Goal: Use online tool/utility: Utilize a website feature to perform a specific function

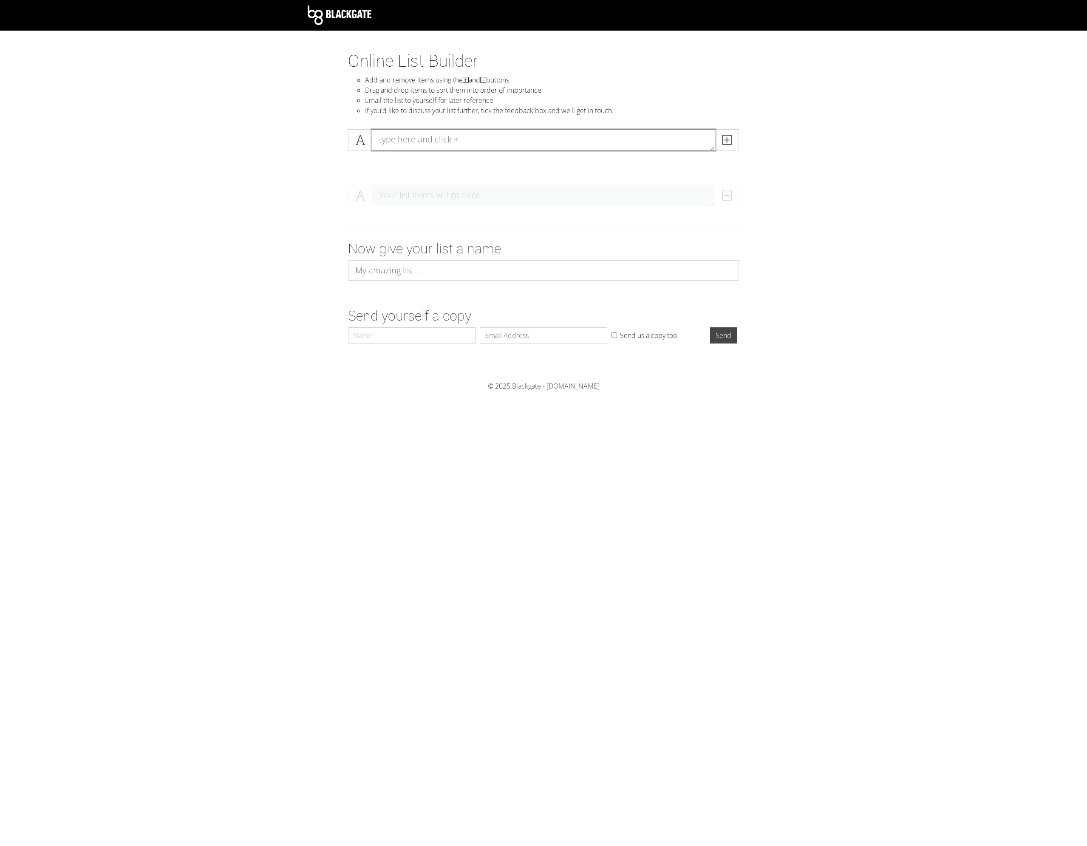
click at [423, 136] on textarea at bounding box center [543, 139] width 343 height 21
type textarea "Painting"
click at [735, 141] on span at bounding box center [727, 139] width 24 height 21
type textarea "Drawing"
click at [726, 144] on icon at bounding box center [727, 140] width 10 height 9
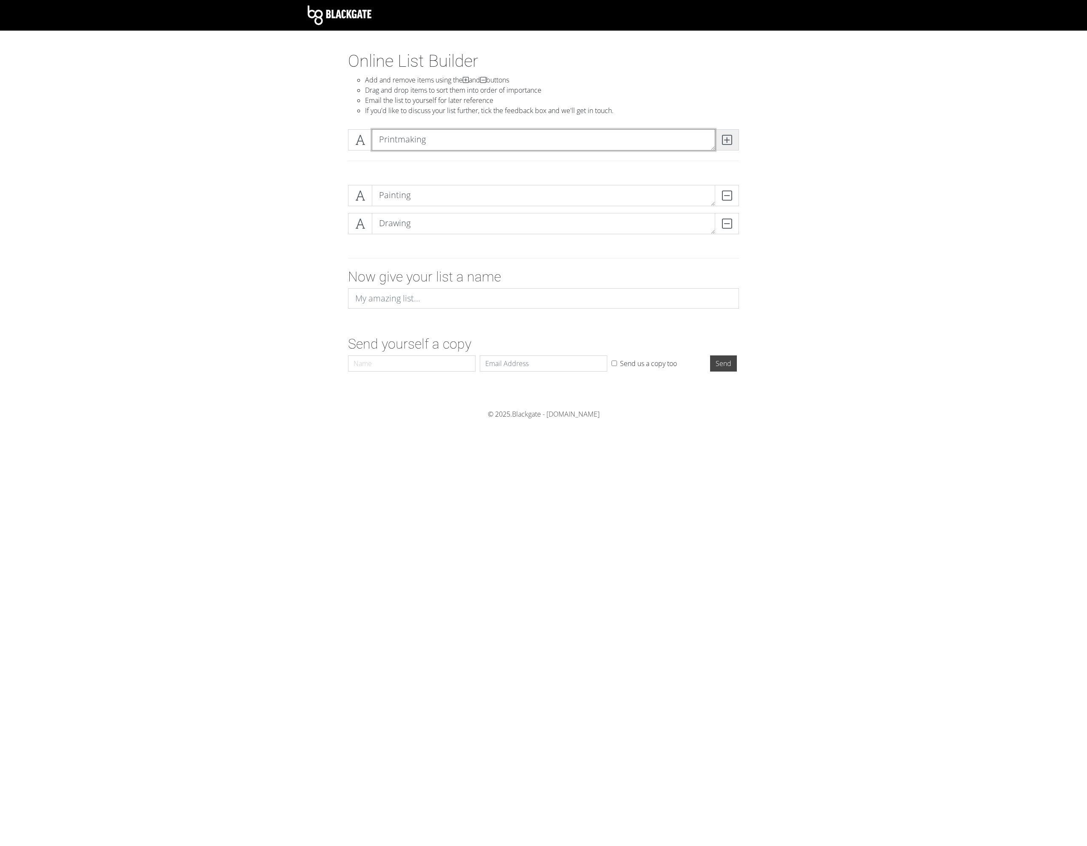
type textarea "Printmaking"
click at [725, 147] on span at bounding box center [727, 139] width 24 height 21
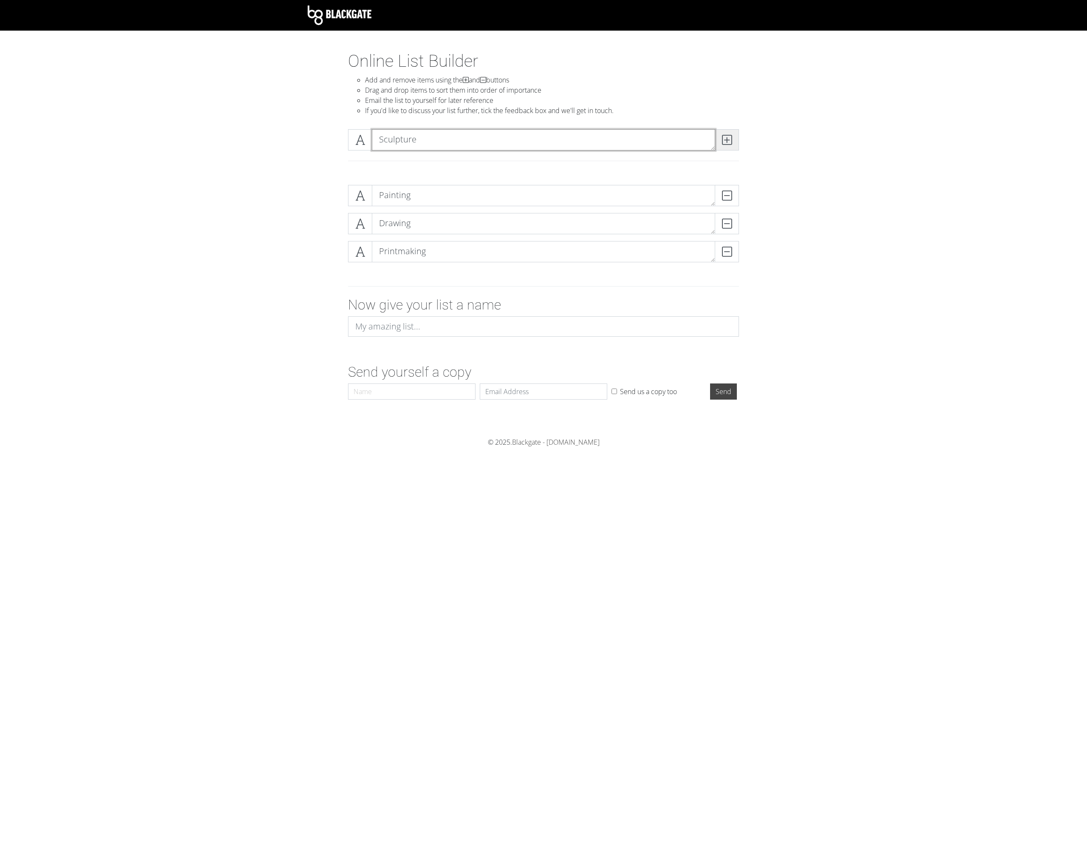
type textarea "Sculpture"
click at [732, 137] on span at bounding box center [727, 139] width 24 height 21
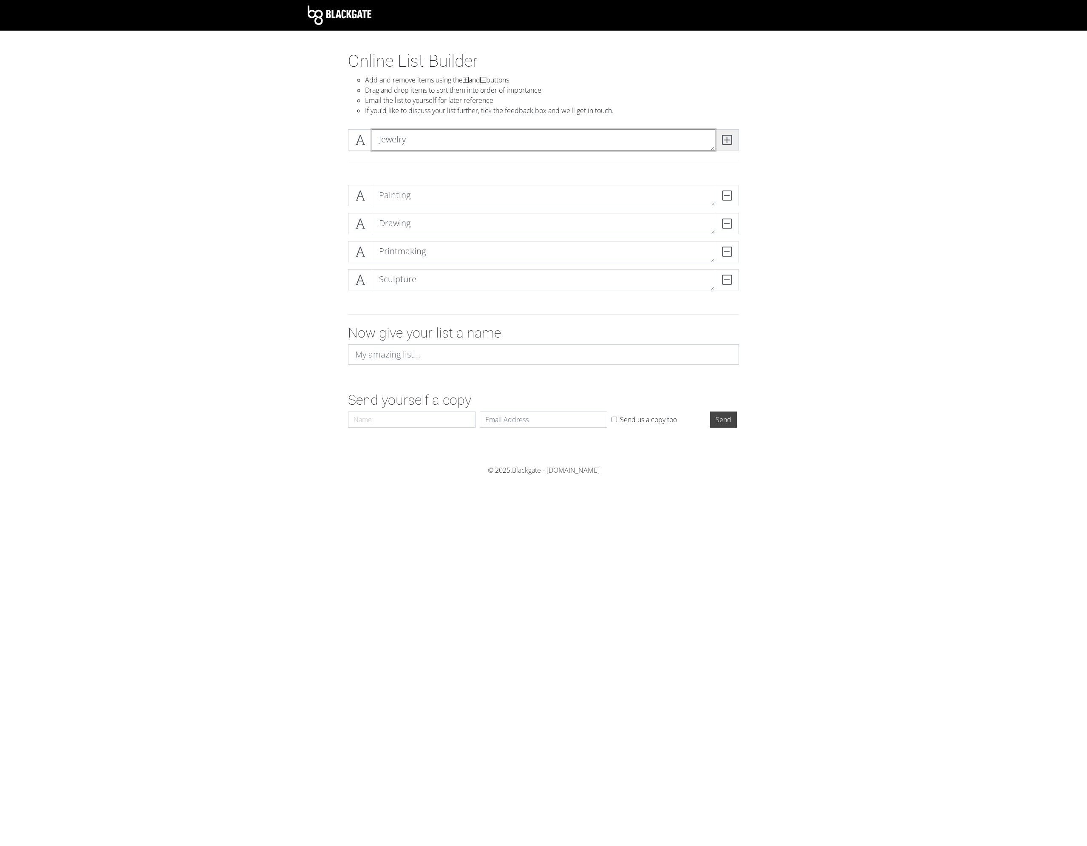
type textarea "Jewelry"
click at [727, 138] on icon at bounding box center [727, 140] width 10 height 9
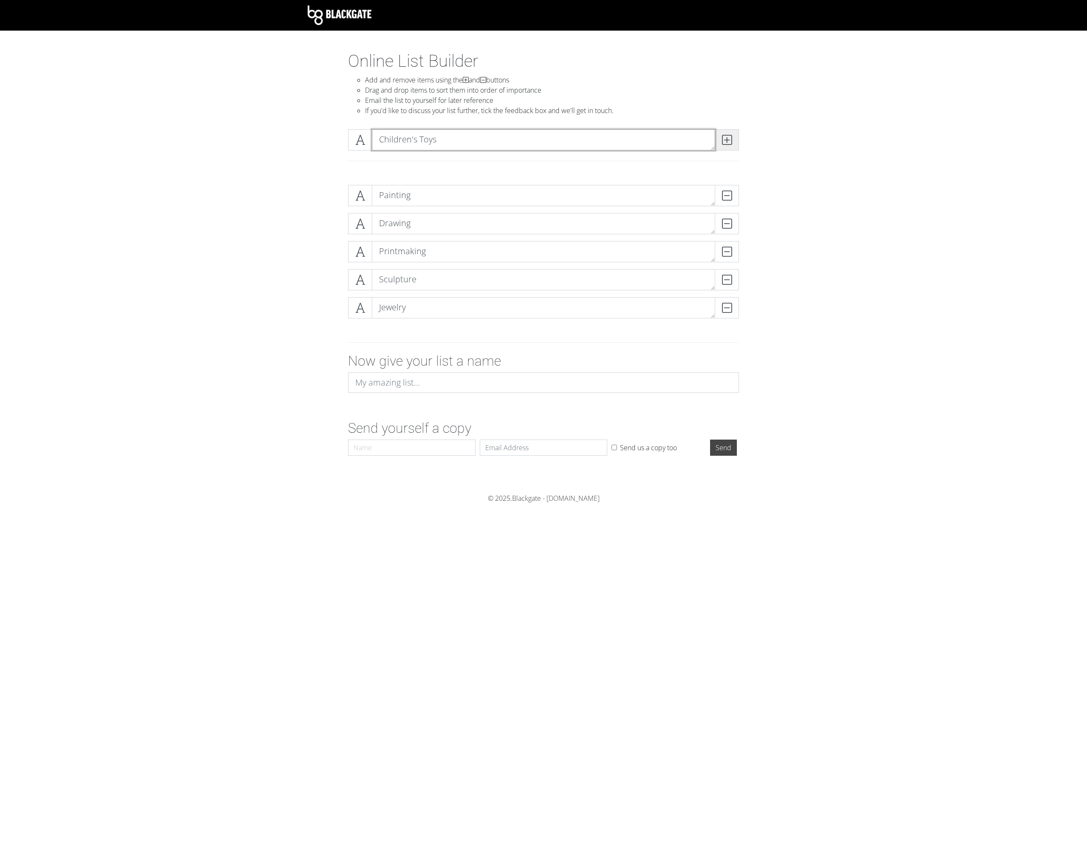
type textarea "Children's Toys"
click at [720, 141] on span at bounding box center [727, 139] width 24 height 21
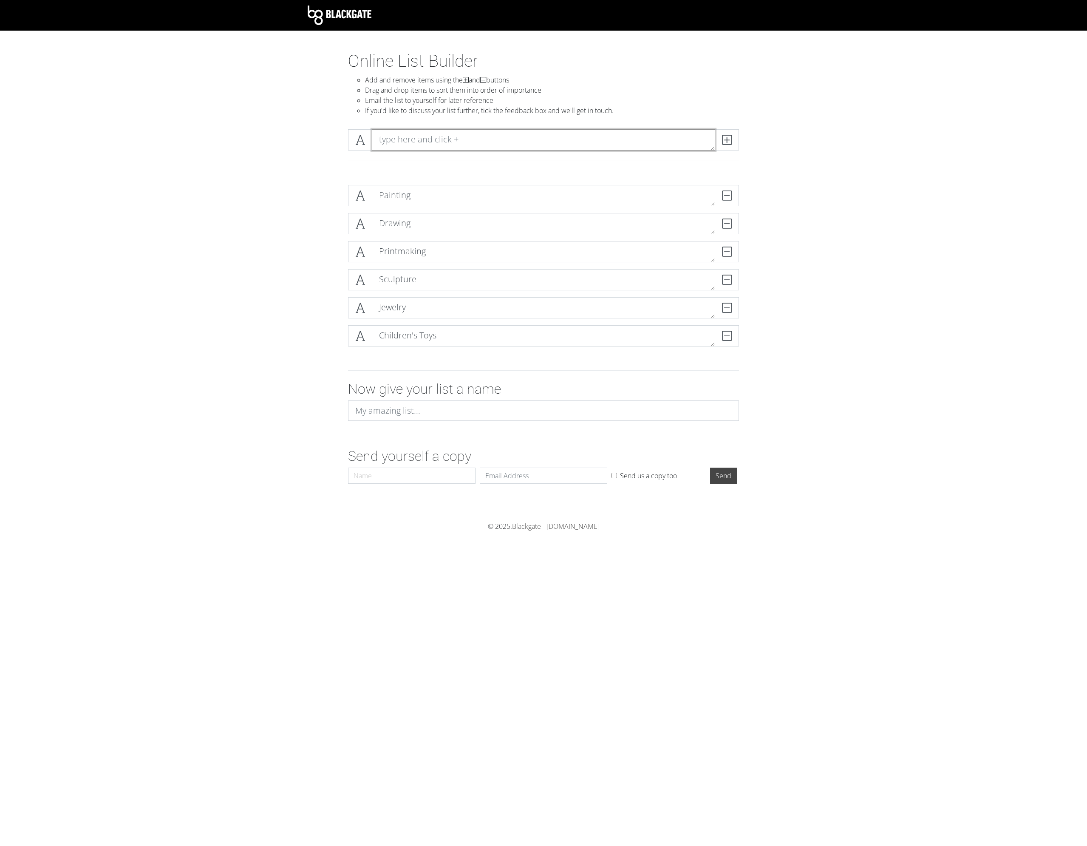
click at [643, 145] on textarea at bounding box center [543, 139] width 343 height 21
click at [354, 195] on span at bounding box center [360, 195] width 24 height 21
click at [356, 195] on icon at bounding box center [360, 195] width 10 height 9
click at [429, 190] on textarea "Painting" at bounding box center [543, 195] width 343 height 21
click at [355, 197] on span at bounding box center [360, 195] width 24 height 21
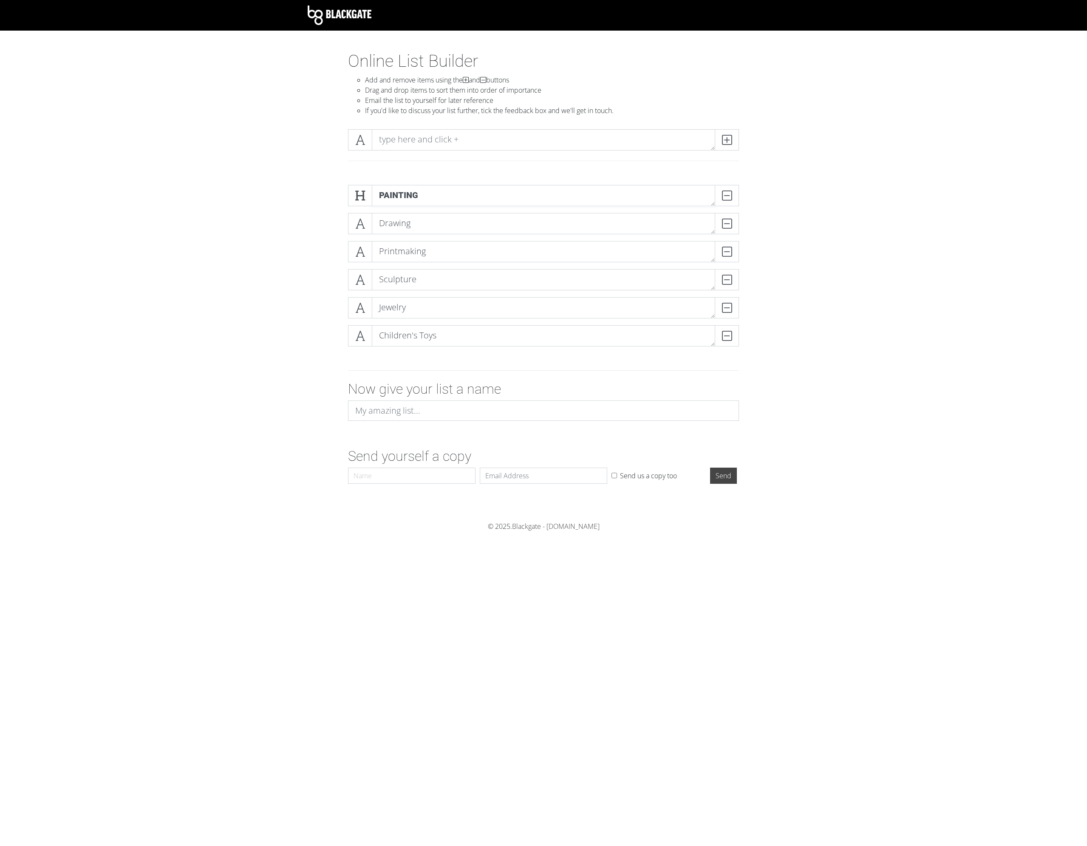
click at [276, 211] on form "Painting DELETE Drawing DELETE Printmaking DELETE Sculpture DELETE Jewelry DELE…" at bounding box center [543, 332] width 1087 height 309
click at [365, 192] on icon at bounding box center [360, 195] width 10 height 9
drag, startPoint x: 400, startPoint y: 199, endPoint x: 389, endPoint y: 212, distance: 16.9
click at [398, 220] on div "Painting DELETE Drawing DELETE Printmaking DELETE Sculpture DELETE Jewelry DELE…" at bounding box center [543, 269] width 391 height 168
drag, startPoint x: 418, startPoint y: 137, endPoint x: 431, endPoint y: 126, distance: 17.2
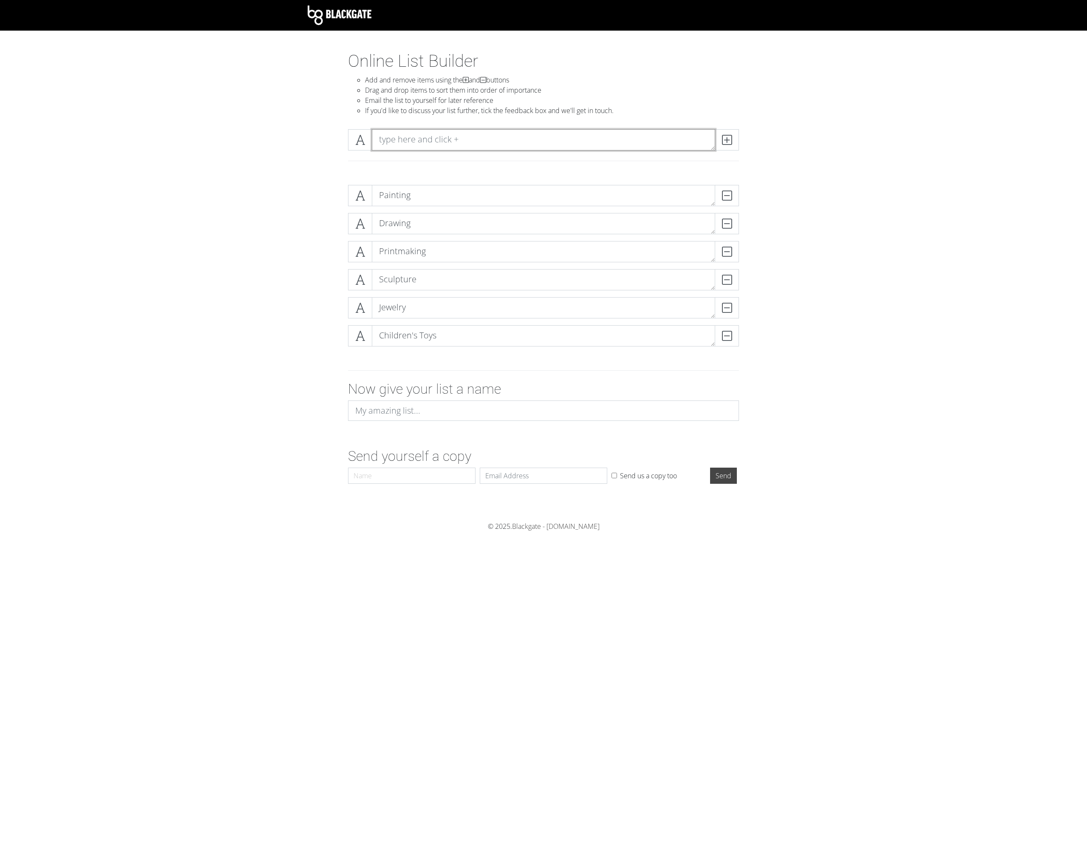
click at [418, 138] on textarea at bounding box center [543, 139] width 343 height 21
type textarea "Glass"
type textarea "Stained Glass"
click at [729, 136] on icon at bounding box center [727, 140] width 10 height 9
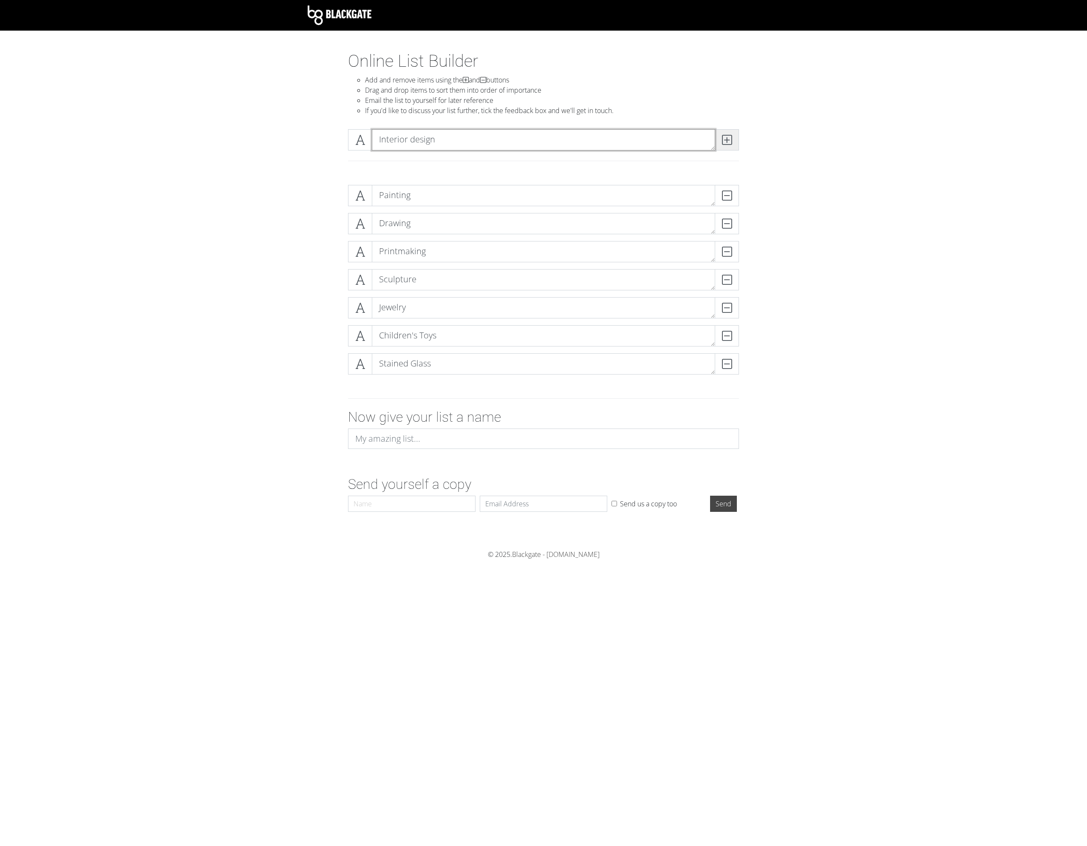
type textarea "Interior design"
click at [729, 133] on span at bounding box center [727, 139] width 24 height 21
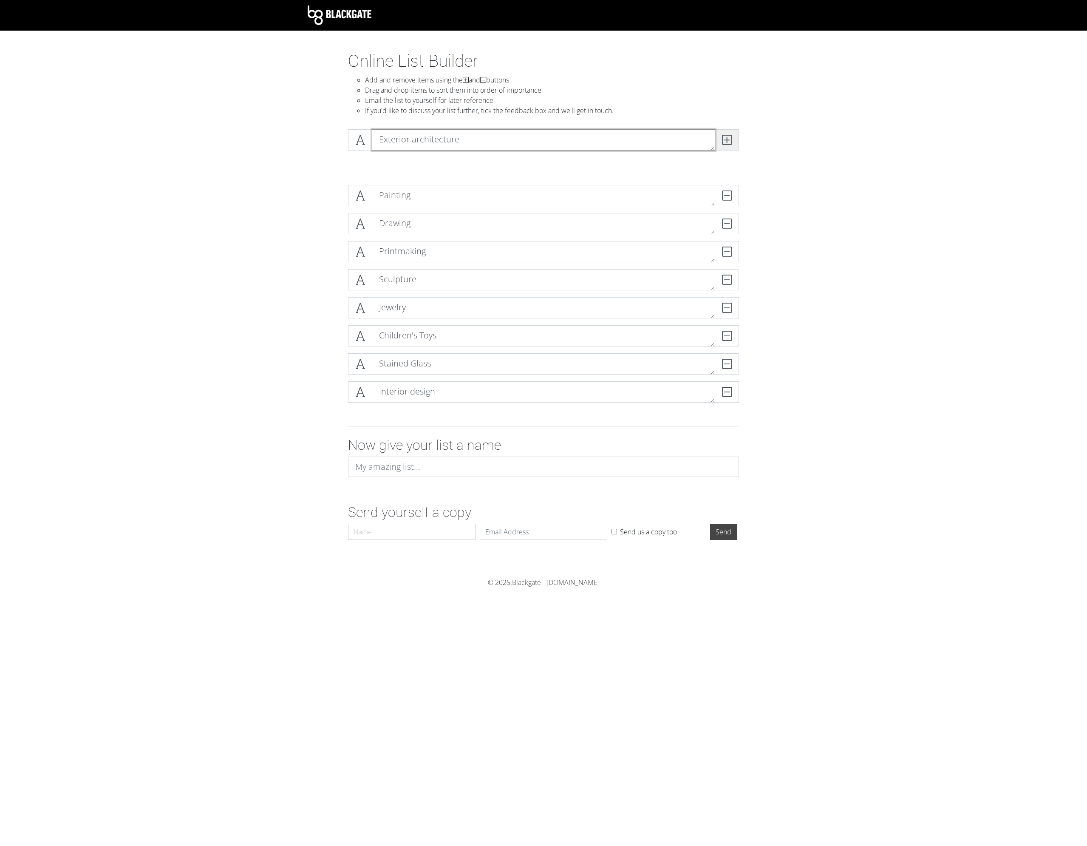
type textarea "Exterior architecture"
click at [726, 136] on icon at bounding box center [727, 140] width 10 height 9
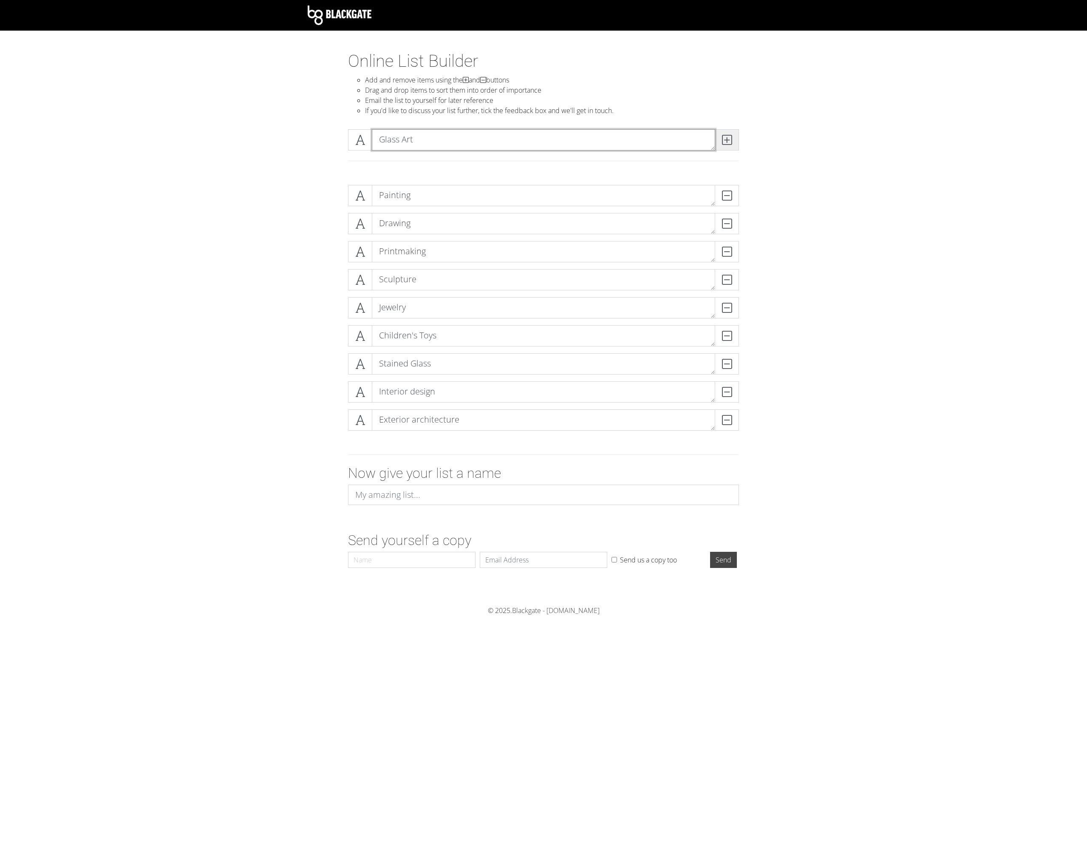
type textarea "Glass Art"
click at [734, 139] on span at bounding box center [727, 139] width 24 height 21
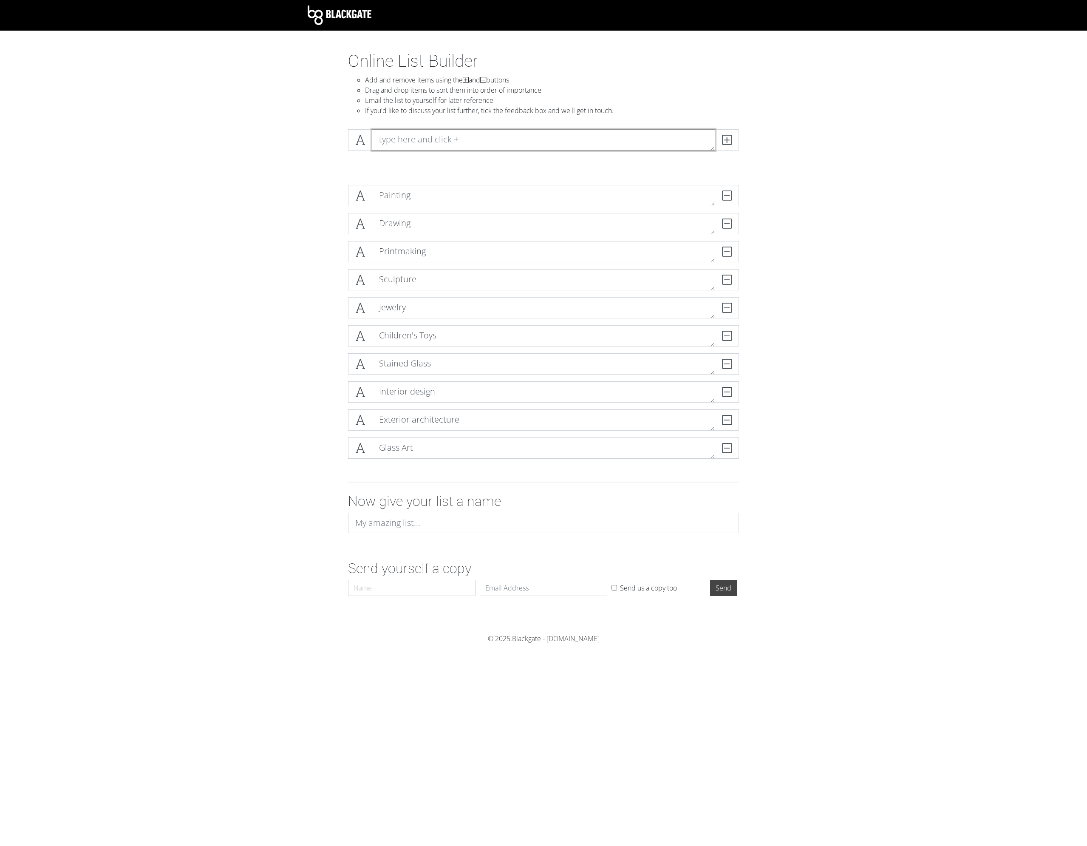
drag, startPoint x: 486, startPoint y: 143, endPoint x: 487, endPoint y: 138, distance: 4.8
click at [486, 142] on textarea at bounding box center [543, 139] width 343 height 21
type textarea "Ceramics"
click at [735, 136] on span at bounding box center [727, 139] width 24 height 21
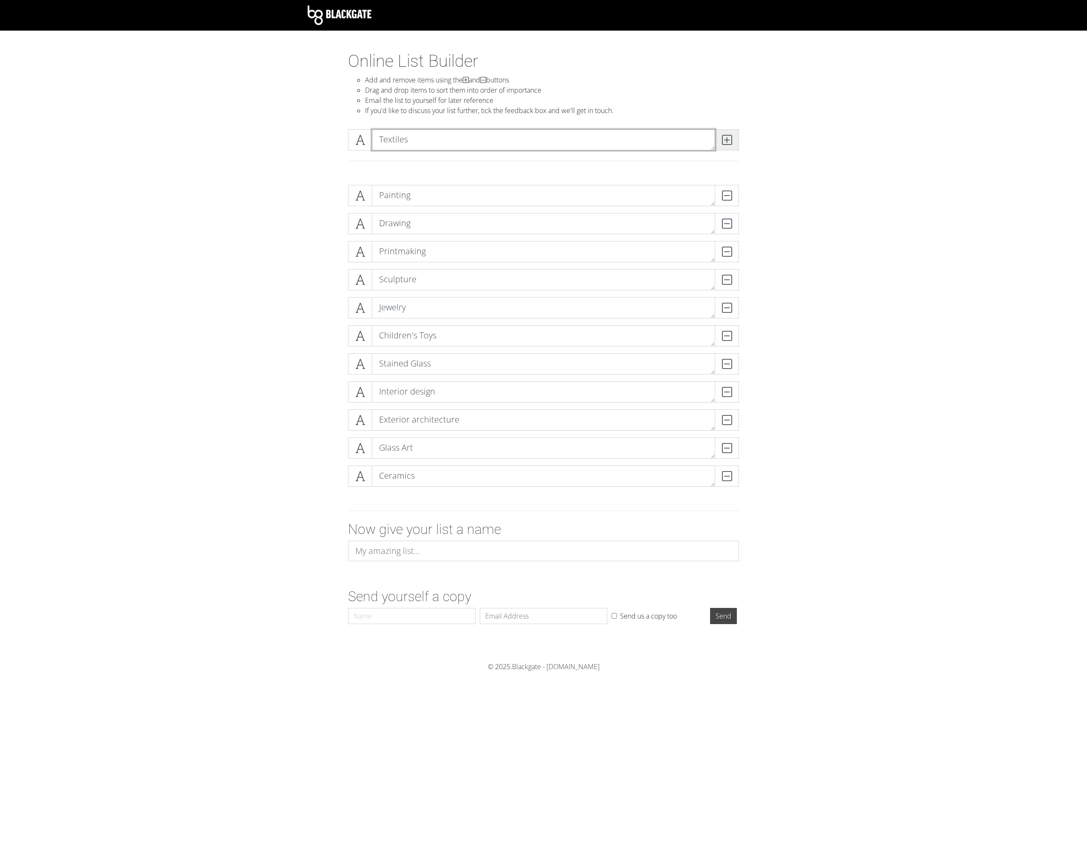
type textarea "Textiles"
click at [735, 142] on span at bounding box center [727, 139] width 24 height 21
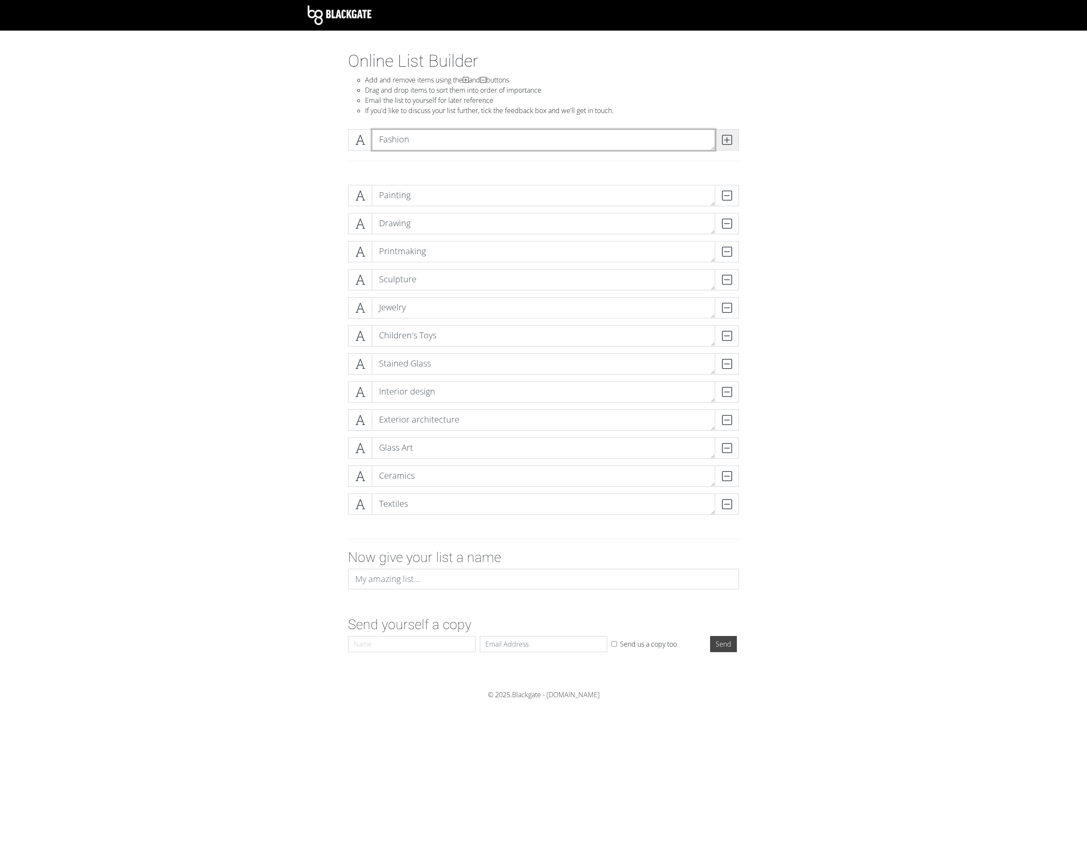
type textarea "Fashion"
click at [727, 139] on icon at bounding box center [727, 140] width 10 height 9
type textarea "Calligraphy"
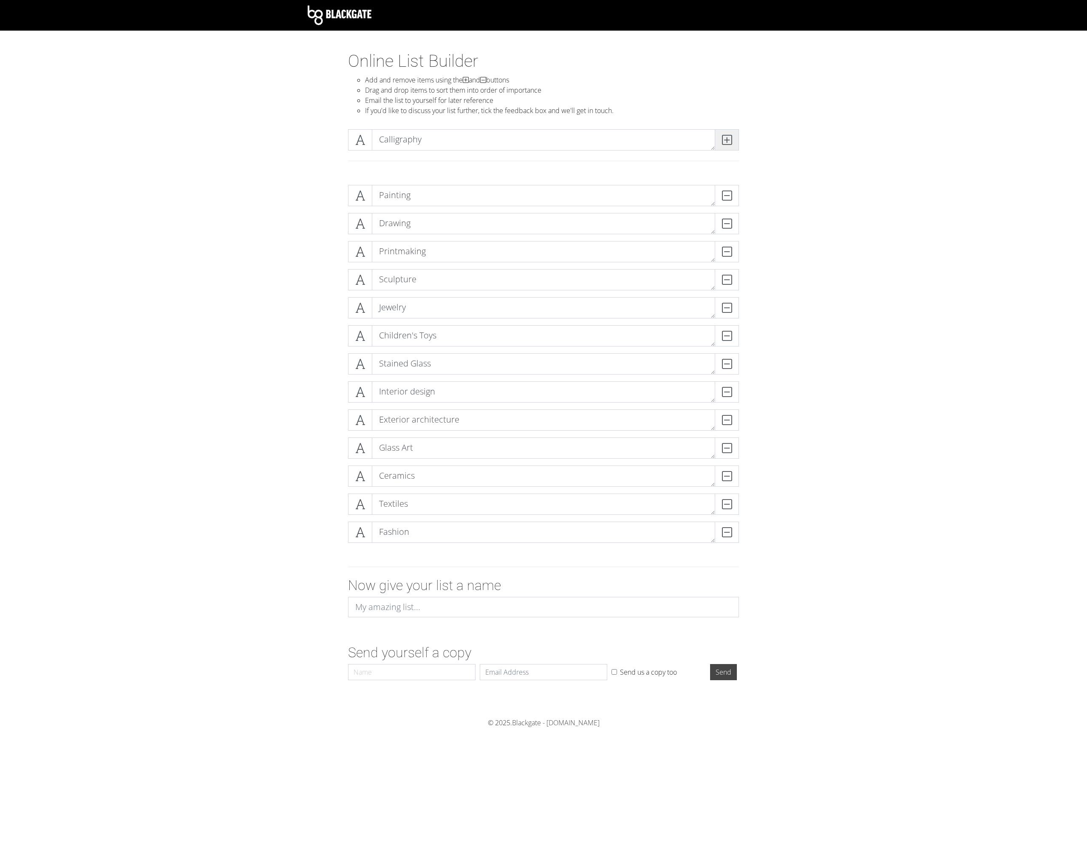
click at [736, 138] on span at bounding box center [727, 139] width 24 height 21
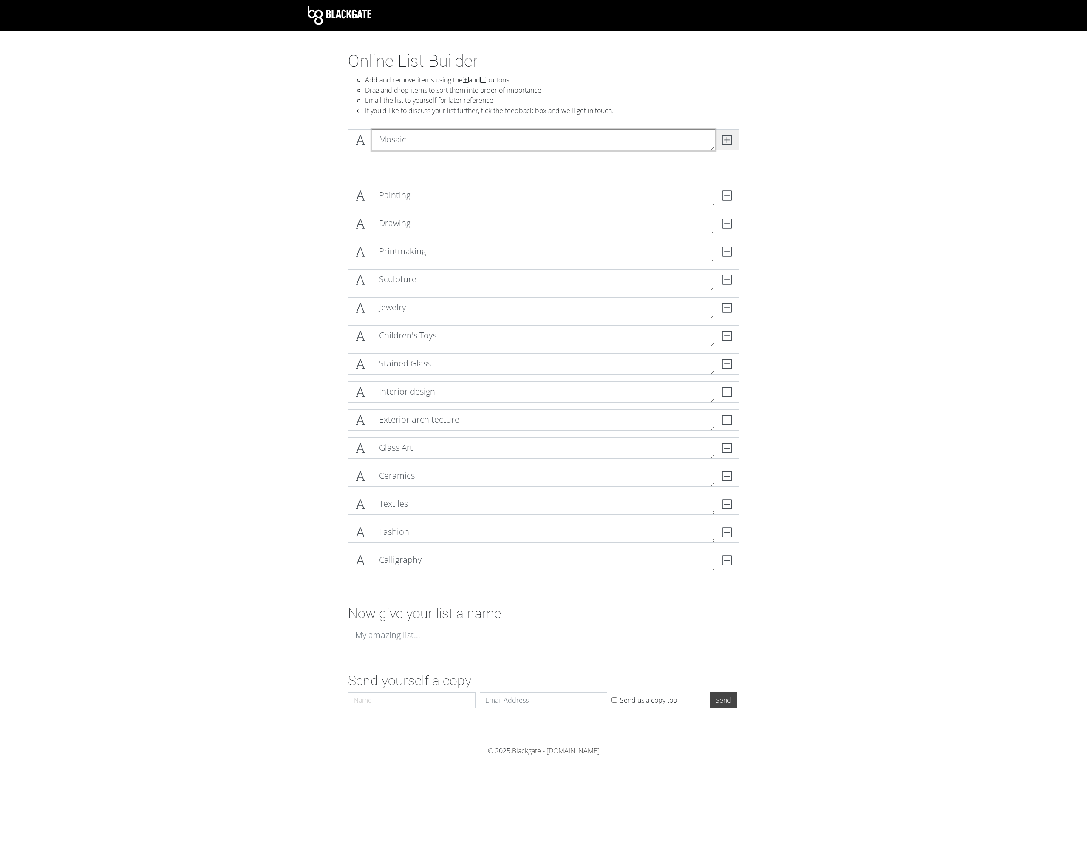
type textarea "Mosaic"
click at [738, 138] on span at bounding box center [727, 139] width 24 height 21
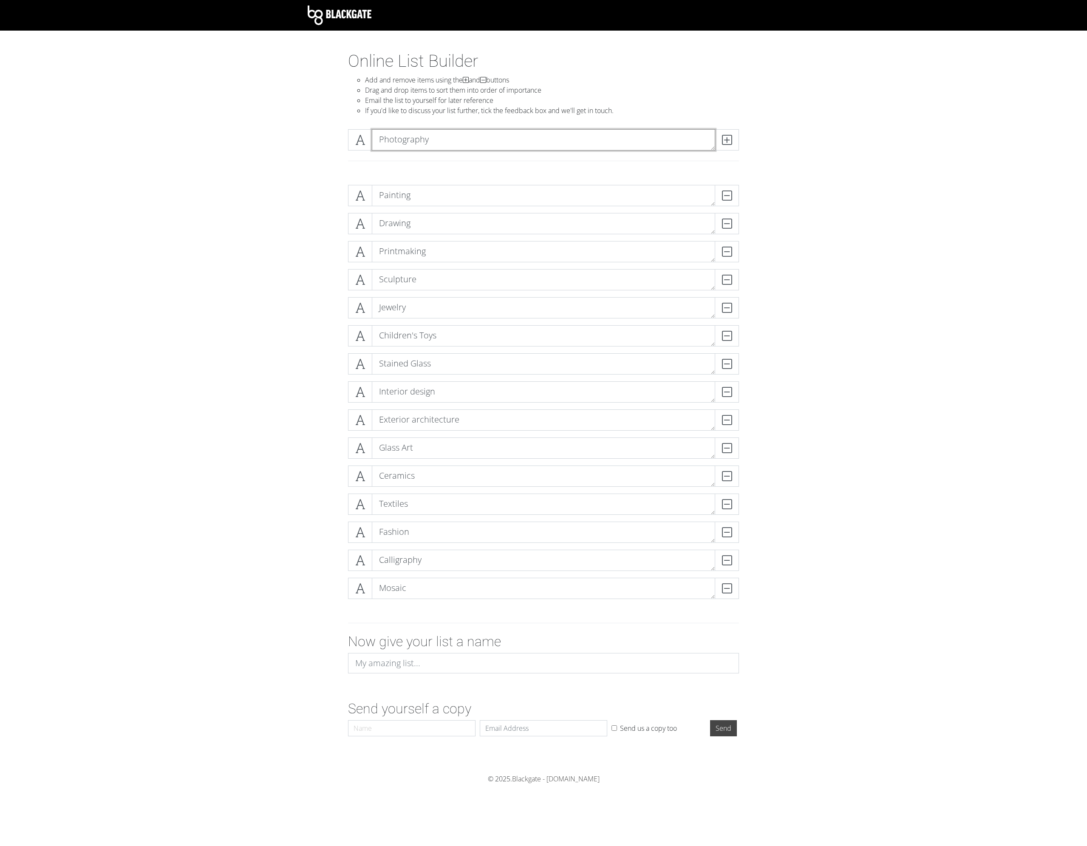
type textarea "Photography"
click at [740, 138] on div "Photography" at bounding box center [543, 139] width 395 height 21
click at [728, 141] on icon at bounding box center [727, 140] width 10 height 9
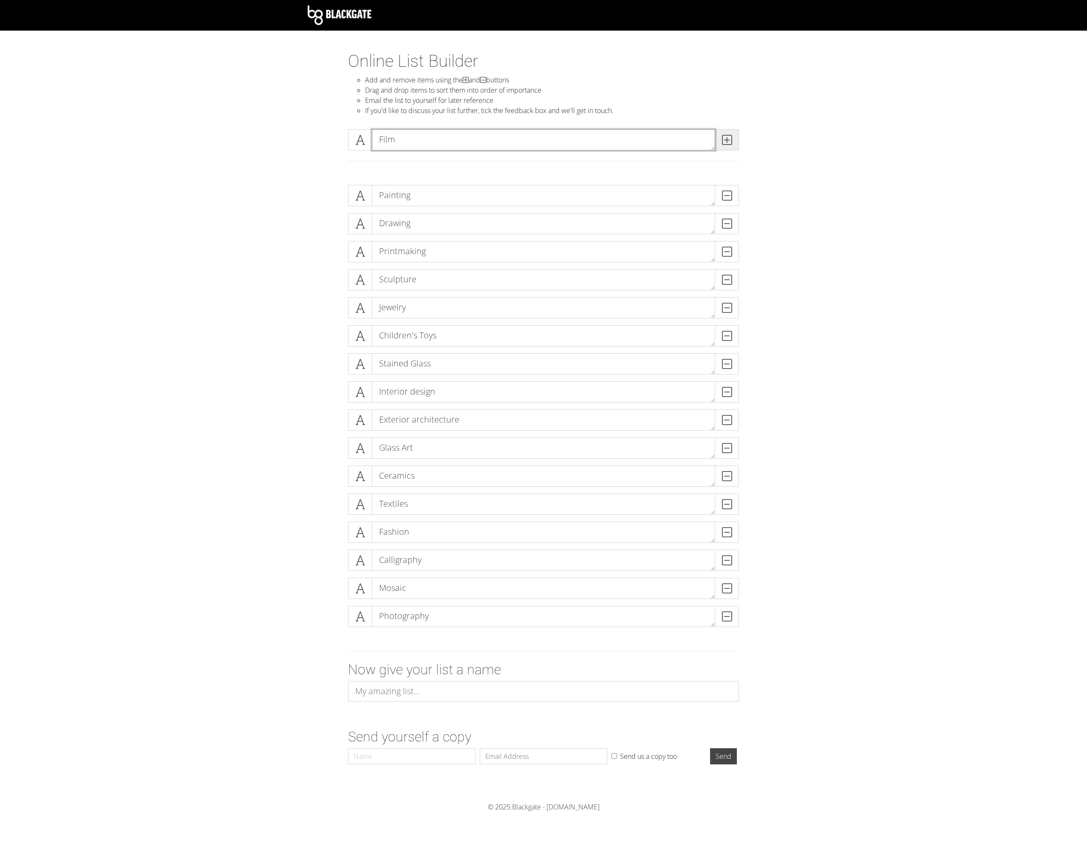
type textarea "Film"
click at [729, 142] on icon at bounding box center [727, 140] width 10 height 9
type textarea "Performance Art"
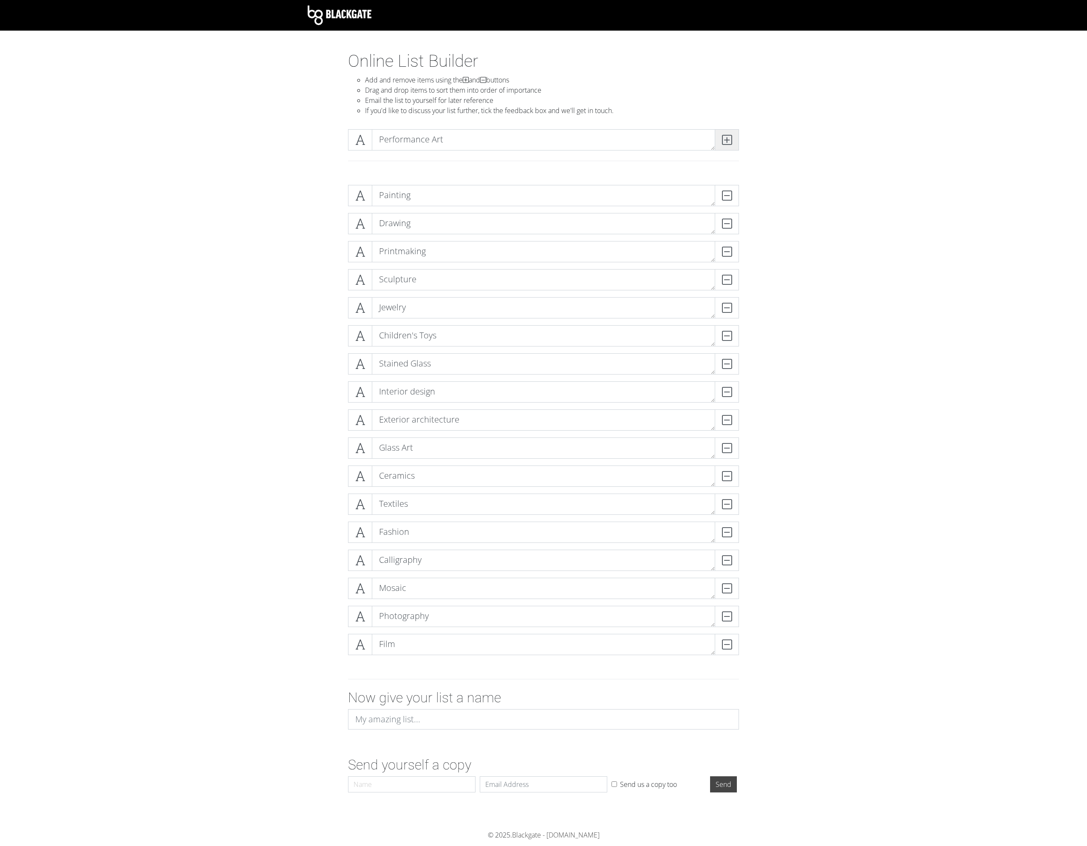
click at [731, 142] on icon at bounding box center [727, 140] width 10 height 9
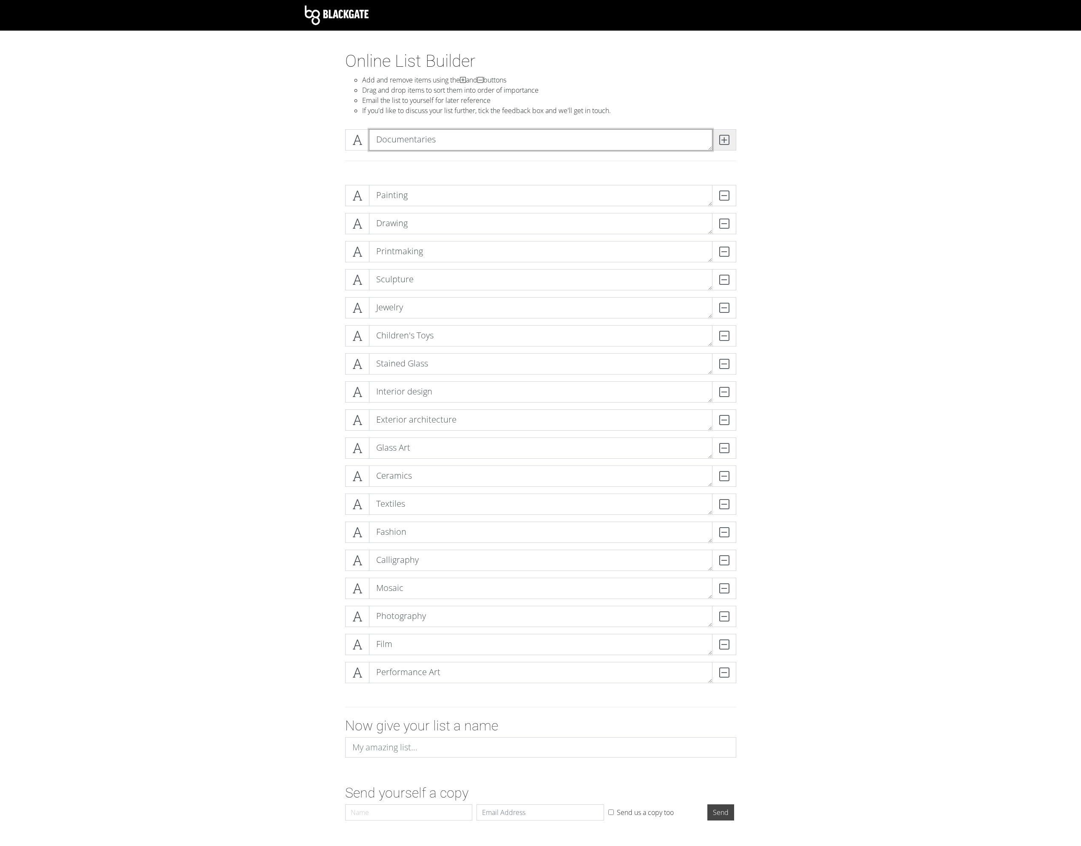
type textarea "Documentaries"
click at [724, 139] on icon at bounding box center [724, 140] width 10 height 9
type textarea "TV Shows"
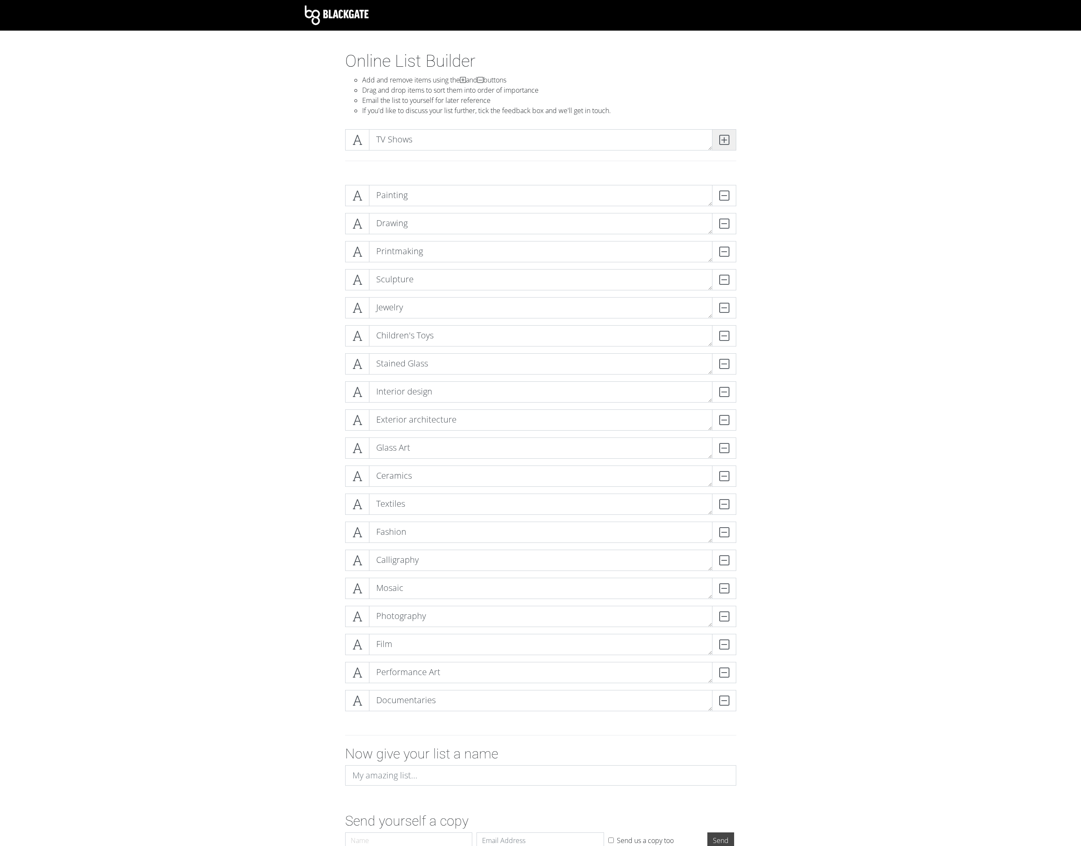
click at [729, 136] on icon at bounding box center [724, 140] width 10 height 9
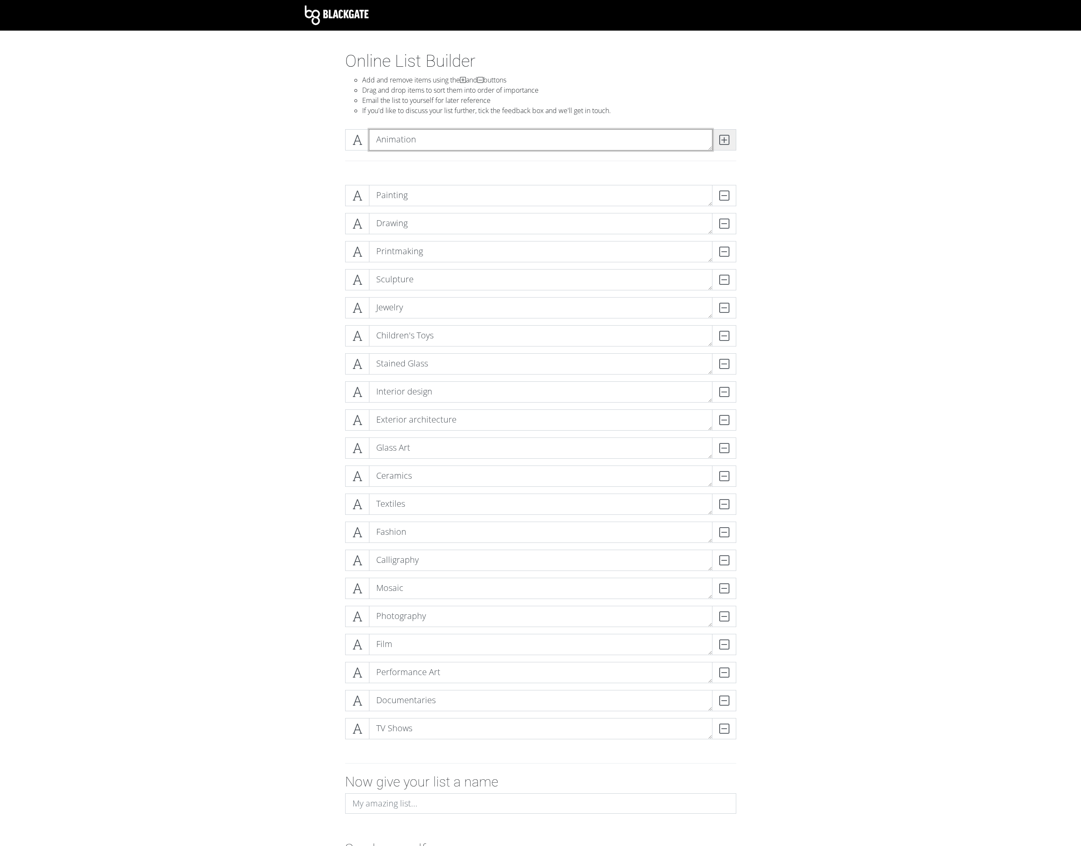
type textarea "Animation"
click at [718, 129] on span at bounding box center [724, 139] width 24 height 21
type textarea "Digital illustration"
click at [718, 138] on span at bounding box center [724, 139] width 24 height 21
type textarea "Virtual Reality"
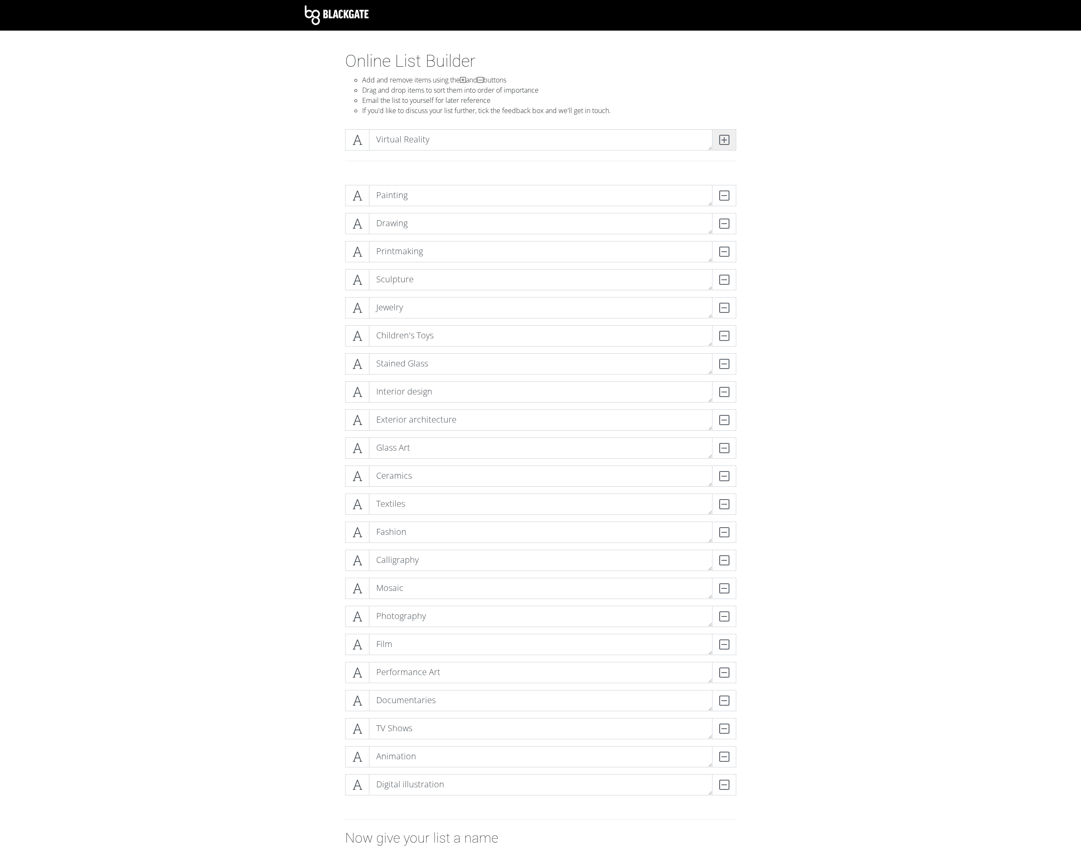
click at [721, 139] on icon at bounding box center [724, 140] width 10 height 9
type textarea "Web Design"
click at [721, 139] on icon at bounding box center [724, 140] width 10 height 9
click at [420, 142] on textarea at bounding box center [540, 139] width 343 height 21
type textarea "Live Theatre"
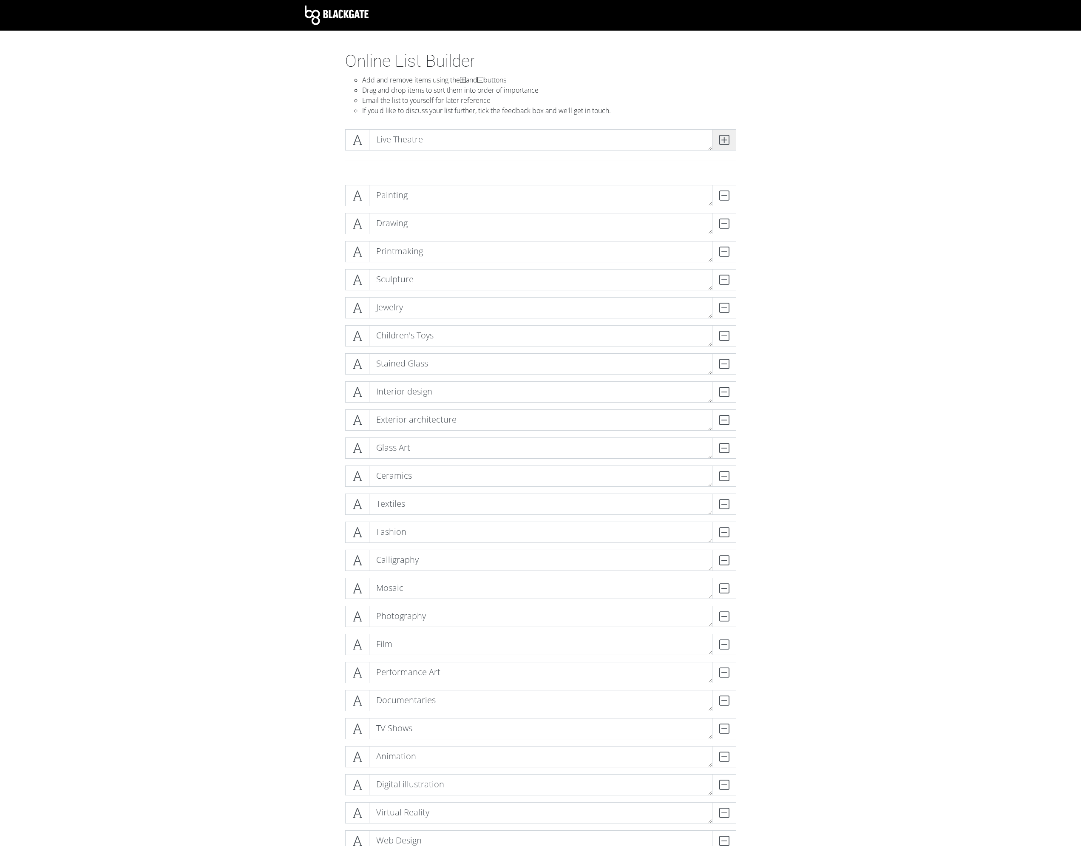
click at [728, 142] on icon at bounding box center [724, 140] width 10 height 9
type textarea "Musicals"
click at [715, 145] on span at bounding box center [724, 139] width 24 height 21
type textarea "Opera"
click at [715, 145] on span at bounding box center [724, 139] width 24 height 21
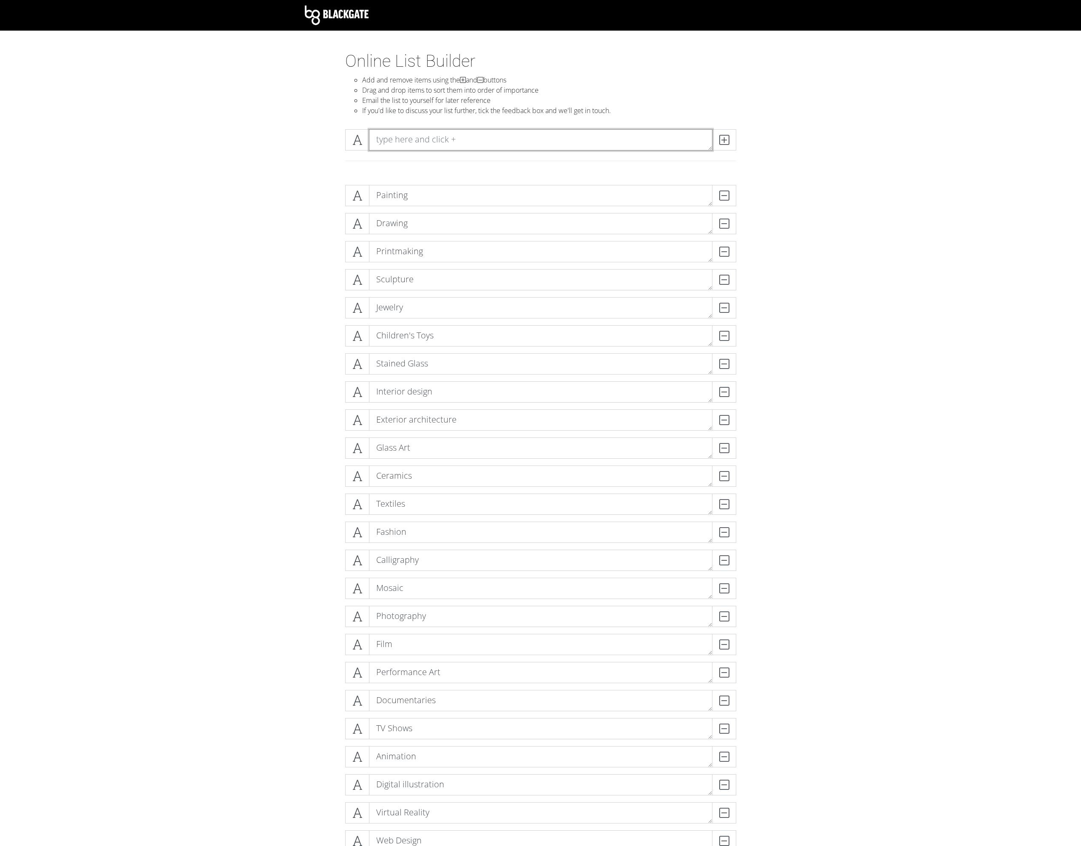
click at [639, 146] on textarea at bounding box center [540, 139] width 343 height 21
type textarea "Dance"
click at [728, 134] on span at bounding box center [724, 139] width 24 height 21
type textarea "Mural"
type textarea "Street Art"
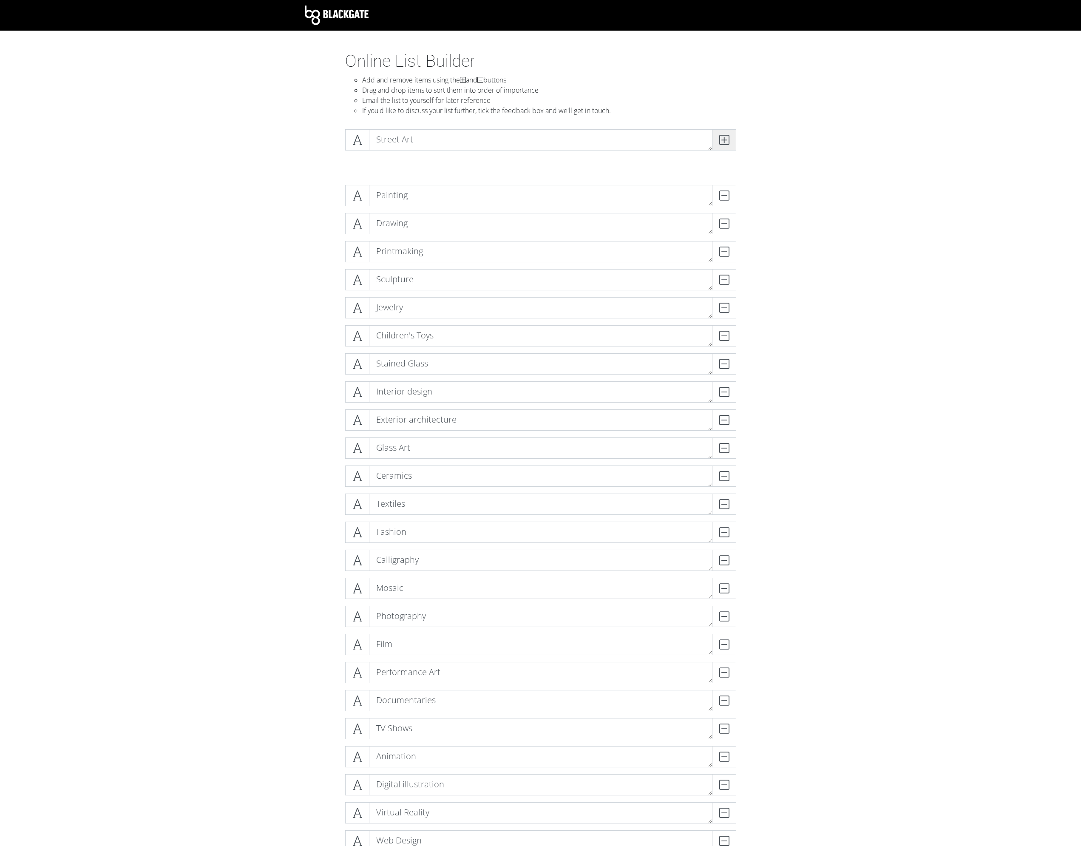
click at [728, 134] on span at bounding box center [724, 139] width 24 height 21
type textarea "Land Art"
click at [728, 134] on span at bounding box center [724, 139] width 24 height 21
type textarea "Collage"
click at [728, 134] on span at bounding box center [724, 139] width 24 height 21
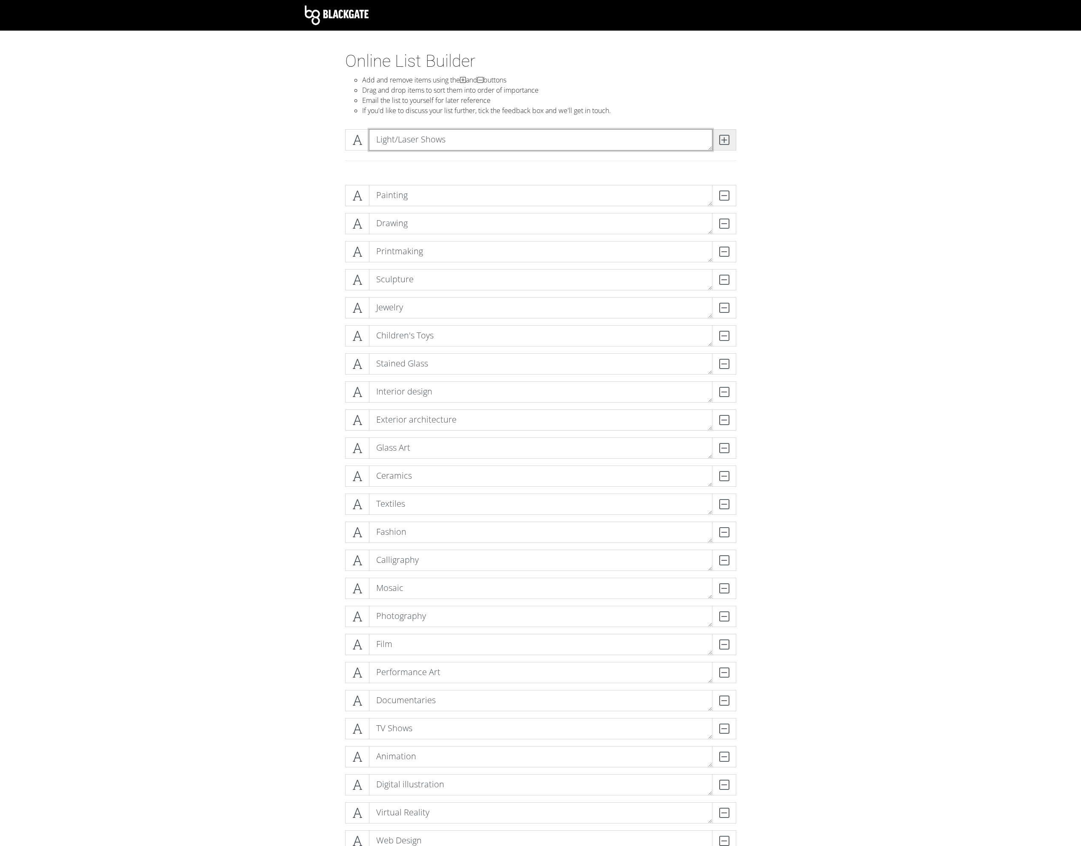
type textarea "Light/Laser Shows"
click at [728, 134] on span at bounding box center [724, 139] width 24 height 21
type textarea "Tattooing"
drag, startPoint x: 726, startPoint y: 137, endPoint x: 718, endPoint y: 141, distance: 9.1
click at [725, 137] on icon at bounding box center [724, 140] width 10 height 9
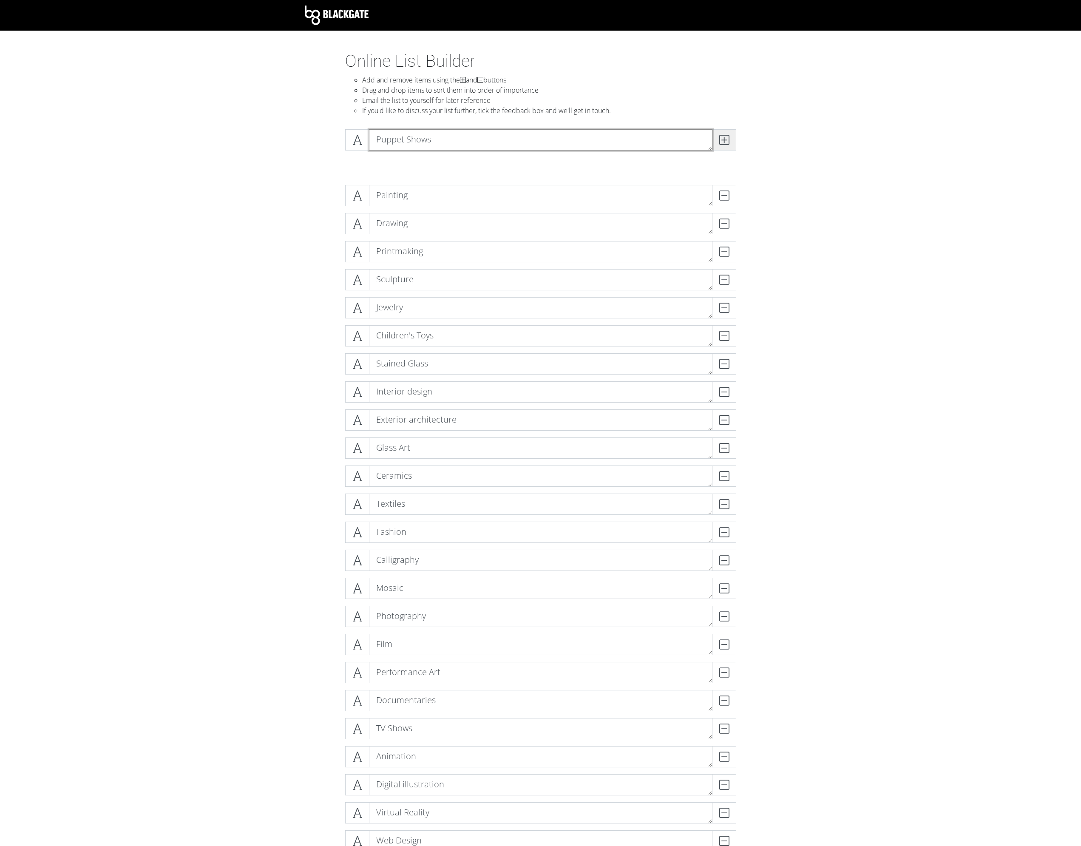
type textarea "Puppet Shows"
click at [729, 143] on span at bounding box center [724, 139] width 24 height 21
type textarea "Stand-up Comedy"
click at [724, 140] on icon at bounding box center [724, 140] width 10 height 9
type textarea "Magic Shows"
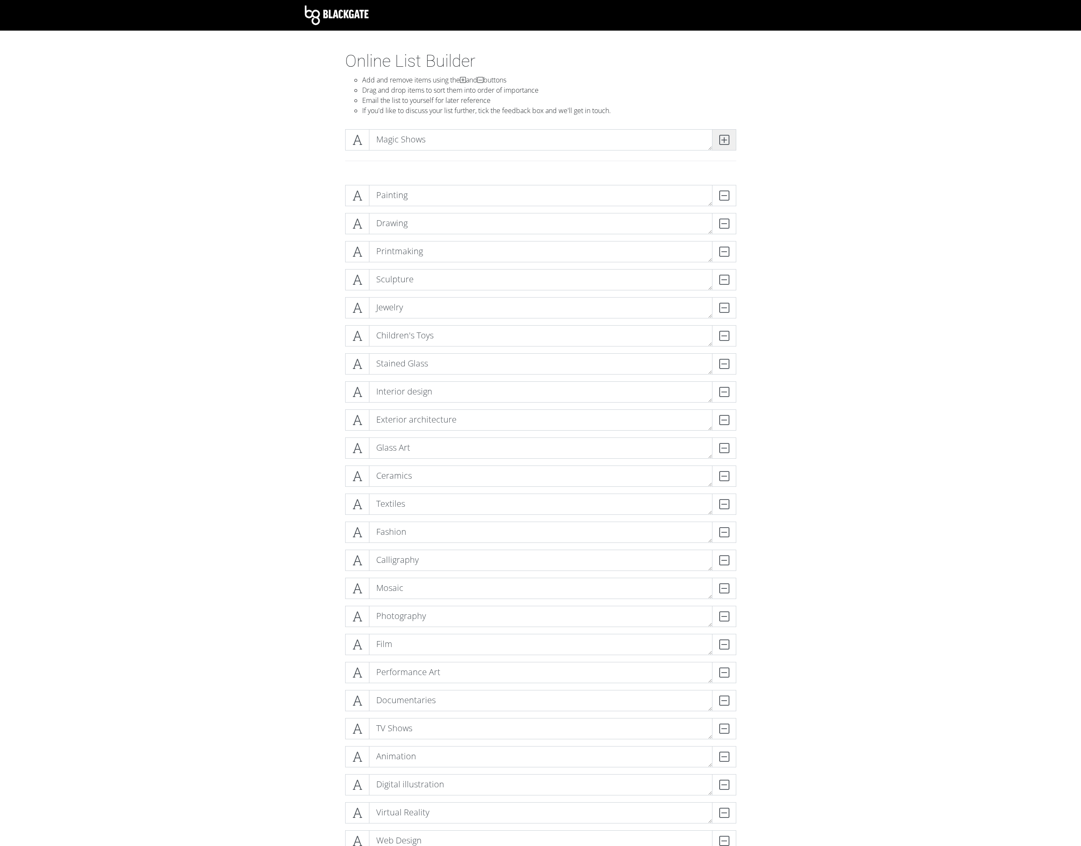
click at [723, 139] on icon at bounding box center [724, 140] width 10 height 9
click at [600, 147] on textarea at bounding box center [540, 139] width 343 height 21
type textarea "Lectures"
click at [719, 140] on icon at bounding box center [724, 140] width 10 height 9
type textarea "Essays"
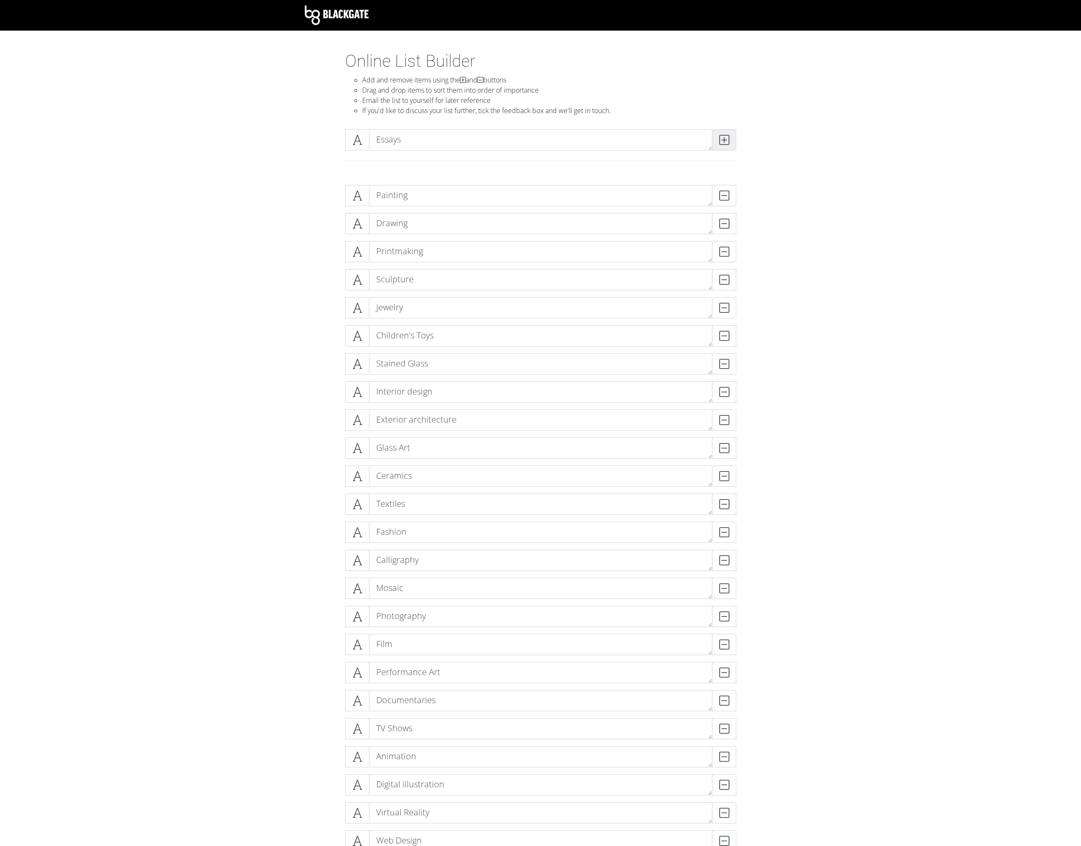
click at [732, 142] on span at bounding box center [724, 139] width 24 height 21
type textarea "Novels"
click at [733, 142] on span at bounding box center [724, 139] width 24 height 21
type textarea "Short Fiction"
click at [733, 142] on span at bounding box center [724, 139] width 24 height 21
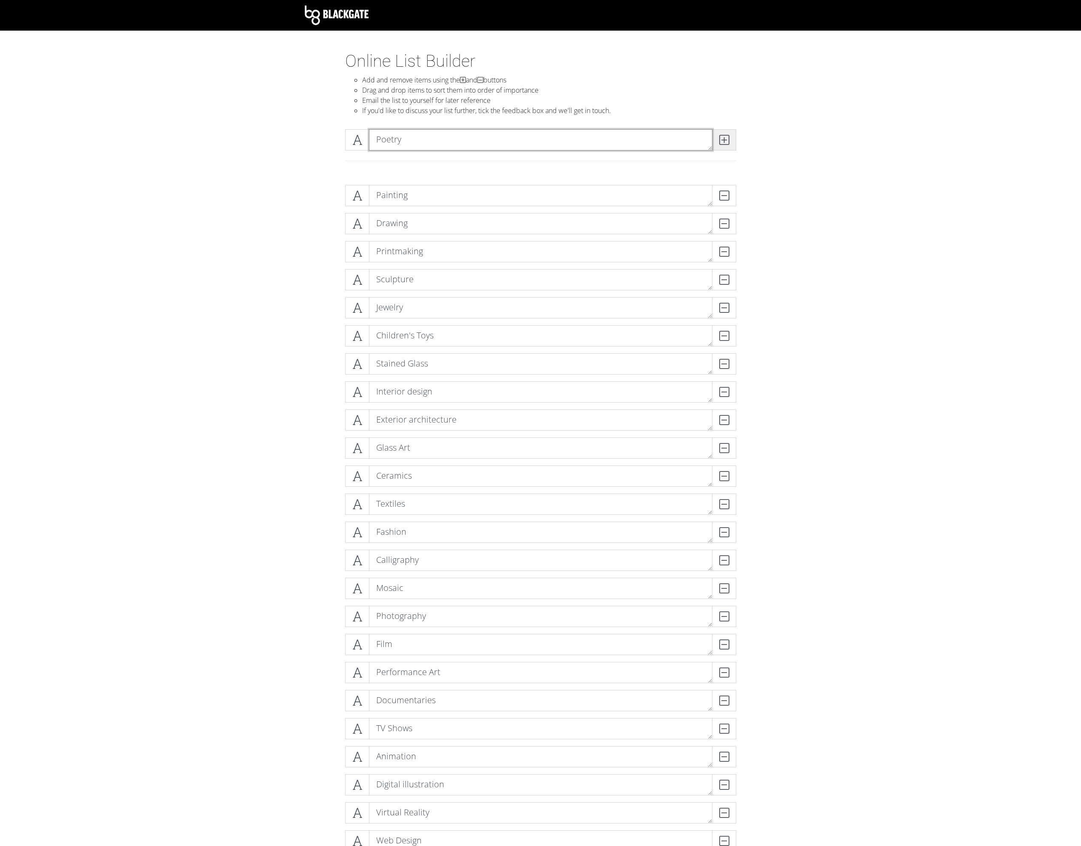
type textarea "Poetry"
click at [723, 136] on icon at bounding box center [724, 140] width 10 height 9
type textarea "Flower arrangements"
click at [717, 135] on span at bounding box center [724, 139] width 24 height 21
click at [403, 138] on textarea "Garden/Landscape Architecture" at bounding box center [540, 139] width 343 height 21
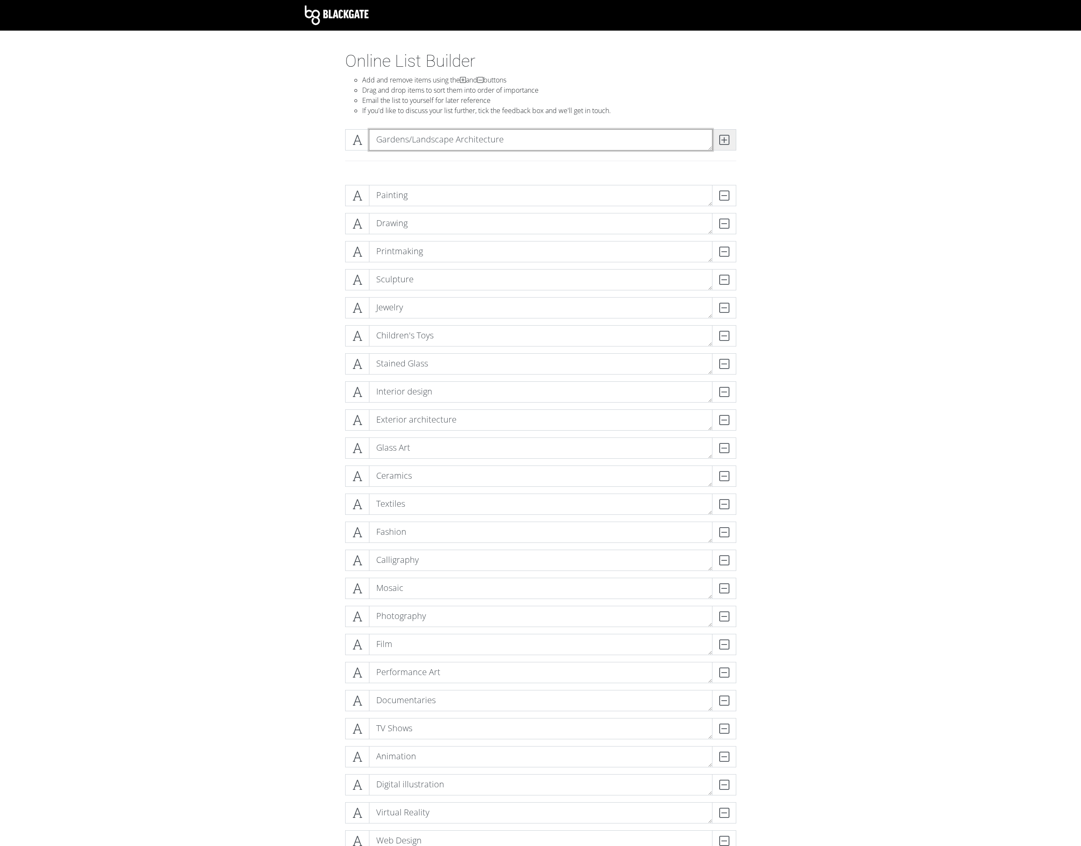
type textarea "Gardens/Landscape Architecture"
click at [722, 144] on icon at bounding box center [724, 140] width 10 height 9
type textarea "Rollercoasters"
click at [727, 143] on icon at bounding box center [724, 140] width 10 height 9
type textarea "Fairs/Festivals"
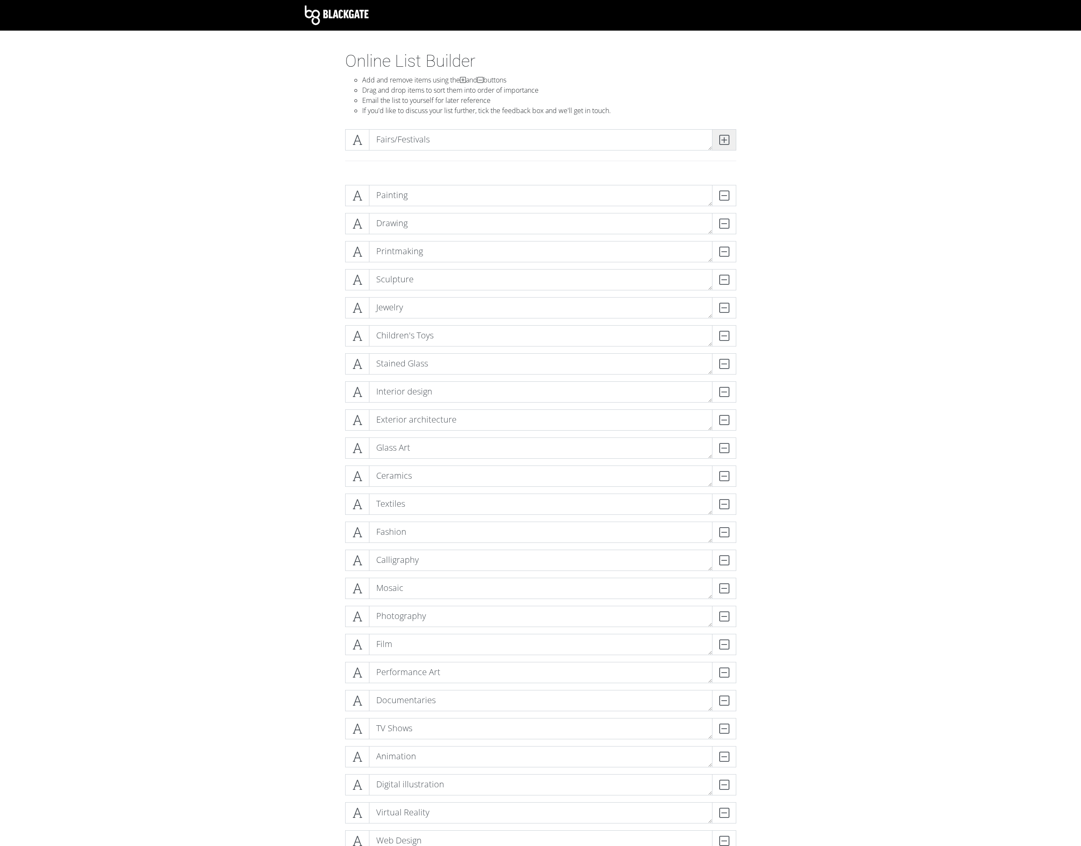
click at [718, 137] on span at bounding box center [724, 139] width 24 height 21
type textarea "Parades"
click at [728, 140] on icon at bounding box center [724, 140] width 10 height 9
type textarea "Religious Services"
click at [733, 140] on span at bounding box center [724, 139] width 24 height 21
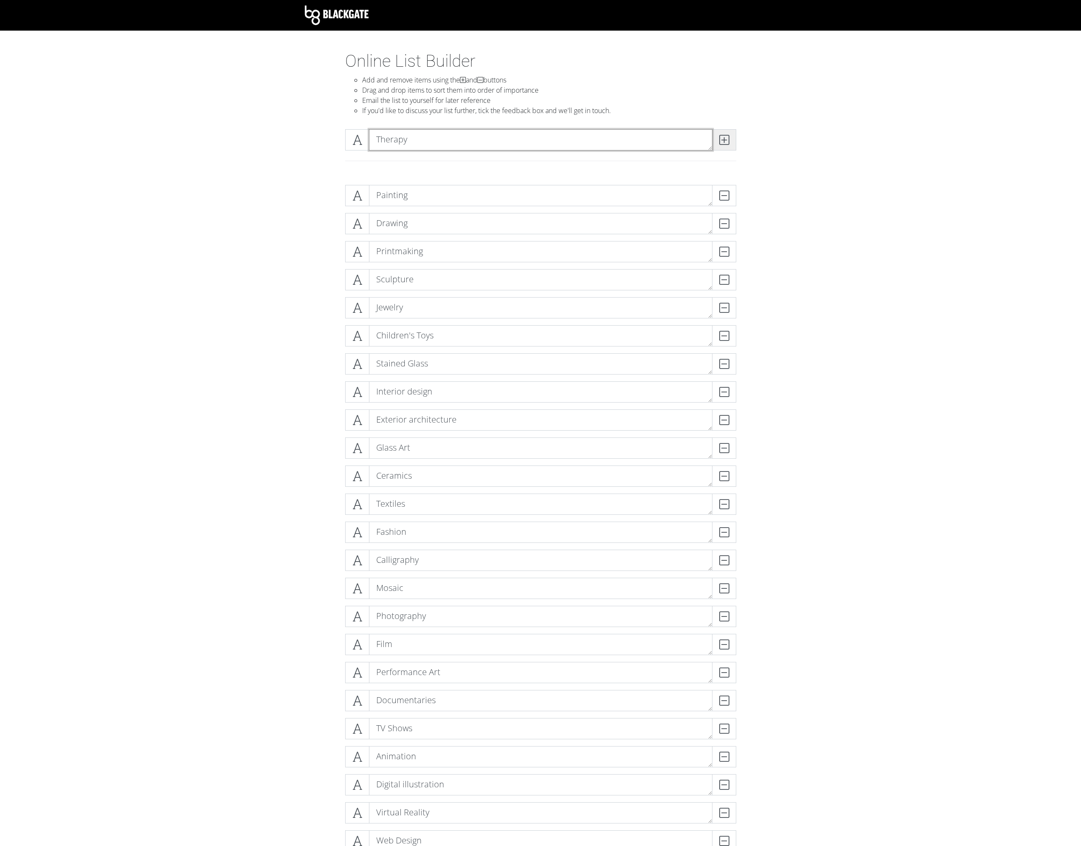
type textarea "Therapy"
click at [727, 140] on icon at bounding box center [724, 140] width 10 height 9
type textarea "Sex Work"
click at [725, 139] on icon at bounding box center [724, 140] width 10 height 9
type textarea "Massage"
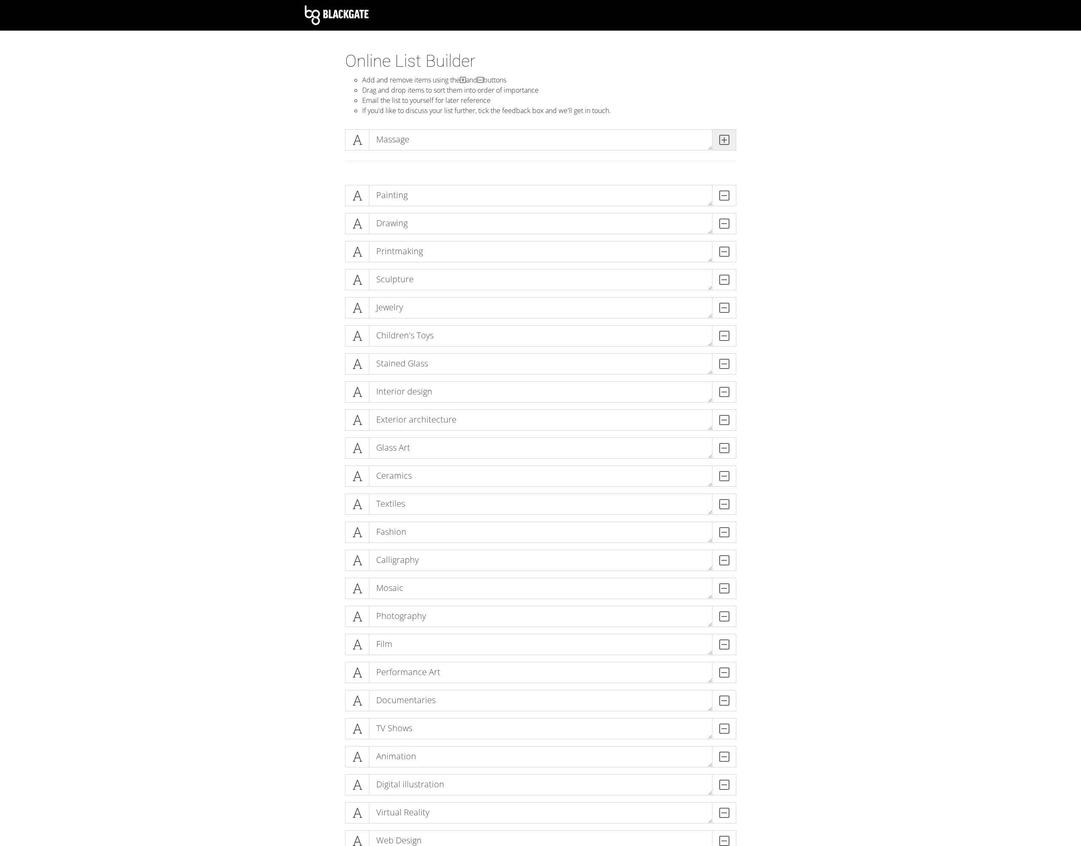
click at [728, 133] on span at bounding box center [724, 139] width 24 height 21
type textarea "Graphic Novels/Comics"
click at [724, 137] on icon at bounding box center [724, 140] width 10 height 9
type textarea "Journalism"
click at [718, 143] on span at bounding box center [724, 139] width 24 height 21
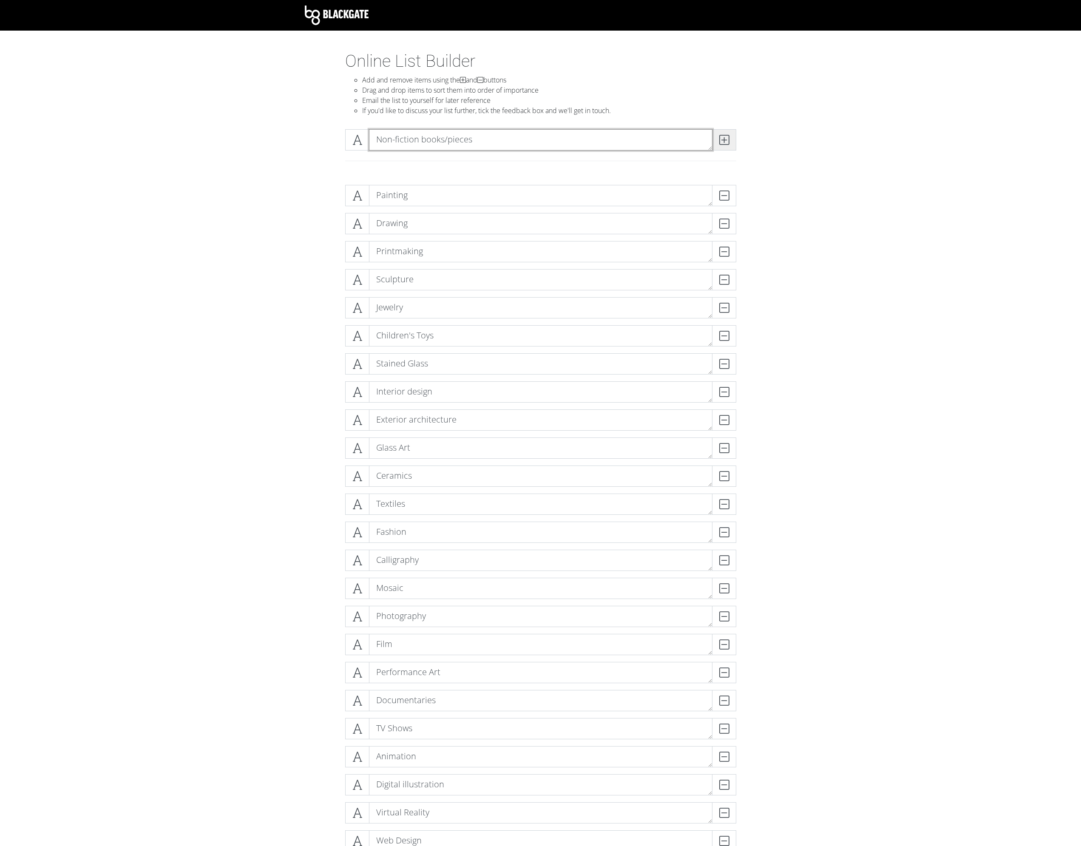
type textarea "Non-fiction books/pieces"
click at [728, 139] on icon at bounding box center [724, 140] width 10 height 9
type textarea "Industrial Design/Objects/Tools"
click at [728, 139] on icon at bounding box center [724, 140] width 10 height 9
type textarea "Circuses/Variety Acts/Talent Shows"
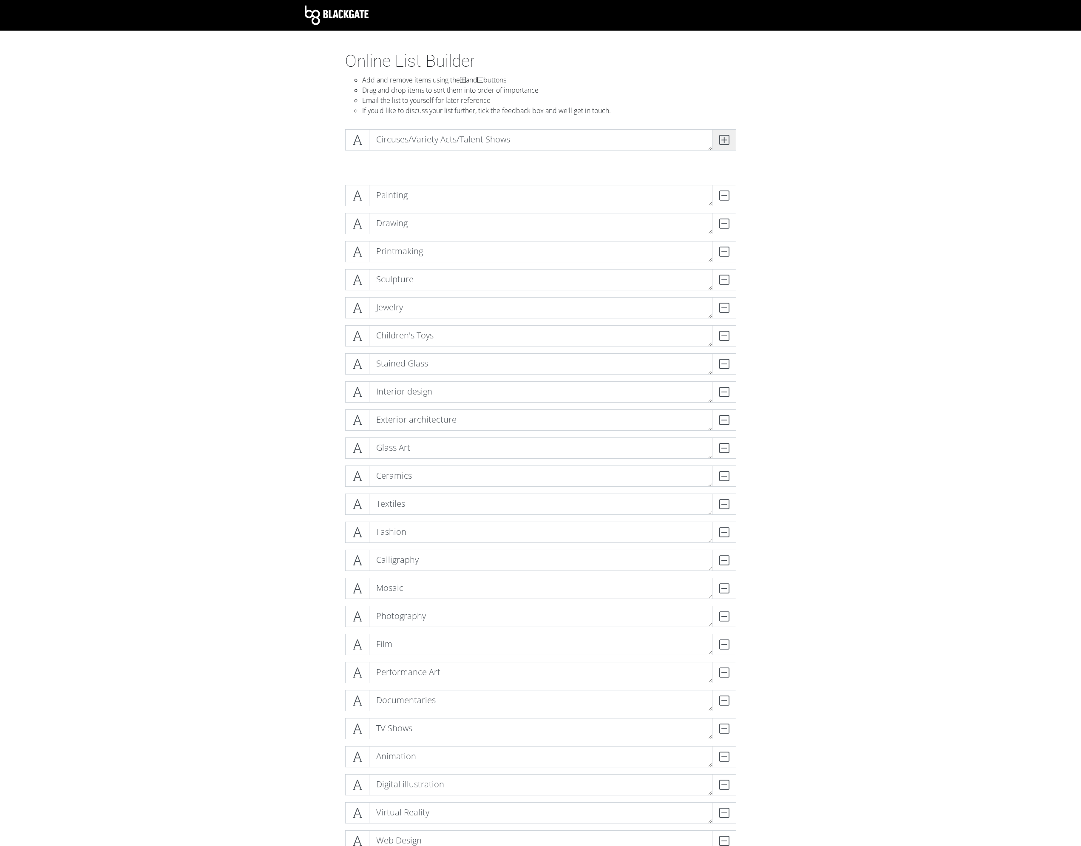
click at [728, 139] on icon at bounding box center [724, 140] width 10 height 9
type textarea "Live Music/Concerts"
click at [728, 139] on icon at bounding box center [724, 140] width 10 height 9
type textarea "Recorded Music"
click at [724, 137] on icon at bounding box center [724, 140] width 10 height 9
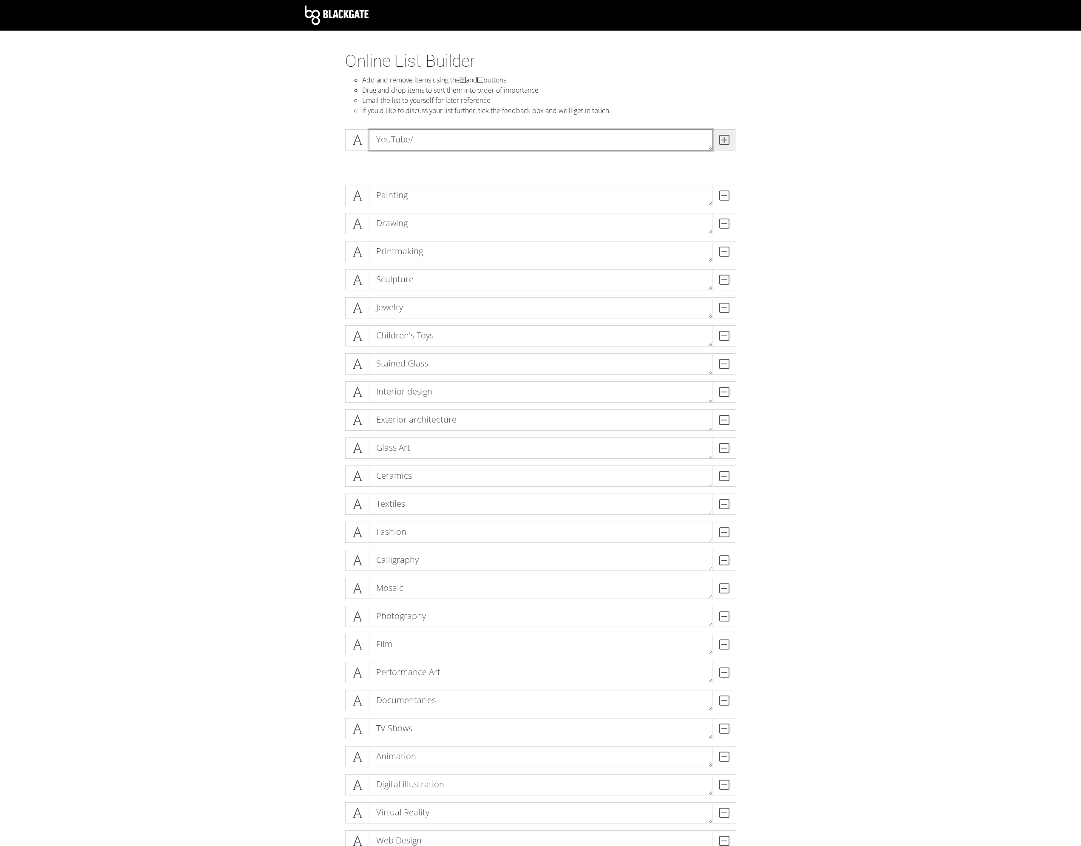
type textarea "YouTube"
click at [724, 137] on icon at bounding box center [724, 140] width 10 height 9
type textarea "Short-form video"
click at [724, 137] on icon at bounding box center [724, 140] width 10 height 9
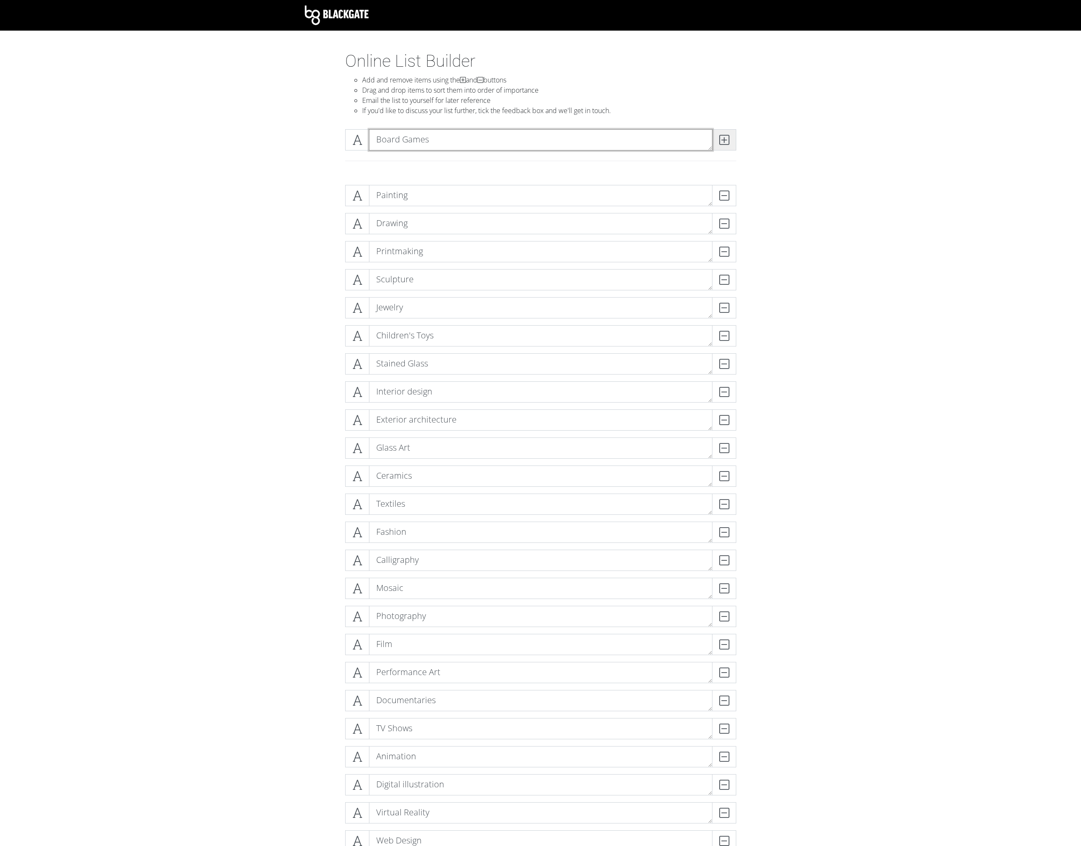
type textarea "Board Games"
click at [727, 137] on icon at bounding box center [724, 140] width 10 height 9
type textarea "Trading Card Games"
click at [727, 137] on icon at bounding box center [724, 140] width 10 height 9
type textarea "Role-playing Games"
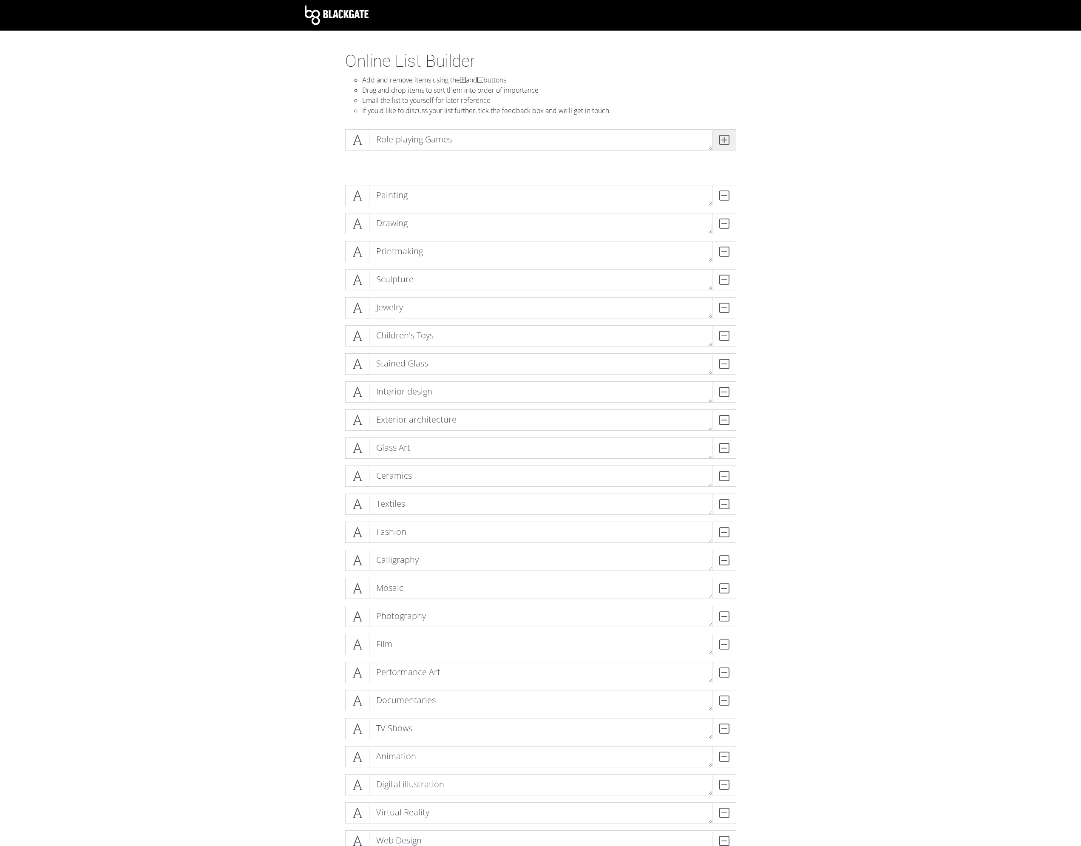
click at [727, 137] on icon at bounding box center [724, 140] width 10 height 9
type textarea "Escape Rooms"
click at [727, 137] on icon at bounding box center [724, 140] width 10 height 9
type textarea "Video Games"
click at [727, 137] on icon at bounding box center [724, 140] width 10 height 9
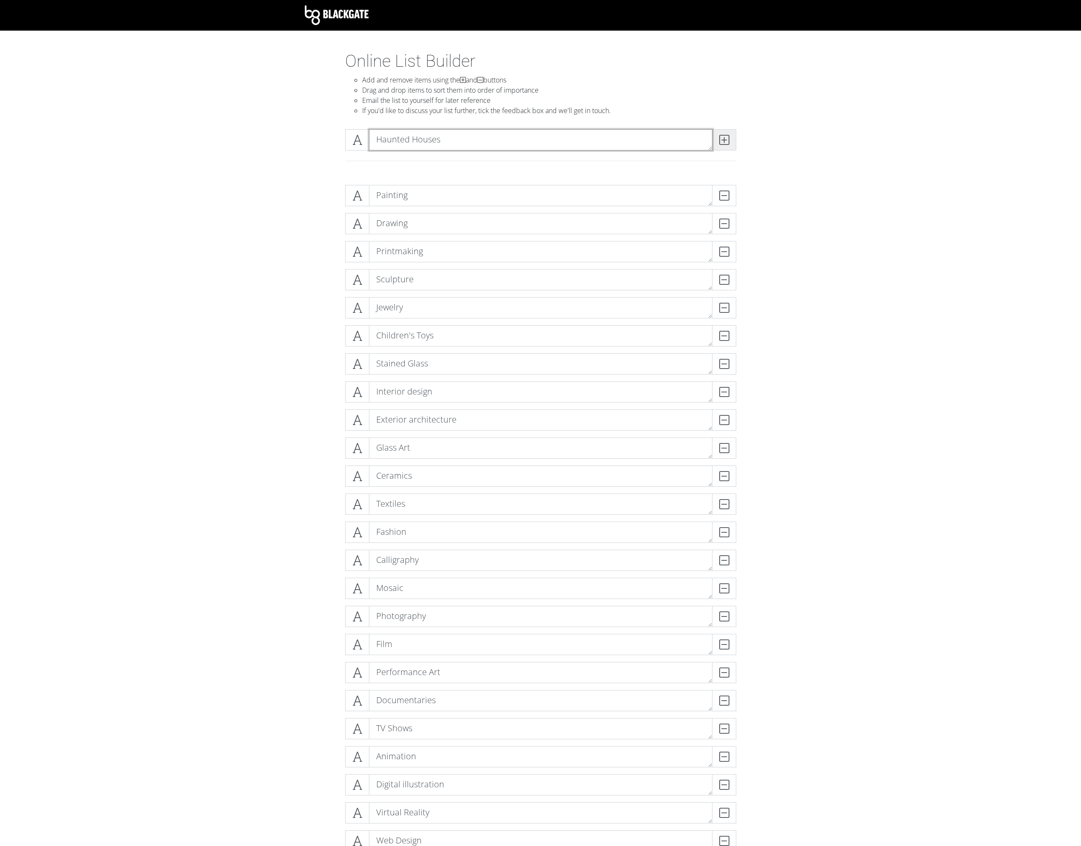
type textarea "Haunted Houses"
click at [727, 137] on icon at bounding box center [724, 140] width 10 height 9
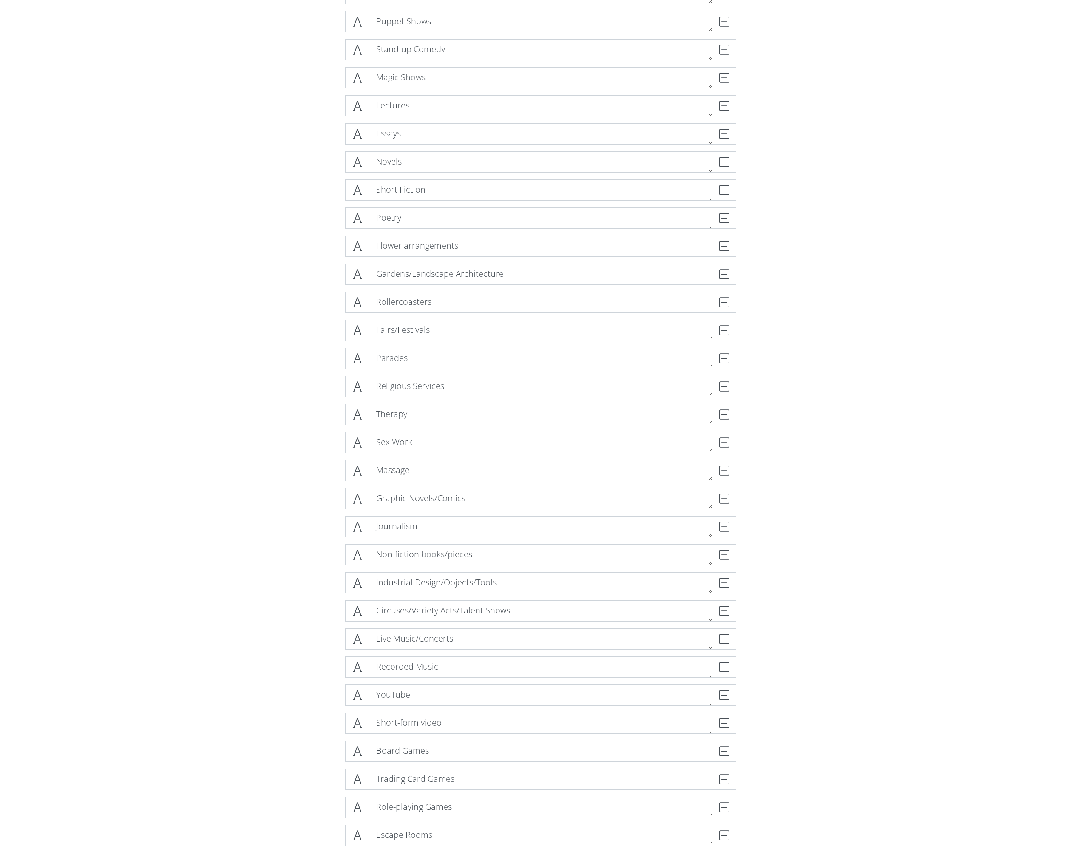
scroll to position [1105, 0]
click at [837, 250] on form "Painting DELETE Drawing DELETE Printmaking DELETE Sculpture DELETE Jewelry DELE…" at bounding box center [540, 55] width 1081 height 1965
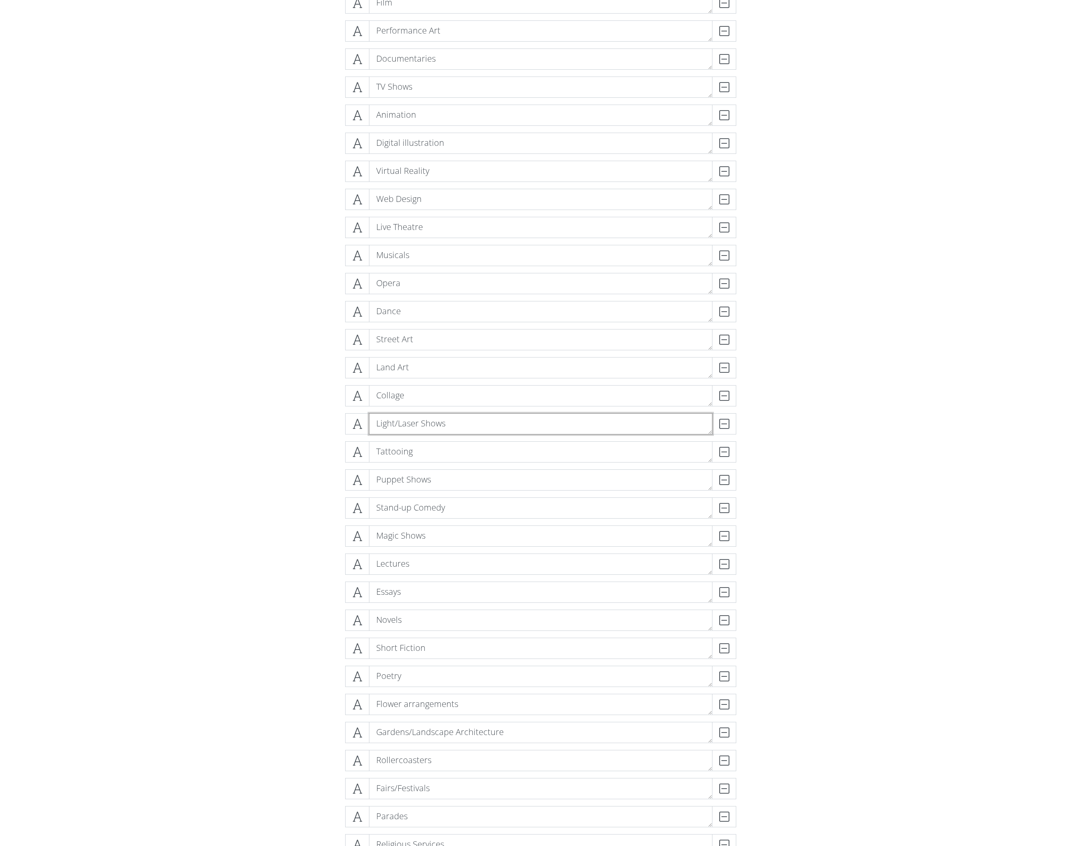
click at [518, 419] on textarea "Light/Laser Shows" at bounding box center [540, 423] width 343 height 21
type textarea "Light/Laser/Drone Shows"
drag, startPoint x: 859, startPoint y: 342, endPoint x: 837, endPoint y: 362, distance: 29.2
click at [857, 341] on form "Painting DELETE Drawing DELETE Printmaking DELETE Sculpture DELETE Jewelry DELE…" at bounding box center [540, 519] width 1081 height 1965
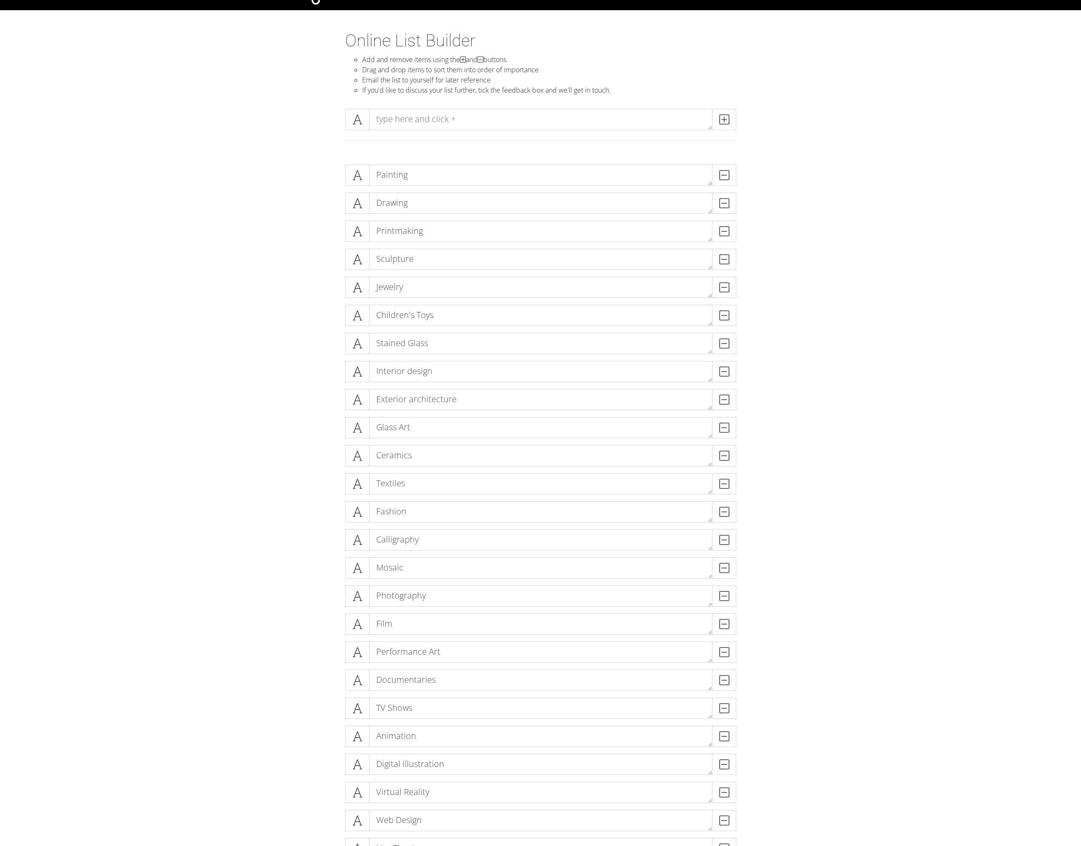
scroll to position [0, 0]
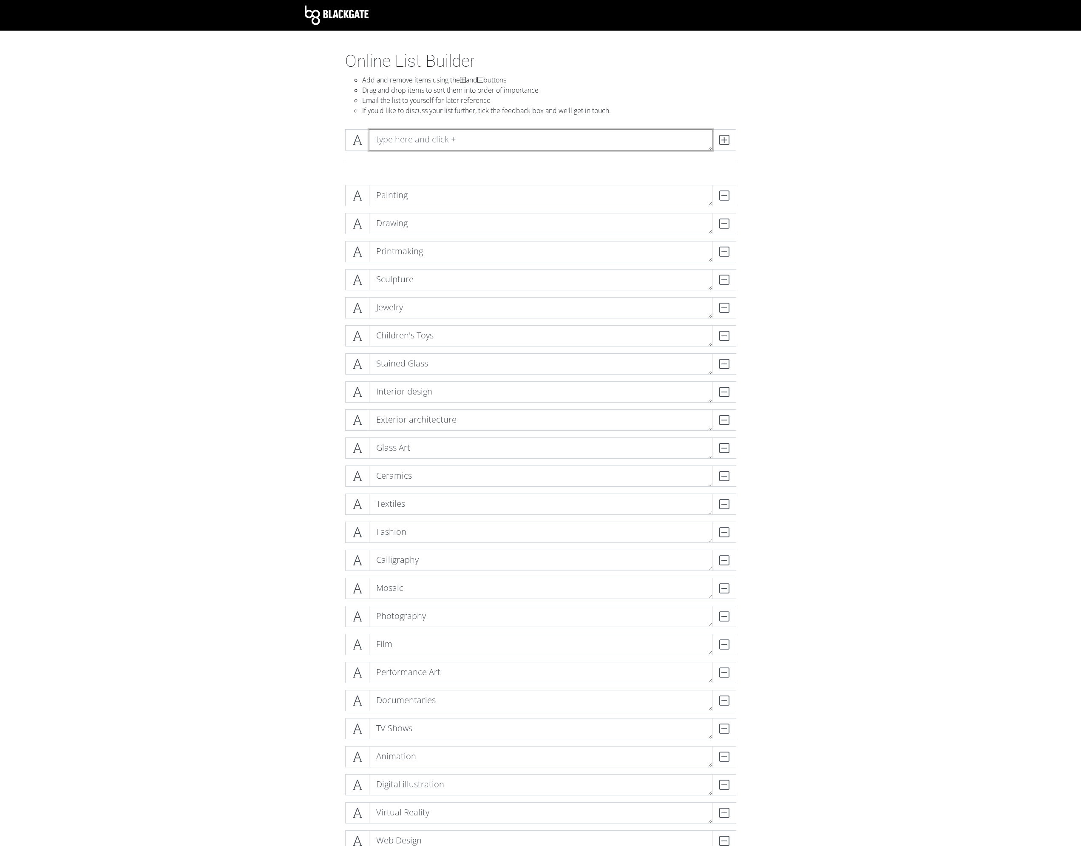
click at [520, 137] on textarea at bounding box center [540, 139] width 343 height 21
type textarea "Live Sports"
drag, startPoint x: 726, startPoint y: 141, endPoint x: 705, endPoint y: 142, distance: 21.3
click at [726, 141] on icon at bounding box center [724, 140] width 10 height 9
type textarea "Broadcast Sports"
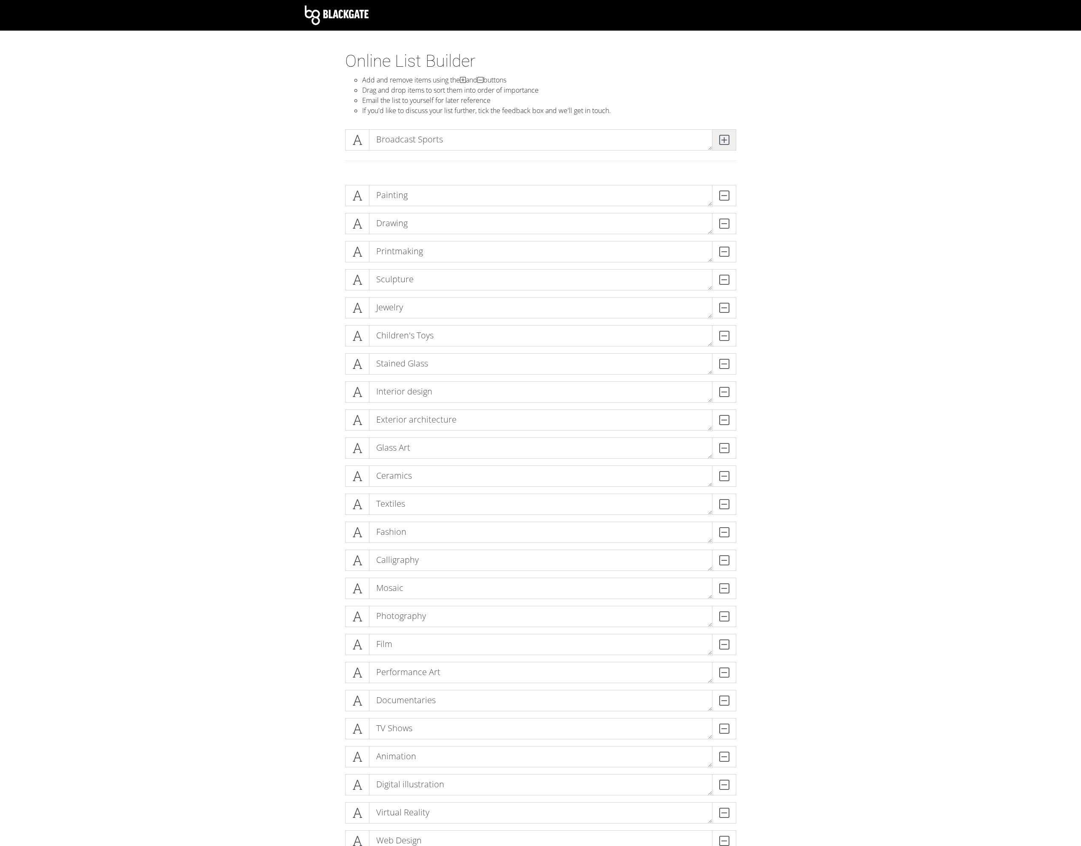
click at [726, 141] on icon at bounding box center [724, 140] width 10 height 9
type textarea "Esports"
click at [719, 132] on span at bounding box center [724, 139] width 24 height 21
type textarea "Twitch"
click at [732, 138] on span at bounding box center [724, 139] width 24 height 21
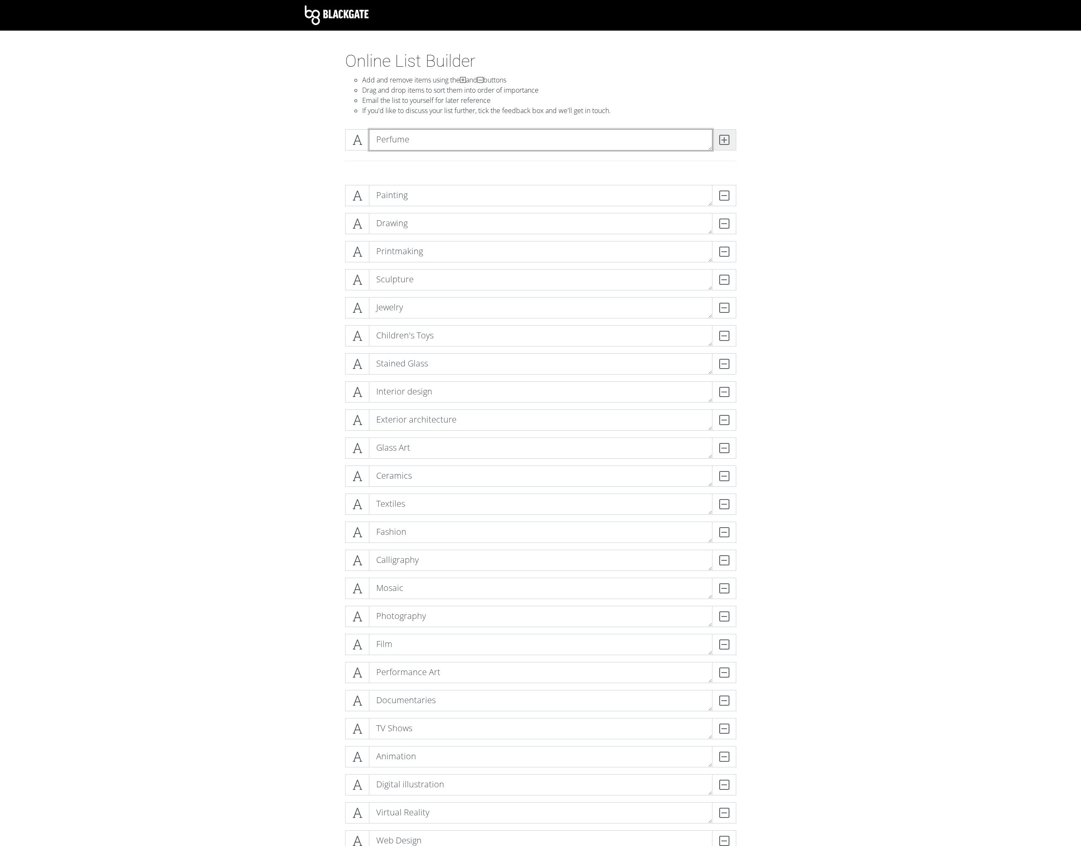
type textarea "Perfume"
click at [728, 133] on span at bounding box center [724, 139] width 24 height 21
type textarea "Podcasts"
click at [728, 133] on span at bounding box center [724, 139] width 24 height 21
click at [450, 144] on textarea at bounding box center [540, 139] width 343 height 21
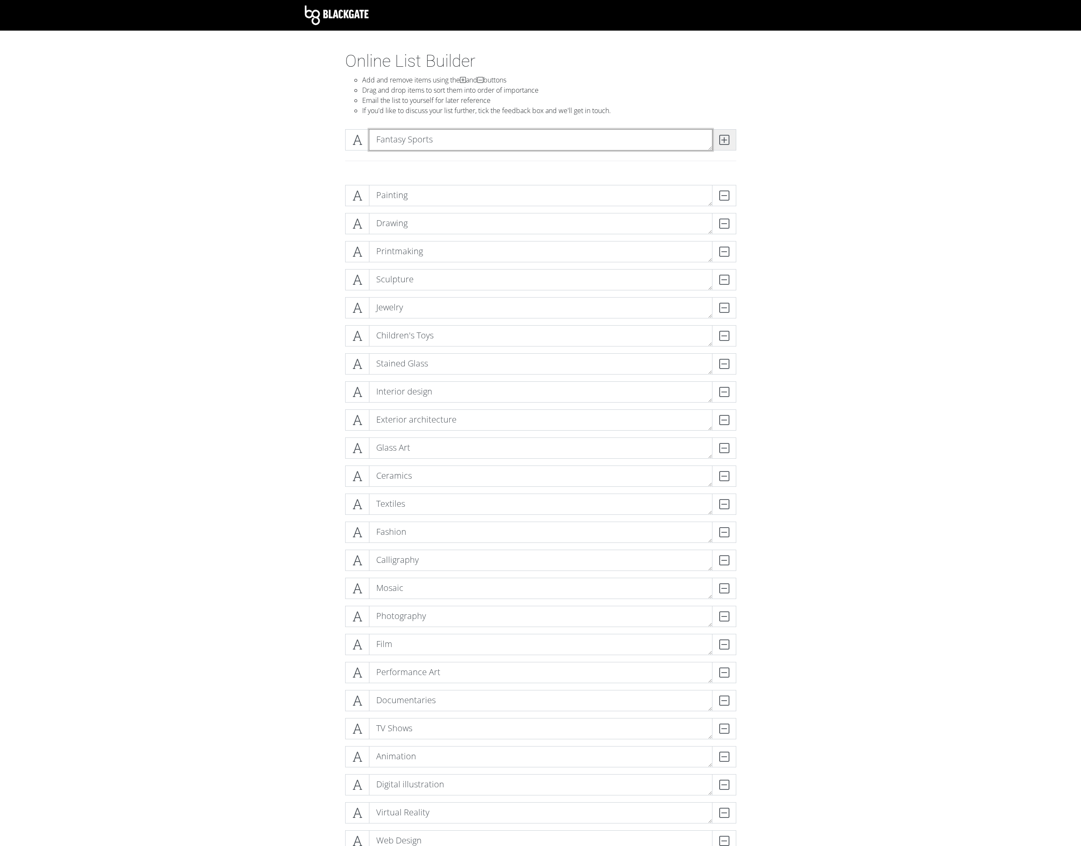
type textarea "Fantasy Sports"
click at [718, 139] on span at bounding box center [724, 139] width 24 height 21
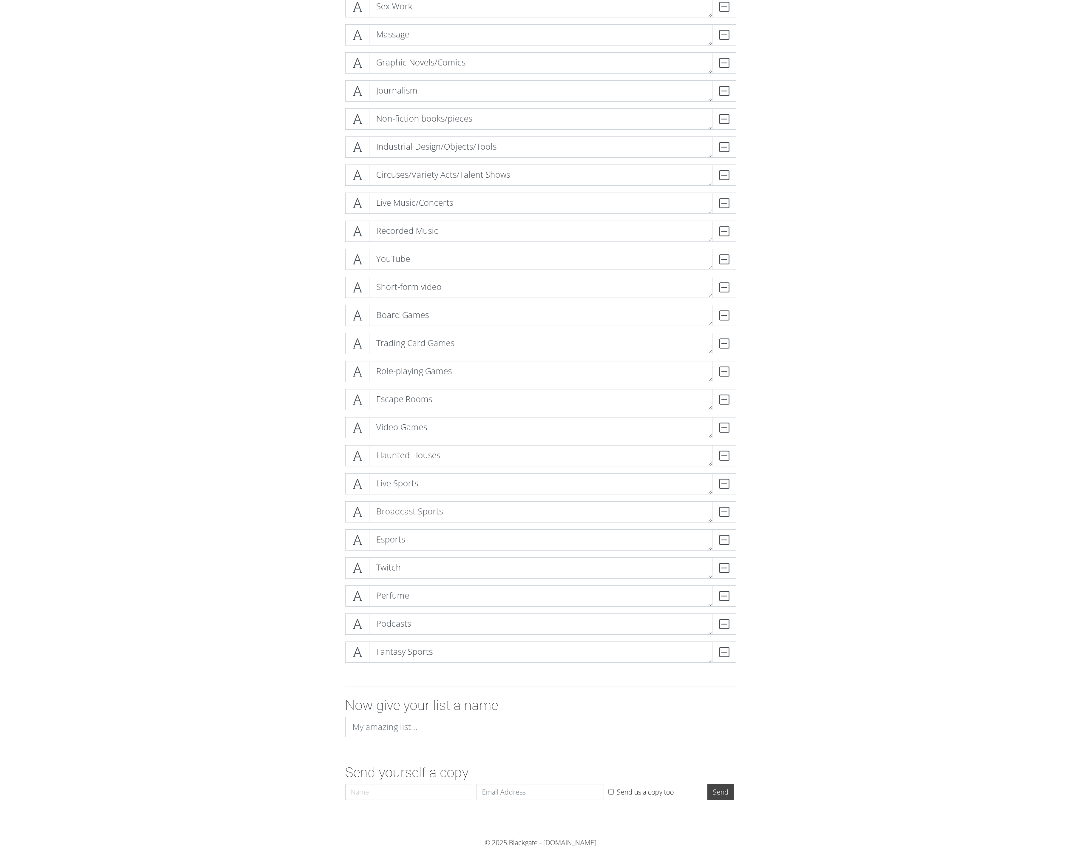
scroll to position [1537, 0]
click at [425, 709] on h2 "Now give your list a name" at bounding box center [540, 703] width 391 height 16
click at [427, 733] on input at bounding box center [540, 725] width 391 height 20
type input "All genres of art"
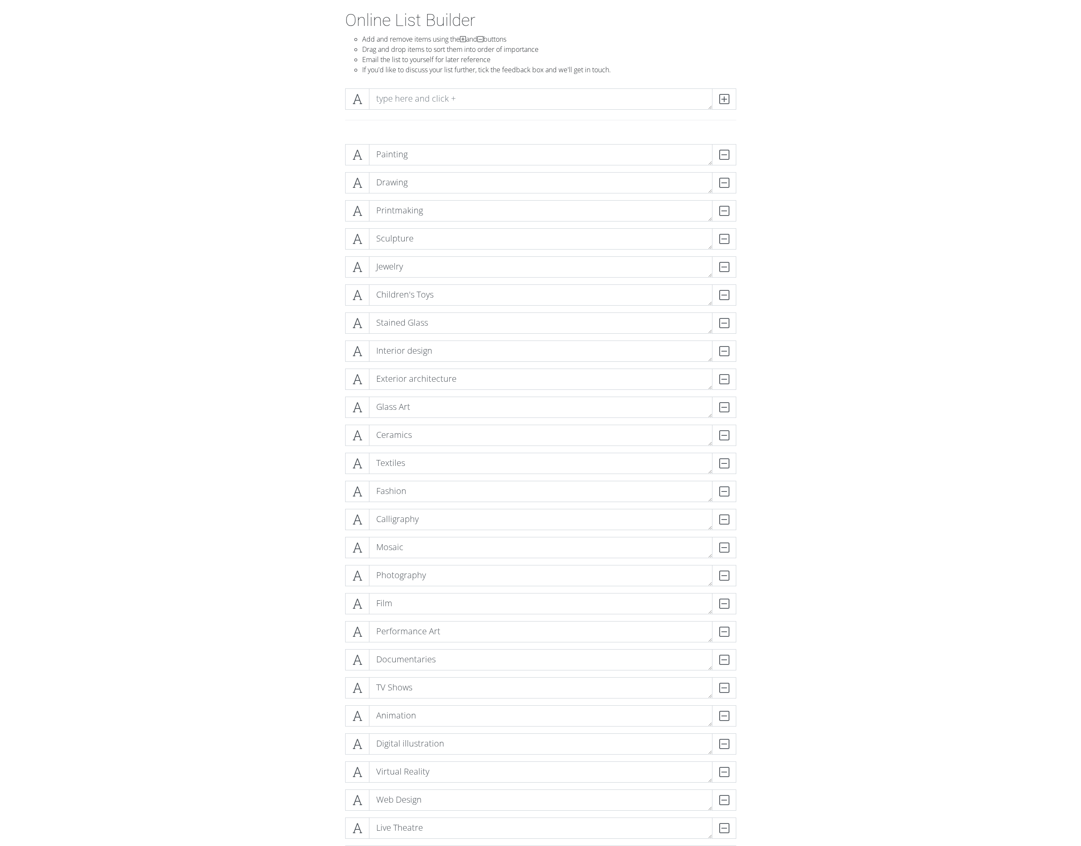
scroll to position [0, 0]
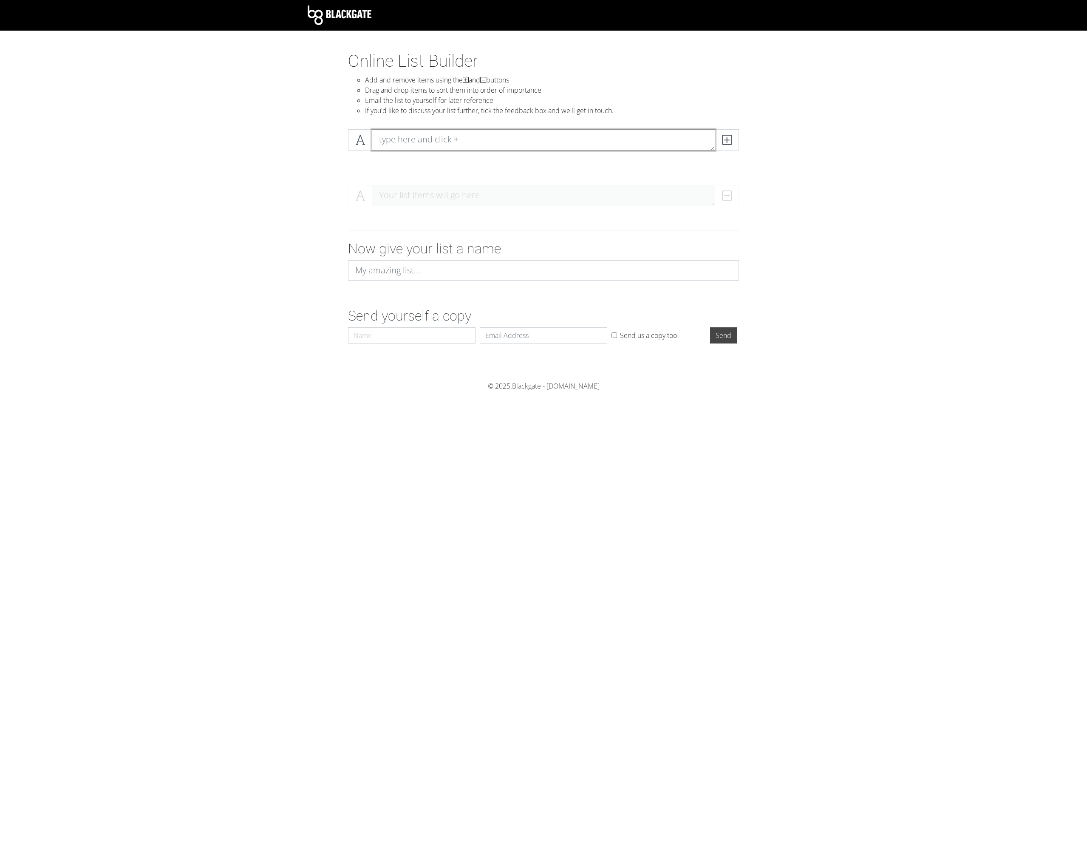
click at [472, 143] on textarea at bounding box center [543, 139] width 343 height 21
type textarea "Painting"
click at [729, 138] on icon at bounding box center [727, 140] width 10 height 9
type textarea "Drawing"
drag, startPoint x: 731, startPoint y: 139, endPoint x: 738, endPoint y: 140, distance: 7.7
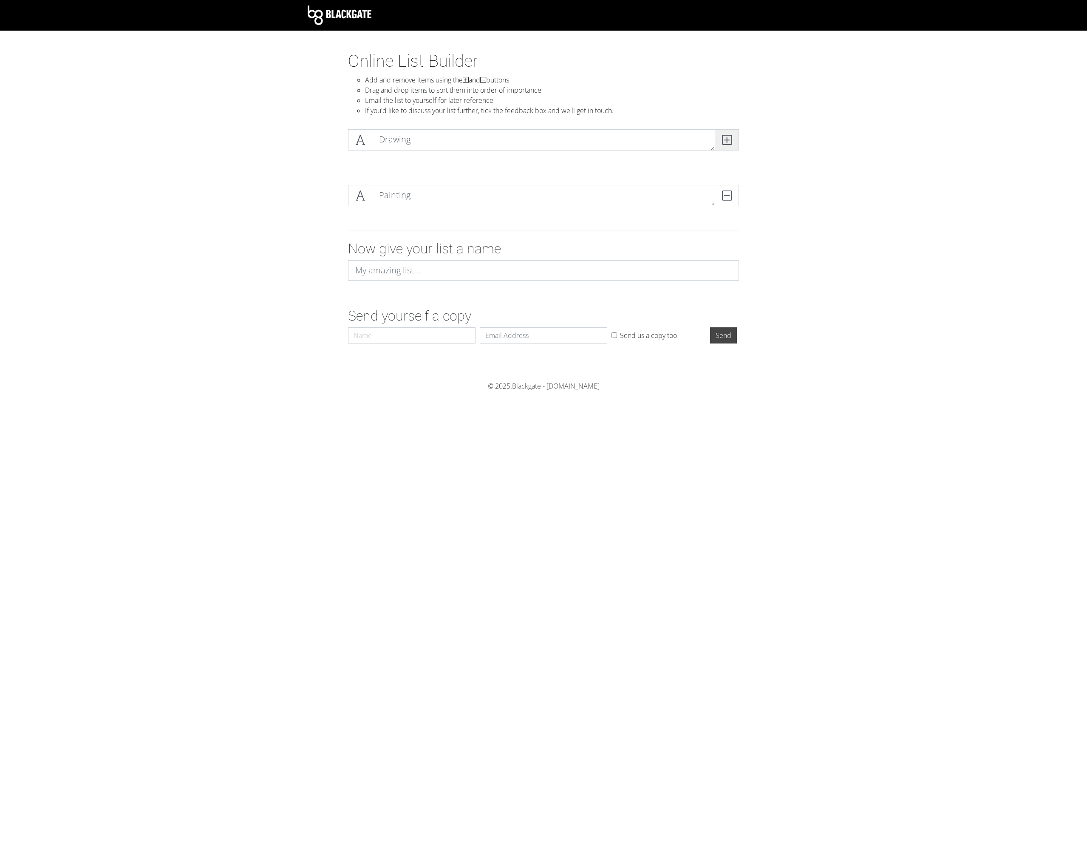
click at [732, 140] on span at bounding box center [727, 139] width 24 height 21
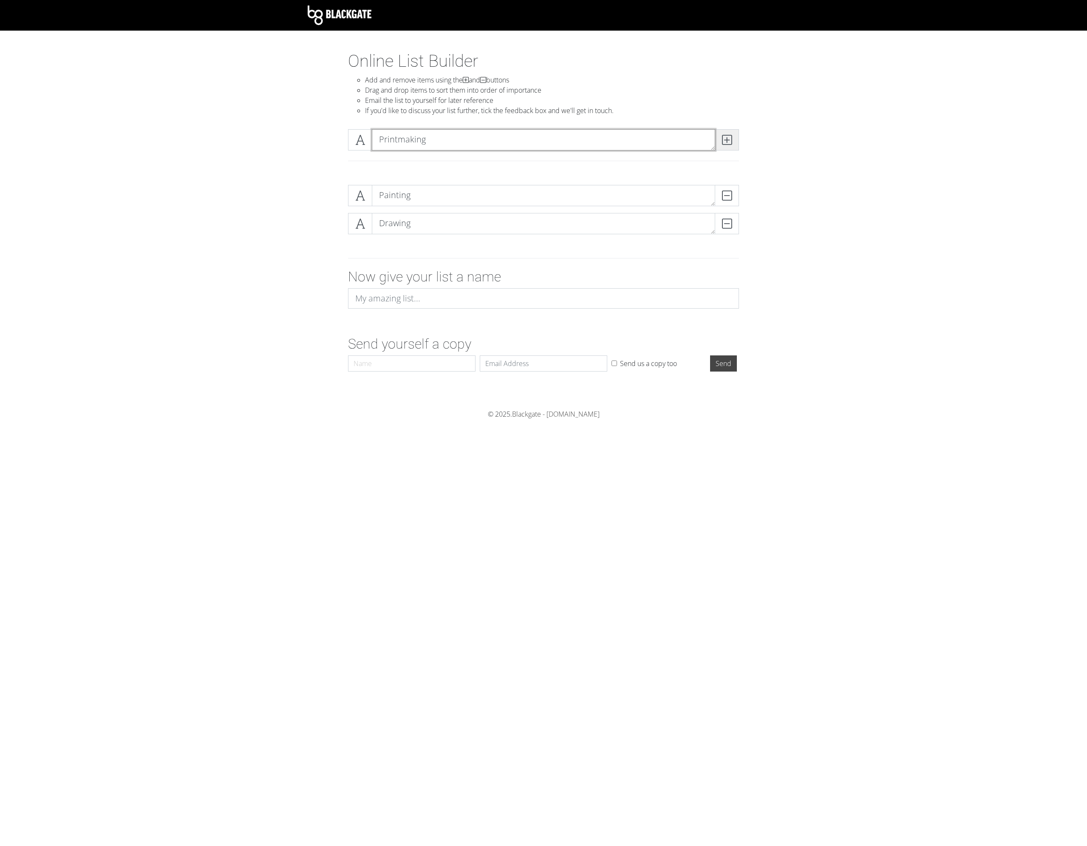
type textarea "Printmaking"
click at [738, 140] on span at bounding box center [727, 139] width 24 height 21
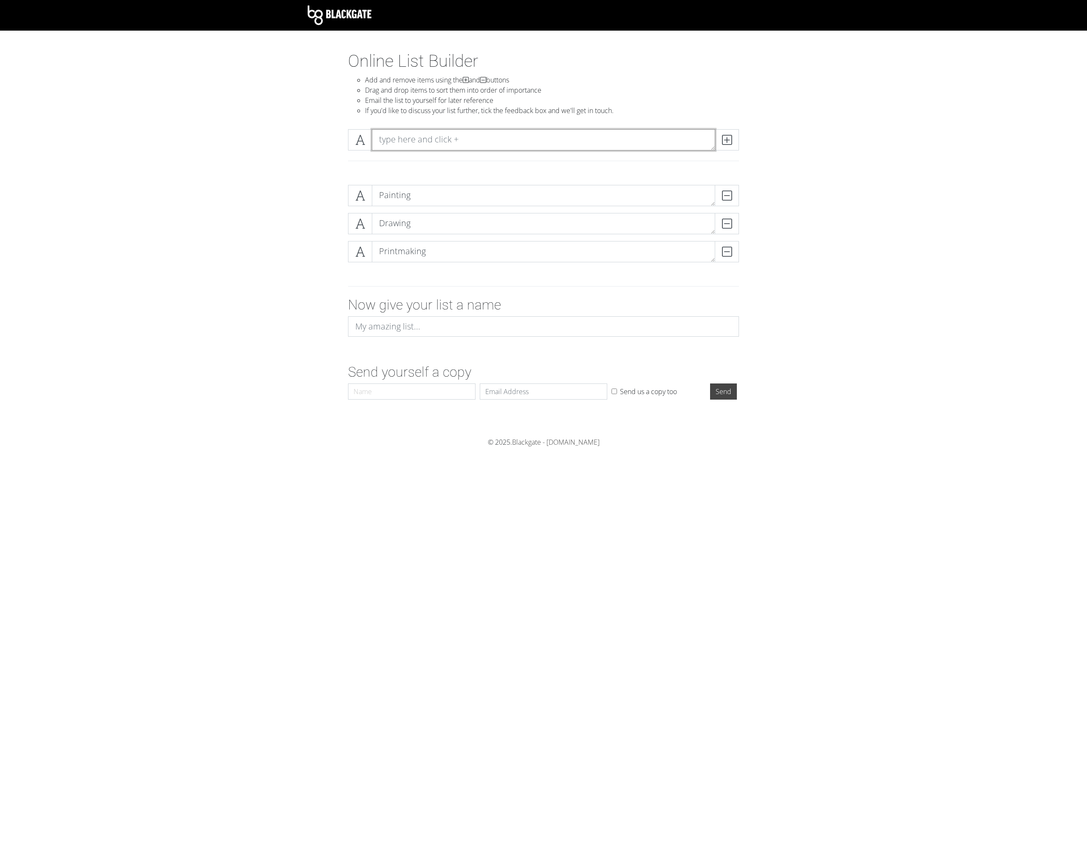
click at [516, 142] on textarea at bounding box center [543, 139] width 343 height 21
type textarea "Film"
click at [732, 139] on span at bounding box center [727, 139] width 24 height 21
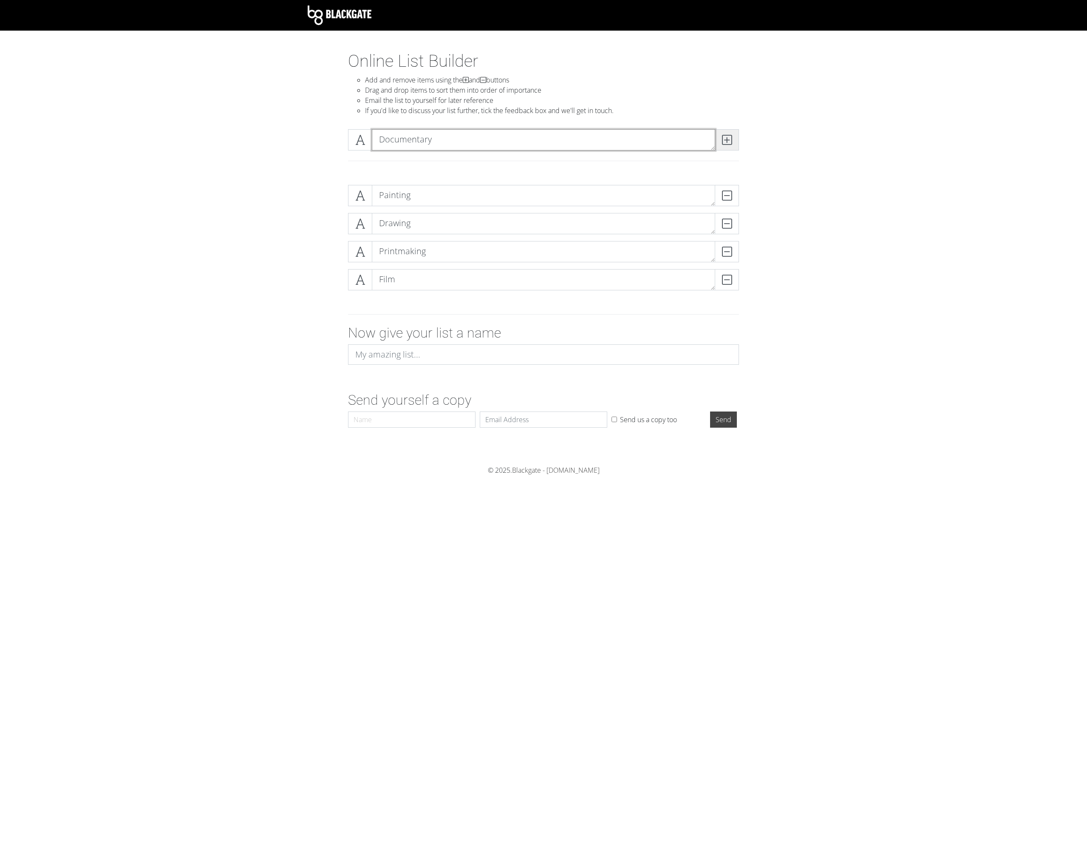
type textarea "Documentary"
drag, startPoint x: 726, startPoint y: 136, endPoint x: 729, endPoint y: 142, distance: 5.7
click at [725, 139] on icon at bounding box center [727, 140] width 10 height 9
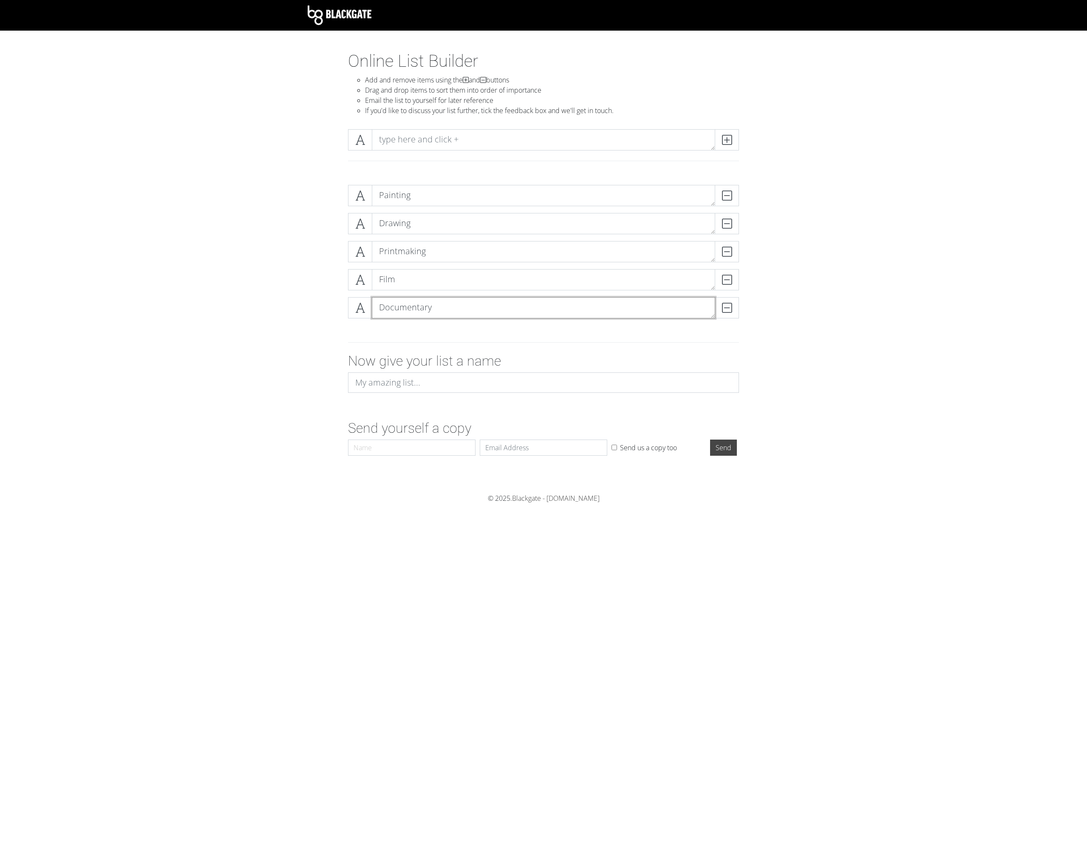
click at [441, 304] on textarea "Documentary" at bounding box center [543, 307] width 343 height 21
type textarea "Documentaries"
click at [600, 132] on textarea at bounding box center [543, 139] width 343 height 21
type textarea "Sculpture"
click at [725, 142] on icon at bounding box center [727, 140] width 10 height 9
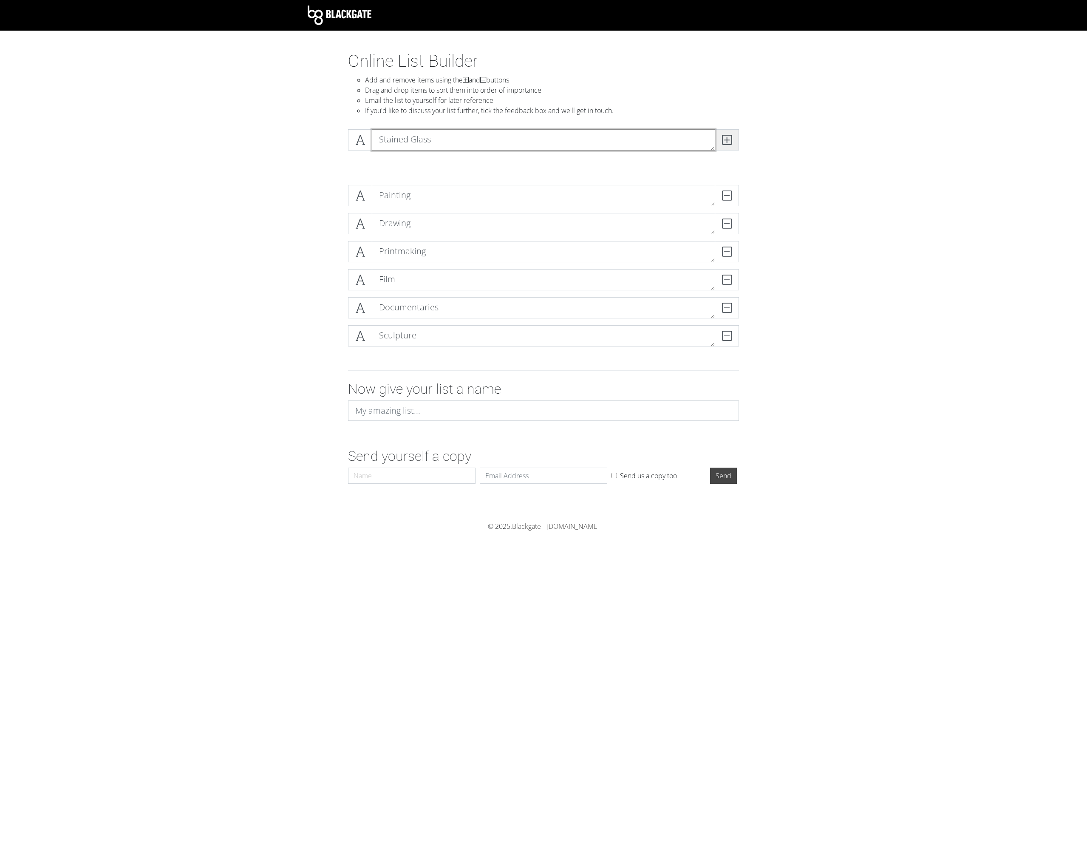
type textarea "Stained Glass"
drag, startPoint x: 721, startPoint y: 140, endPoint x: 725, endPoint y: 143, distance: 5.2
click at [725, 143] on span at bounding box center [727, 139] width 24 height 21
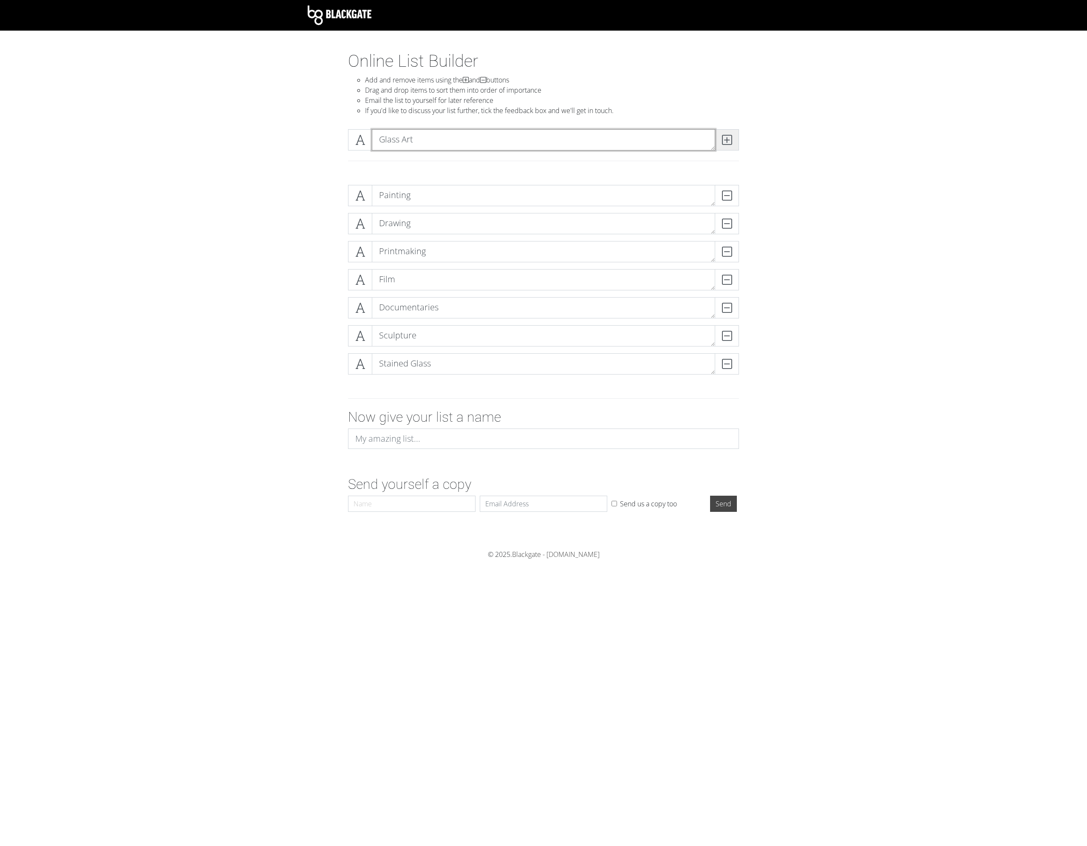
type textarea "Glass Art"
drag, startPoint x: 725, startPoint y: 143, endPoint x: 729, endPoint y: 144, distance: 4.3
click at [729, 144] on icon at bounding box center [727, 140] width 10 height 9
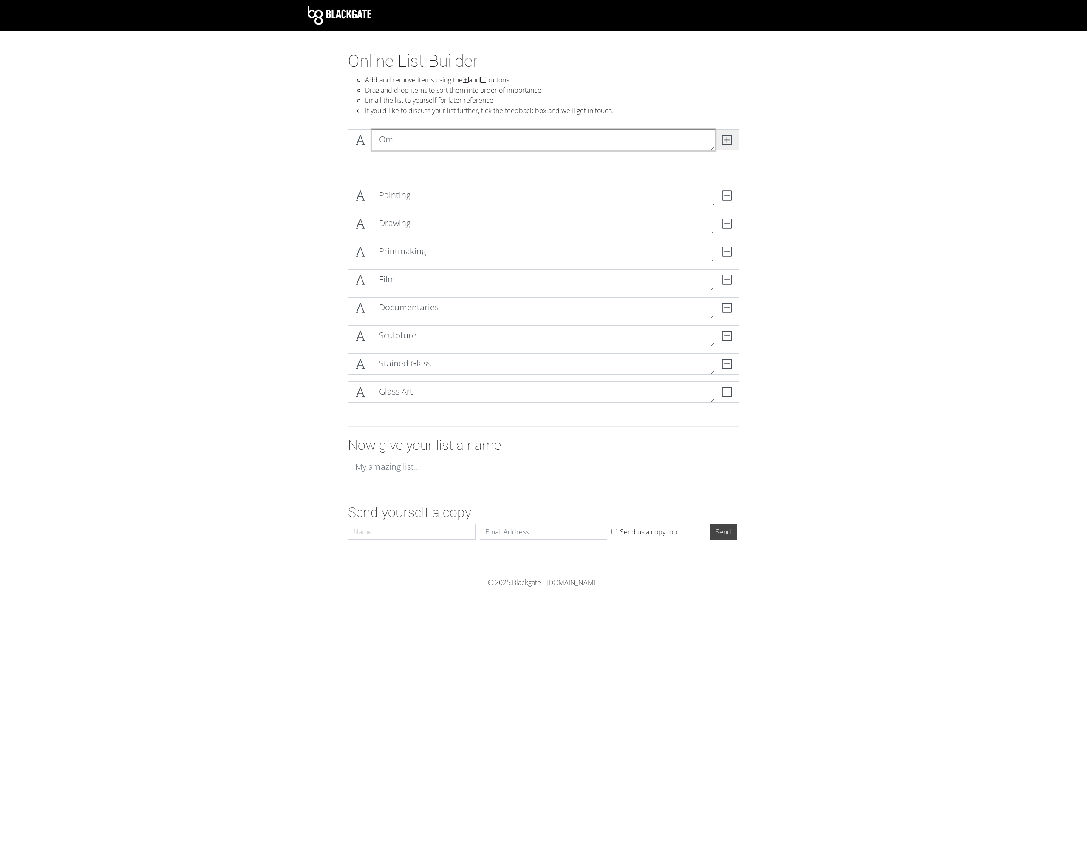
type textarea "O"
type textarea "Industrial Design/Objects/Tools"
click at [731, 142] on icon at bounding box center [727, 140] width 10 height 9
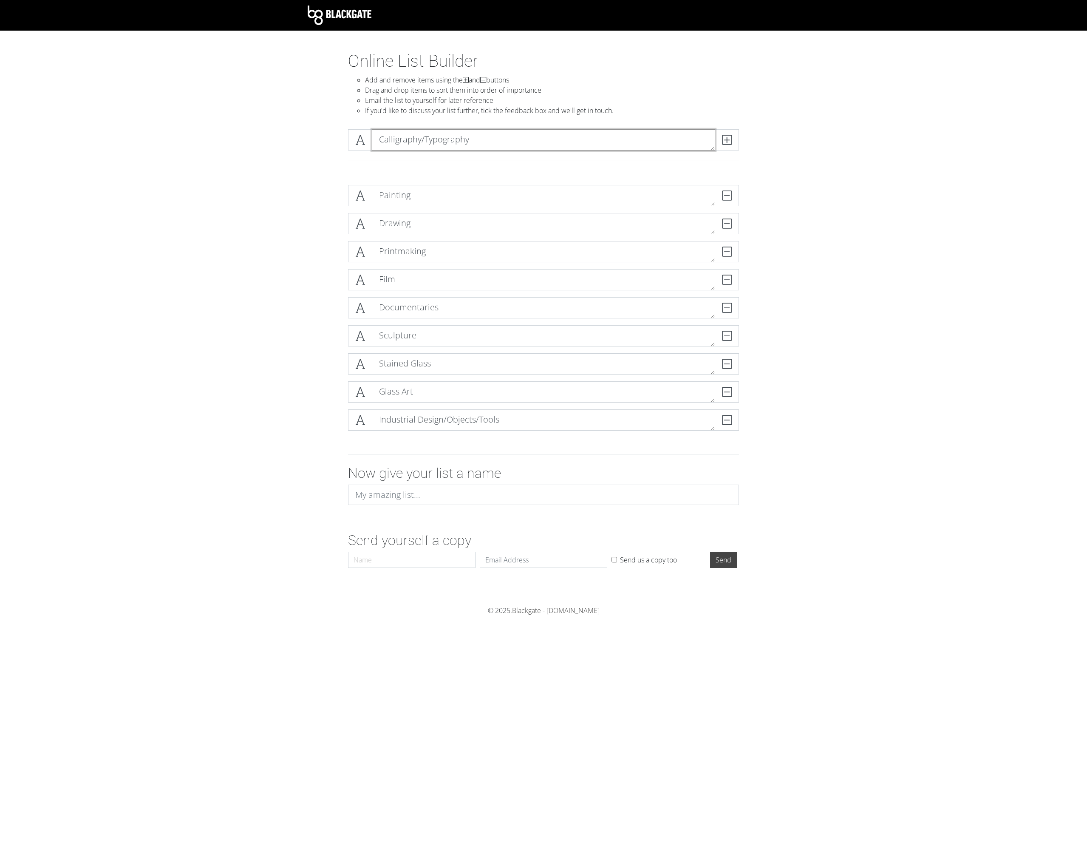
type textarea "Calligraphy/Typography"
click at [734, 141] on span at bounding box center [727, 139] width 24 height 21
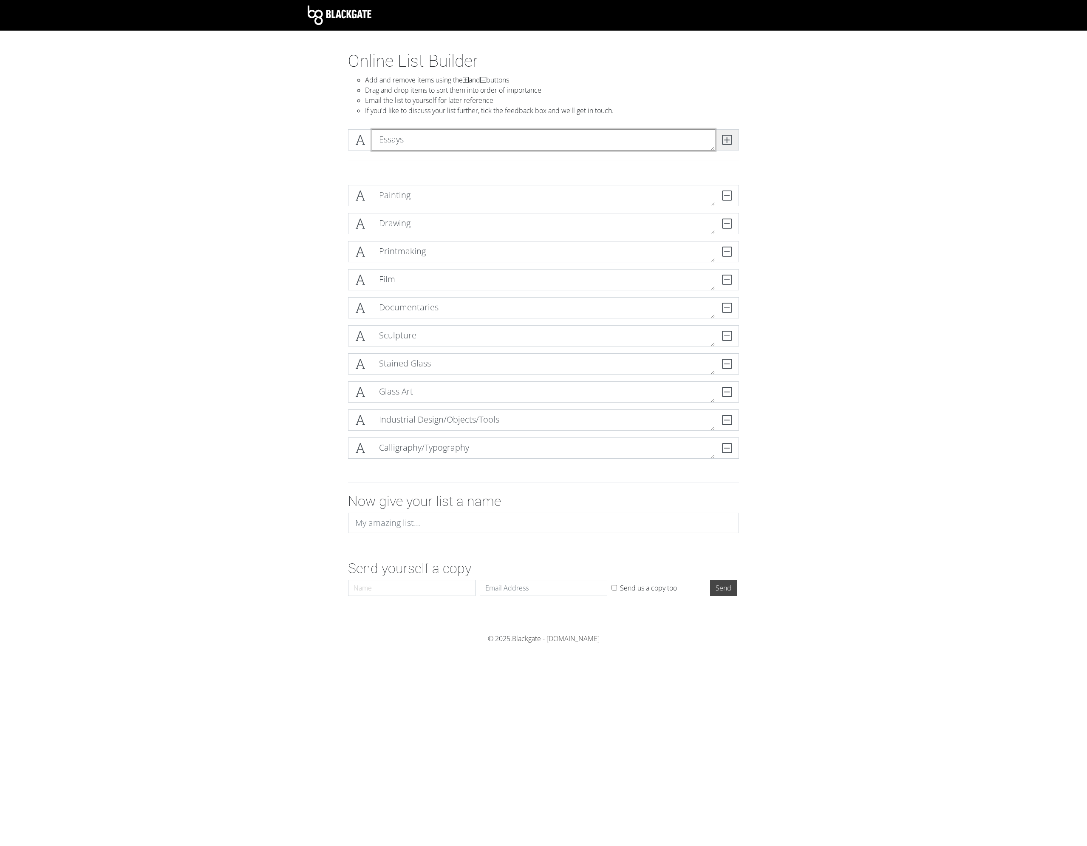
type textarea "Essays"
click at [728, 143] on icon at bounding box center [727, 140] width 10 height 9
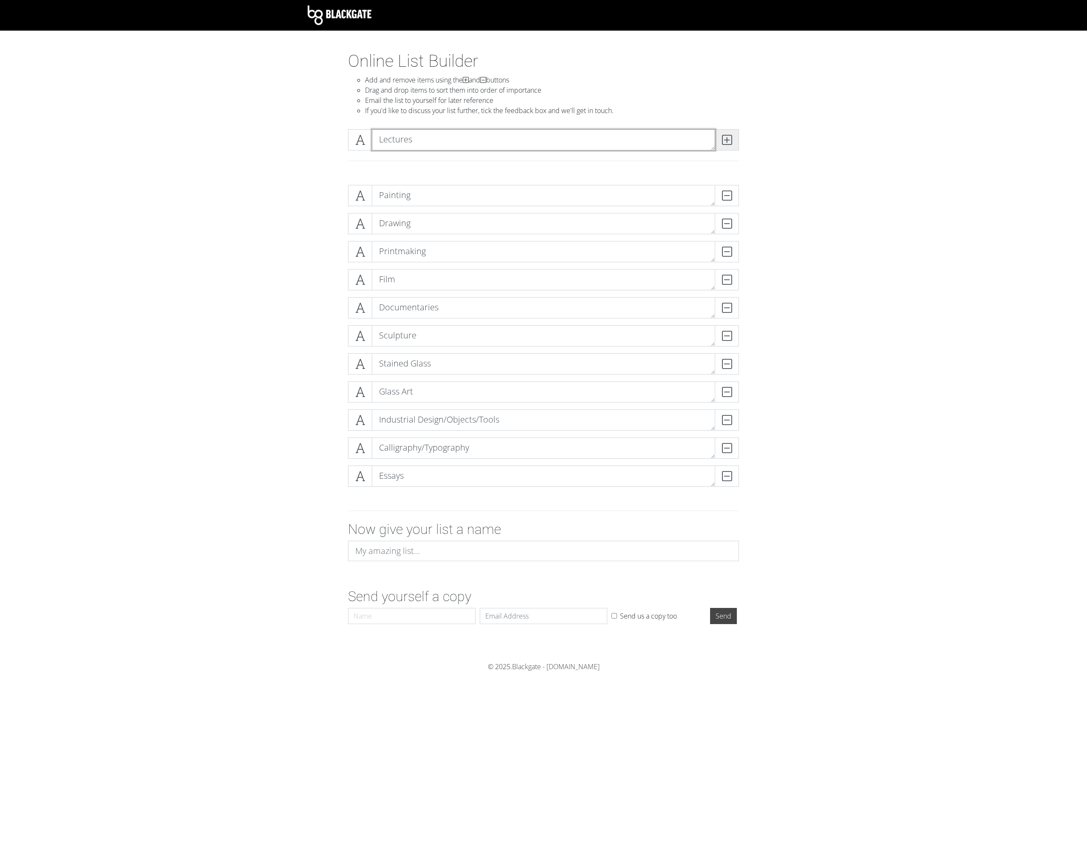
type textarea "Lectures"
click at [729, 137] on icon at bounding box center [727, 140] width 10 height 9
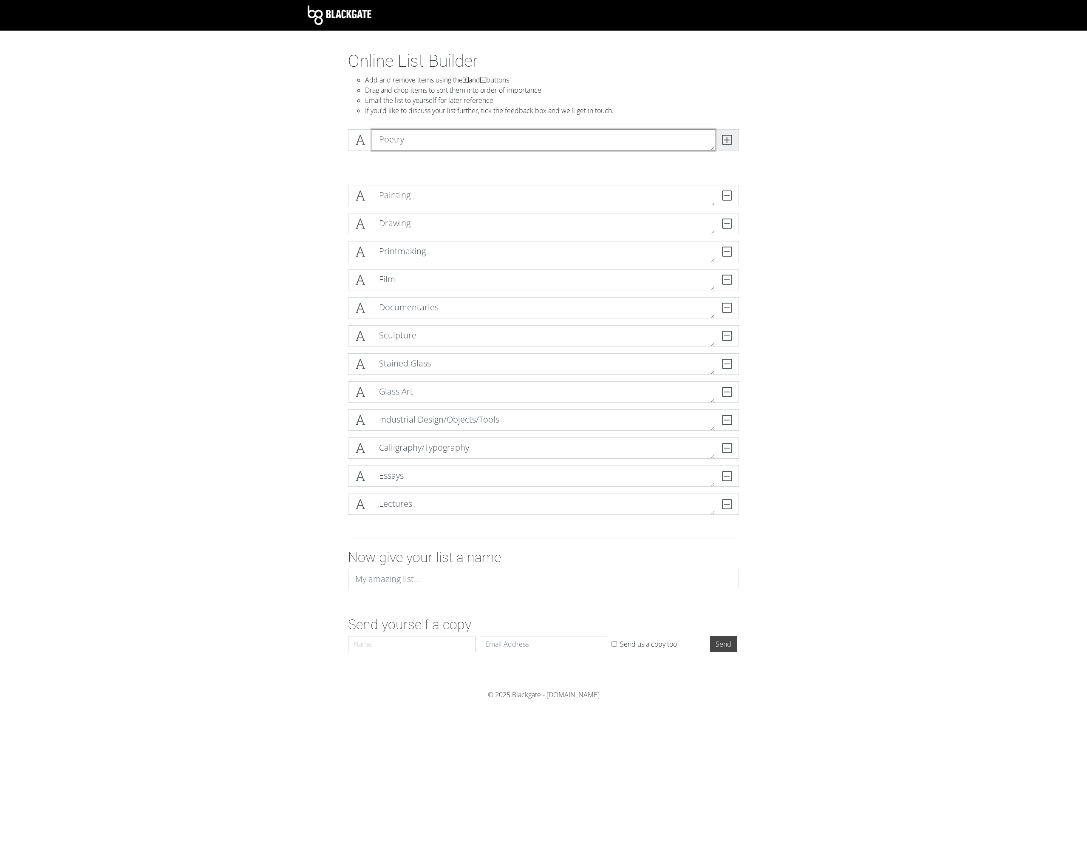
type textarea "Poetry"
click at [729, 136] on icon at bounding box center [727, 140] width 10 height 9
type textarea "Novels"
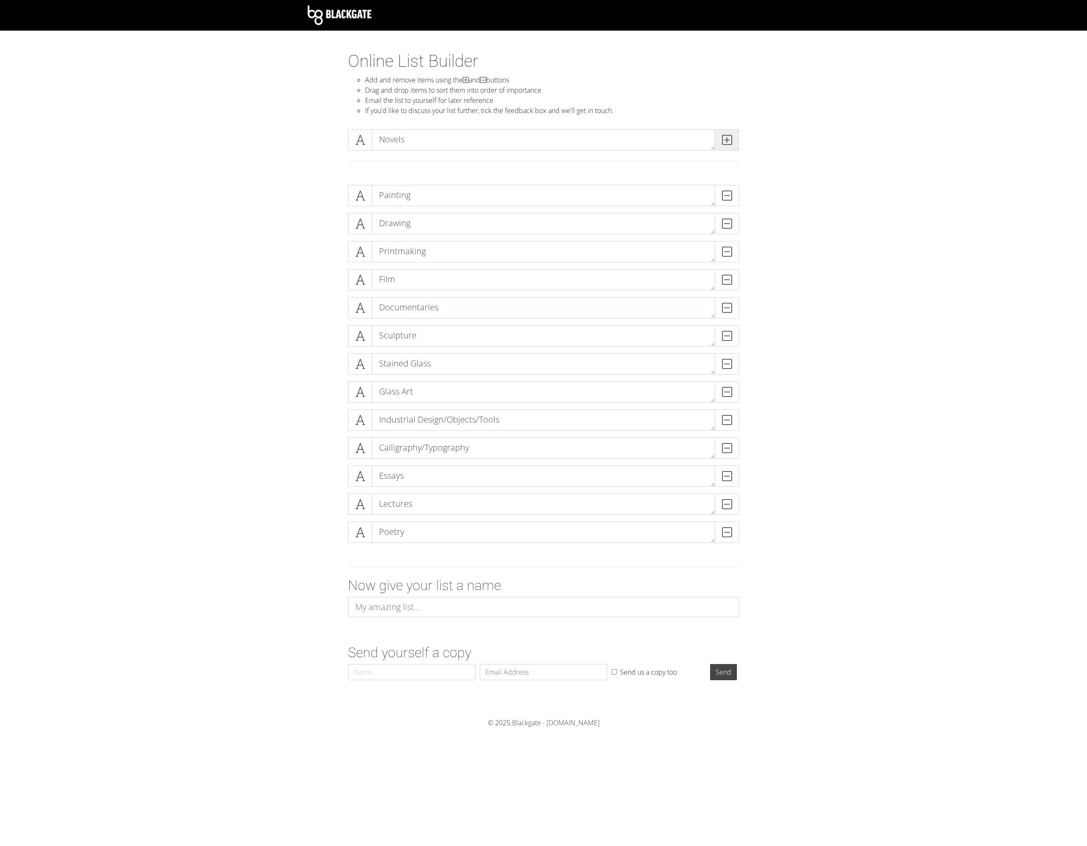
click at [729, 136] on icon at bounding box center [727, 140] width 10 height 9
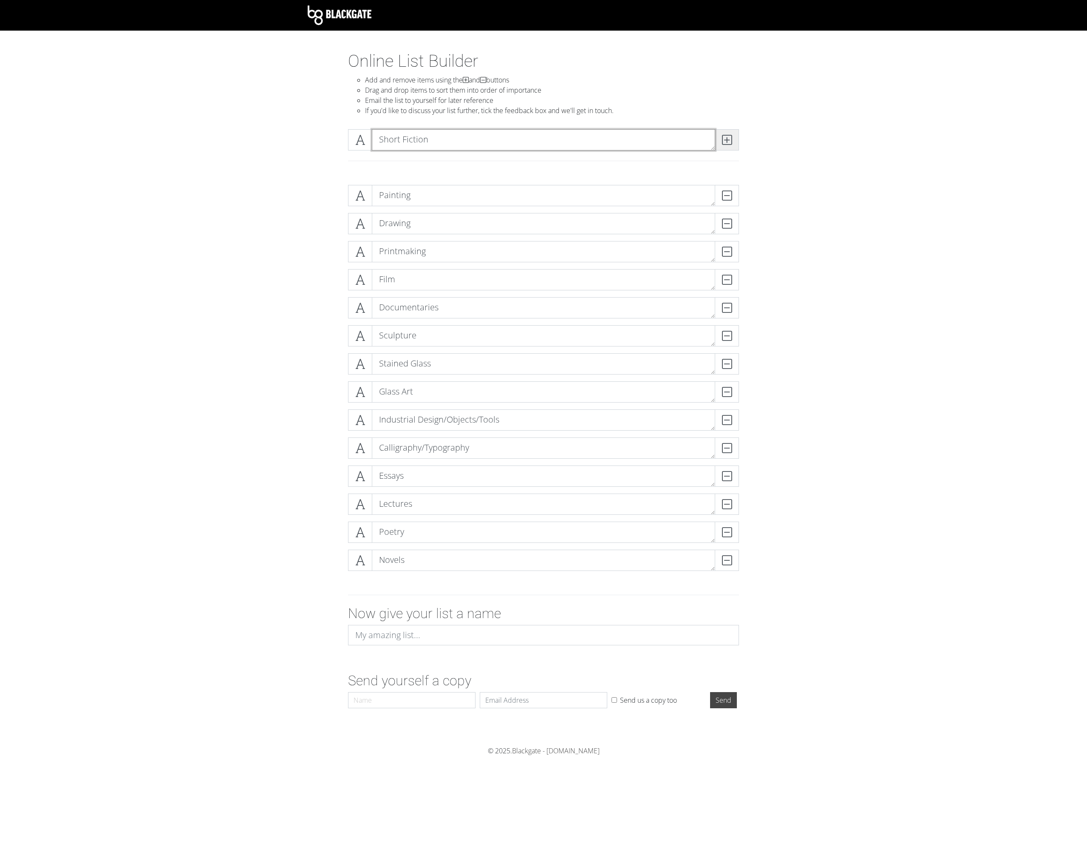
type textarea "Short Fiction"
click at [724, 130] on span at bounding box center [727, 139] width 24 height 21
type textarea "Journalism"
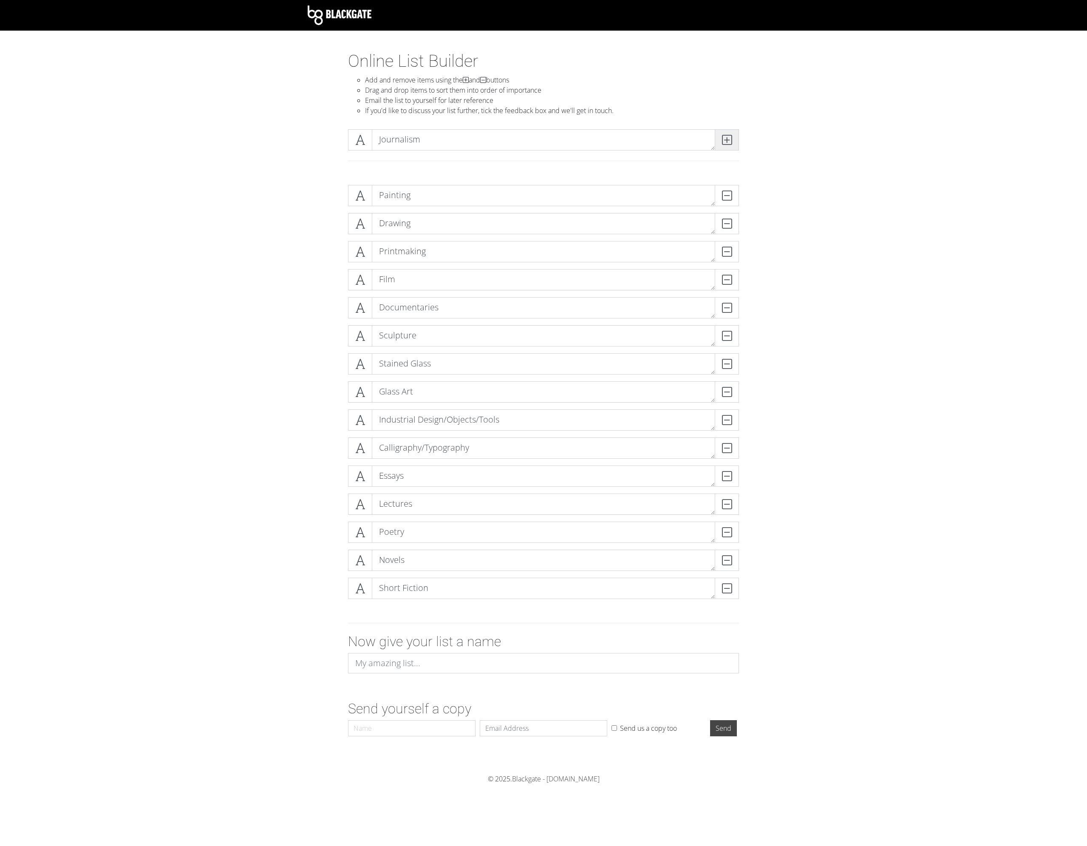
click at [720, 133] on span at bounding box center [727, 139] width 24 height 21
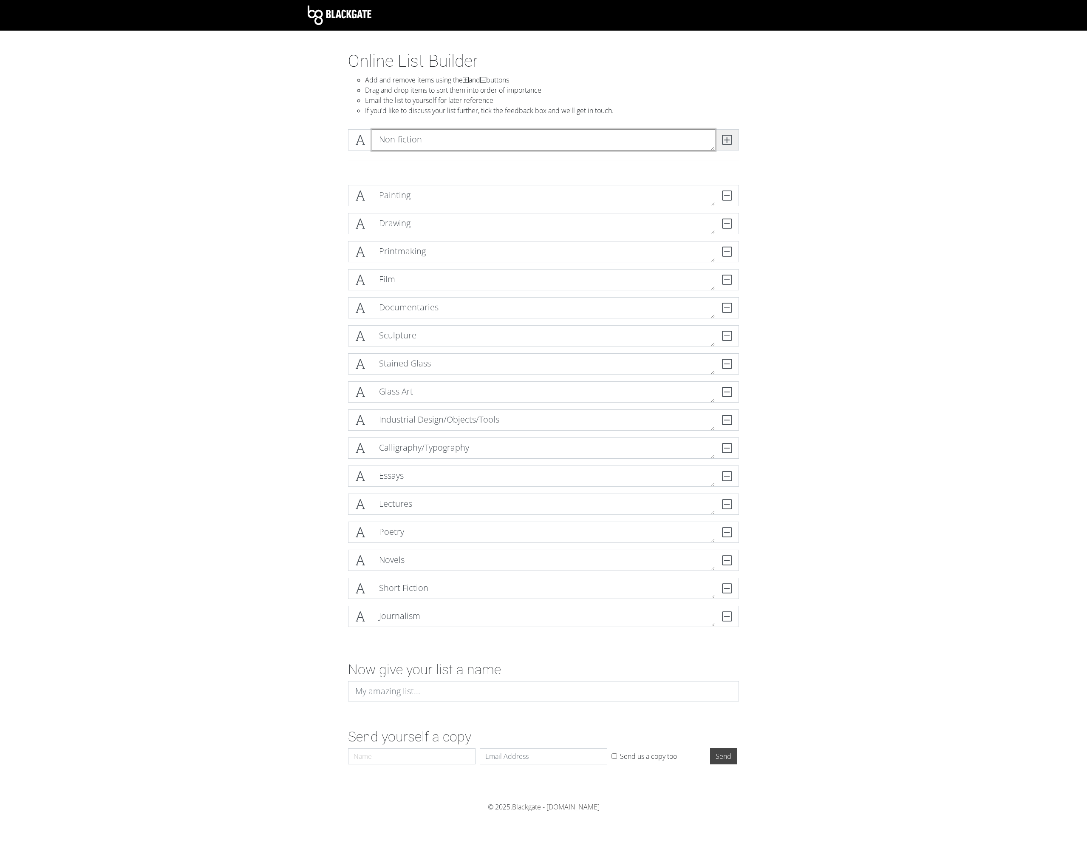
type textarea "Non-fiction"
click at [719, 140] on span at bounding box center [727, 139] width 24 height 21
type textarea "Digital illustration"
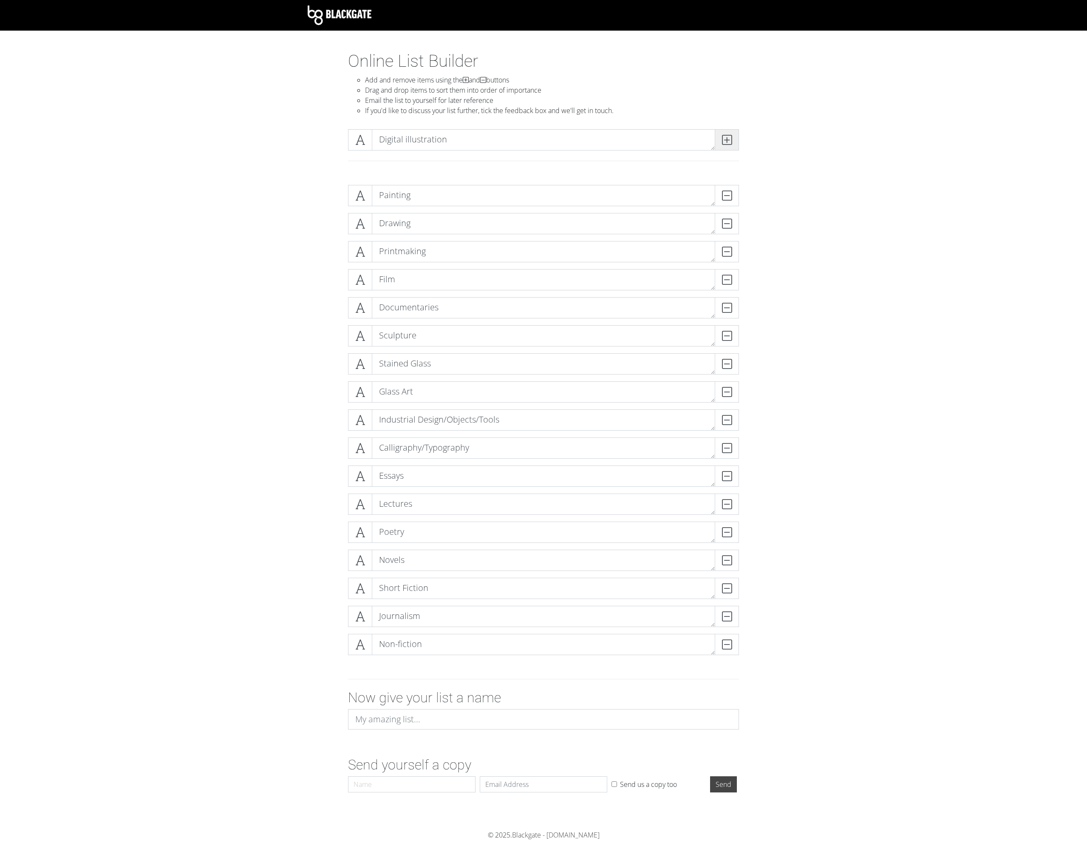
click at [722, 131] on span at bounding box center [727, 139] width 24 height 21
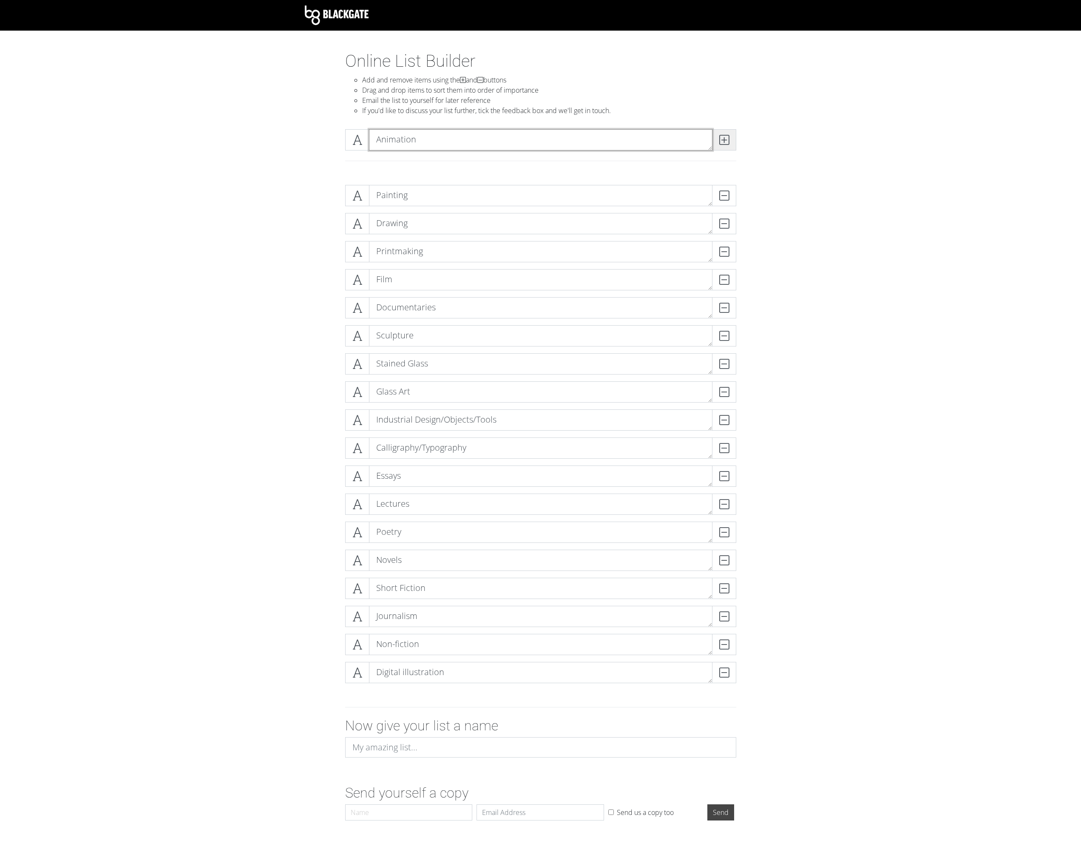
type textarea "Animation"
click at [722, 131] on span at bounding box center [724, 139] width 24 height 21
type textarea "Virtual Reality"
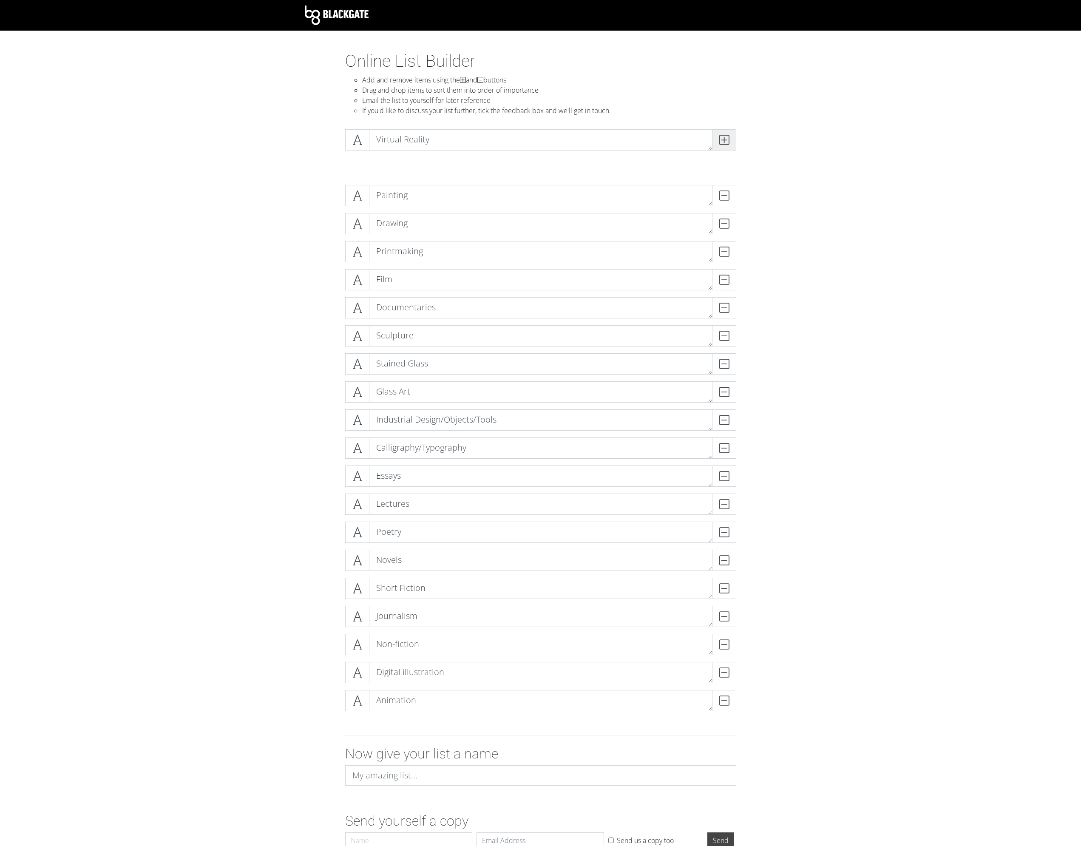
click at [722, 131] on span at bounding box center [724, 139] width 24 height 21
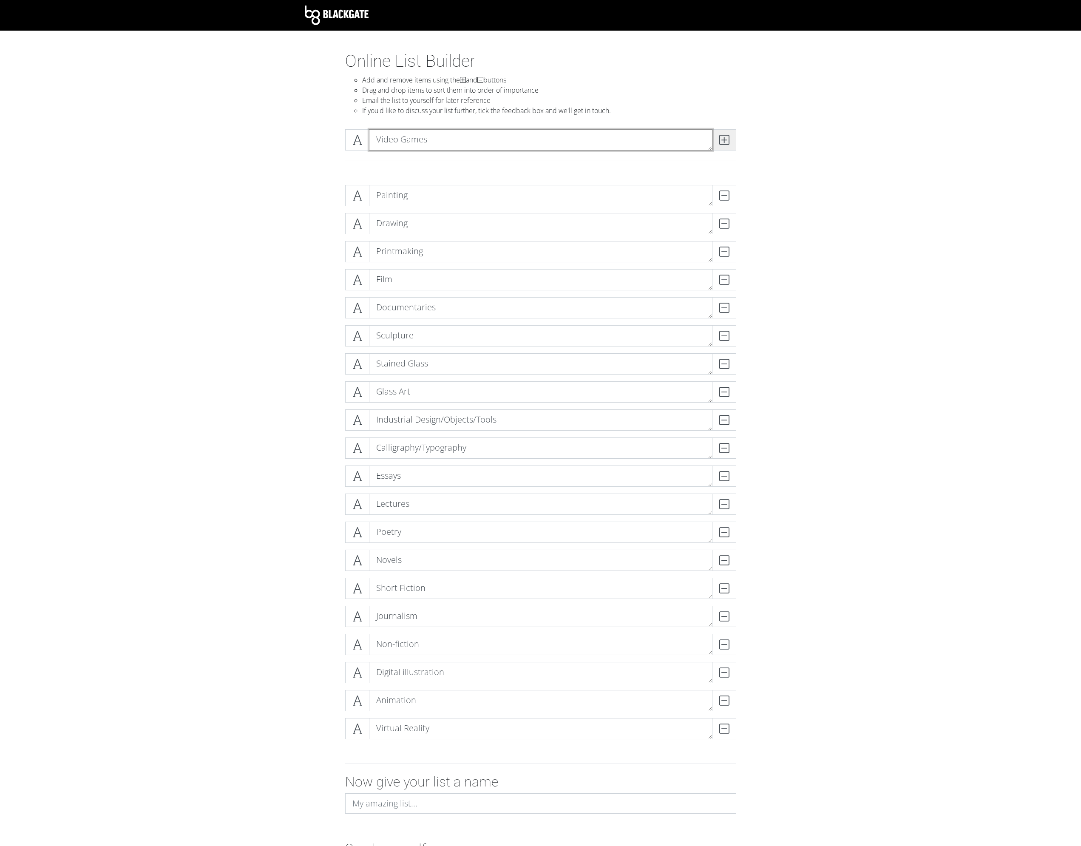
type textarea "Video Games"
click at [724, 131] on span at bounding box center [724, 139] width 24 height 21
type textarea "Card"
type textarea "Trading Card Games"
click at [732, 136] on span at bounding box center [724, 139] width 24 height 21
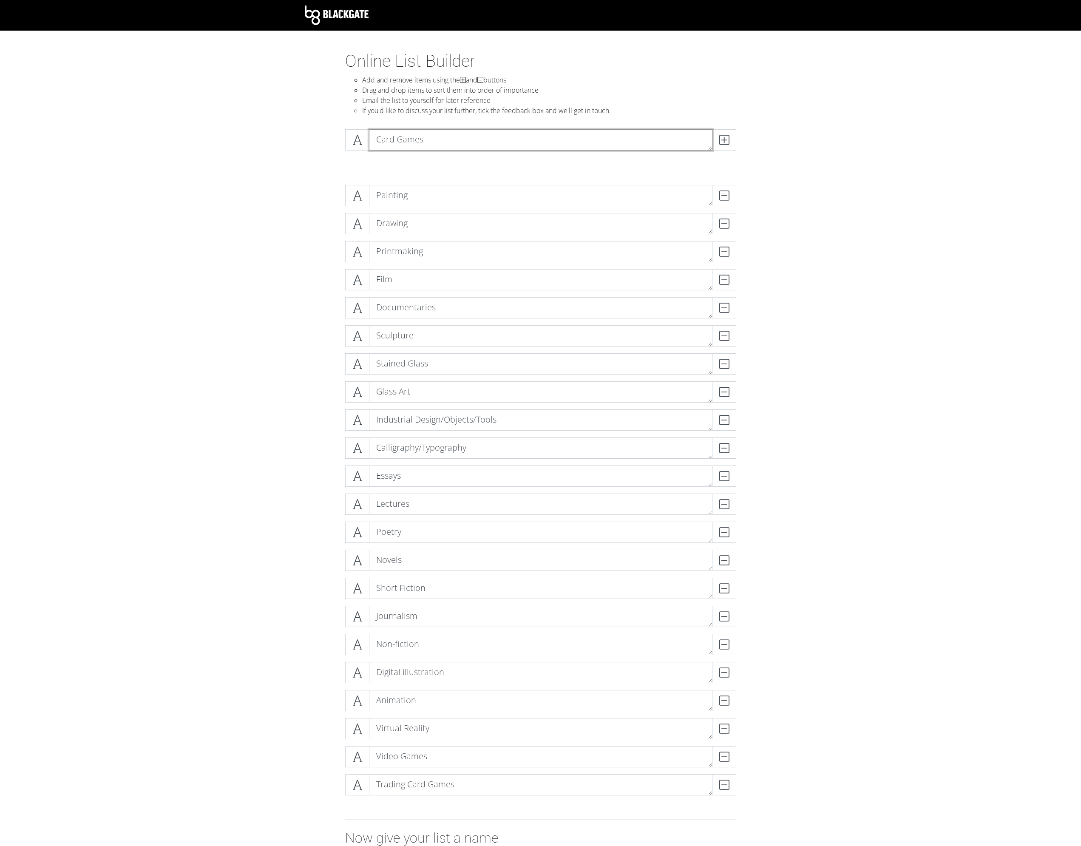
type textarea "Card Games"
drag, startPoint x: 698, startPoint y: 118, endPoint x: 698, endPoint y: 123, distance: 4.7
click at [702, 122] on section "Online List Builder Add and remove items using the and buttons Drag and drop it…" at bounding box center [540, 510] width 1081 height 919
click at [723, 131] on span at bounding box center [724, 139] width 24 height 21
type textarea "Board Games"
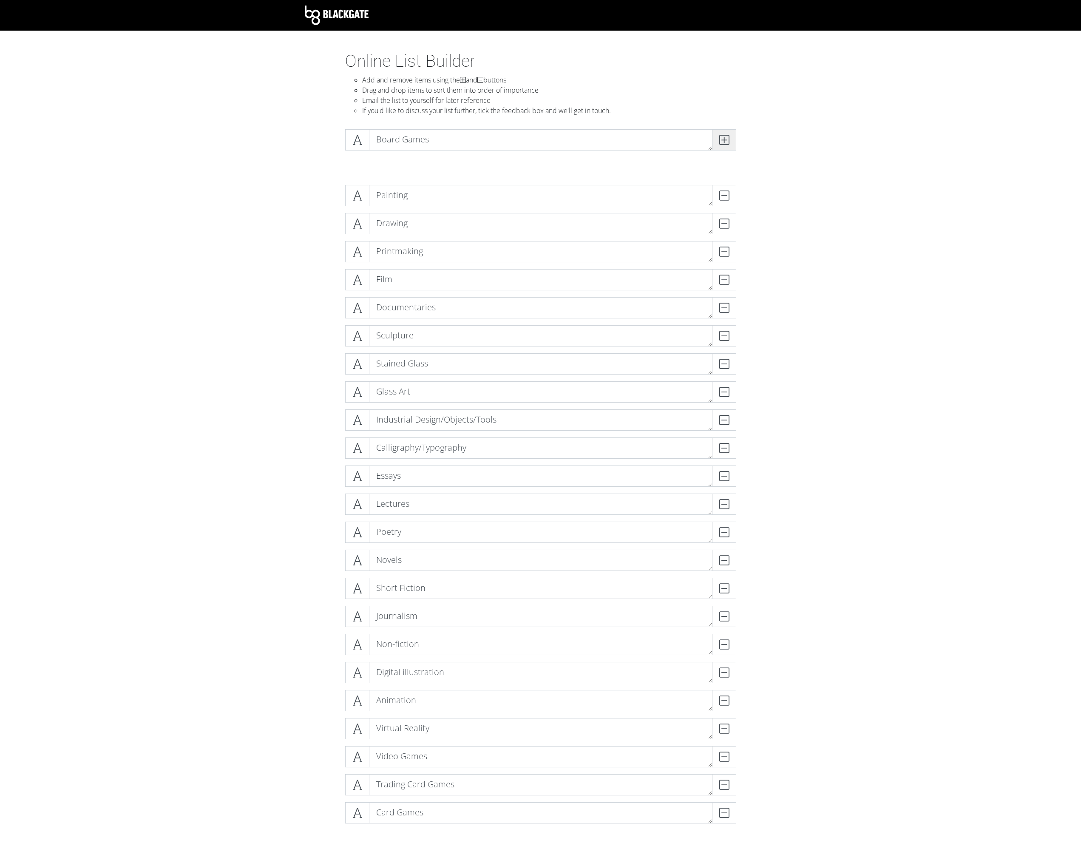
click at [727, 136] on icon at bounding box center [724, 140] width 10 height 9
type textarea "Role-playing games"
click at [725, 136] on icon at bounding box center [724, 140] width 10 height 9
type textarea "Miniature Games"
click at [725, 136] on icon at bounding box center [724, 140] width 10 height 9
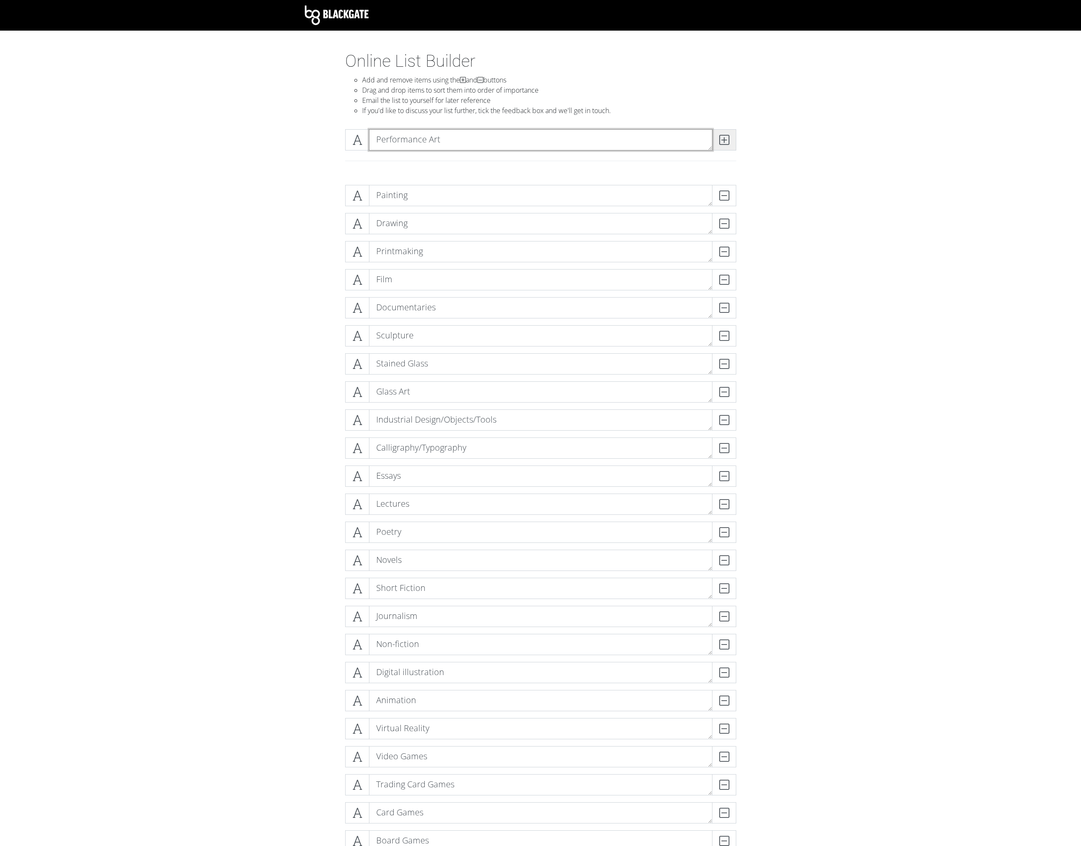
type textarea "Performance Art"
click at [725, 136] on icon at bounding box center [724, 140] width 10 height 9
type textarea "Exhibits/Installations"
click at [747, 142] on div "Exhibits/Installations" at bounding box center [540, 150] width 485 height 56
click at [732, 136] on span at bounding box center [724, 139] width 24 height 21
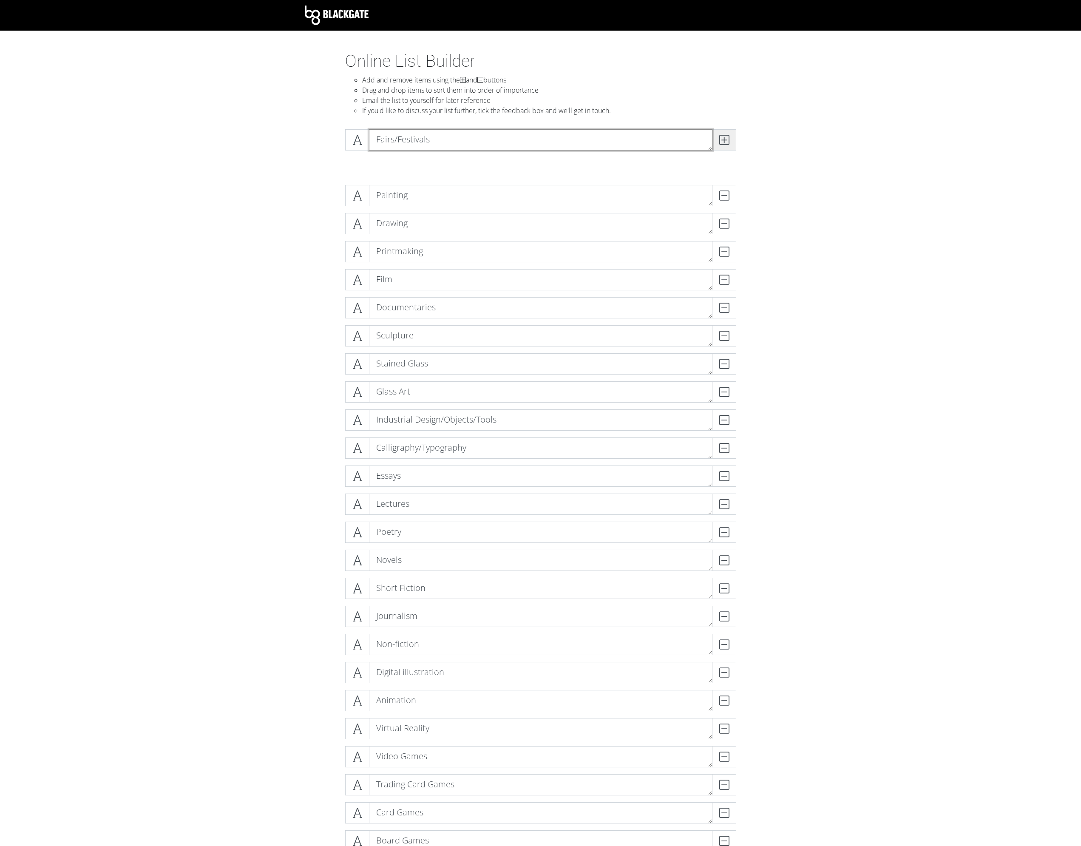
type textarea "Fairs/Festivals"
click at [732, 136] on span at bounding box center [724, 139] width 24 height 21
type textarea "O"
type textarea "Parades"
click at [732, 136] on span at bounding box center [724, 139] width 24 height 21
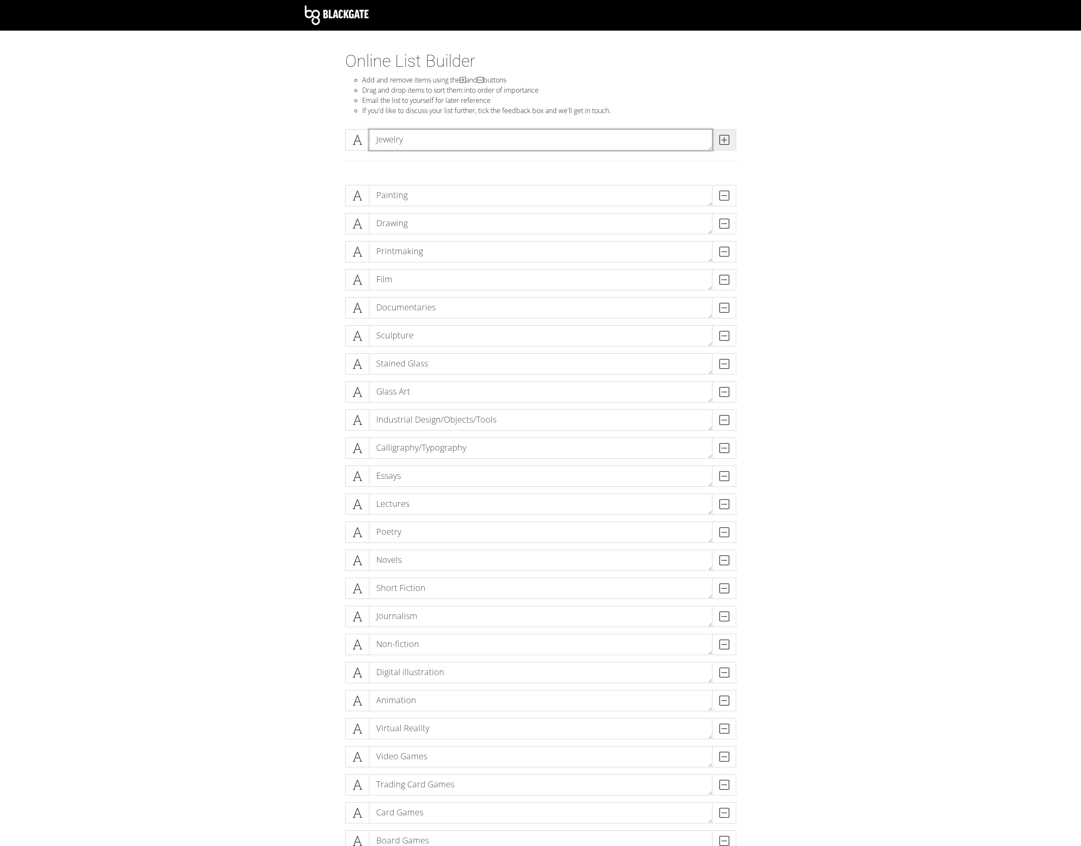
type textarea "Jewelry"
click at [732, 136] on span at bounding box center [724, 139] width 24 height 21
type textarea "Fashion"
click at [732, 136] on span at bounding box center [724, 139] width 24 height 21
type textarea "Makeup"
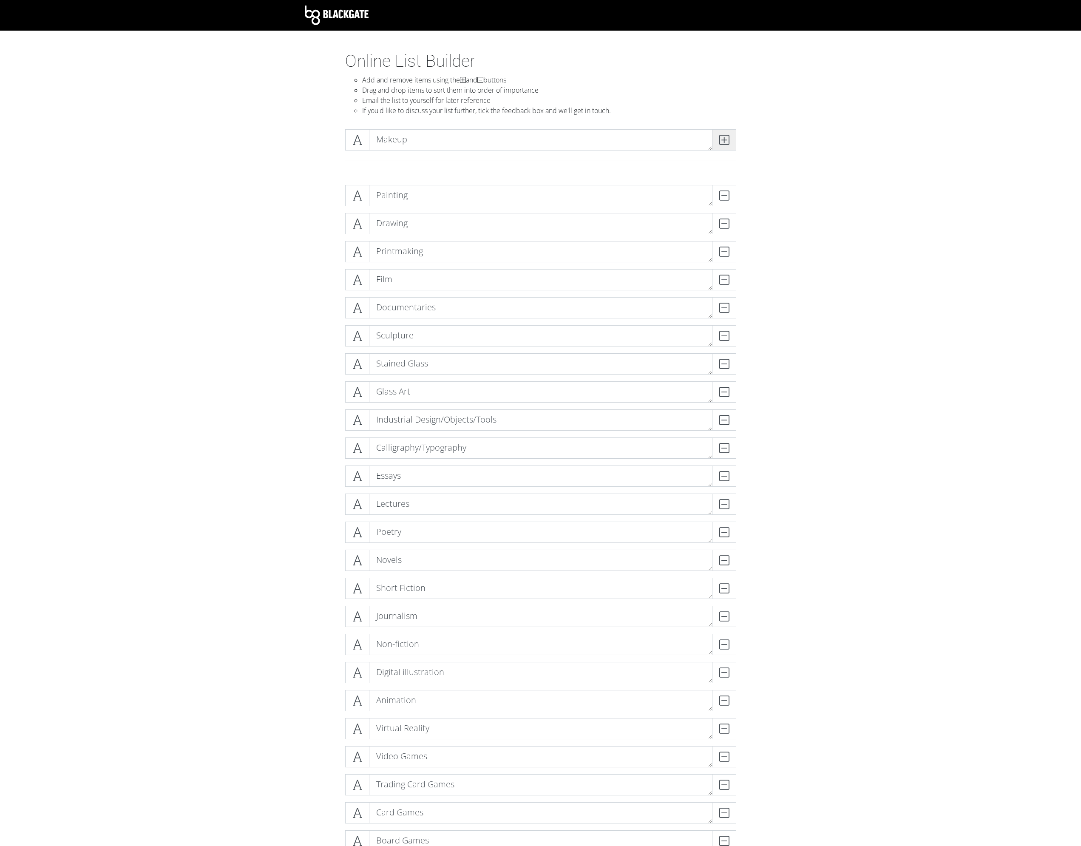
click at [732, 136] on span at bounding box center [724, 139] width 24 height 21
type textarea "Tattooing"
click at [732, 136] on span at bounding box center [724, 139] width 24 height 21
type textarea "Furniture"
click at [723, 130] on span at bounding box center [724, 139] width 24 height 21
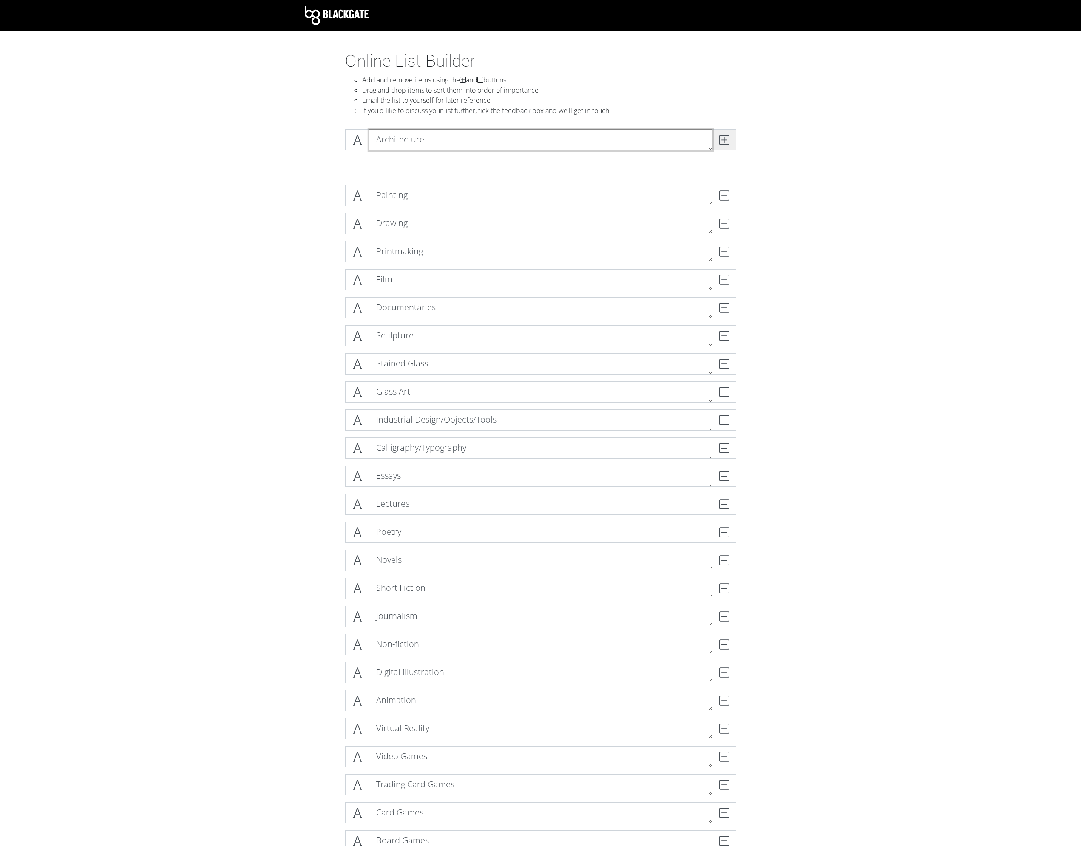
type textarea "Architecture"
click at [723, 130] on span at bounding box center [724, 139] width 24 height 21
type textarea "Interior Design"
click at [724, 133] on span at bounding box center [724, 139] width 24 height 21
type textarea "Gardens/Landscape Architecture"
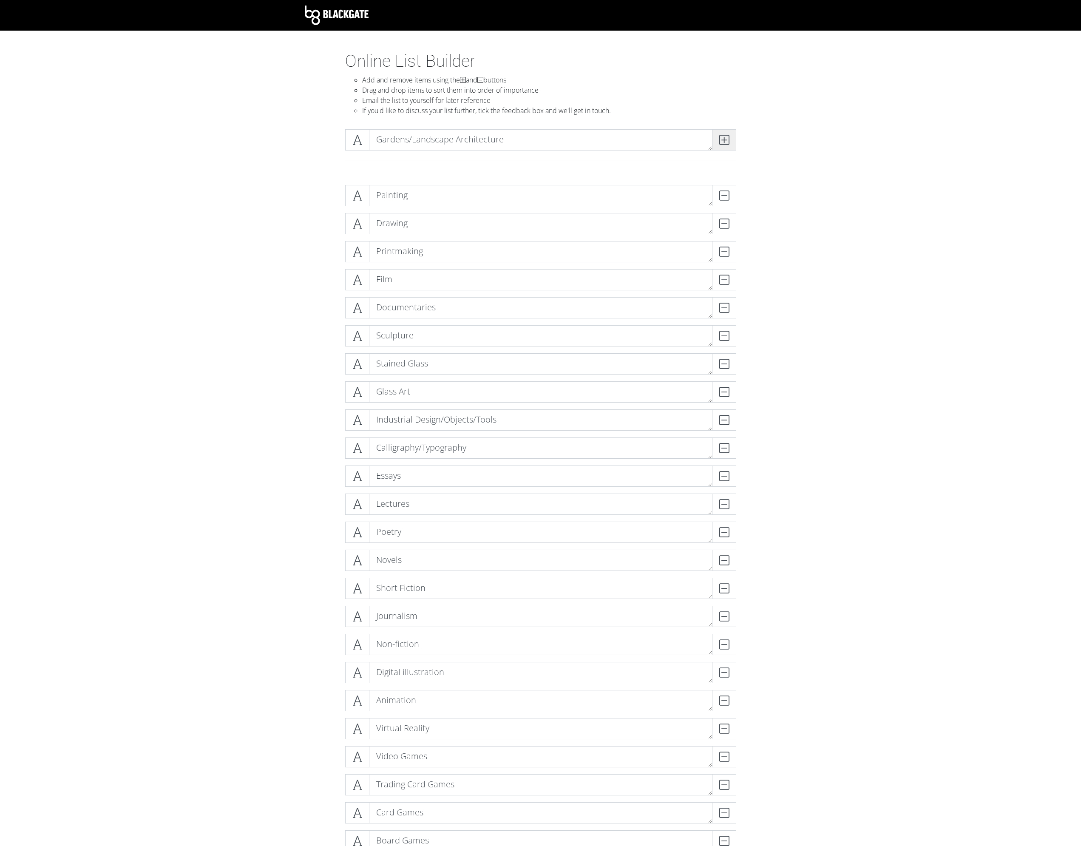
click at [724, 133] on span at bounding box center [724, 139] width 24 height 21
type textarea "Land Art"
click at [724, 133] on span at bounding box center [724, 139] width 24 height 21
type textarea "Ceramics"
click at [724, 133] on span at bounding box center [724, 139] width 24 height 21
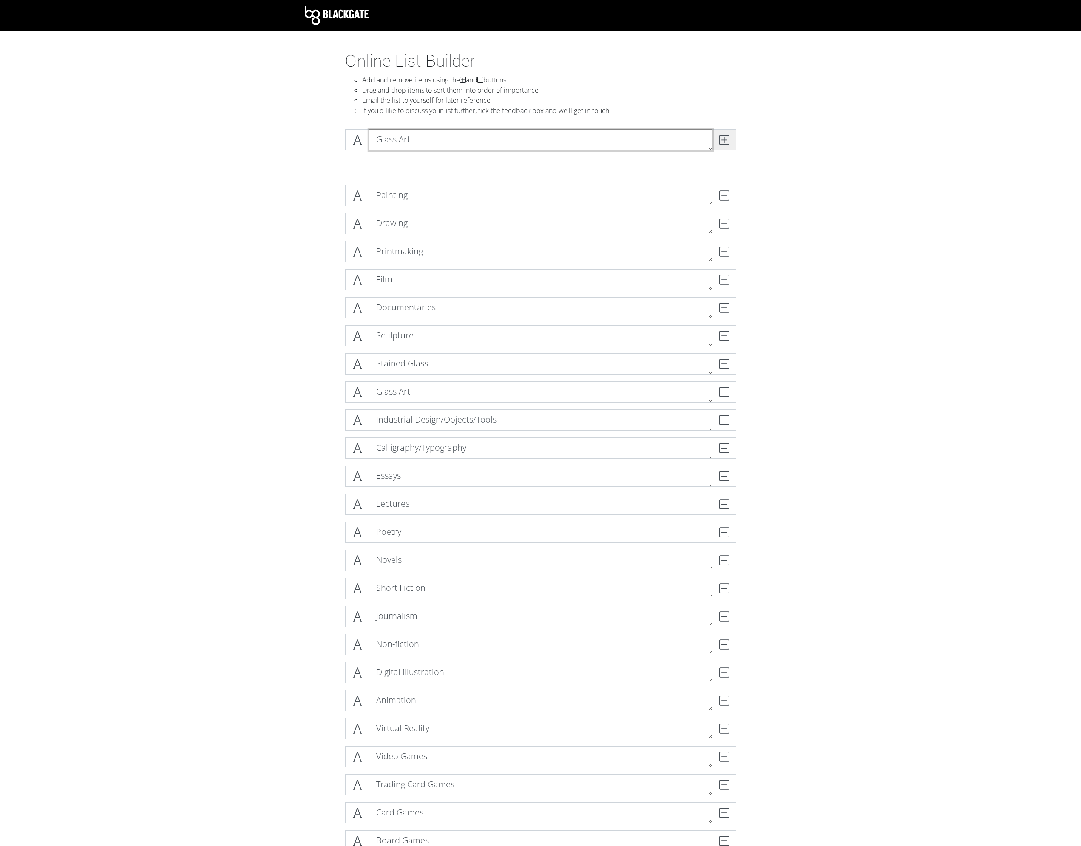
type textarea "Glass Art"
click at [723, 133] on span at bounding box center [724, 139] width 24 height 21
type textarea "Bookbinding/design"
click at [723, 133] on span at bounding box center [724, 139] width 24 height 21
type textarea "Web Design"
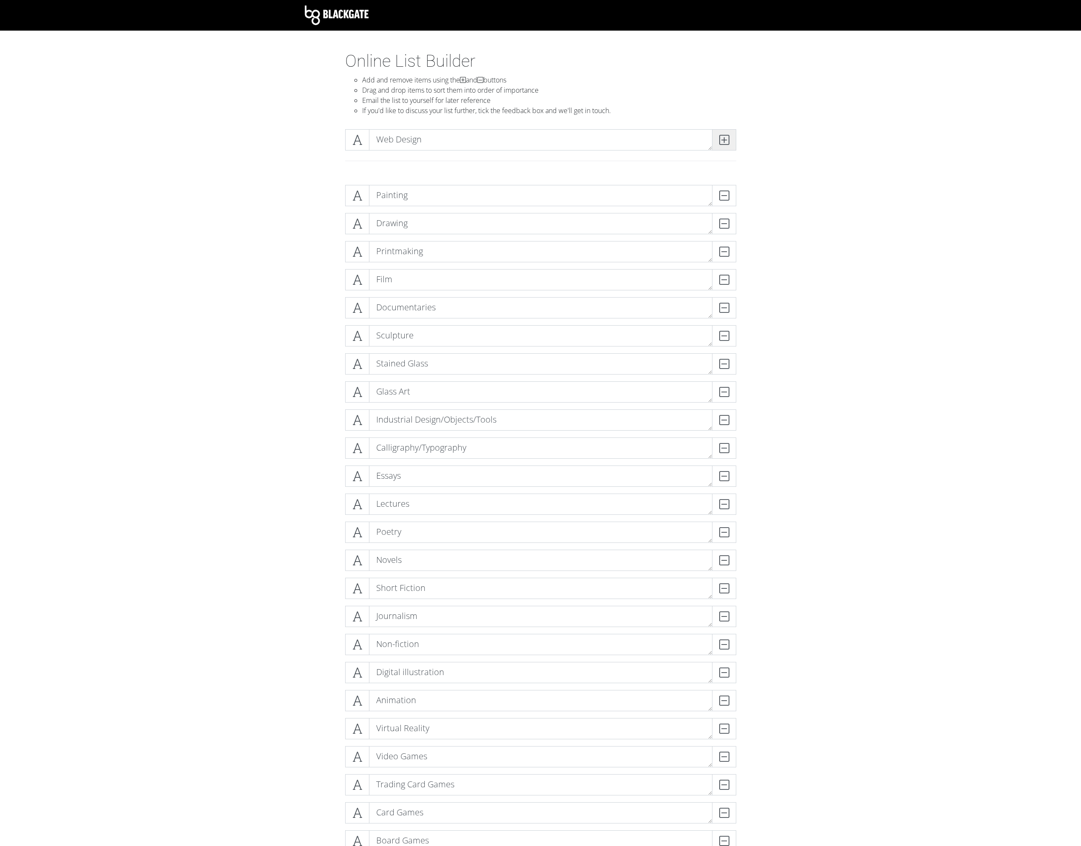
click at [723, 133] on span at bounding box center [724, 139] width 24 height 21
type textarea "T"
type textarea "Parades"
click at [723, 133] on span at bounding box center [724, 139] width 24 height 21
type textarea "J"
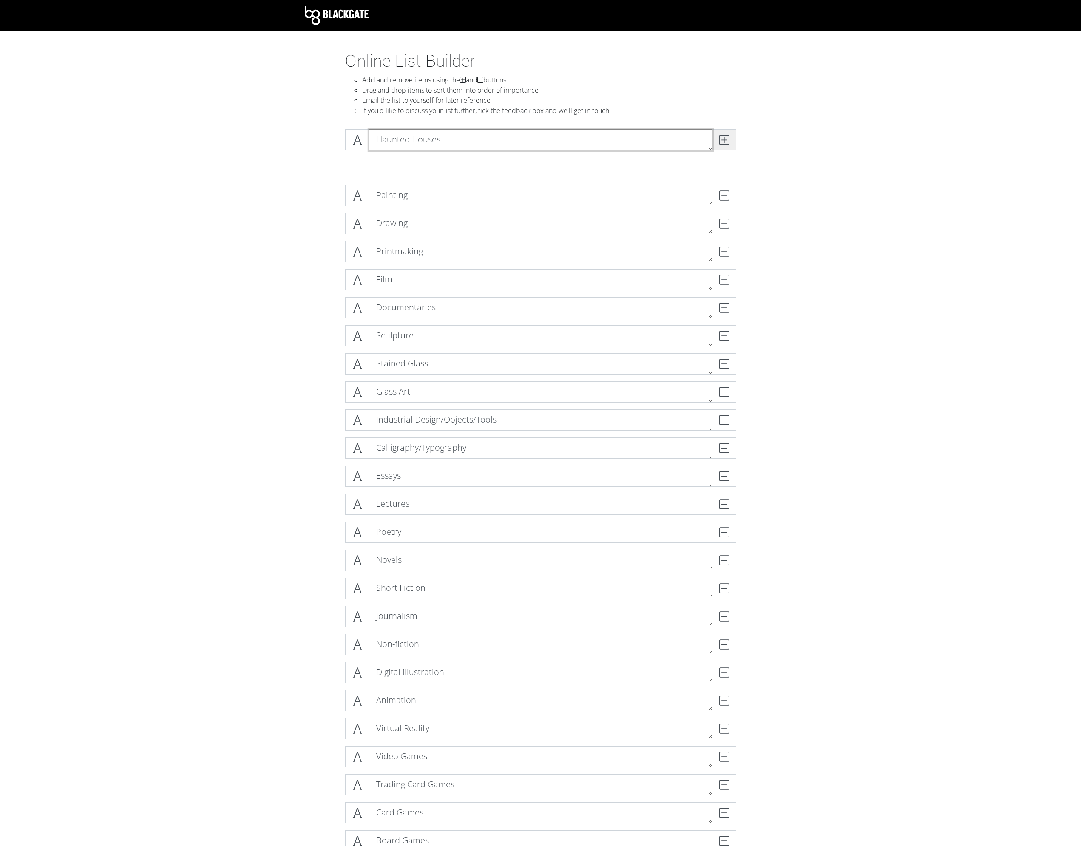
type textarea "Haunted Houses"
click at [725, 134] on span at bounding box center [724, 139] width 24 height 21
type textarea "Escape Rooms"
click at [725, 134] on span at bounding box center [724, 139] width 24 height 21
type textarea "Light/Laser/Drone Shows"
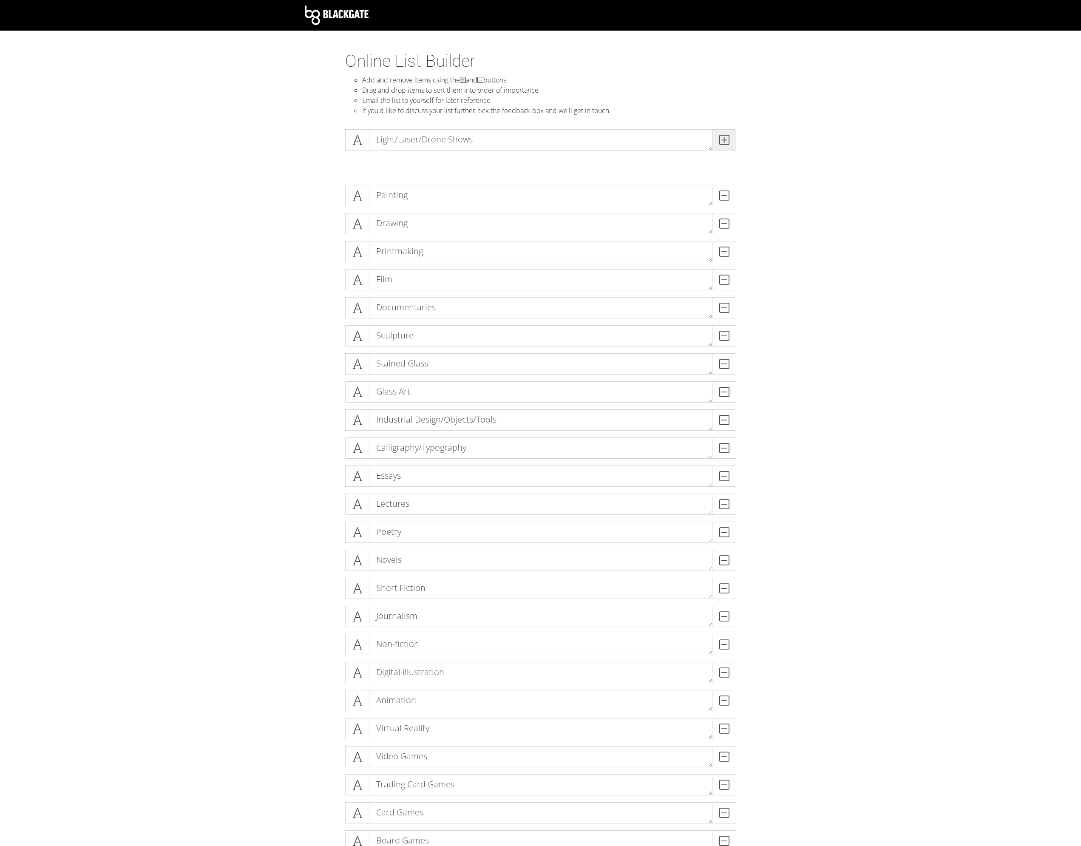
click at [725, 134] on span at bounding box center [724, 139] width 24 height 21
type textarea "Planetariums"
click at [725, 134] on span at bounding box center [724, 139] width 24 height 21
type textarea "Massage"
click at [726, 136] on icon at bounding box center [724, 140] width 10 height 9
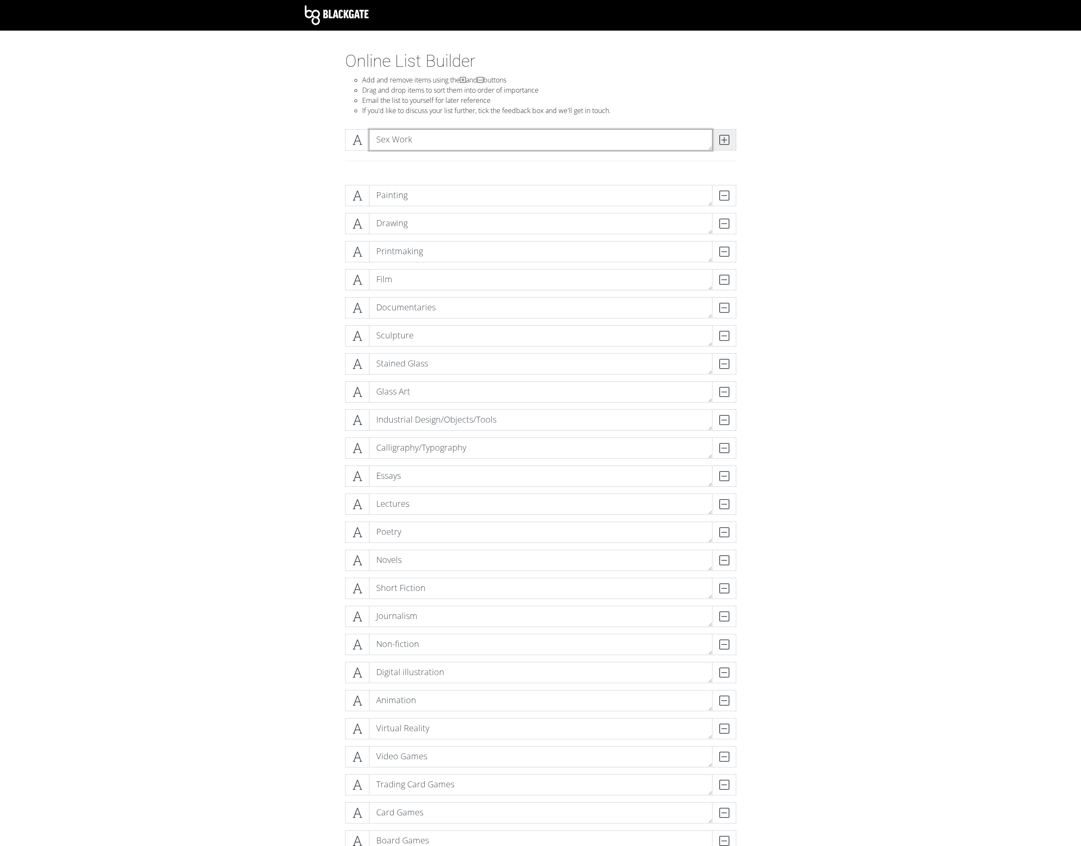
type textarea "Sex Work"
click at [725, 133] on span at bounding box center [724, 139] width 24 height 21
type textarea "Live Theatre"
click at [726, 132] on span at bounding box center [724, 139] width 24 height 21
type textarea "Musicals"
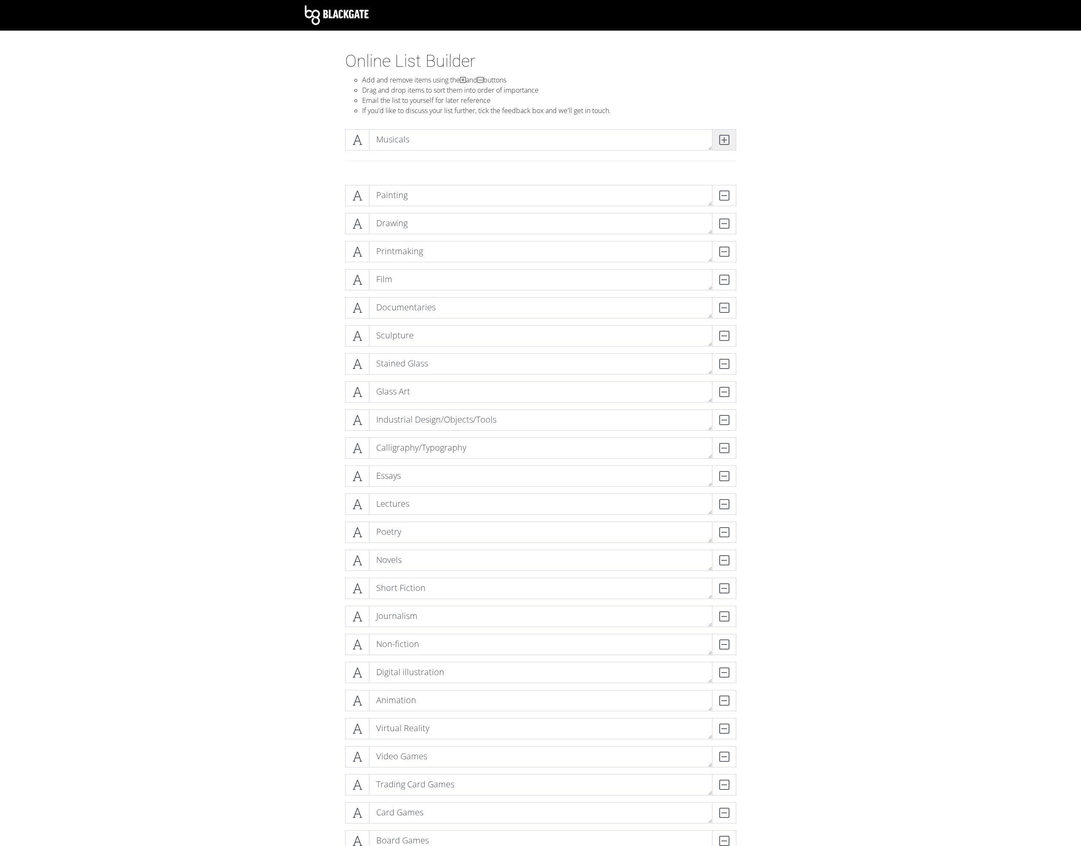
click at [726, 132] on span at bounding box center [724, 139] width 24 height 21
type textarea "Opera"
click at [726, 132] on span at bounding box center [724, 139] width 24 height 21
type textarea "Dance"
click at [714, 133] on span at bounding box center [724, 139] width 24 height 21
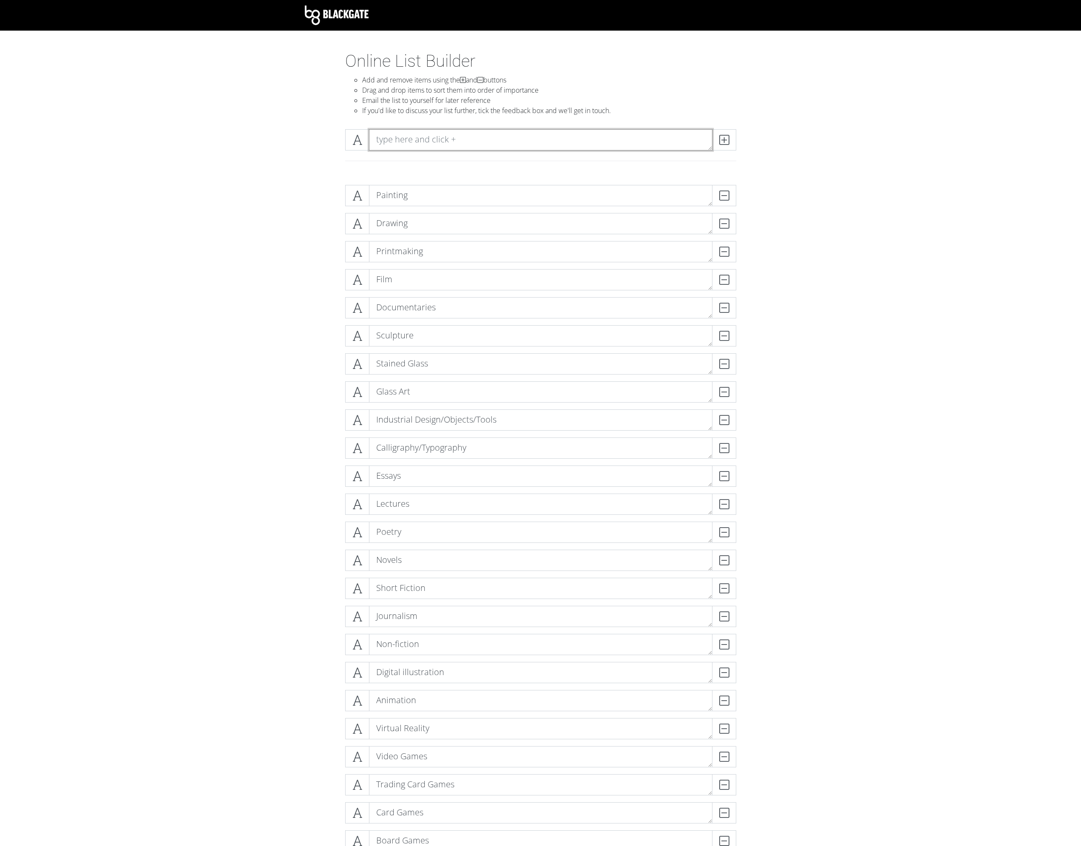
click at [533, 139] on textarea at bounding box center [540, 139] width 343 height 21
type textarea "Puppet Shows"
click at [735, 139] on span at bounding box center [724, 139] width 24 height 21
type textarea "Stand-up Comedy"
click at [724, 141] on icon at bounding box center [724, 140] width 10 height 9
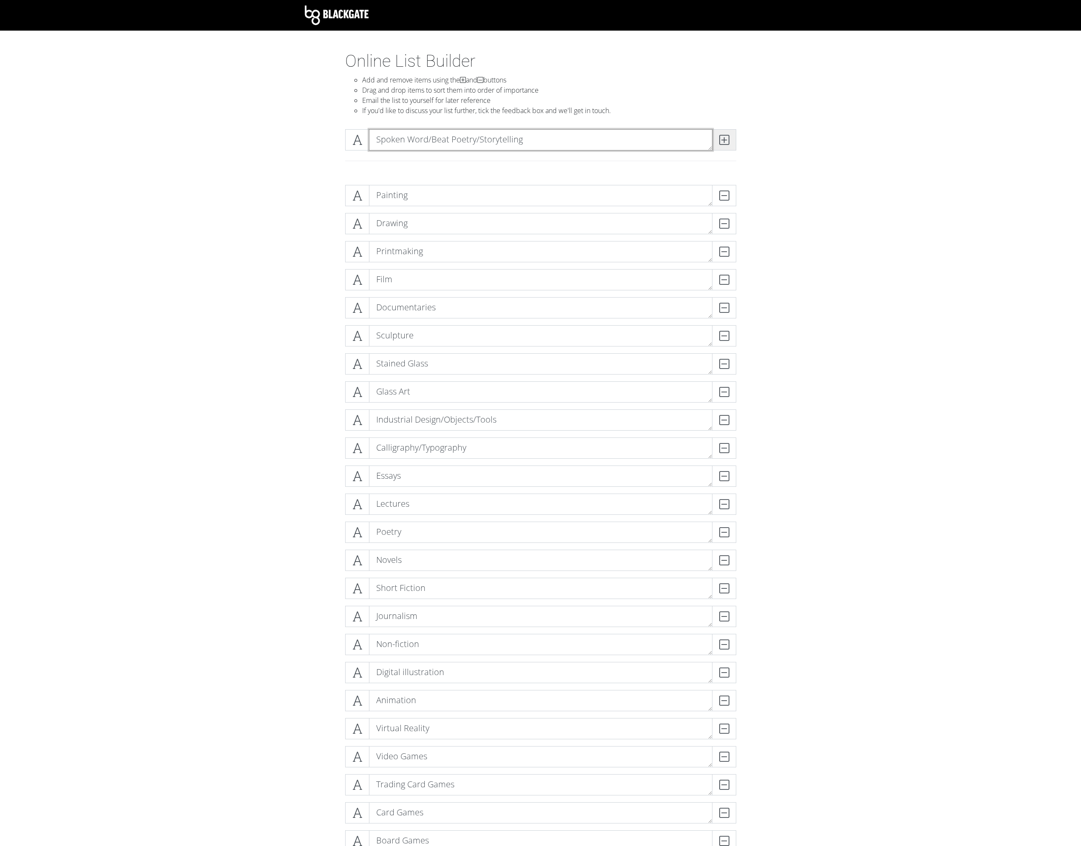
type textarea "Spoken Word/Beat Poetry/Storytelling"
click at [725, 142] on icon at bounding box center [724, 140] width 10 height 9
type textarea "Live Music"
click at [730, 138] on span at bounding box center [724, 139] width 24 height 21
type textarea "Recorded Music"
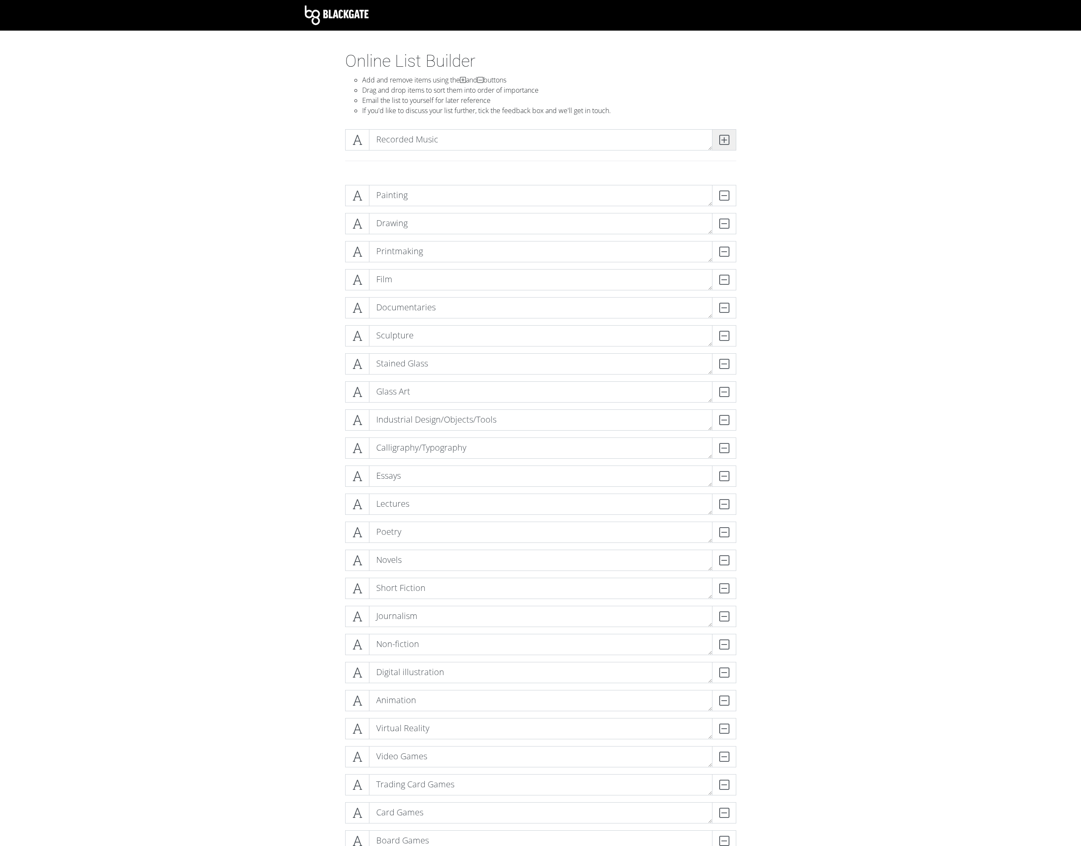
drag, startPoint x: 730, startPoint y: 138, endPoint x: 736, endPoint y: 141, distance: 6.9
click at [735, 142] on span at bounding box center [724, 139] width 24 height 21
type textarea "Live Sports"
click at [736, 141] on span at bounding box center [724, 139] width 24 height 21
type textarea "Broadcast Sports"
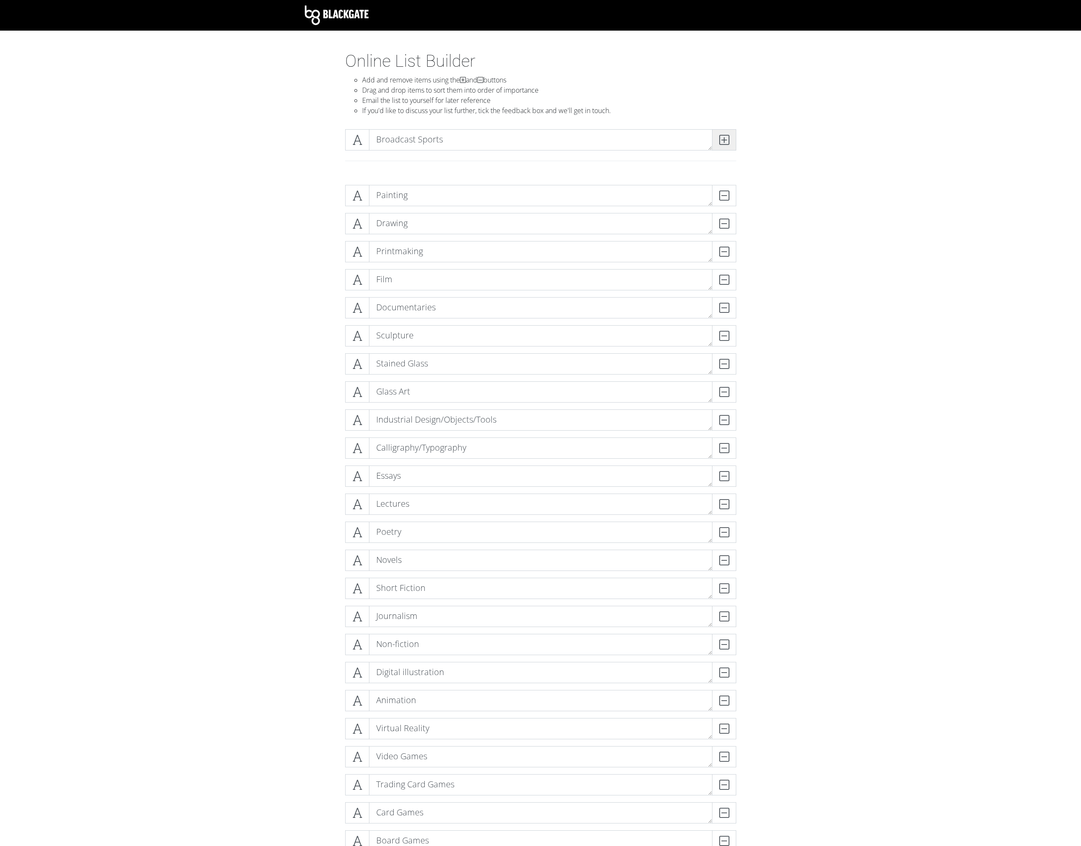
click at [736, 141] on span at bounding box center [724, 139] width 24 height 21
type textarea "Esports"
click at [735, 141] on span at bounding box center [724, 139] width 24 height 21
type textarea "Twitch"
click at [727, 139] on icon at bounding box center [724, 140] width 10 height 9
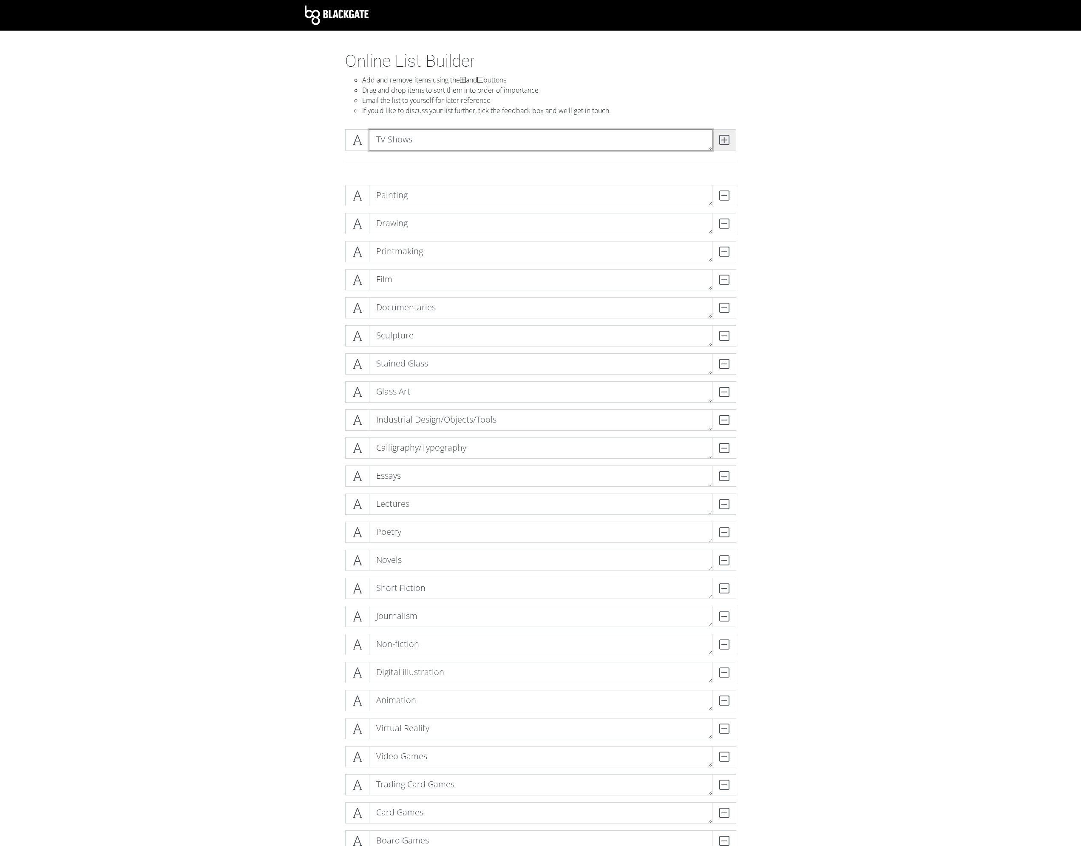
type textarea "TV Shows"
click at [727, 139] on icon at bounding box center [724, 140] width 10 height 9
type textarea "YouTube"
click at [727, 139] on icon at bounding box center [724, 140] width 10 height 9
type textarea "Short-form video"
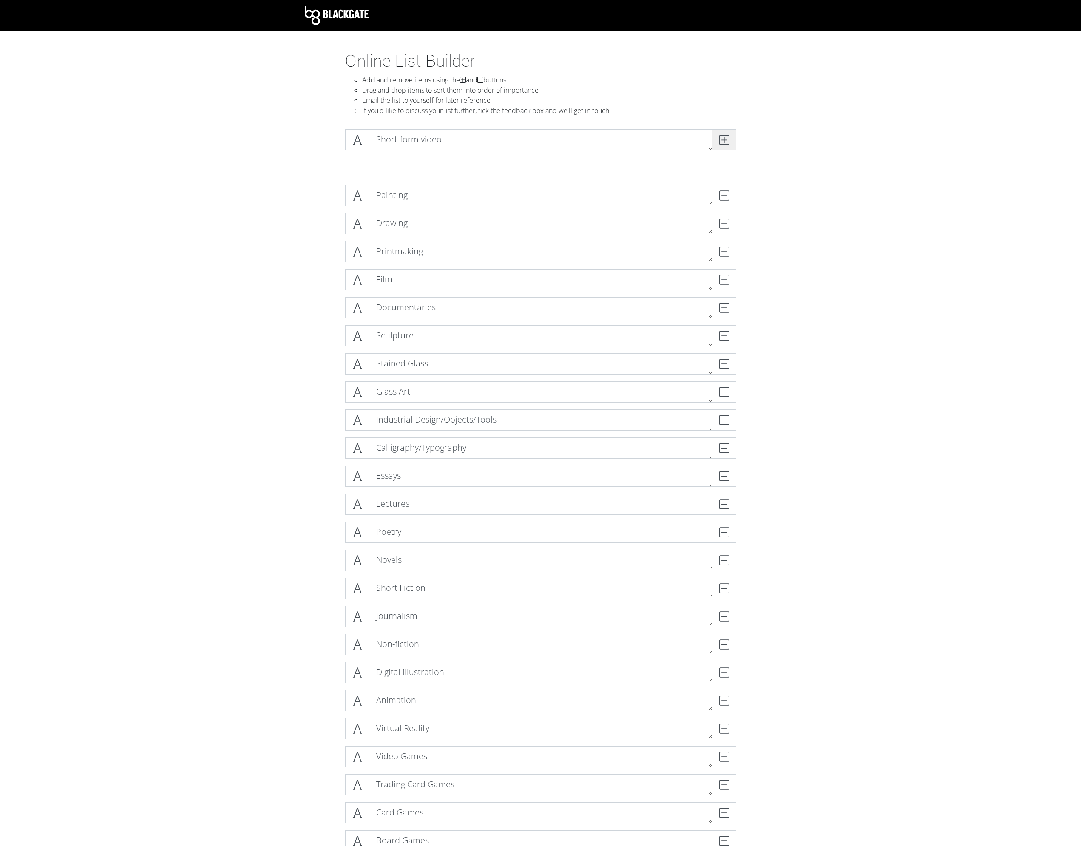
click at [727, 139] on icon at bounding box center [724, 140] width 10 height 9
type textarea "Mosiac"
click at [723, 136] on icon at bounding box center [724, 140] width 10 height 9
type textarea "Podcast"
click at [725, 133] on span at bounding box center [724, 139] width 24 height 21
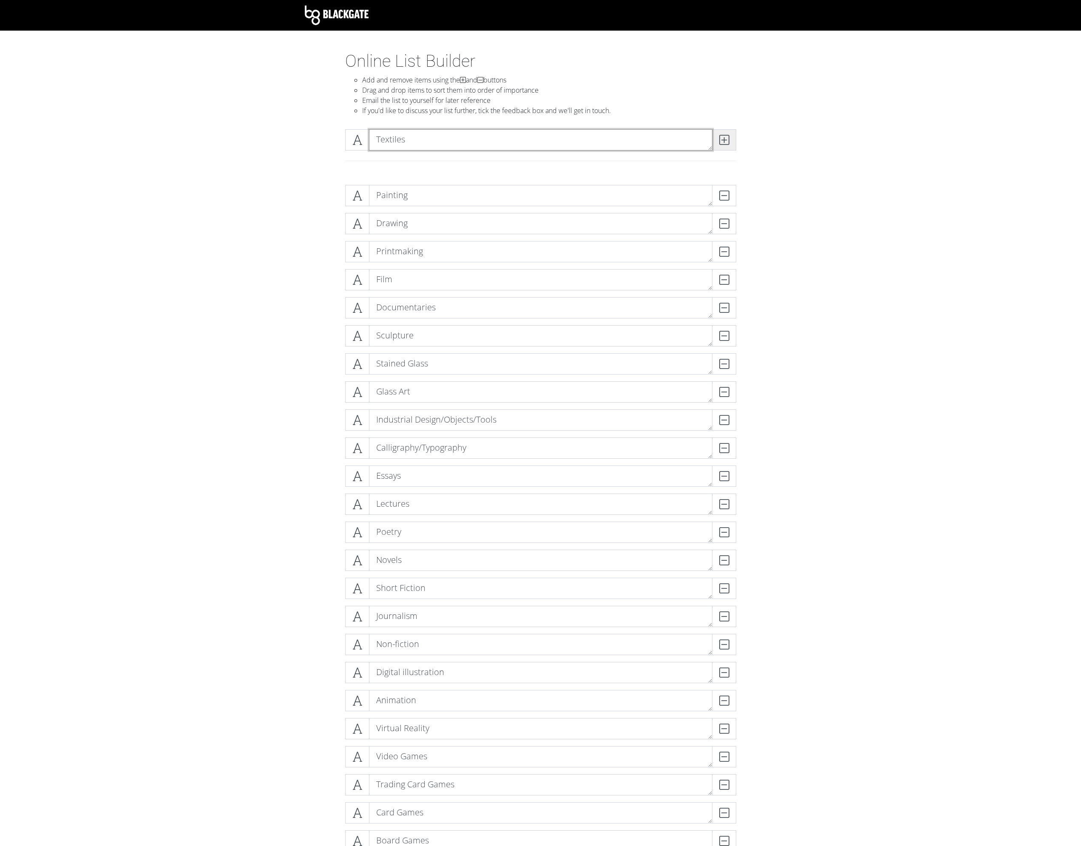
type textarea "Textiles"
click at [726, 140] on icon at bounding box center [724, 140] width 10 height 9
drag, startPoint x: 479, startPoint y: 135, endPoint x: 485, endPoint y: 136, distance: 6.0
click at [479, 136] on textarea at bounding box center [540, 139] width 343 height 21
type textarea "Religious Services"
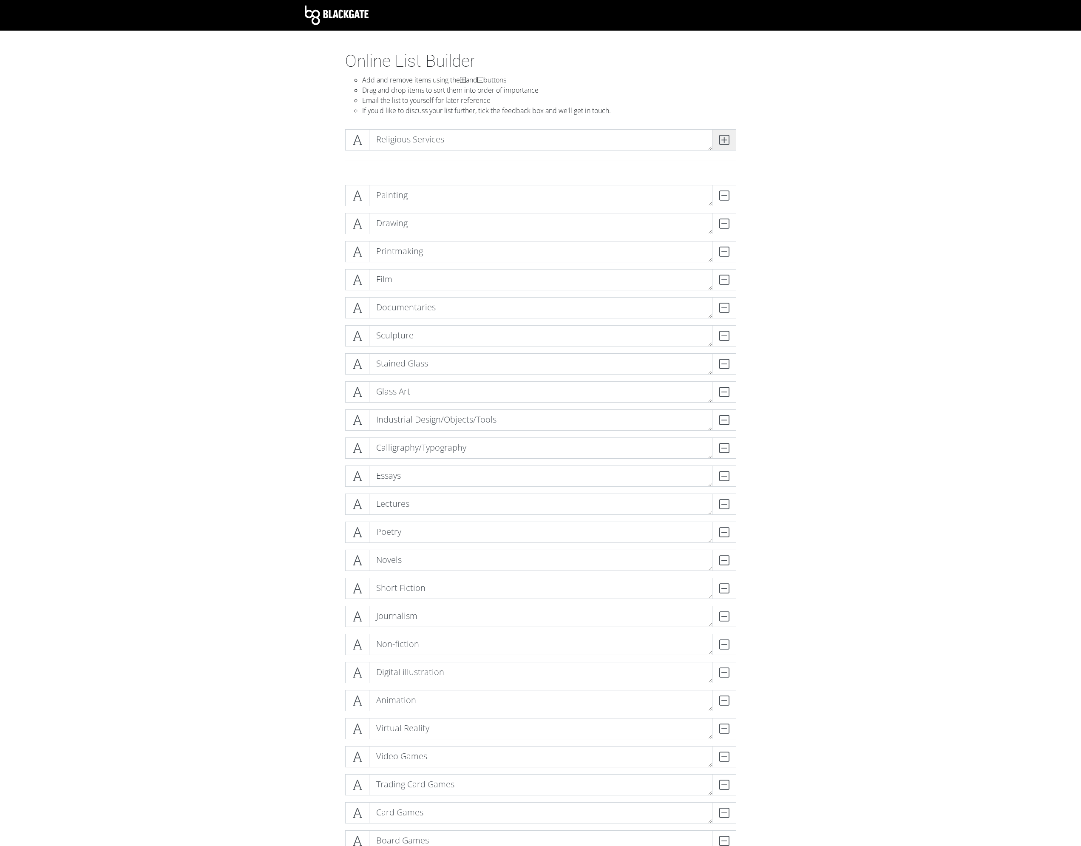
click at [729, 145] on span at bounding box center [724, 139] width 24 height 21
type textarea "Therapy"
click at [731, 138] on span at bounding box center [724, 139] width 24 height 21
type textarea "Flower Arranging"
click at [729, 138] on span at bounding box center [724, 139] width 24 height 21
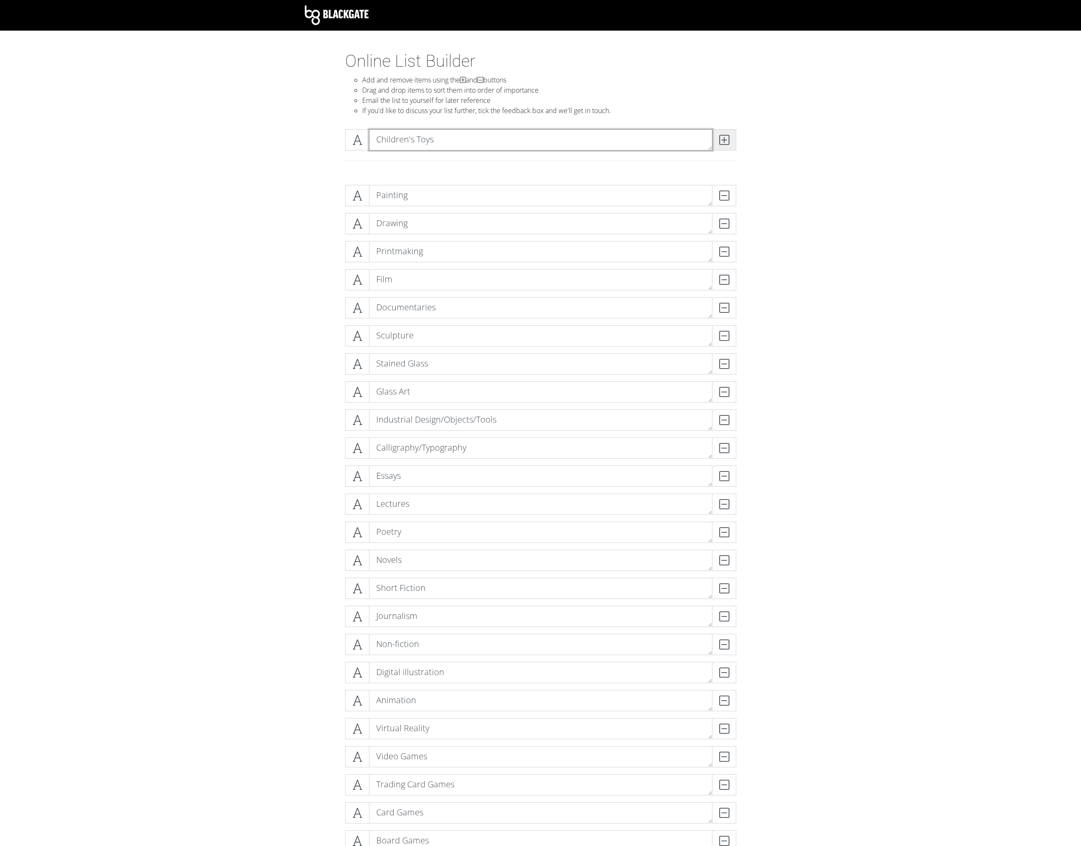
type textarea "Children's Toys"
click at [729, 138] on span at bounding box center [724, 139] width 24 height 21
type textarea "Rollercoasters"
click at [729, 138] on span at bounding box center [724, 139] width 24 height 21
type textarea "Perfume"
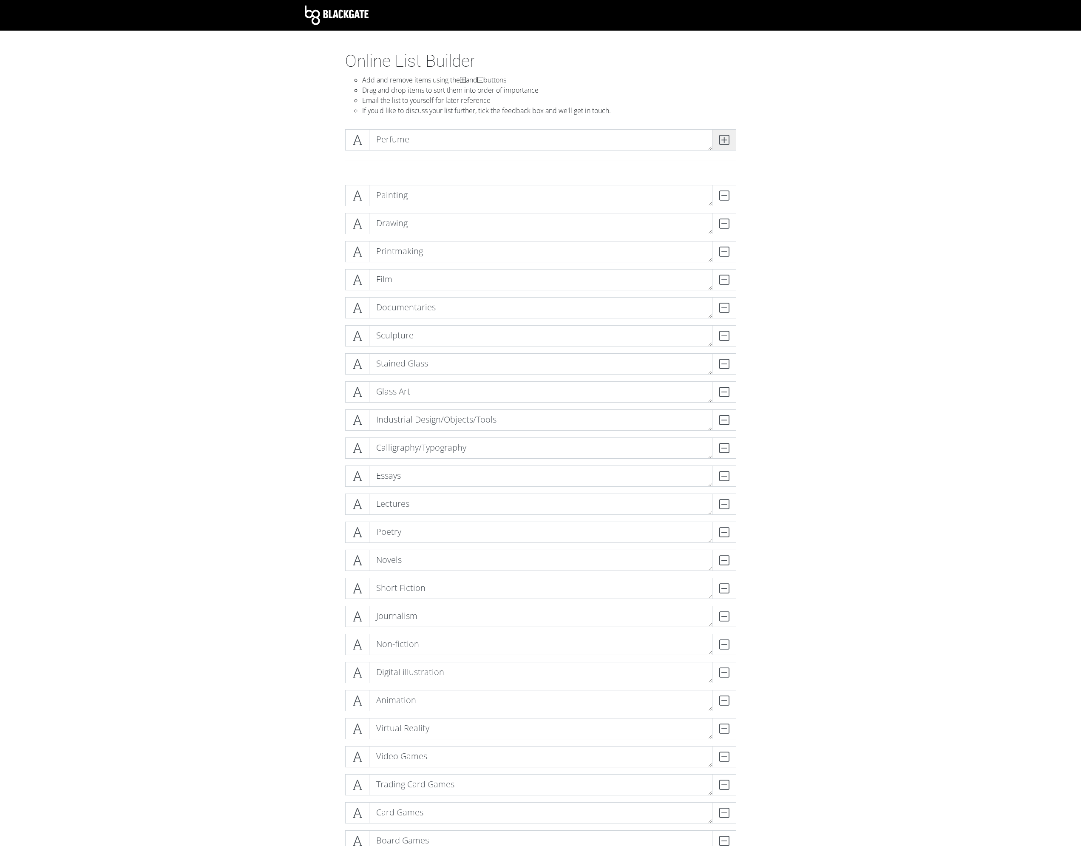
click at [730, 138] on span at bounding box center [724, 139] width 24 height 21
click at [409, 142] on textarea at bounding box center [540, 139] width 343 height 21
type textarea "Photography"
click at [720, 138] on icon at bounding box center [724, 140] width 10 height 9
type textarea "Furniture"
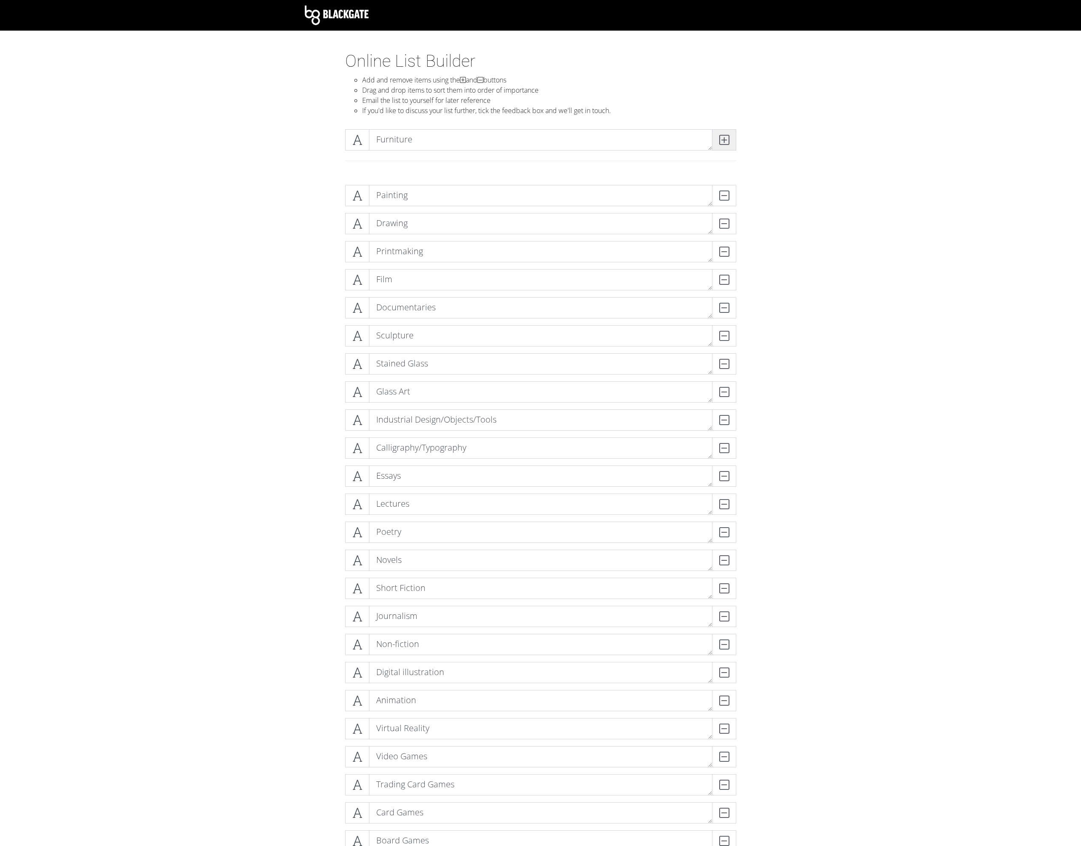
click at [727, 131] on span at bounding box center [724, 139] width 24 height 21
type textarea "Variety Acts/Circus/Talent Shows"
click at [727, 131] on span at bounding box center [724, 139] width 24 height 21
type textarea "Food"
click at [728, 131] on span at bounding box center [724, 139] width 24 height 21
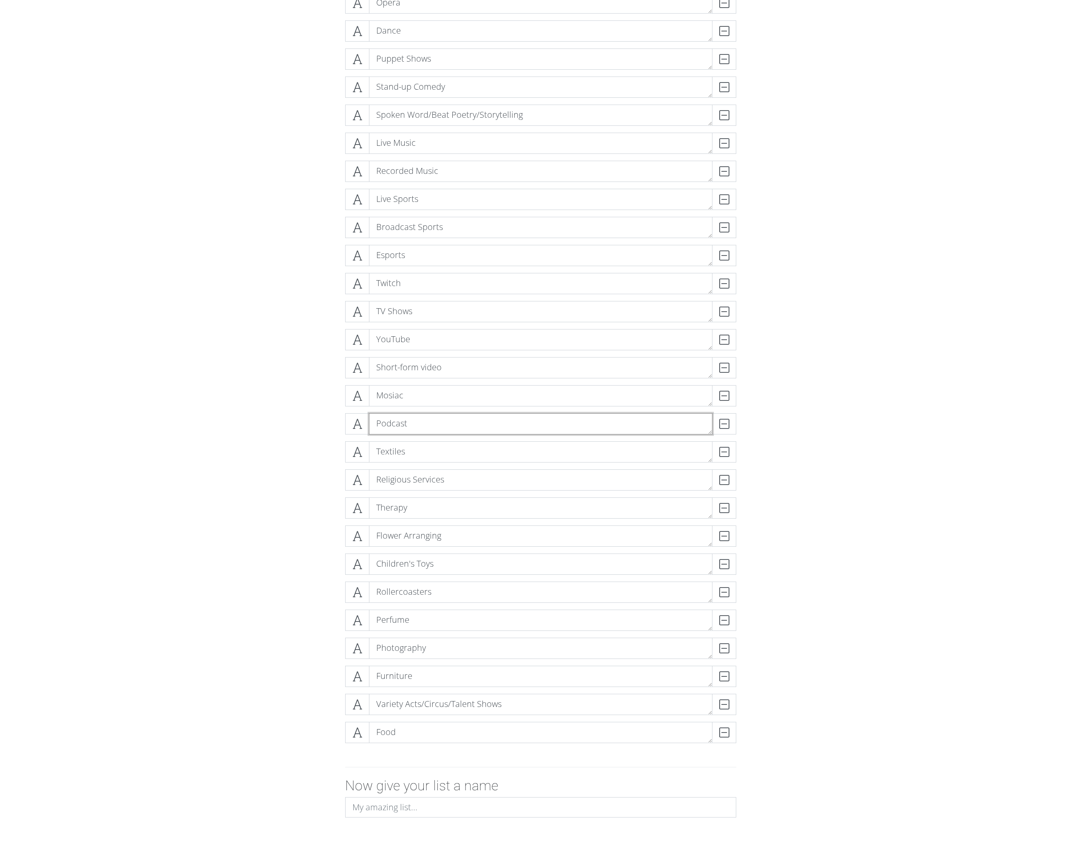
click at [424, 422] on textarea "Podcast" at bounding box center [540, 423] width 343 height 21
type textarea "Podcasts"
click at [359, 732] on icon at bounding box center [357, 732] width 10 height 9
click at [362, 734] on span at bounding box center [357, 732] width 24 height 21
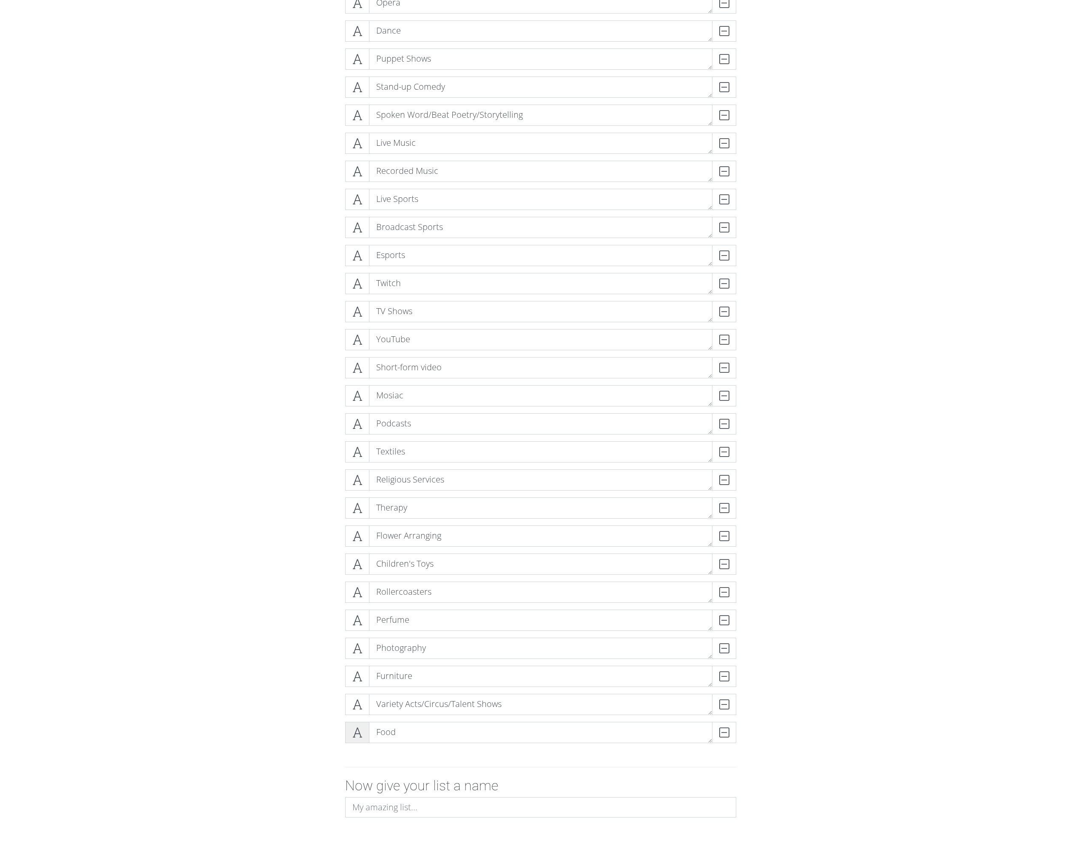
click at [361, 734] on icon at bounding box center [357, 732] width 10 height 9
click at [362, 732] on icon at bounding box center [357, 732] width 10 height 9
click at [362, 732] on span at bounding box center [357, 732] width 24 height 21
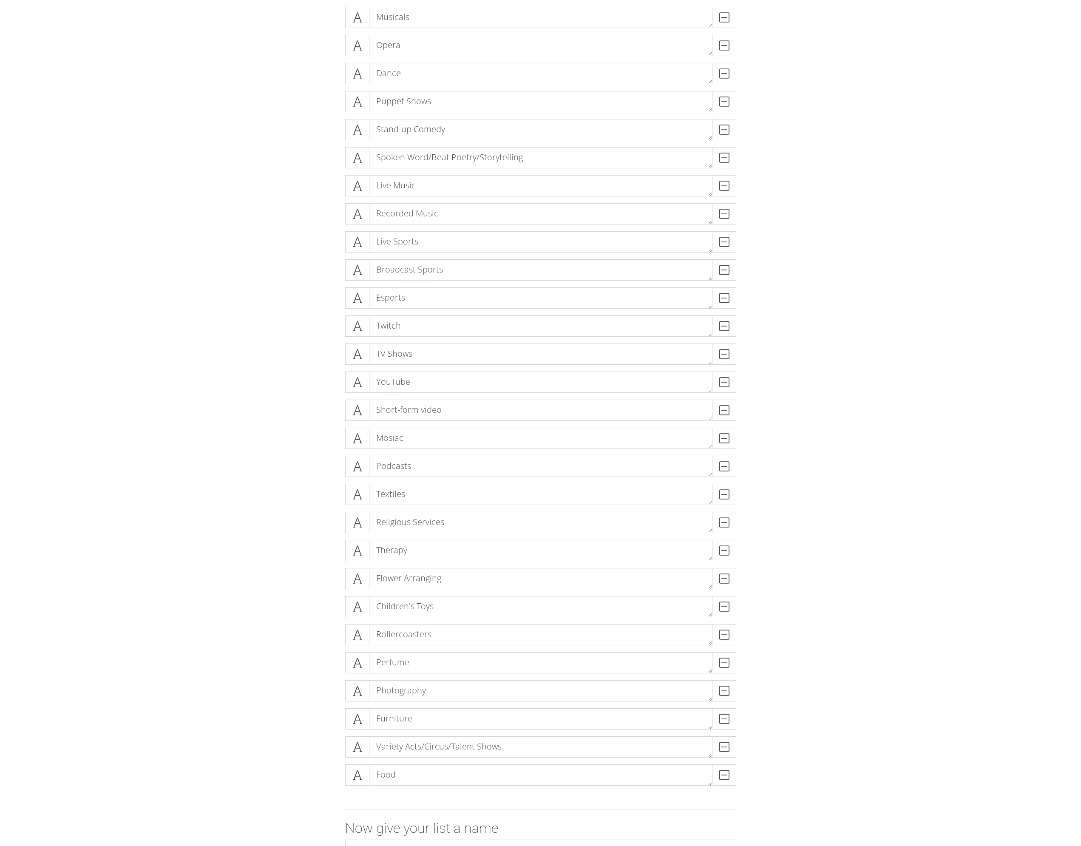
scroll to position [1734, 0]
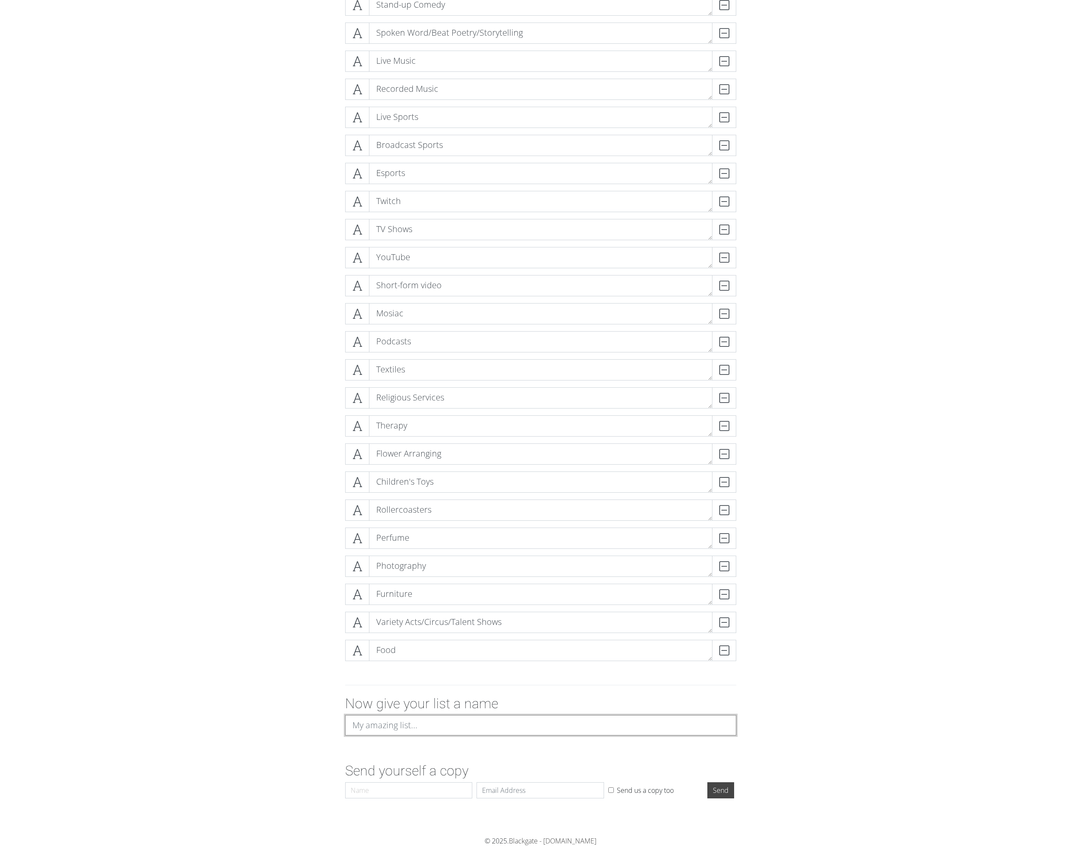
click at [480, 729] on input at bounding box center [540, 725] width 391 height 20
type input "All the Genres of Art"
click at [430, 786] on input "Name" at bounding box center [409, 790] width 128 height 16
click at [422, 789] on input "Name" at bounding box center [409, 790] width 128 height 16
type input "d"
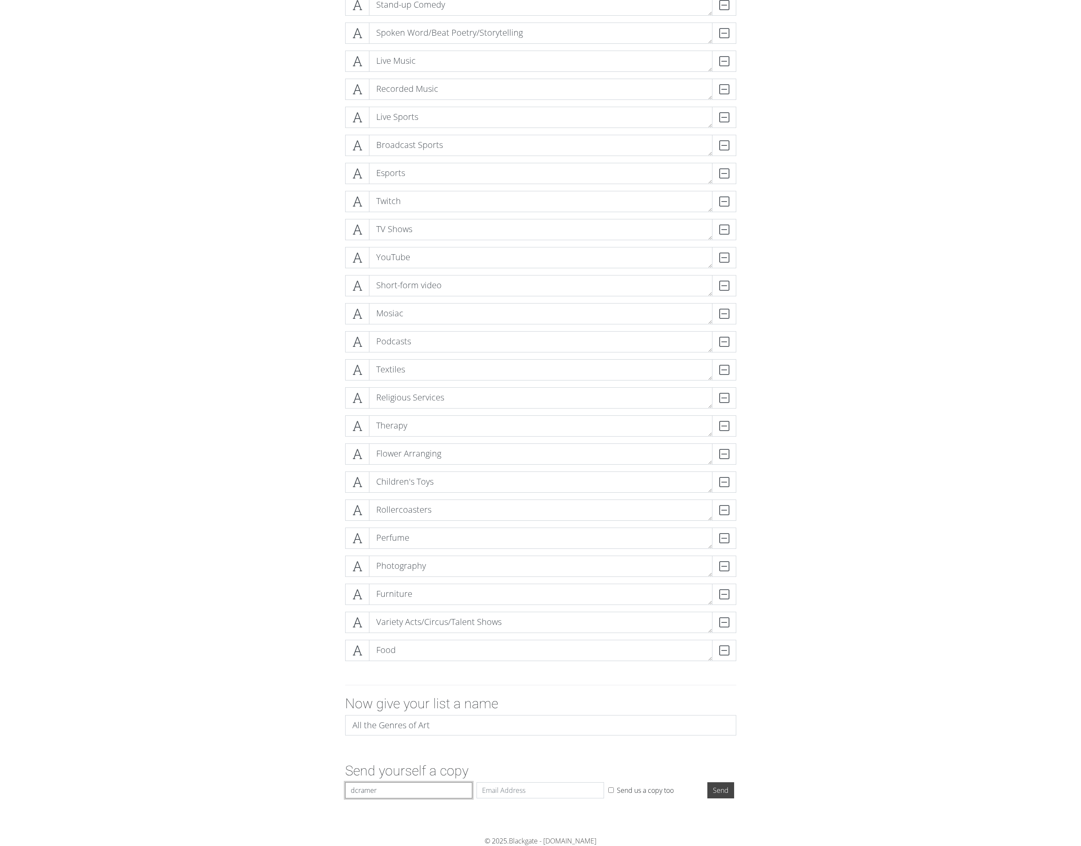
type input "dcramer"
type input "[EMAIL_ADDRESS][DOMAIN_NAME]"
click at [721, 789] on input "Send" at bounding box center [720, 790] width 27 height 16
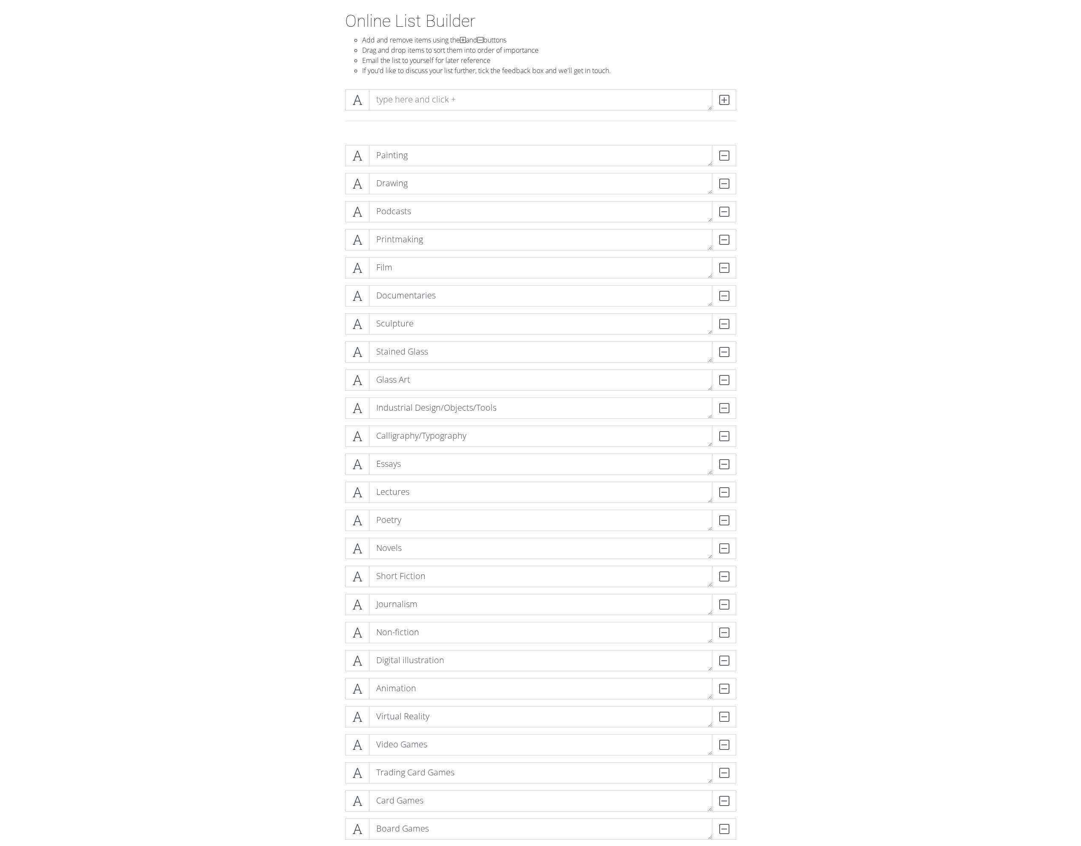
scroll to position [0, 0]
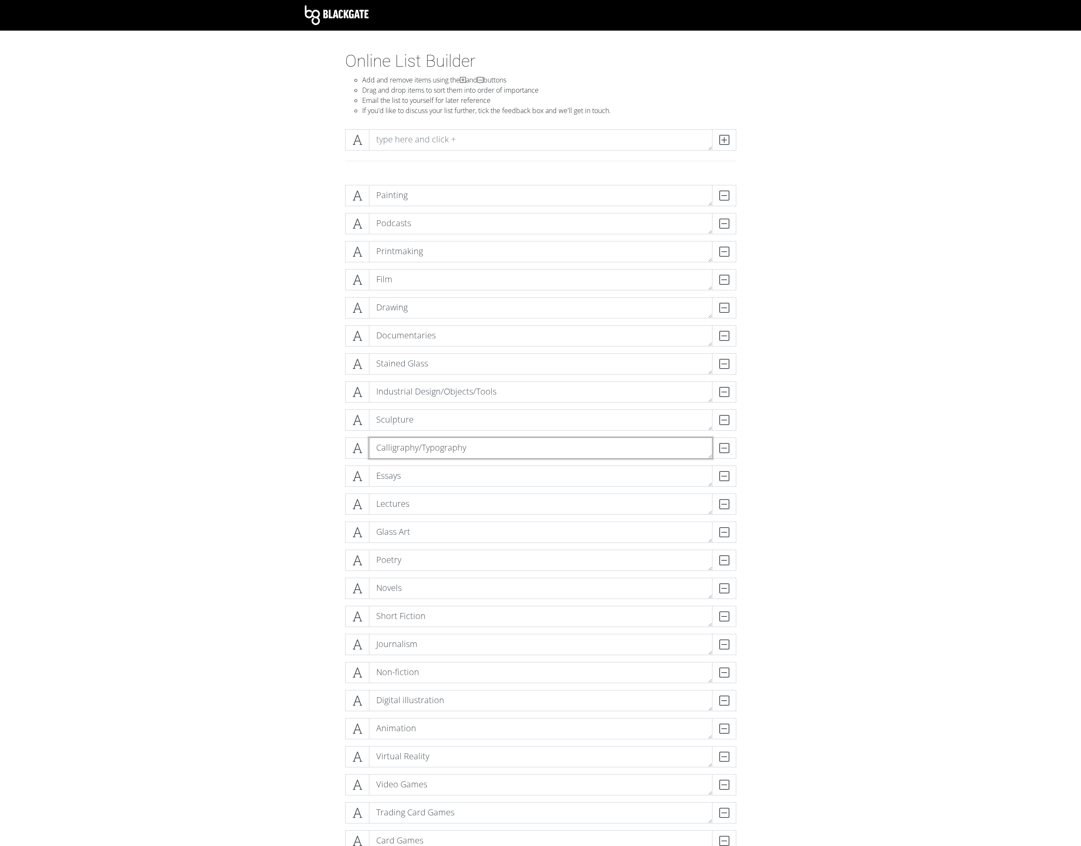
drag, startPoint x: 447, startPoint y: 481, endPoint x: 472, endPoint y: 648, distance: 169.0
click at [511, 440] on textarea "Calligraphy/Typography" at bounding box center [540, 447] width 343 height 21
drag, startPoint x: 426, startPoint y: 448, endPoint x: 449, endPoint y: 478, distance: 37.6
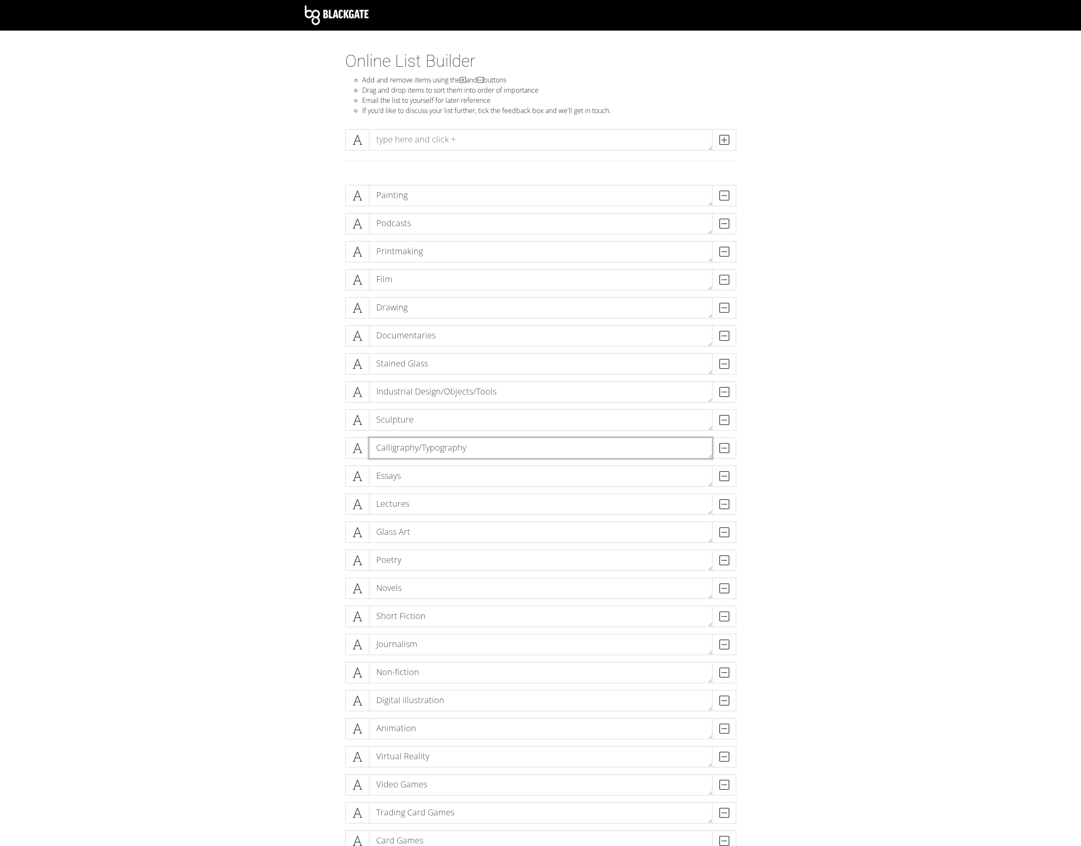
drag, startPoint x: 417, startPoint y: 446, endPoint x: 381, endPoint y: 452, distance: 36.3
click at [407, 459] on div "Calligraphy/Typography DELETE" at bounding box center [540, 451] width 395 height 28
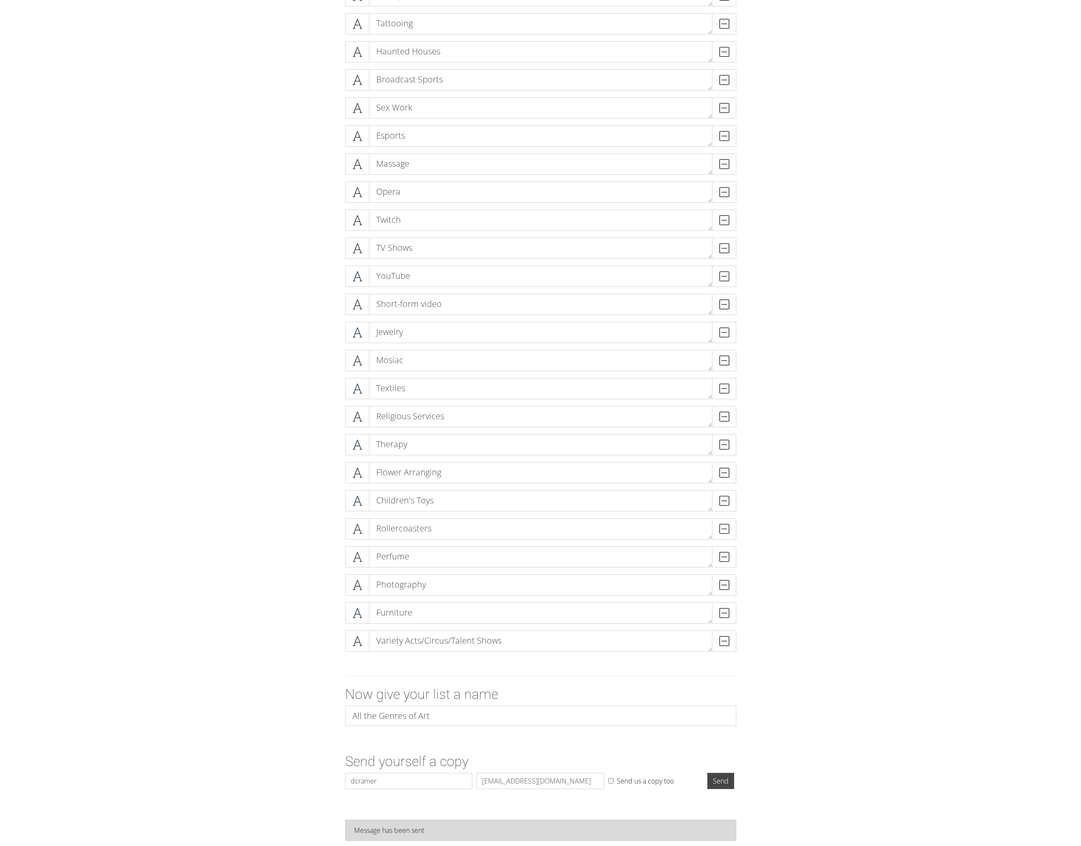
scroll to position [1762, 0]
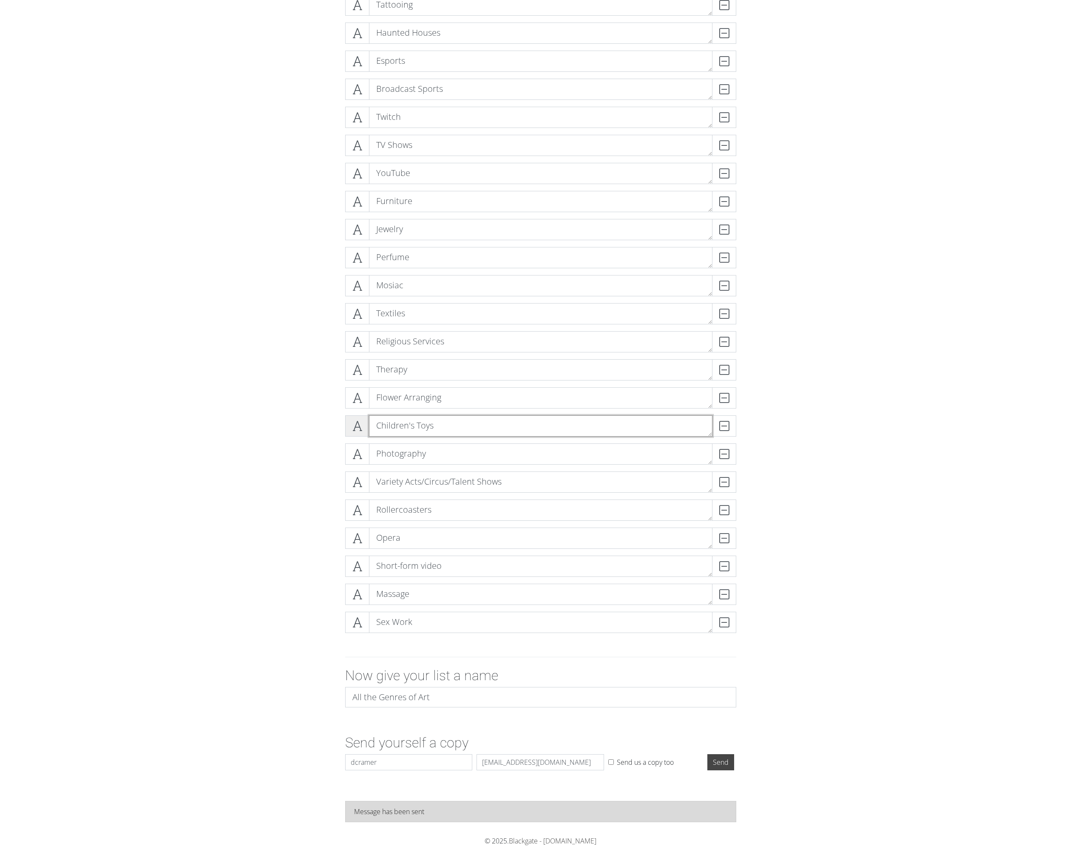
click at [369, 419] on textarea "Children's Toys" at bounding box center [540, 425] width 343 height 21
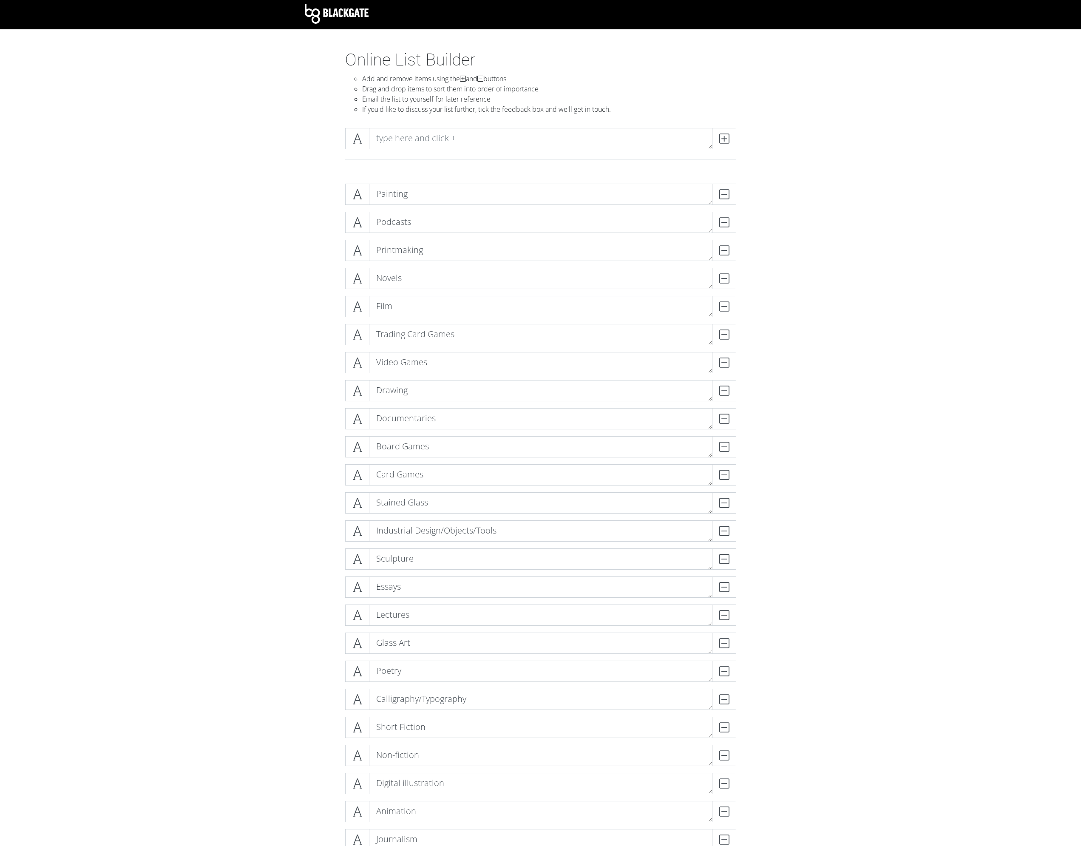
scroll to position [0, 0]
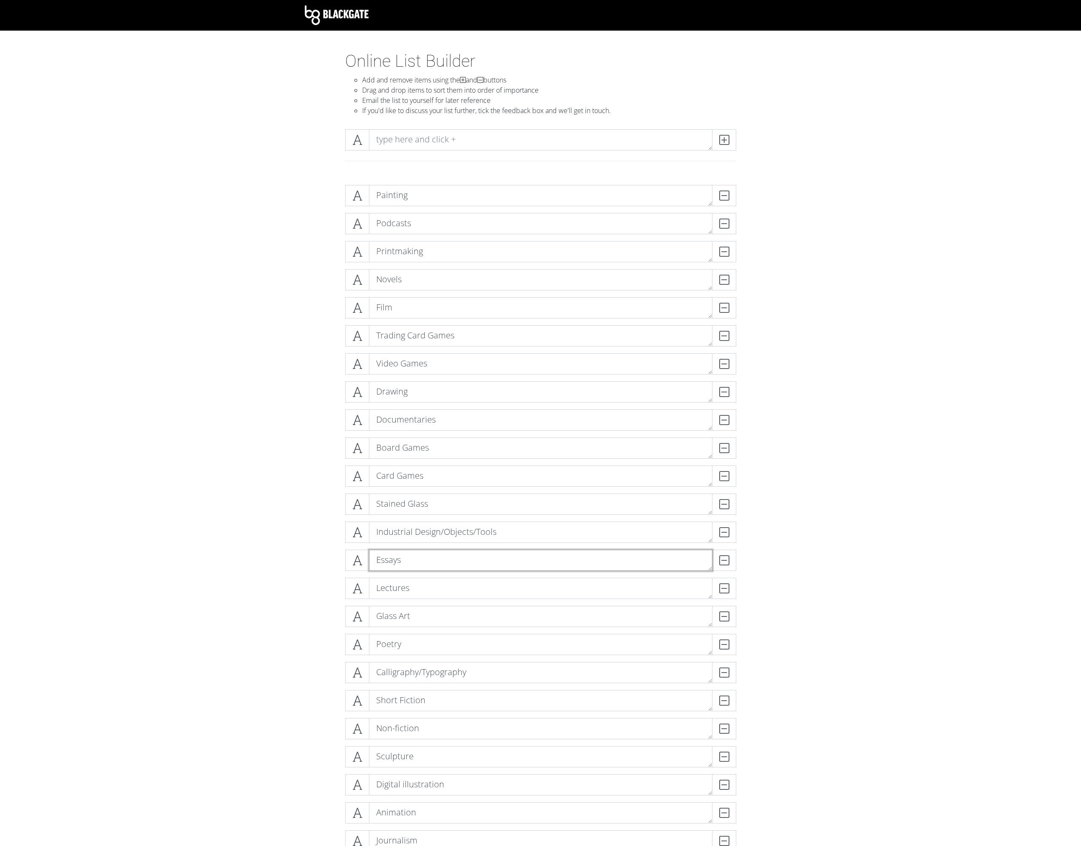
drag, startPoint x: 389, startPoint y: 556, endPoint x: 371, endPoint y: 411, distance: 146.5
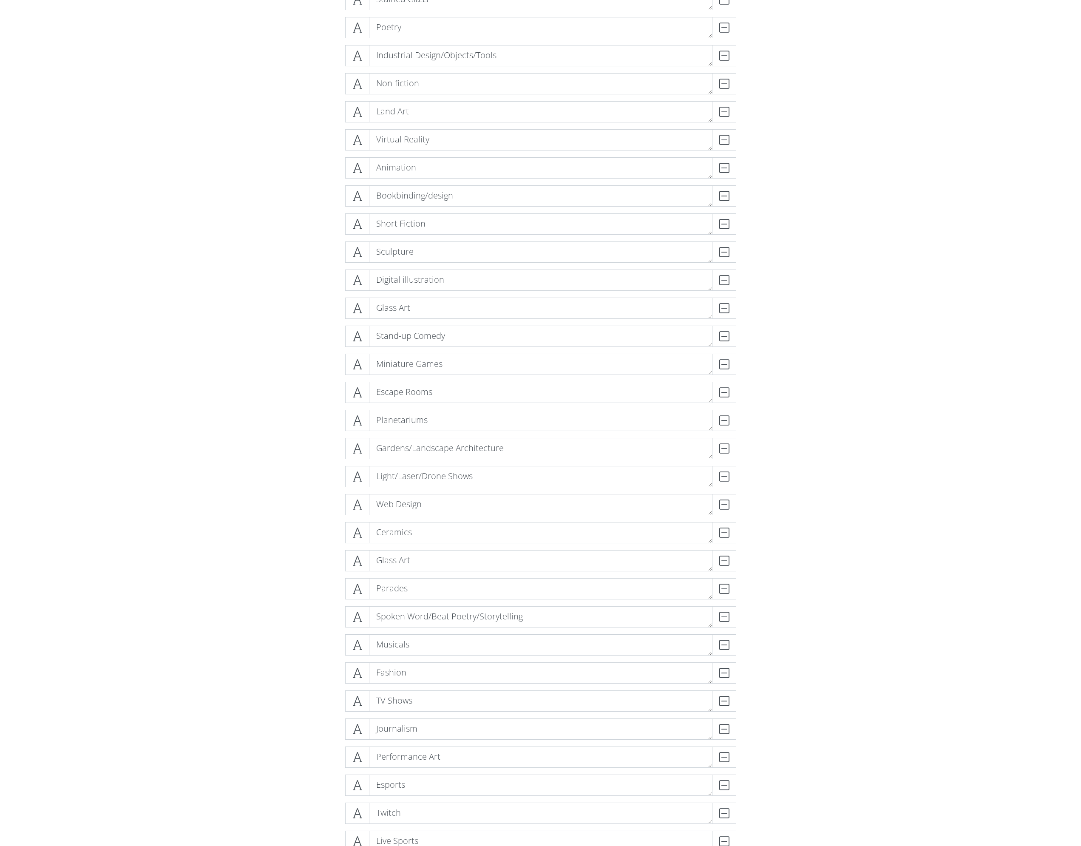
scroll to position [893, 0]
click at [356, 656] on span at bounding box center [357, 649] width 24 height 21
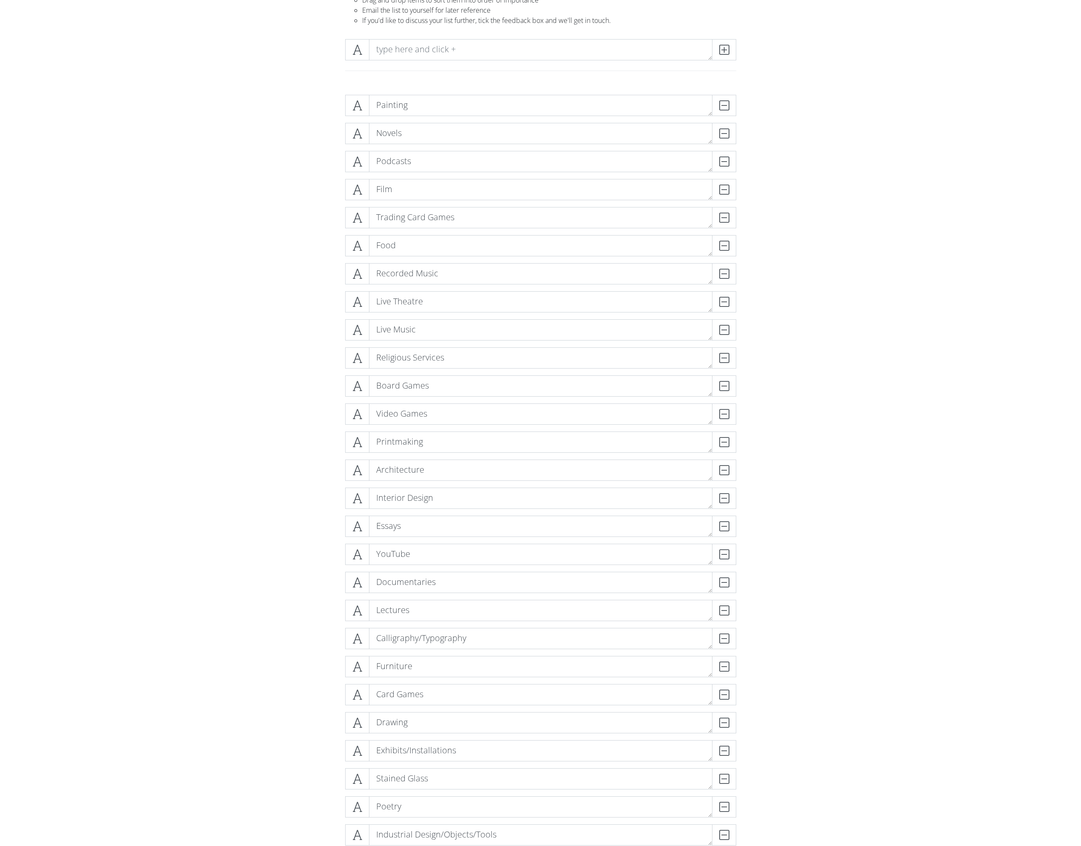
scroll to position [0, 0]
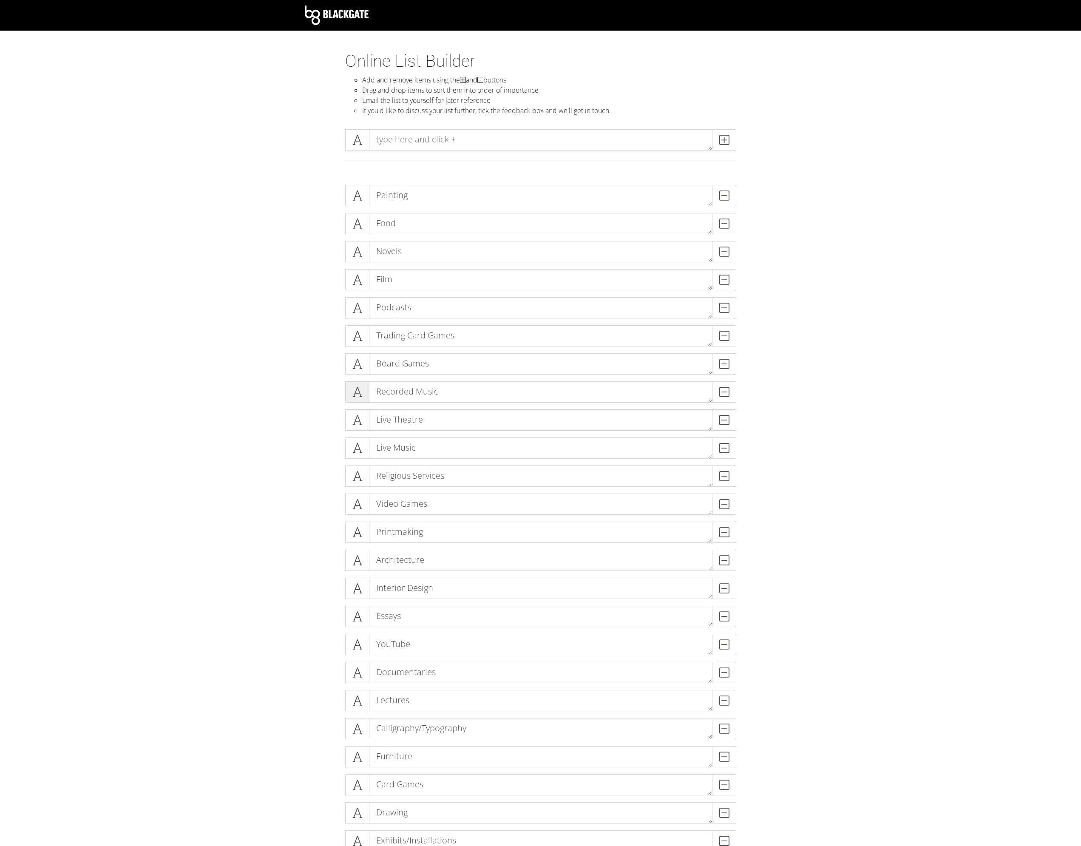
click at [361, 390] on icon at bounding box center [357, 392] width 10 height 9
click at [360, 390] on icon at bounding box center [357, 392] width 10 height 9
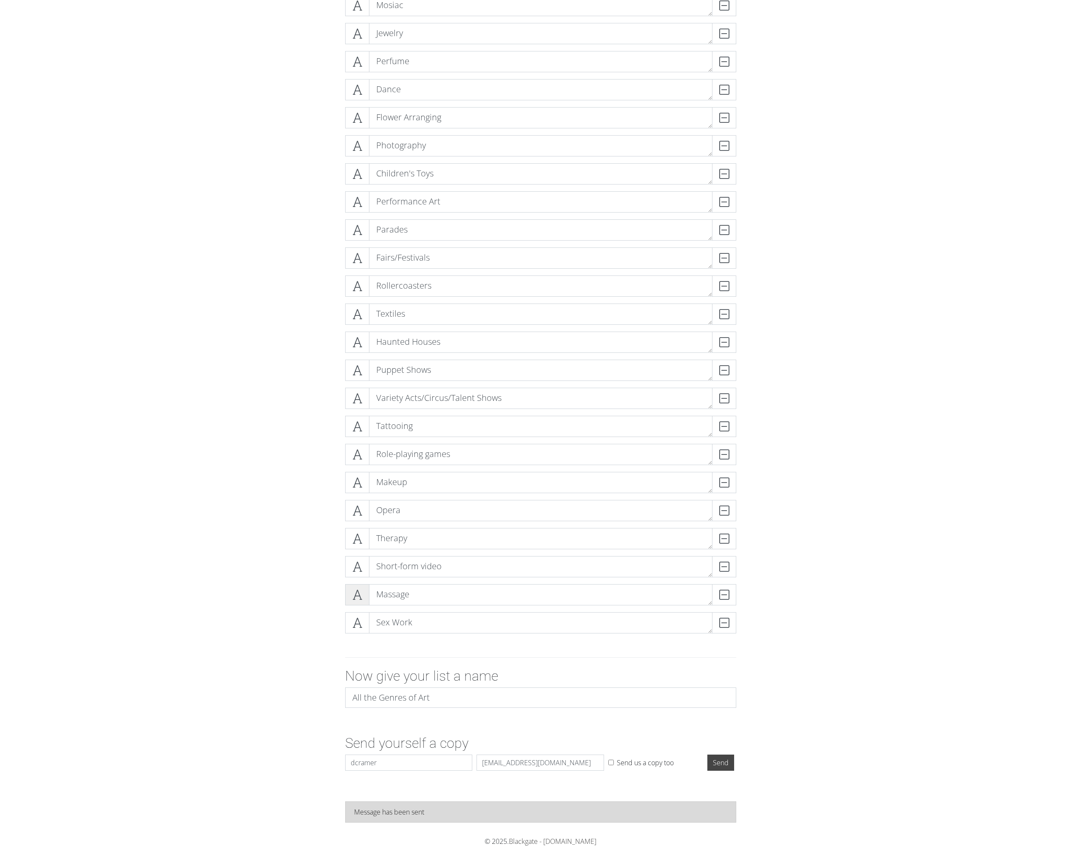
scroll to position [1762, 0]
click at [364, 204] on span at bounding box center [357, 201] width 24 height 21
click at [362, 397] on span at bounding box center [357, 397] width 24 height 21
click at [366, 397] on span at bounding box center [357, 397] width 24 height 21
click at [365, 397] on span at bounding box center [357, 397] width 24 height 21
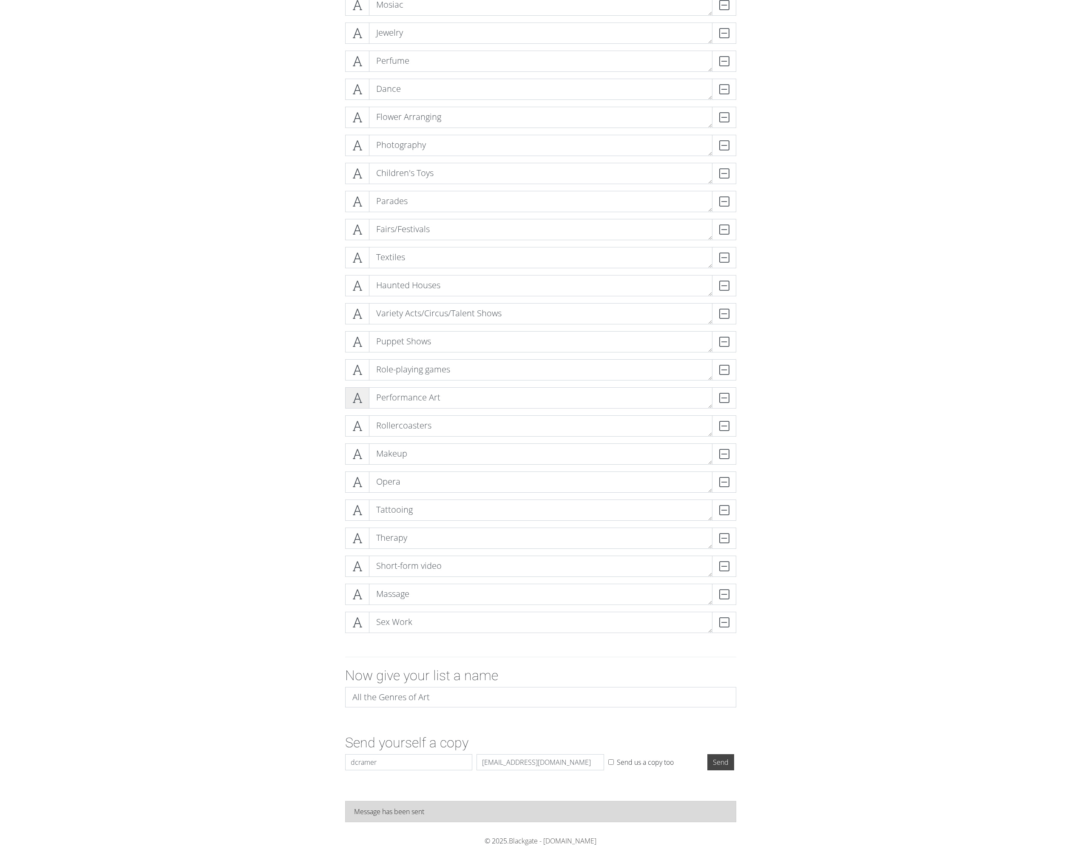
click at [365, 398] on span at bounding box center [357, 397] width 24 height 21
drag, startPoint x: 409, startPoint y: 400, endPoint x: 386, endPoint y: 383, distance: 29.2
click at [352, 394] on icon at bounding box center [357, 398] width 10 height 9
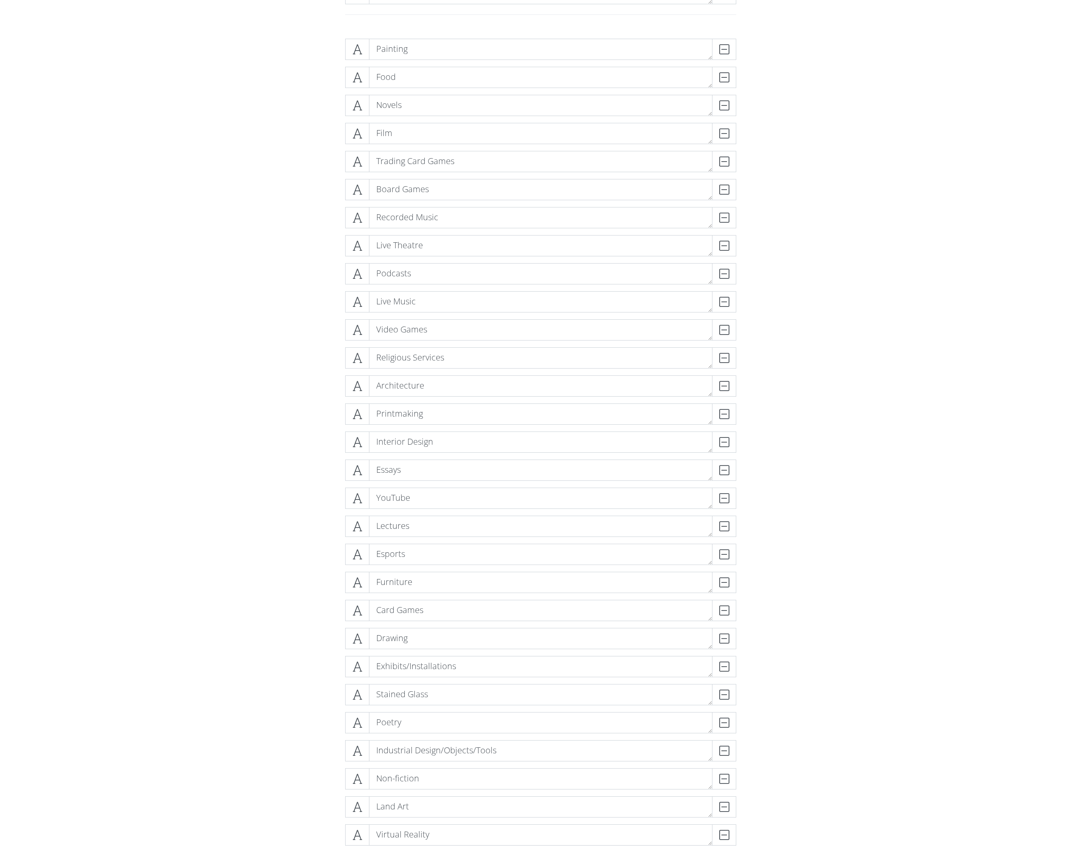
scroll to position [0, 0]
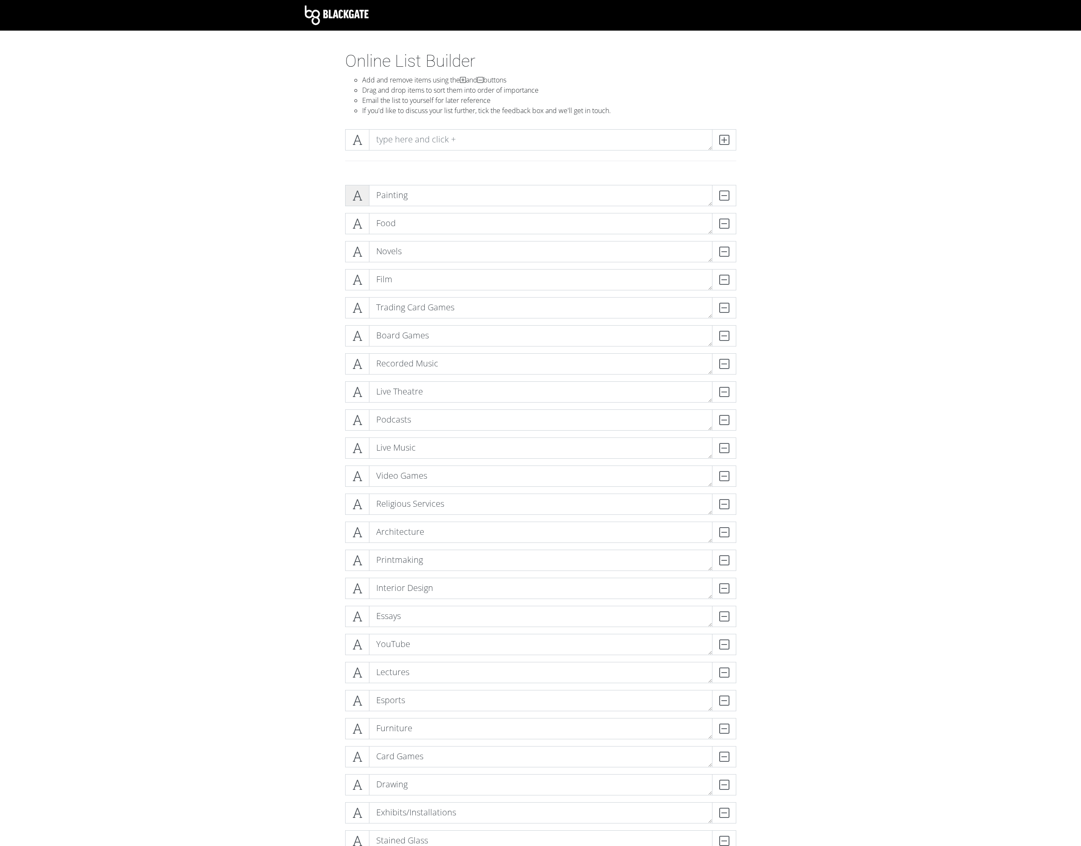
click at [353, 194] on icon at bounding box center [357, 195] width 10 height 9
click at [359, 221] on icon at bounding box center [357, 223] width 10 height 9
click at [357, 255] on icon at bounding box center [357, 251] width 10 height 9
click at [354, 279] on icon at bounding box center [357, 279] width 10 height 9
click at [356, 306] on icon at bounding box center [357, 308] width 10 height 9
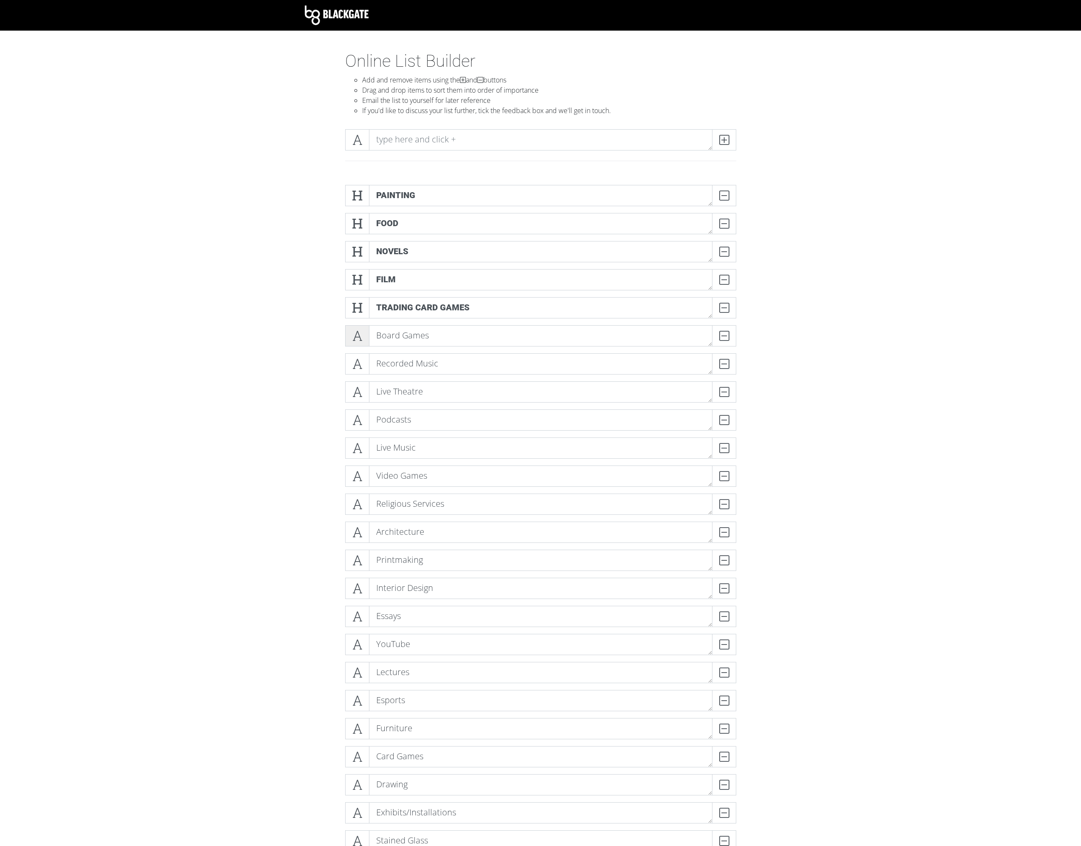
click at [358, 332] on icon at bounding box center [357, 336] width 10 height 9
click at [358, 360] on icon at bounding box center [357, 364] width 10 height 9
click at [359, 394] on icon at bounding box center [357, 392] width 10 height 9
click at [353, 427] on span at bounding box center [357, 419] width 24 height 21
click at [355, 444] on icon at bounding box center [357, 448] width 10 height 9
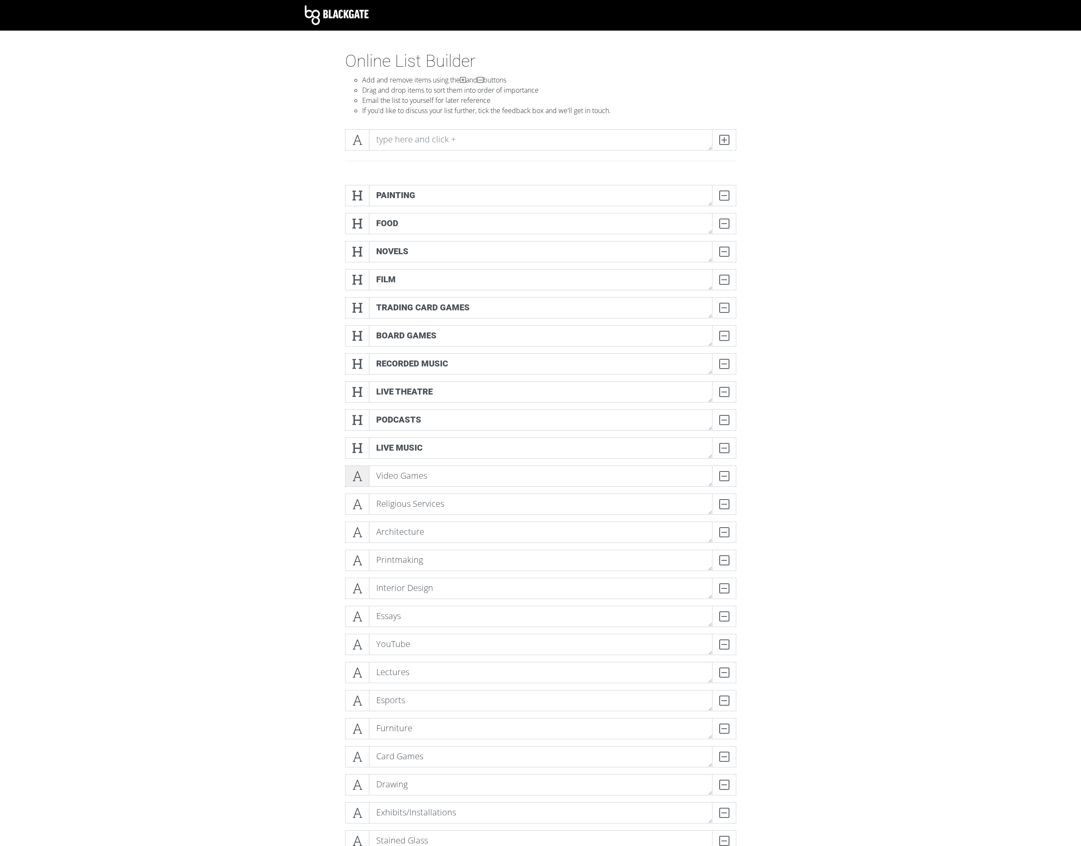
click at [349, 478] on span at bounding box center [357, 475] width 24 height 21
click at [358, 515] on div "Religious Services DELETE" at bounding box center [540, 508] width 395 height 28
click at [357, 533] on icon at bounding box center [357, 532] width 10 height 9
click at [358, 504] on icon at bounding box center [357, 504] width 10 height 9
click at [352, 565] on span at bounding box center [357, 560] width 24 height 21
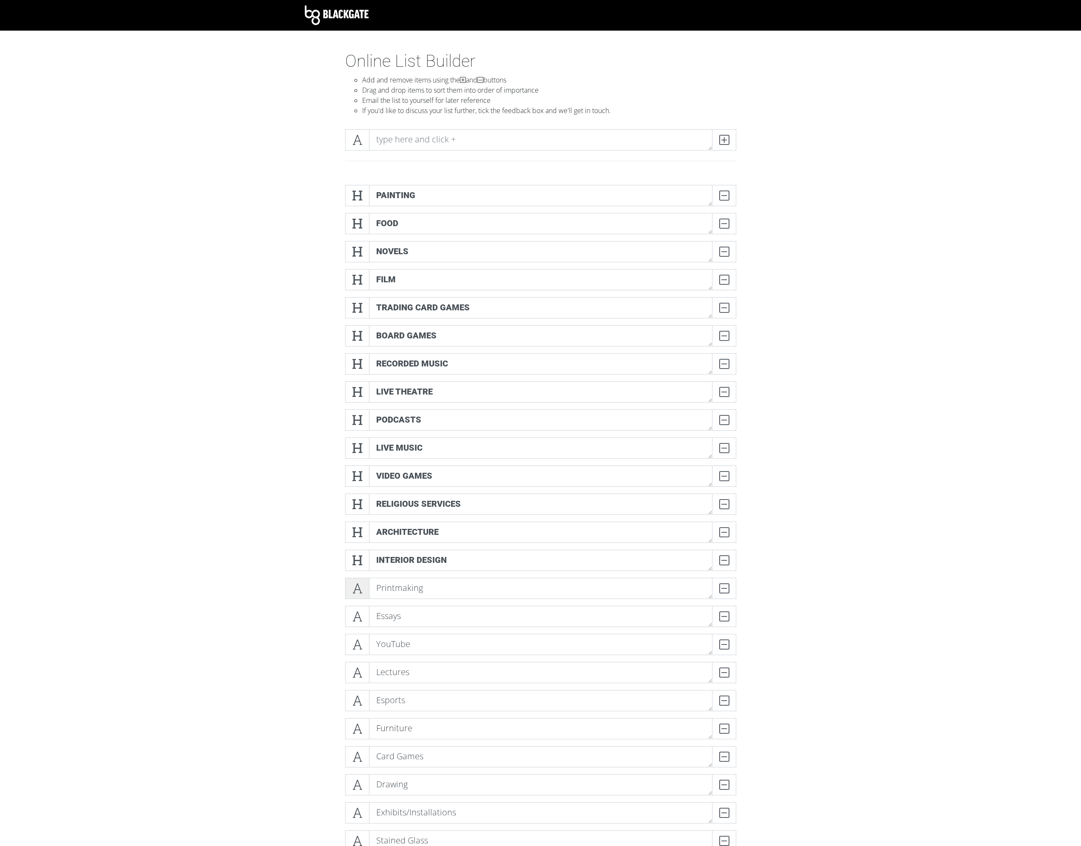
click at [358, 588] on icon at bounding box center [357, 588] width 10 height 9
click at [361, 619] on icon at bounding box center [357, 616] width 10 height 9
click at [361, 643] on icon at bounding box center [357, 644] width 10 height 9
click at [358, 673] on icon at bounding box center [357, 672] width 10 height 9
click at [357, 709] on span at bounding box center [357, 700] width 24 height 21
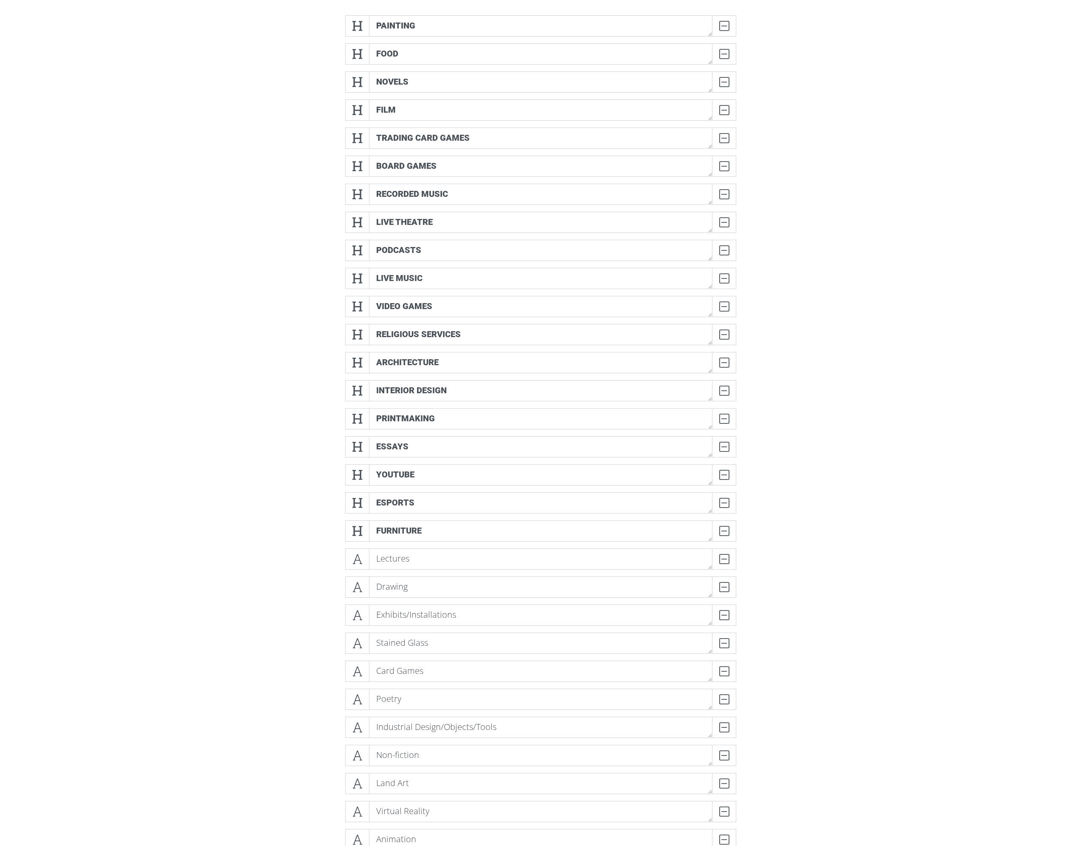
scroll to position [170, 0]
drag, startPoint x: 434, startPoint y: 725, endPoint x: 430, endPoint y: 598, distance: 127.2
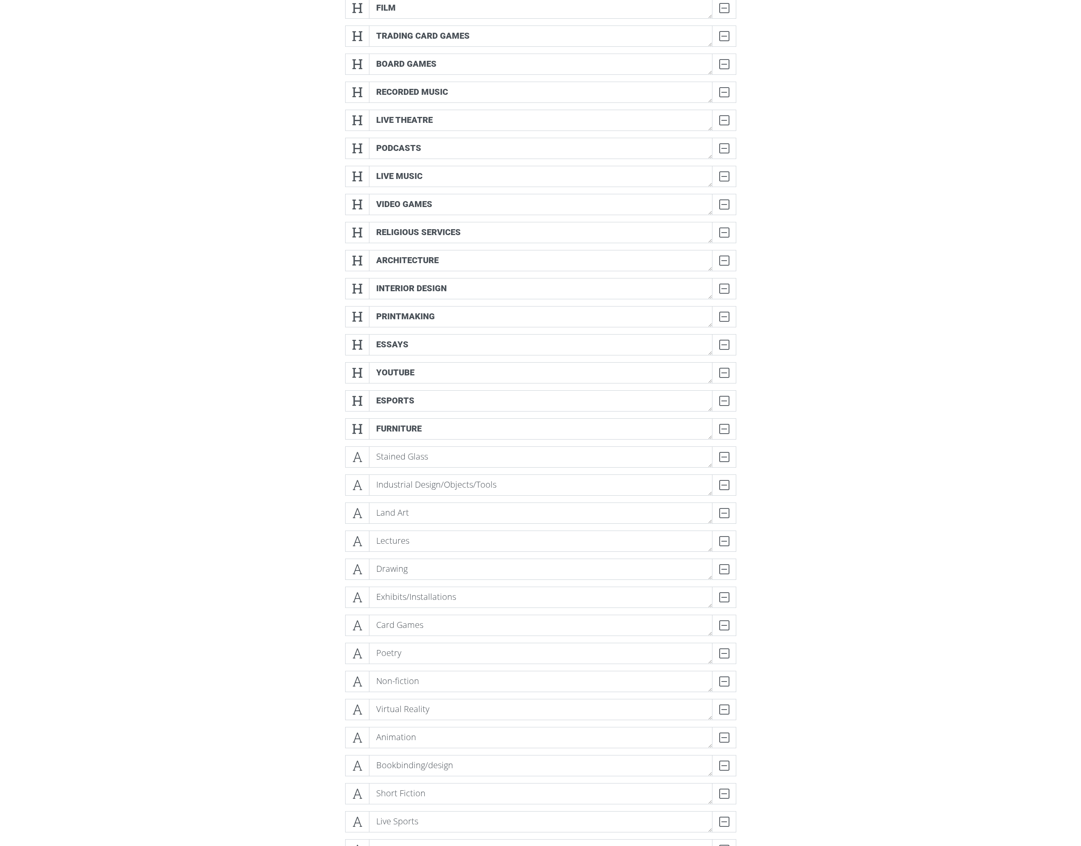
scroll to position [298, 0]
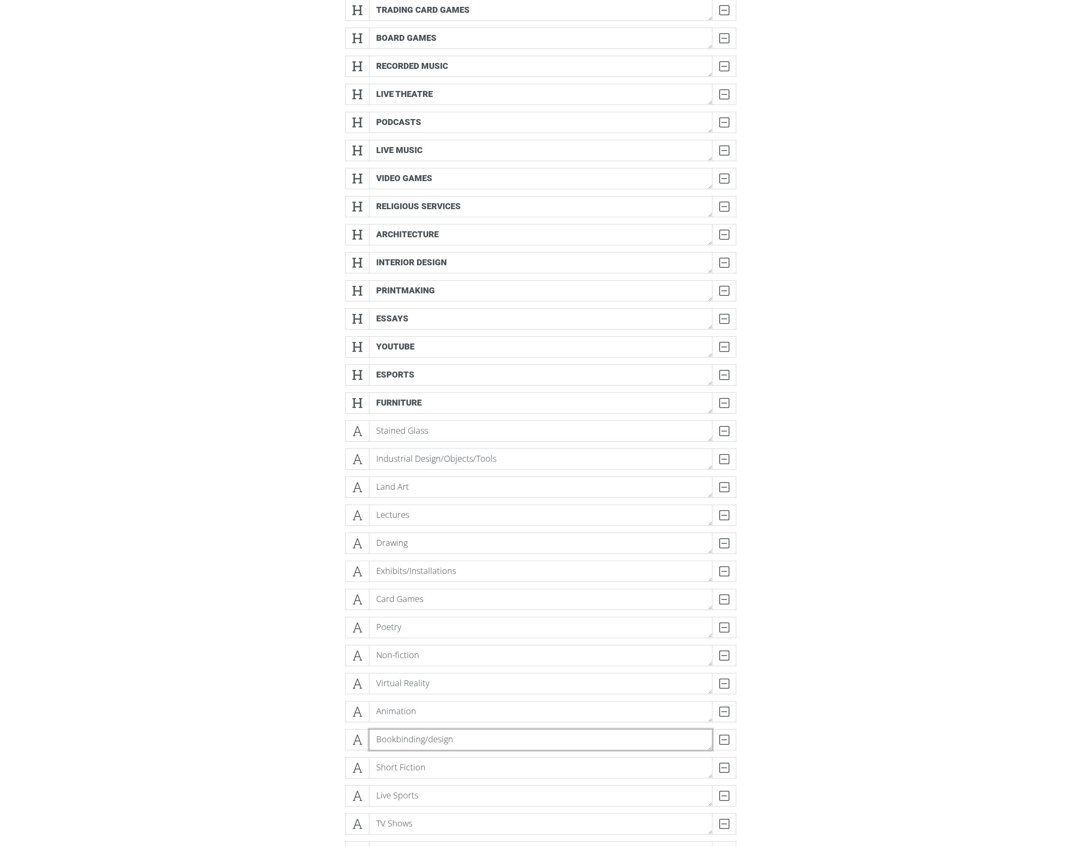
drag, startPoint x: 416, startPoint y: 743, endPoint x: 403, endPoint y: 575, distance: 168.0
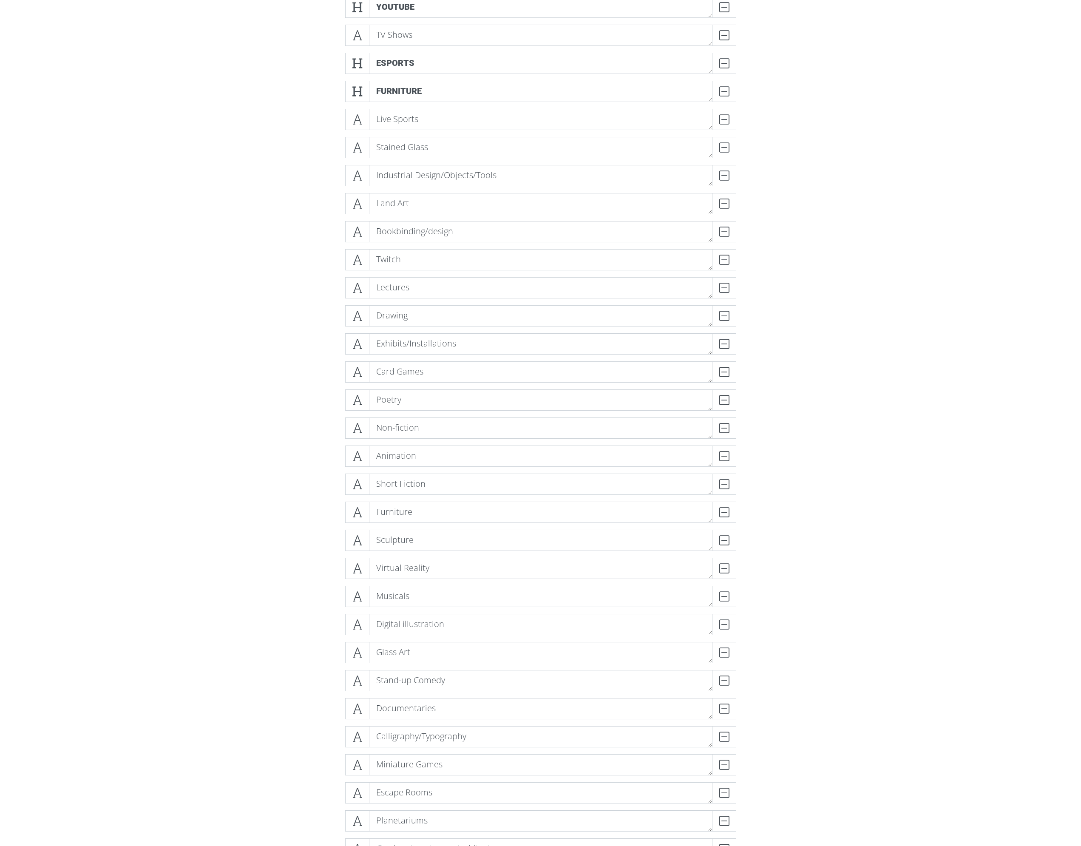
scroll to position [638, 0]
click at [726, 513] on div "DELETE" at bounding box center [719, 511] width 34 height 21
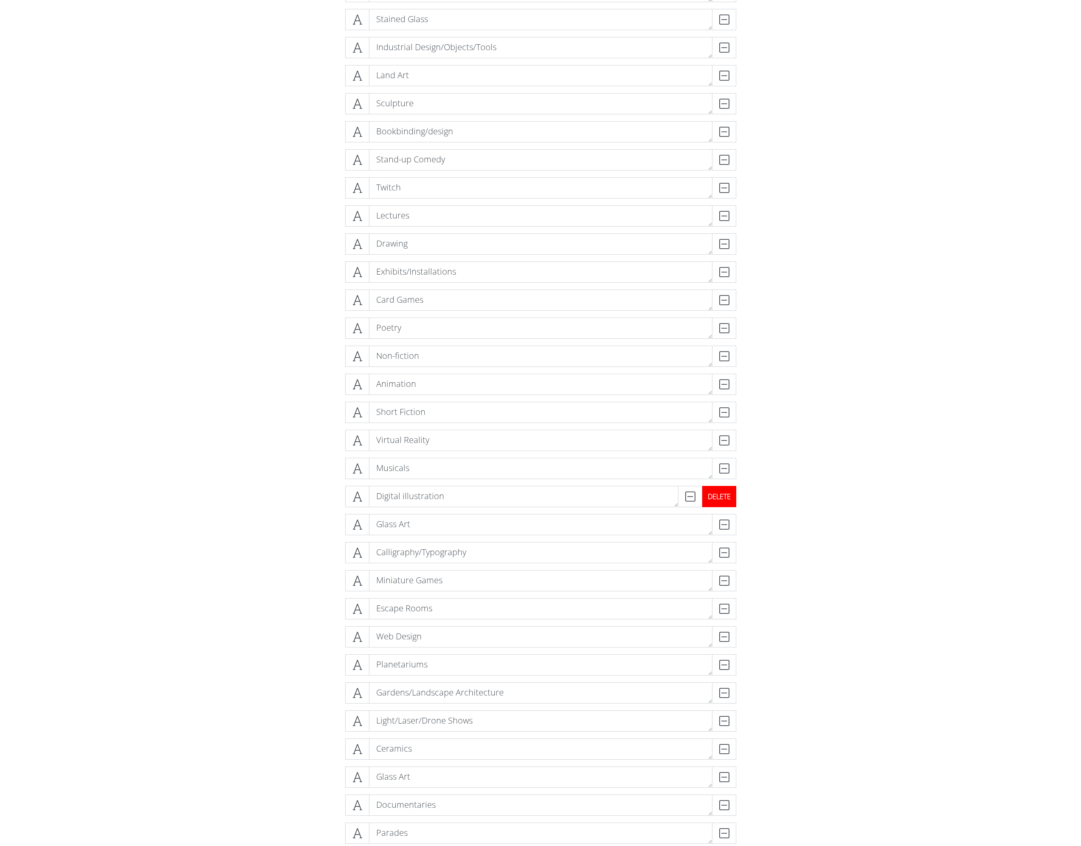
click at [731, 497] on div "DELETE" at bounding box center [719, 496] width 34 height 21
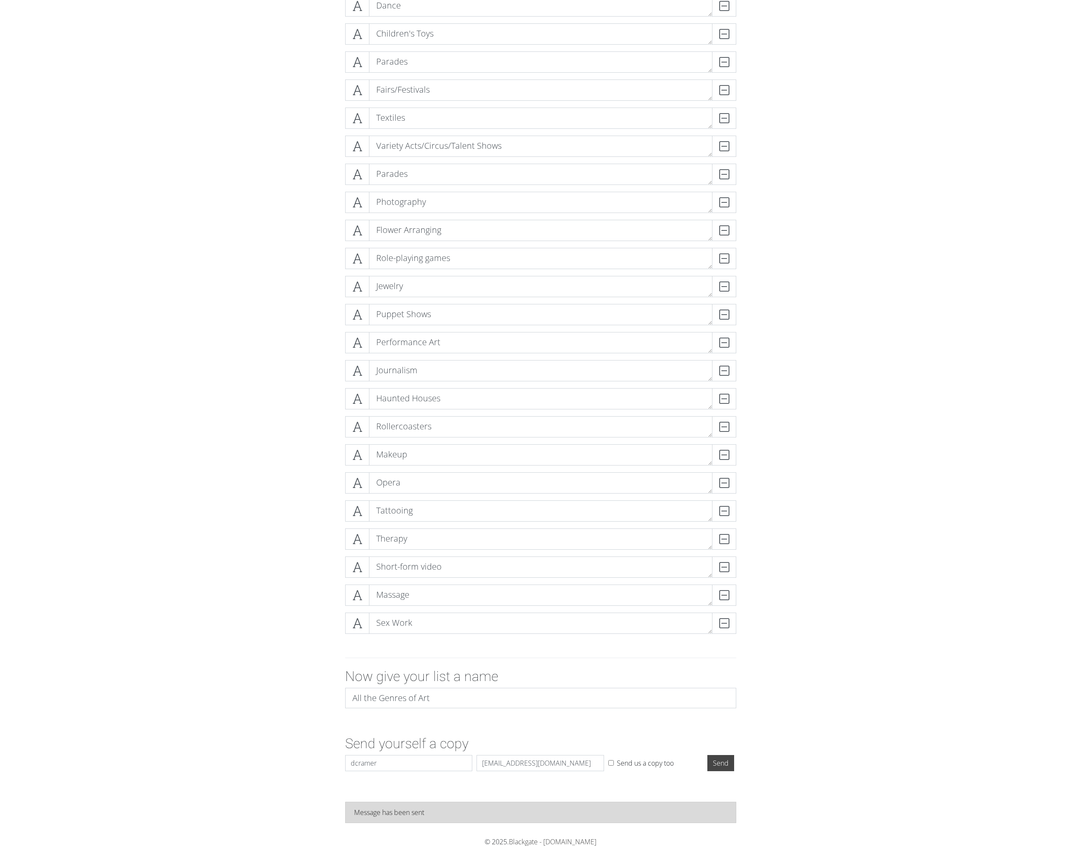
scroll to position [1705, 0]
drag, startPoint x: 802, startPoint y: 624, endPoint x: 797, endPoint y: 625, distance: 5.0
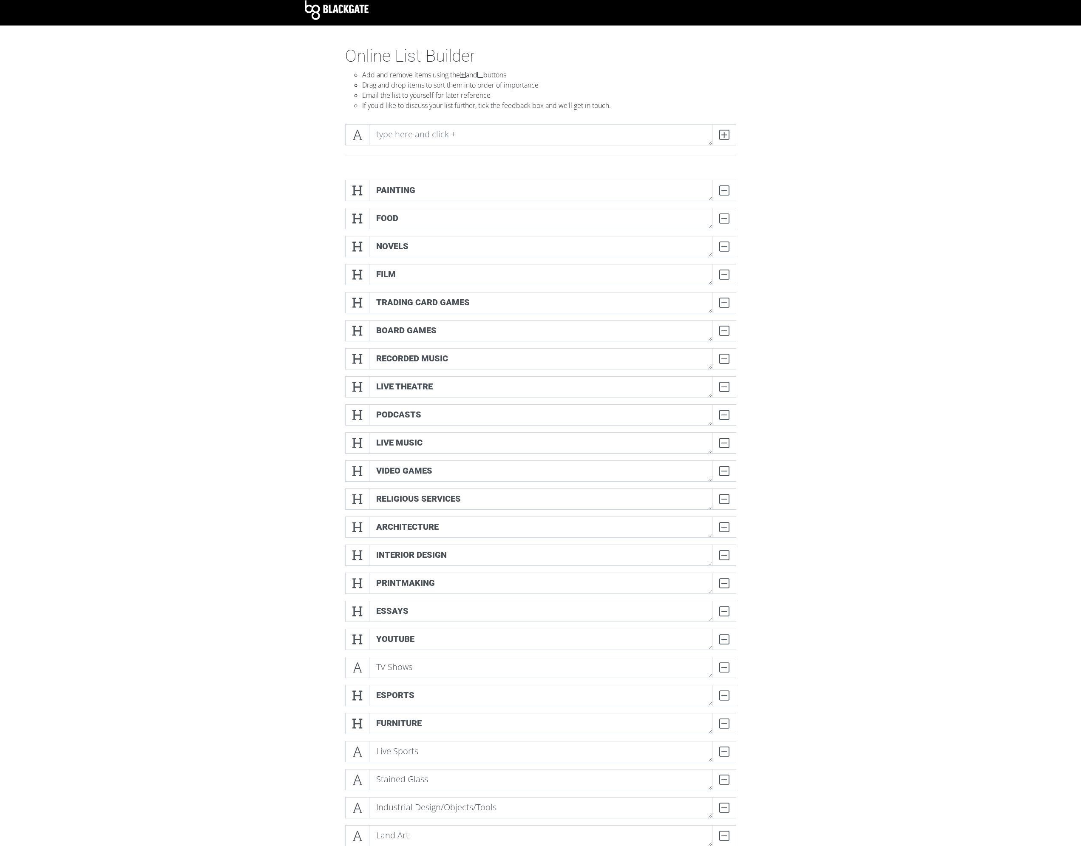
scroll to position [0, 0]
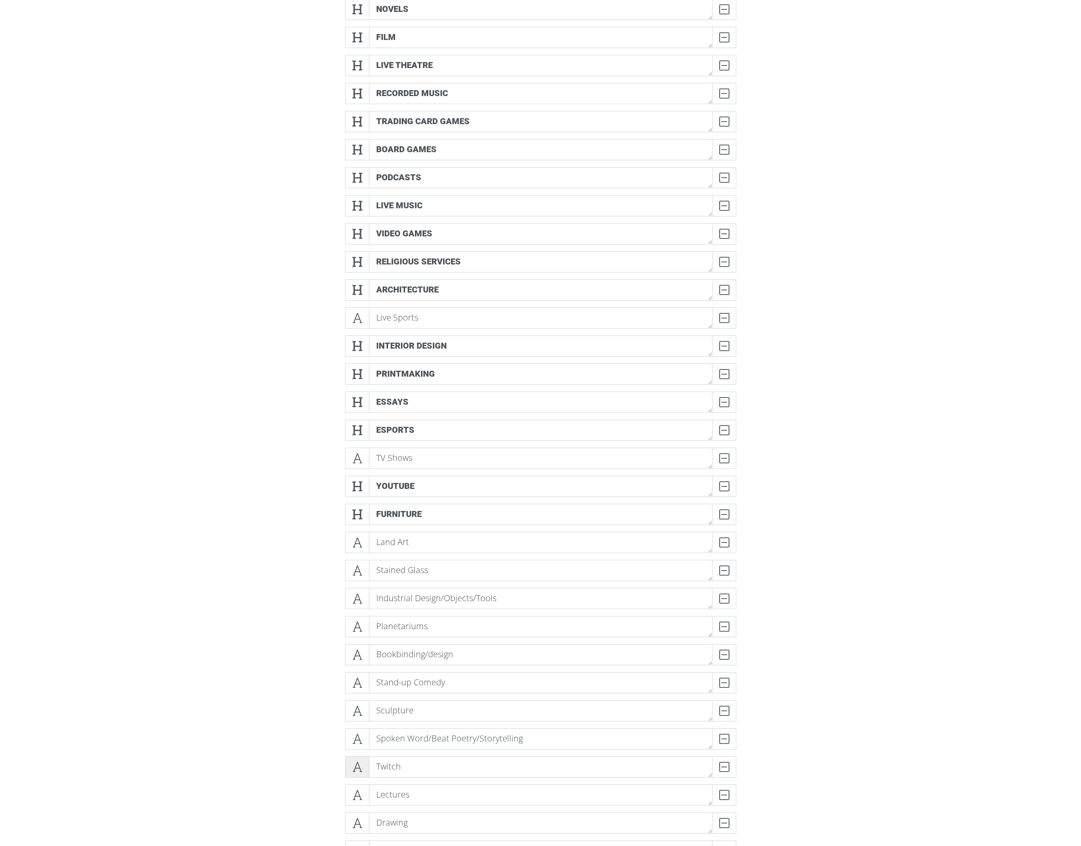
scroll to position [255, 0]
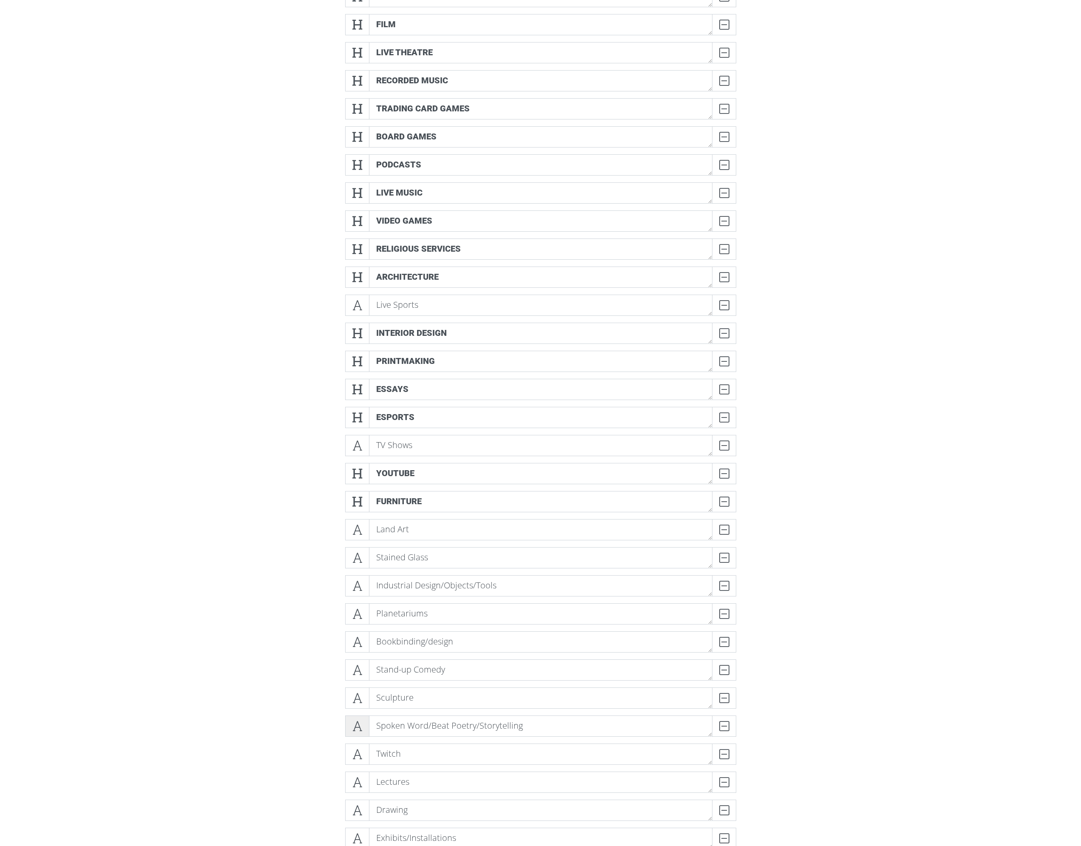
click at [367, 728] on span at bounding box center [357, 725] width 24 height 21
click at [353, 733] on span at bounding box center [357, 725] width 24 height 21
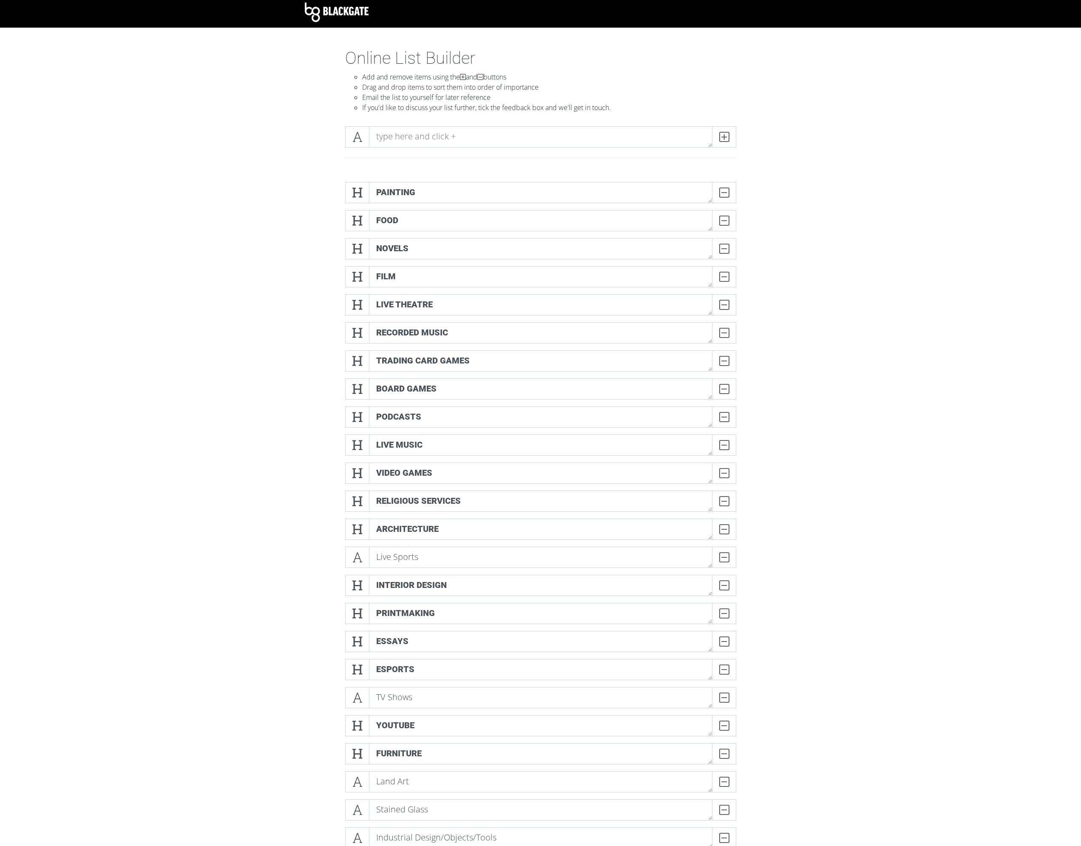
scroll to position [0, 0]
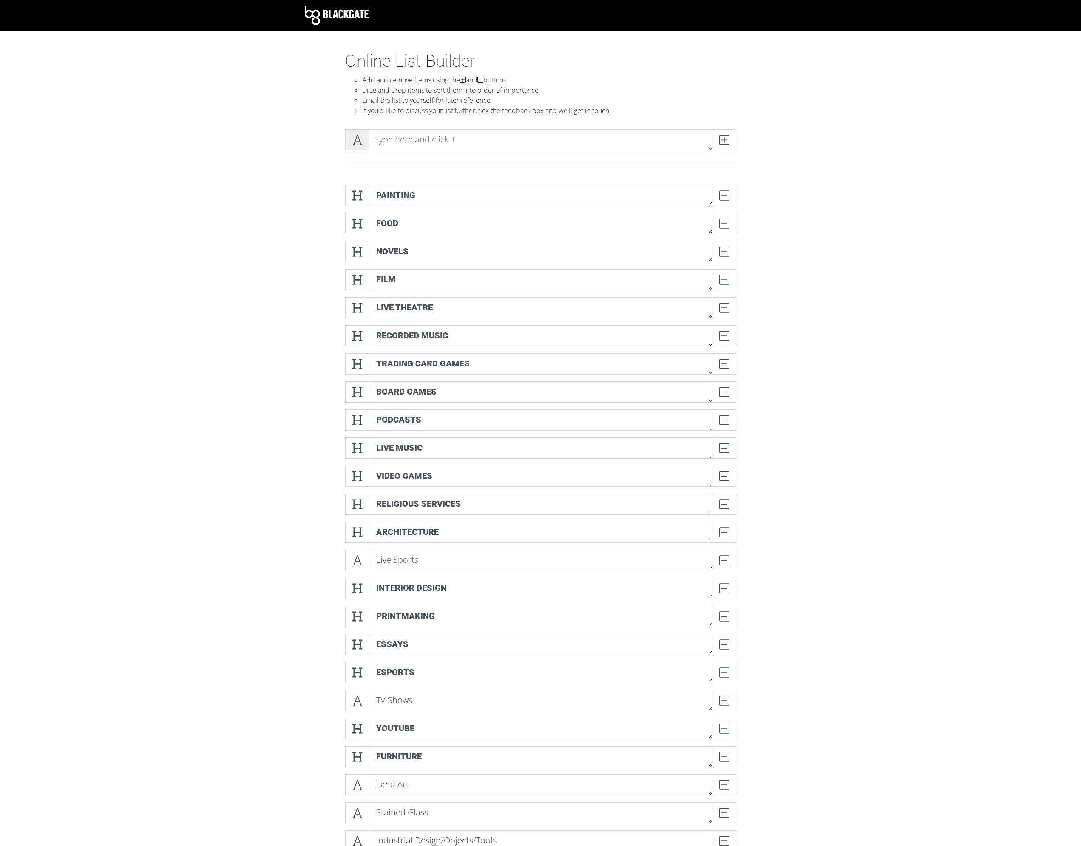
click at [358, 143] on icon at bounding box center [357, 140] width 10 height 9
click at [358, 144] on icon at bounding box center [357, 140] width 10 height 9
click at [347, 17] on img at bounding box center [337, 16] width 64 height 20
click at [426, 188] on textarea "Painting" at bounding box center [540, 195] width 343 height 21
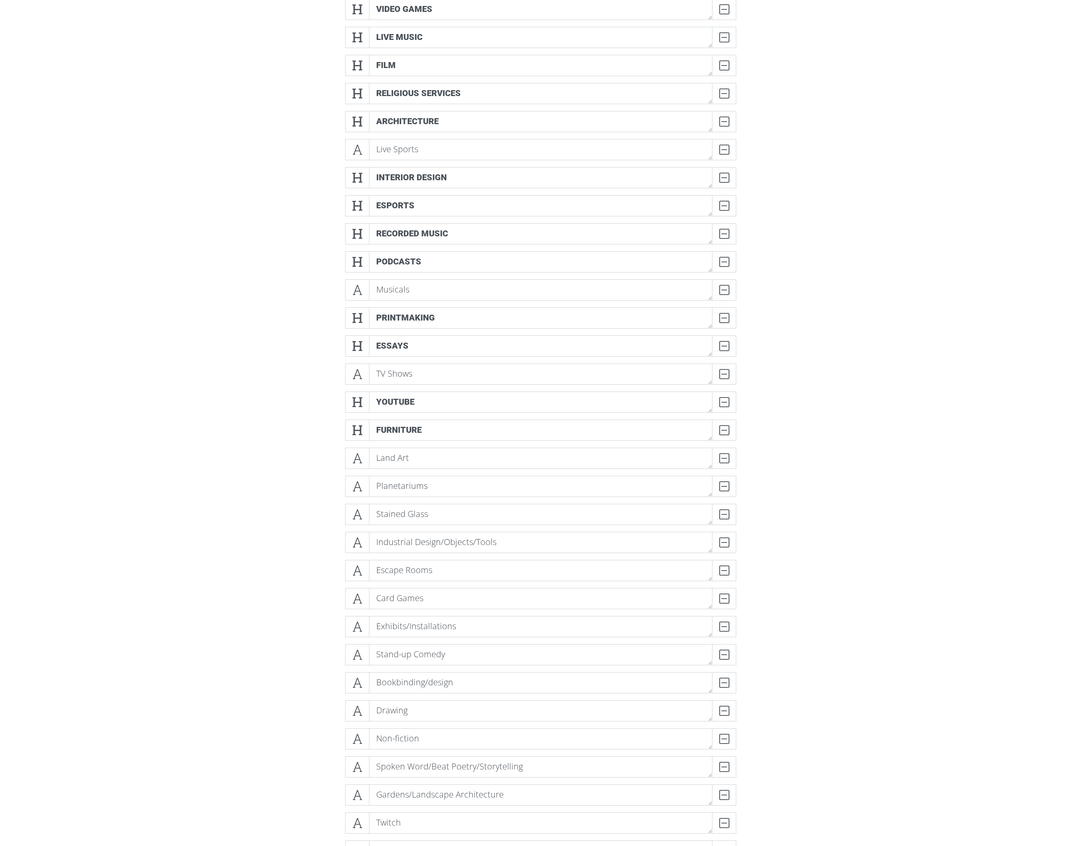
scroll to position [468, 0]
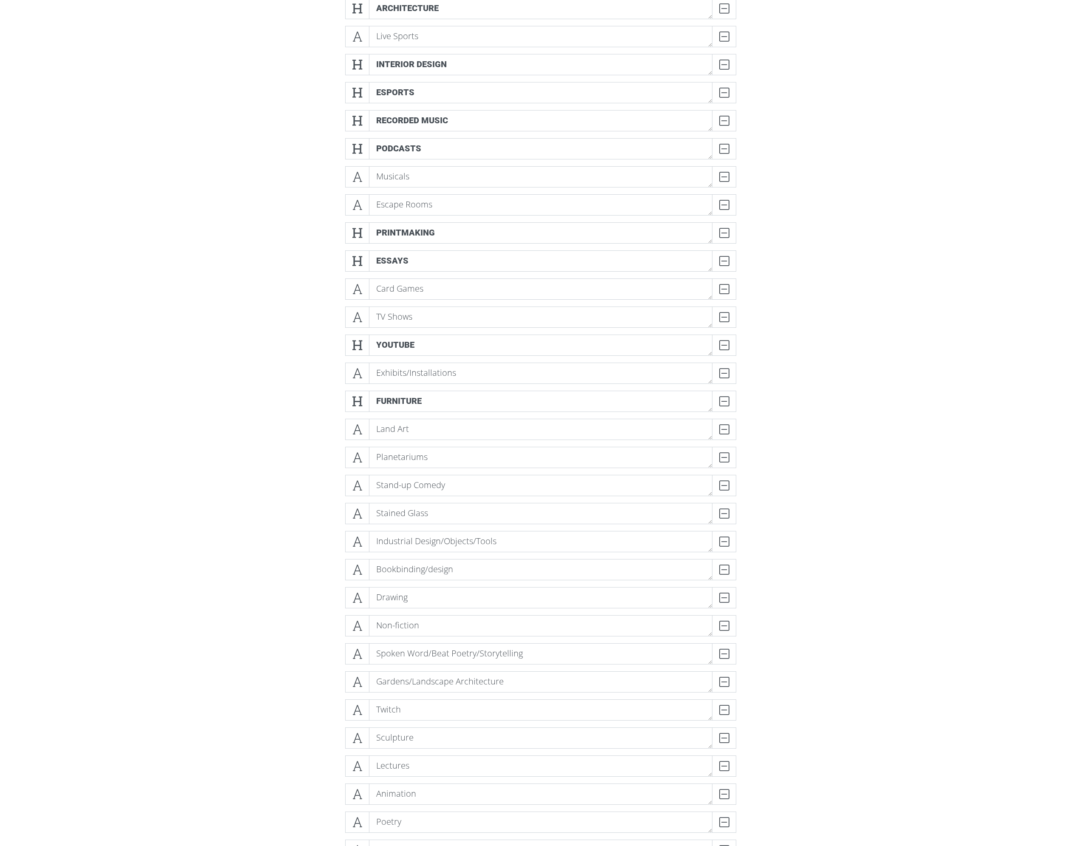
click at [93, 158] on form "PaintingS DELETE Food DELETE Novels DELETE Live Theatre DELETE Trading Card Gam…" at bounding box center [540, 861] width 1081 height 2301
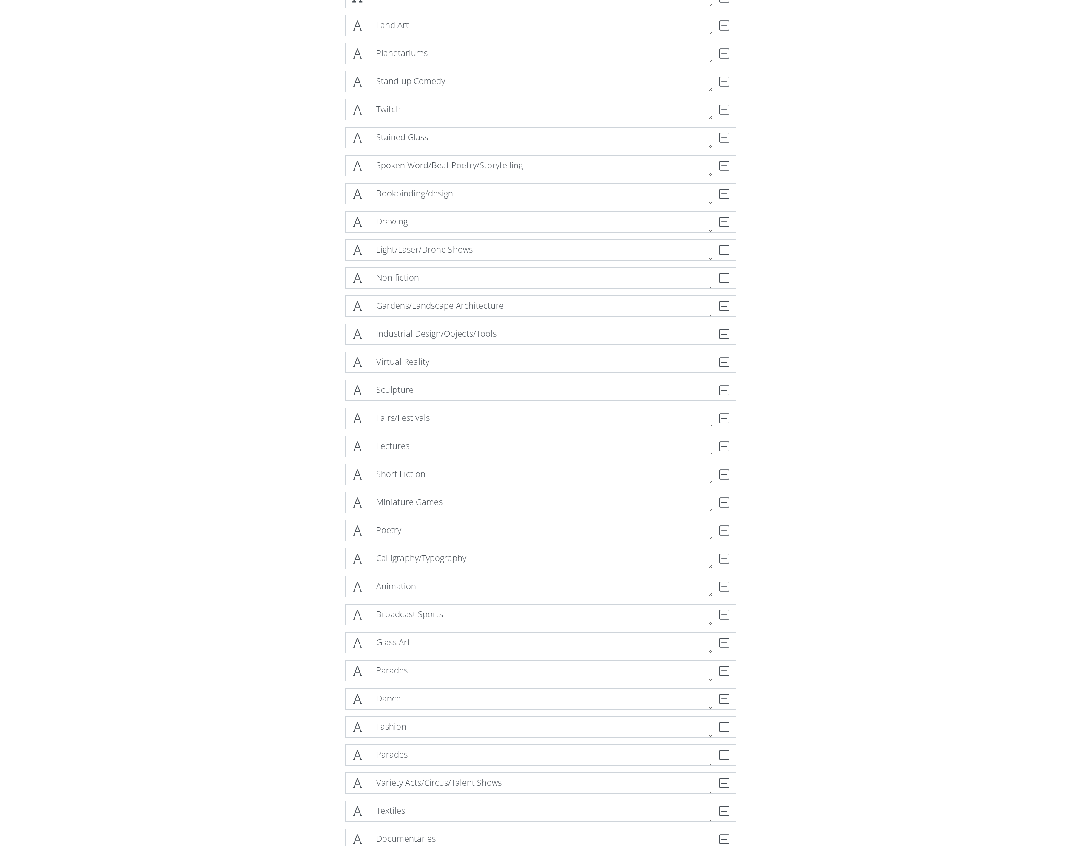
scroll to position [893, 0]
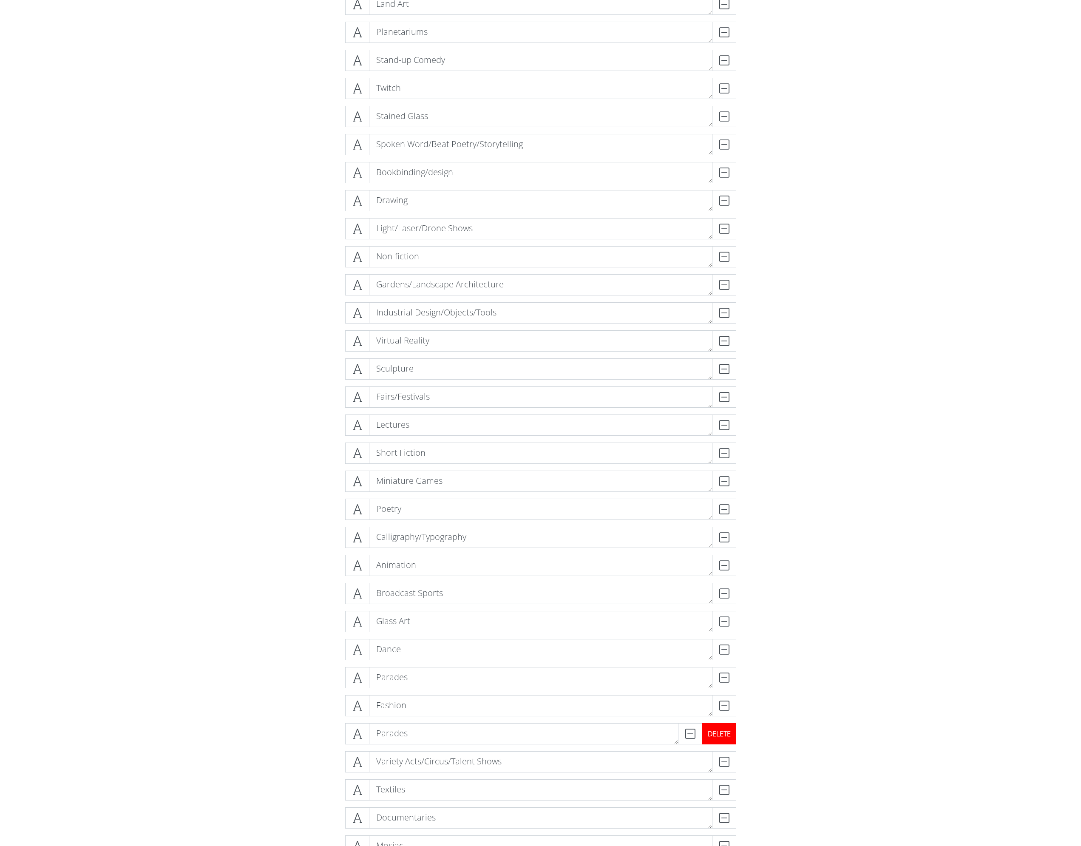
click at [732, 738] on div "DELETE" at bounding box center [719, 733] width 34 height 21
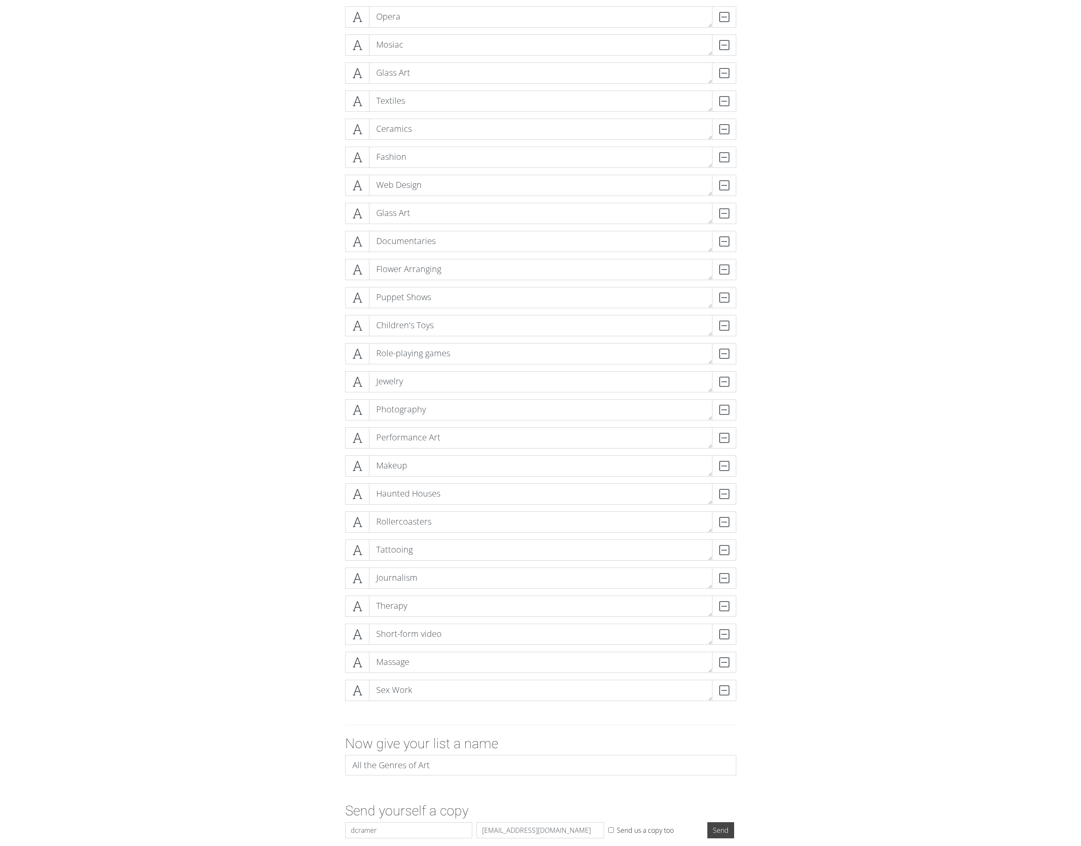
scroll to position [1677, 0]
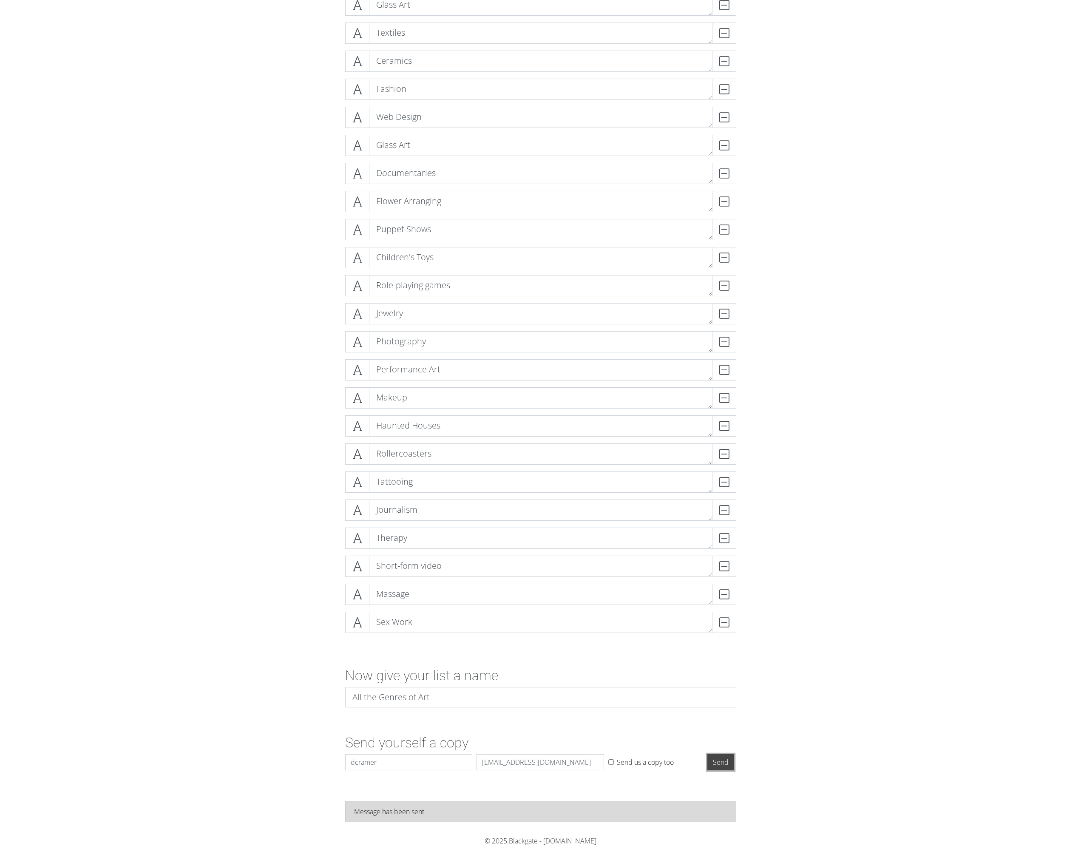
drag, startPoint x: 717, startPoint y: 767, endPoint x: 706, endPoint y: 776, distance: 14.5
click at [718, 765] on input "Send" at bounding box center [720, 762] width 27 height 16
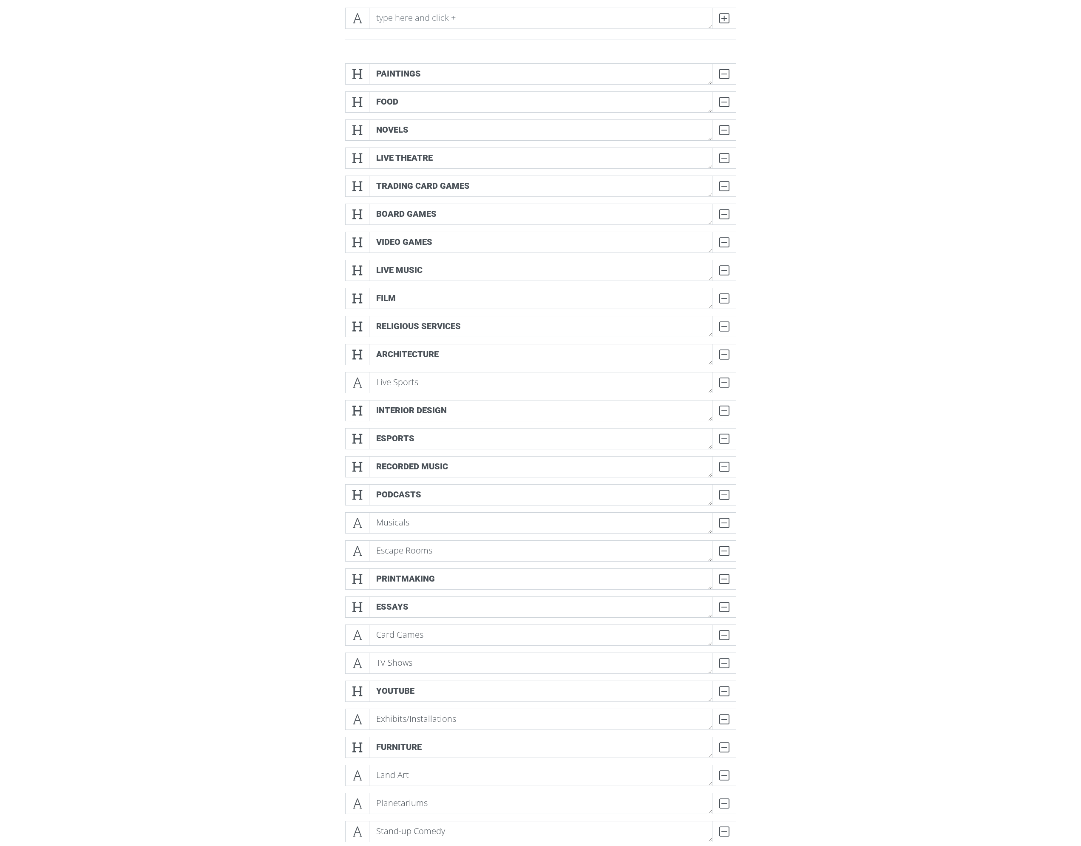
scroll to position [0, 0]
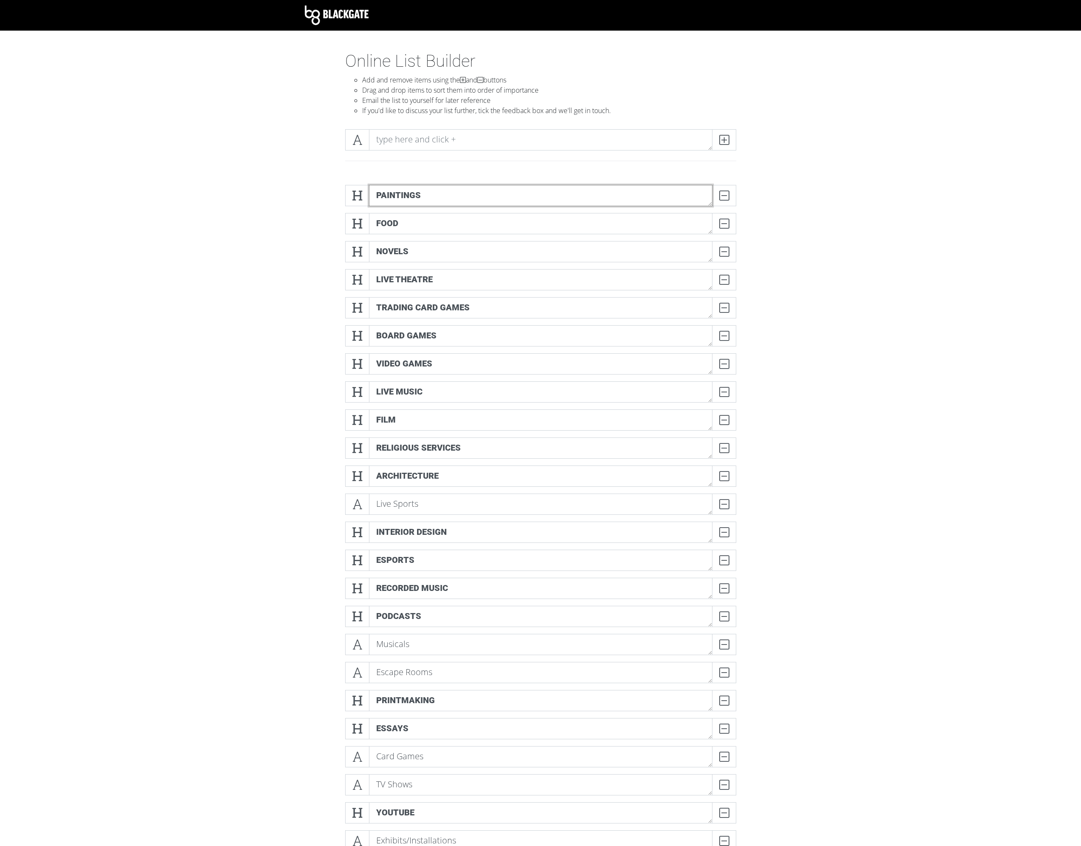
click at [442, 196] on textarea "PaintingS" at bounding box center [540, 195] width 343 height 21
type textarea "Paintings"
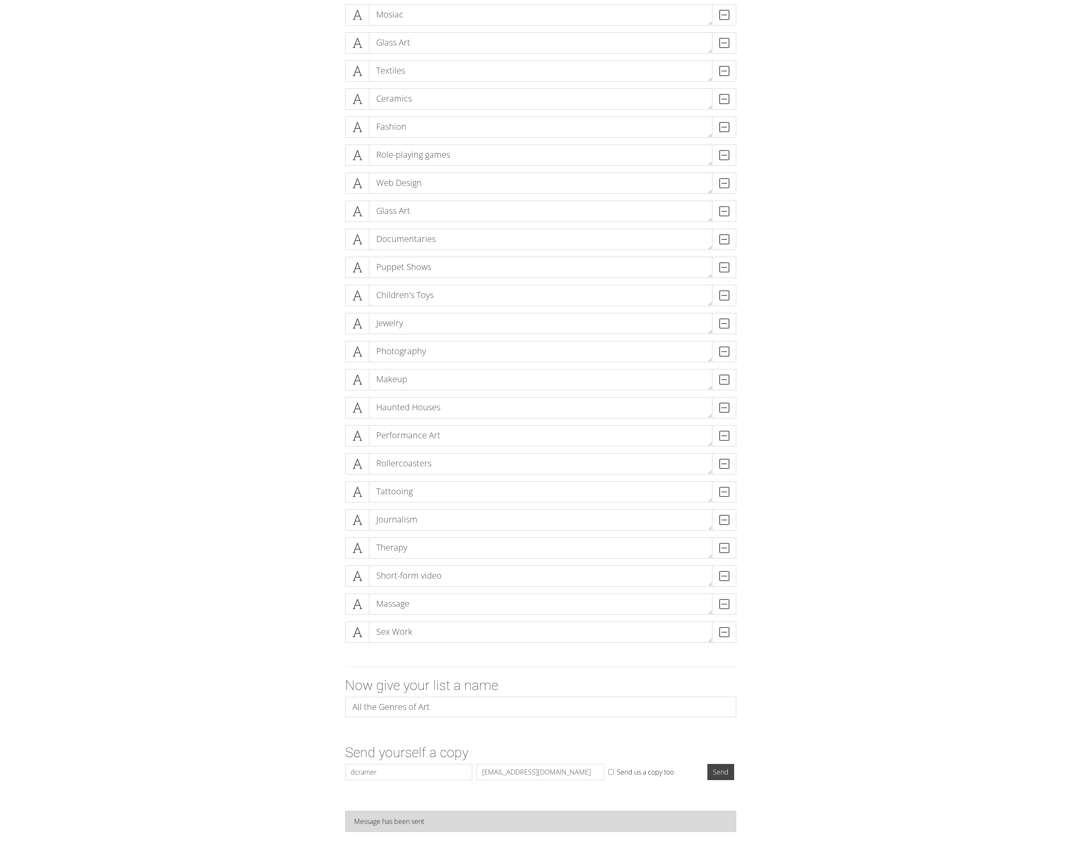
scroll to position [1677, 0]
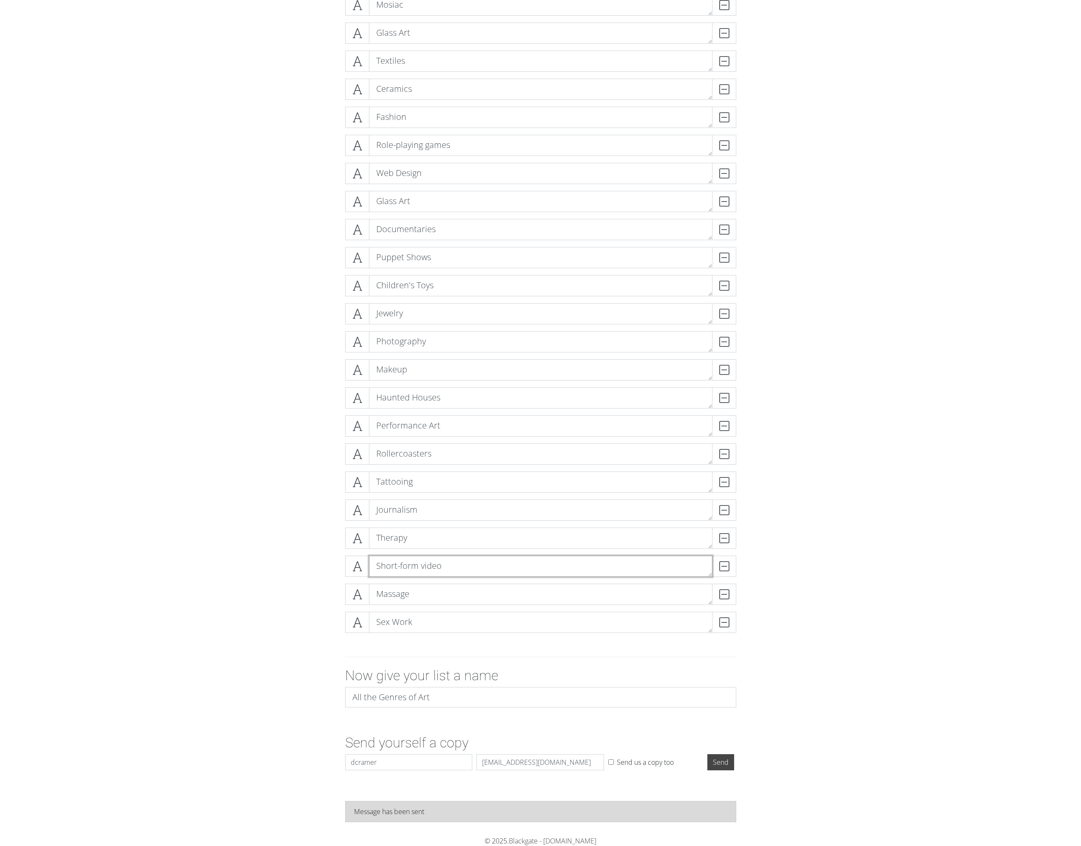
click at [424, 565] on textarea "Short-form video" at bounding box center [540, 566] width 343 height 21
type textarea "Short-form Video"
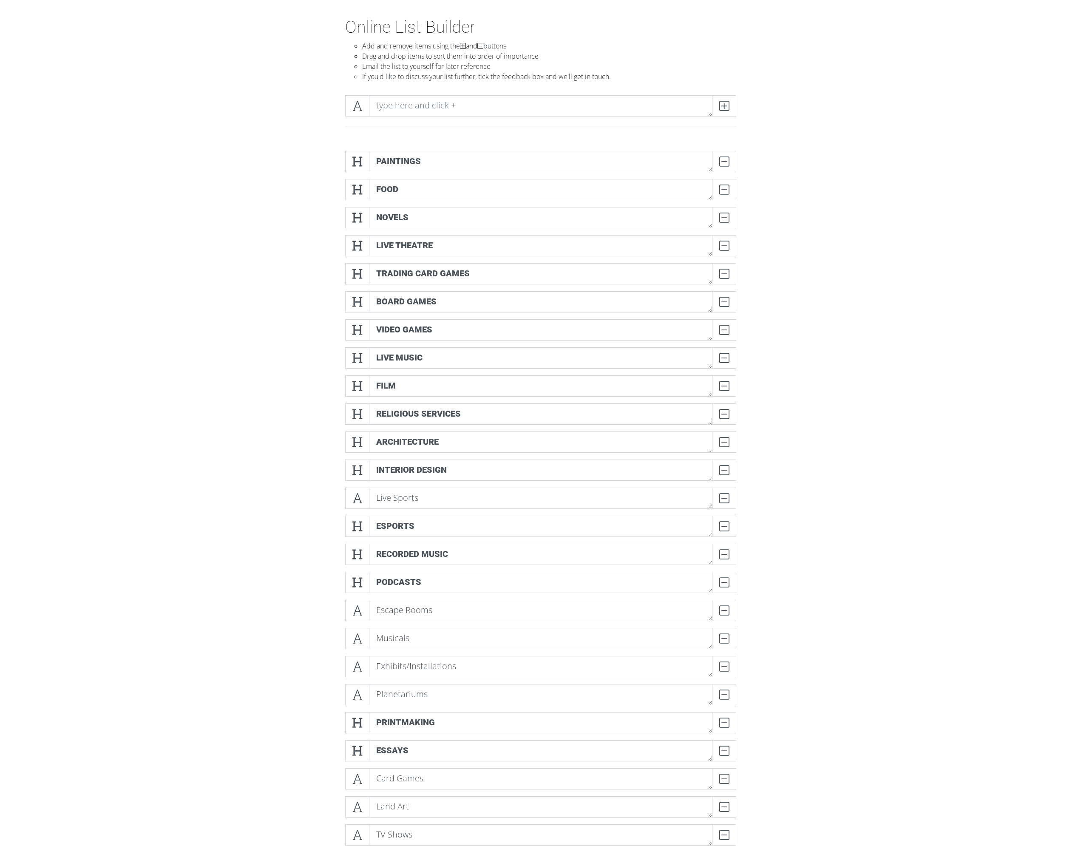
scroll to position [0, 0]
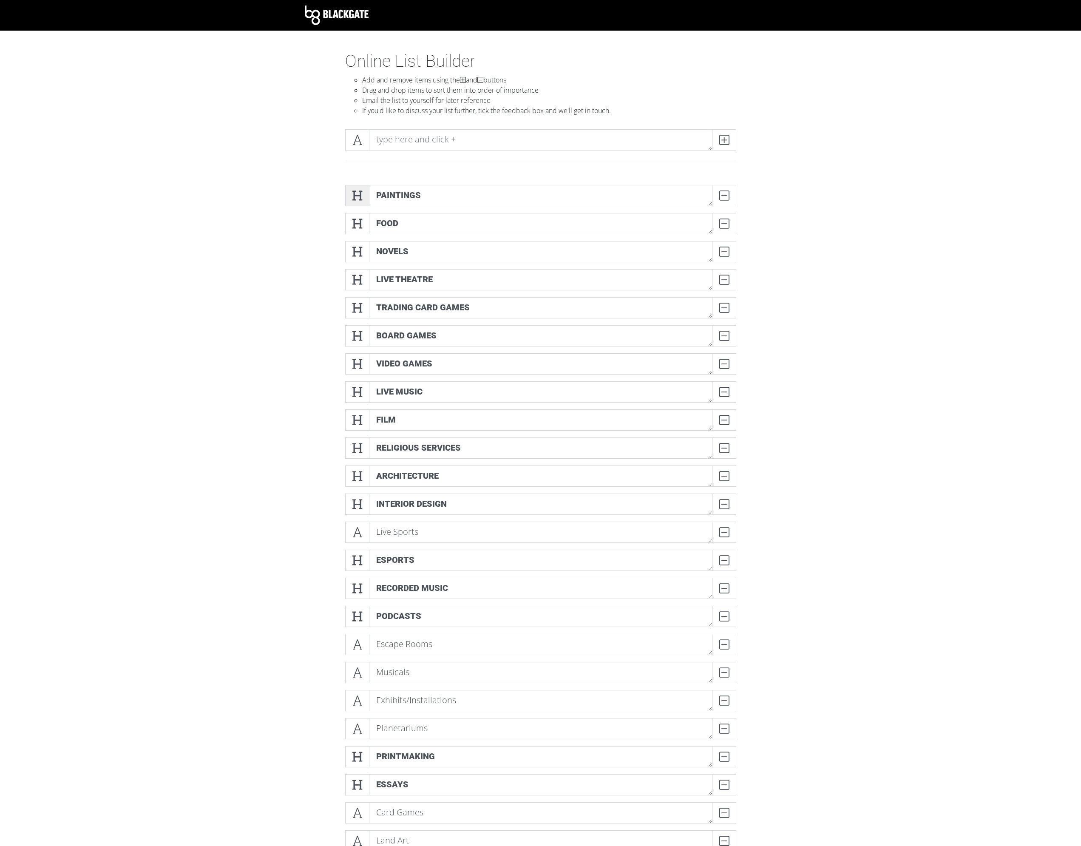
click at [364, 199] on span at bounding box center [357, 195] width 24 height 21
click at [364, 223] on span at bounding box center [357, 223] width 24 height 21
click at [357, 253] on icon at bounding box center [357, 251] width 10 height 9
drag, startPoint x: 357, startPoint y: 276, endPoint x: 356, endPoint y: 299, distance: 23.0
click at [356, 276] on icon at bounding box center [357, 279] width 10 height 9
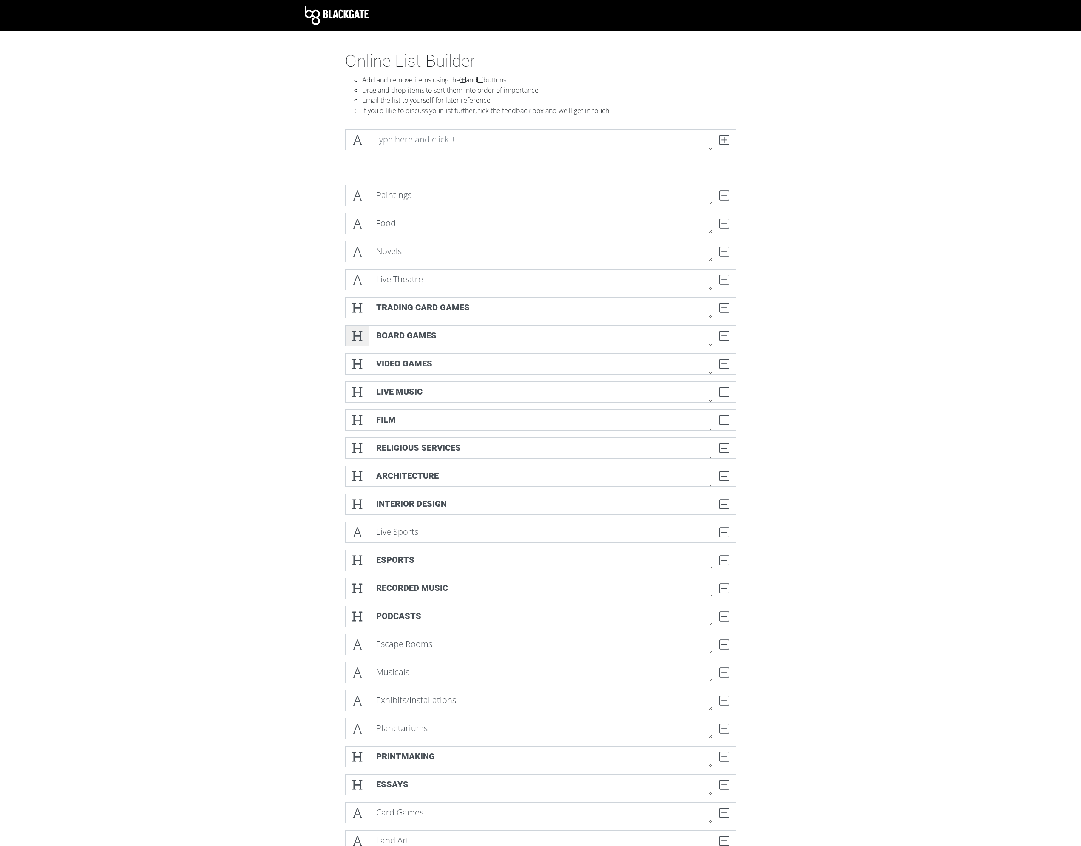
drag, startPoint x: 353, startPoint y: 307, endPoint x: 359, endPoint y: 334, distance: 27.5
click at [353, 307] on icon at bounding box center [357, 308] width 10 height 9
click at [358, 340] on icon at bounding box center [357, 336] width 10 height 9
click at [355, 362] on icon at bounding box center [357, 364] width 10 height 9
click at [353, 386] on span at bounding box center [357, 391] width 24 height 21
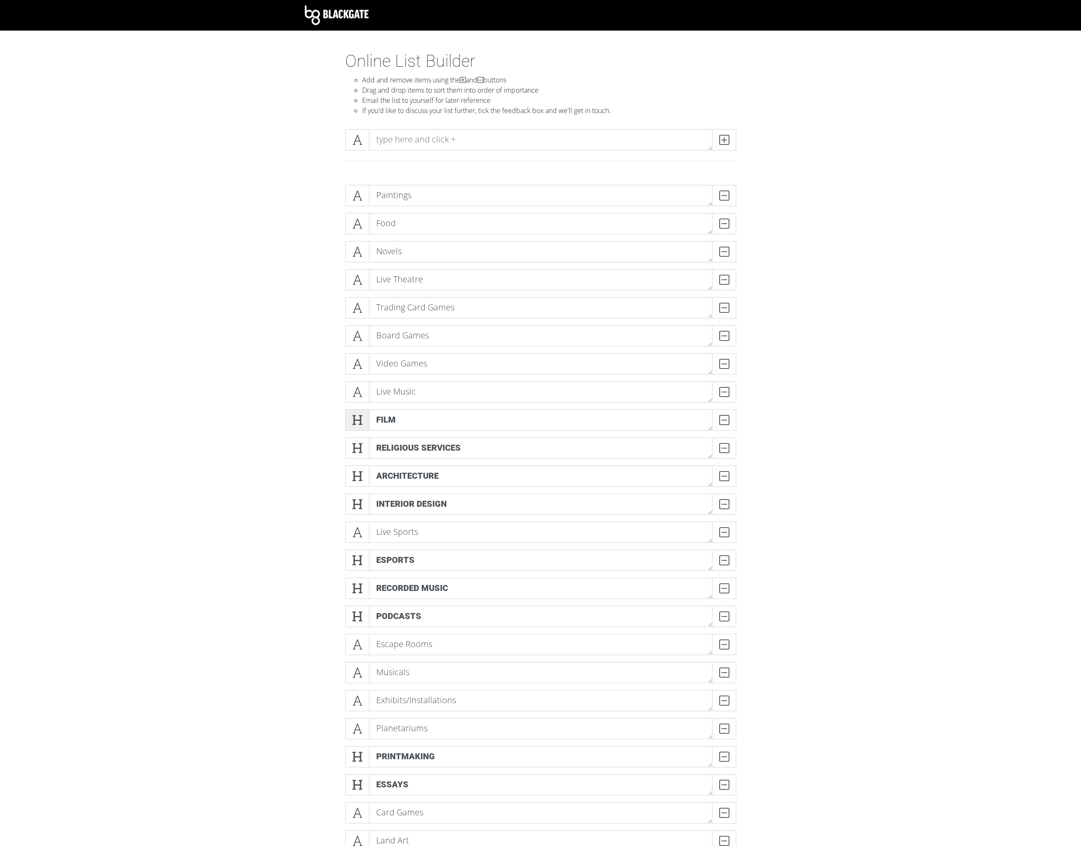
click at [360, 420] on icon at bounding box center [357, 420] width 10 height 9
click at [362, 449] on icon at bounding box center [357, 448] width 10 height 9
drag, startPoint x: 358, startPoint y: 476, endPoint x: 360, endPoint y: 486, distance: 10.1
click at [358, 477] on icon at bounding box center [357, 476] width 10 height 9
drag, startPoint x: 357, startPoint y: 504, endPoint x: 362, endPoint y: 531, distance: 27.7
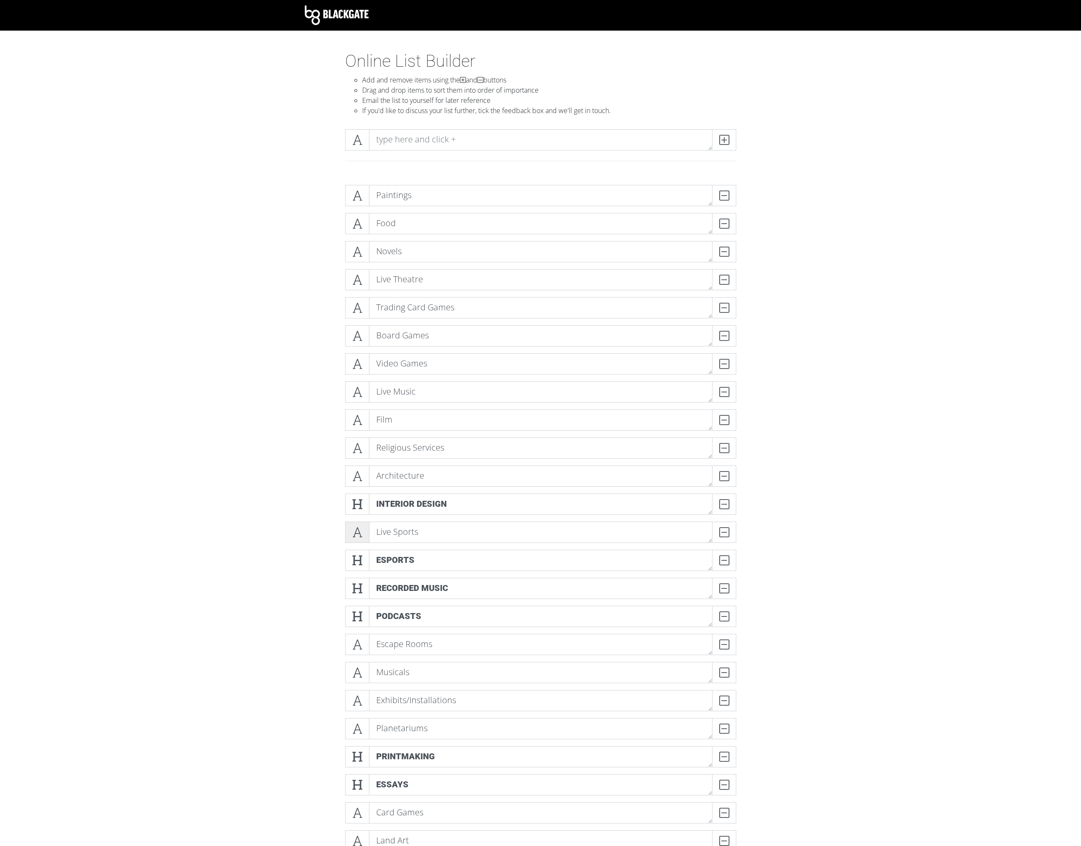
click at [357, 504] on icon at bounding box center [357, 504] width 10 height 9
drag, startPoint x: 361, startPoint y: 558, endPoint x: 361, endPoint y: 591, distance: 32.7
click at [361, 559] on icon at bounding box center [357, 560] width 10 height 9
click at [360, 590] on icon at bounding box center [357, 588] width 10 height 9
click at [361, 615] on icon at bounding box center [357, 616] width 10 height 9
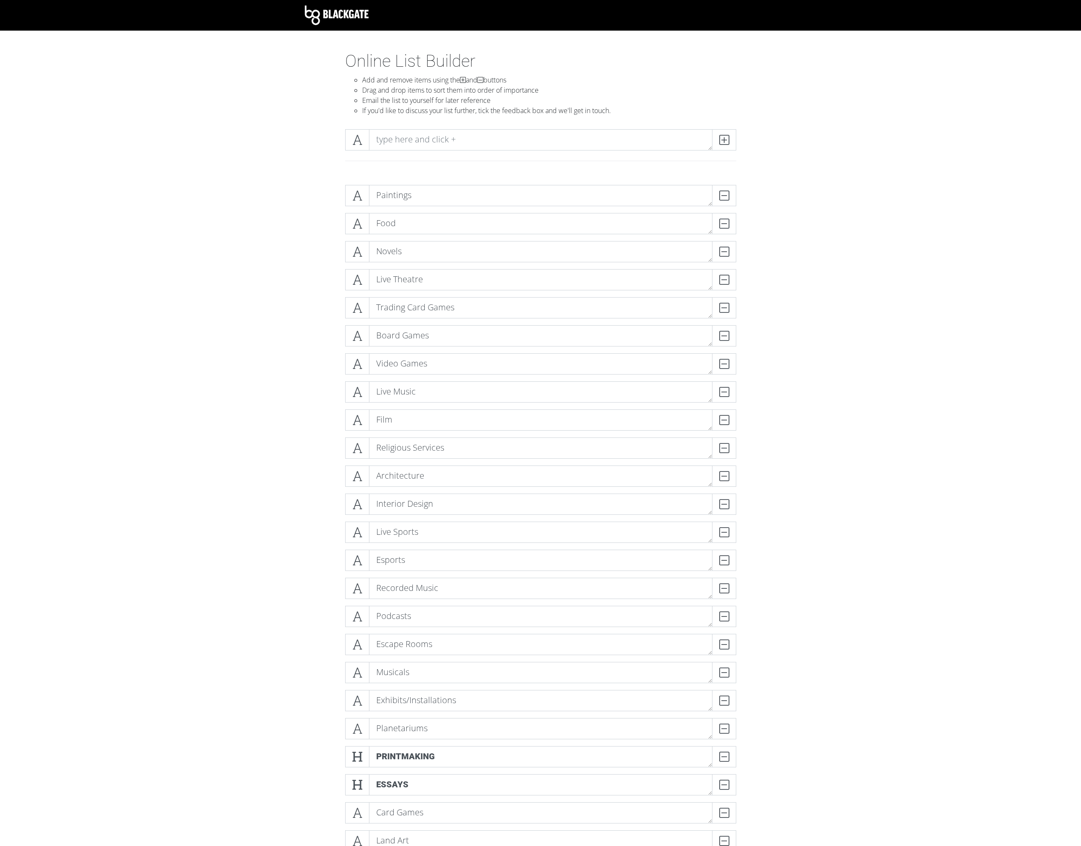
drag, startPoint x: 358, startPoint y: 756, endPoint x: 366, endPoint y: 772, distance: 18.1
click at [358, 756] on icon at bounding box center [357, 756] width 10 height 9
click at [364, 774] on span at bounding box center [357, 784] width 24 height 21
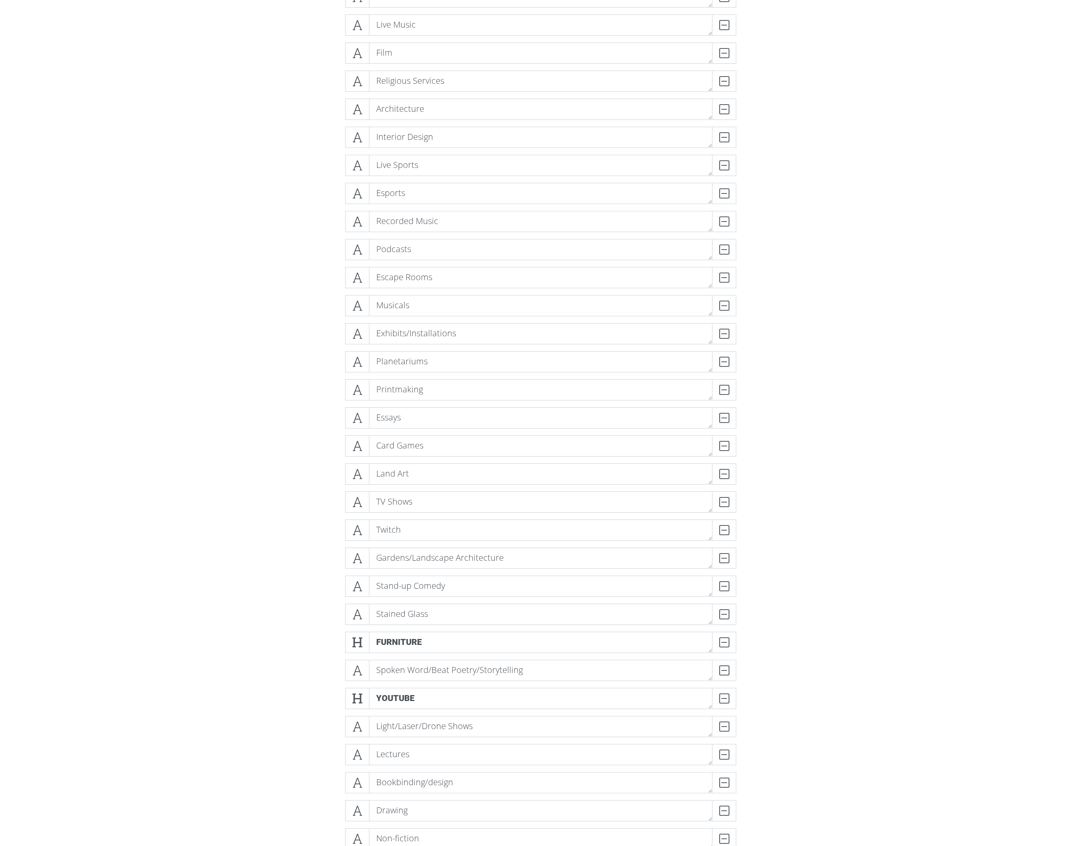
scroll to position [468, 0]
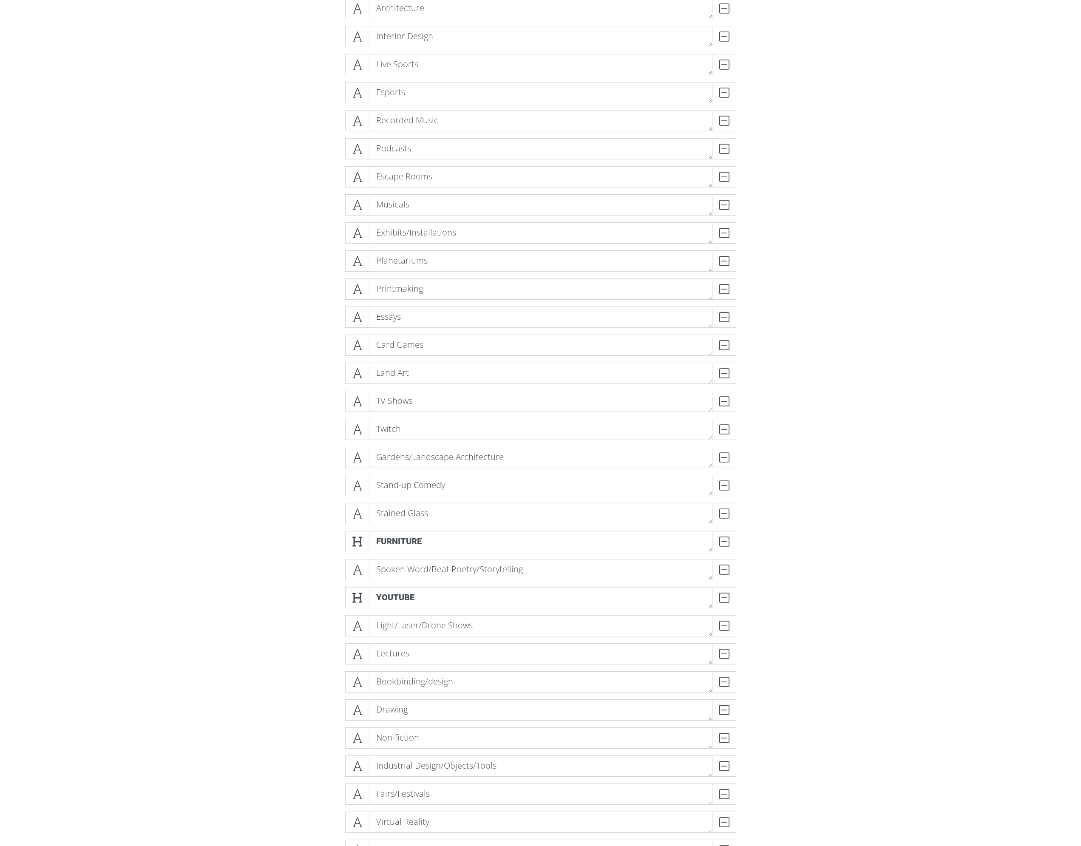
drag, startPoint x: 352, startPoint y: 540, endPoint x: 342, endPoint y: 588, distance: 48.9
click at [351, 540] on span at bounding box center [357, 541] width 24 height 21
click at [357, 594] on icon at bounding box center [357, 597] width 10 height 9
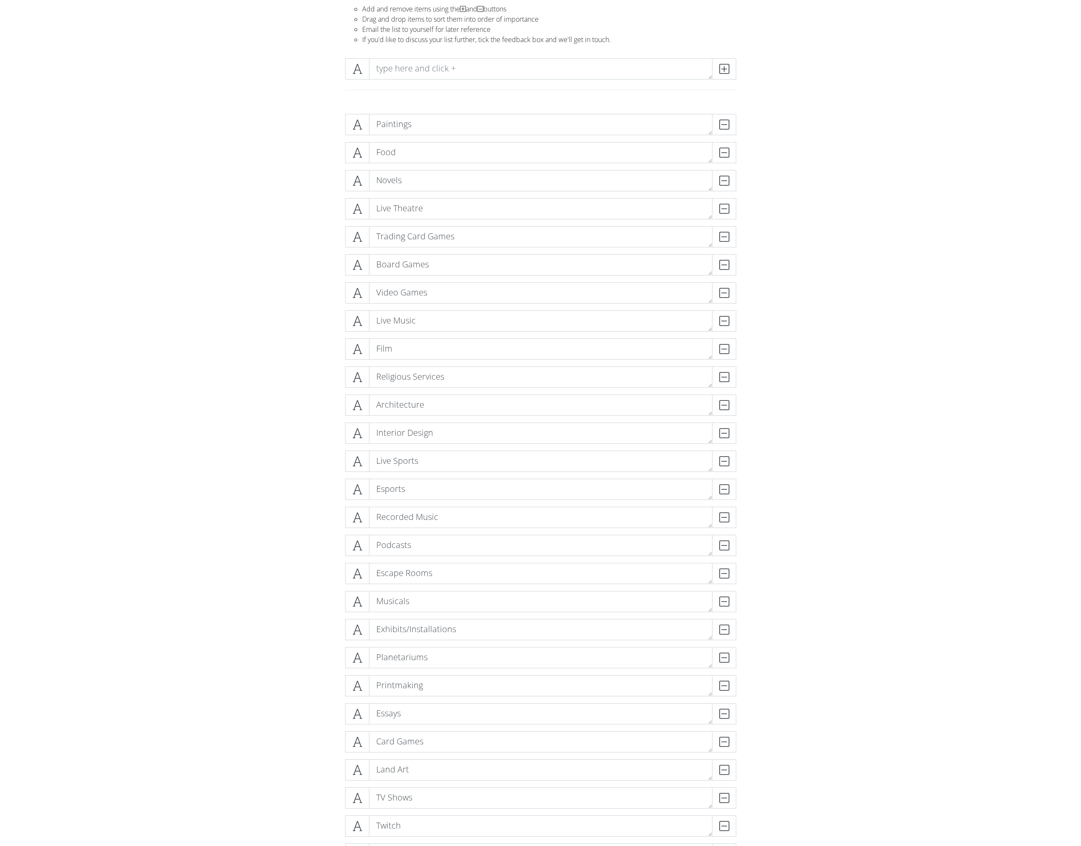
scroll to position [0, 0]
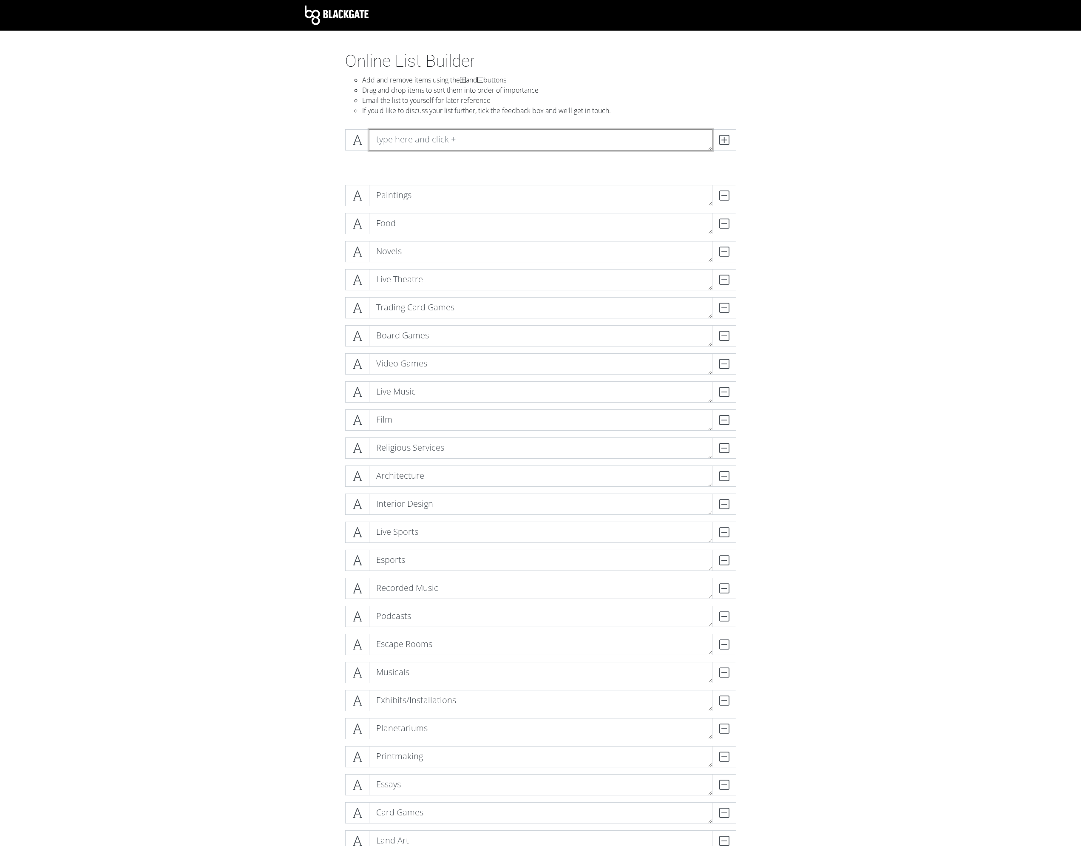
click at [625, 148] on textarea at bounding box center [540, 139] width 343 height 21
type textarea "Social Media Posts"
click at [722, 139] on icon at bounding box center [724, 140] width 10 height 9
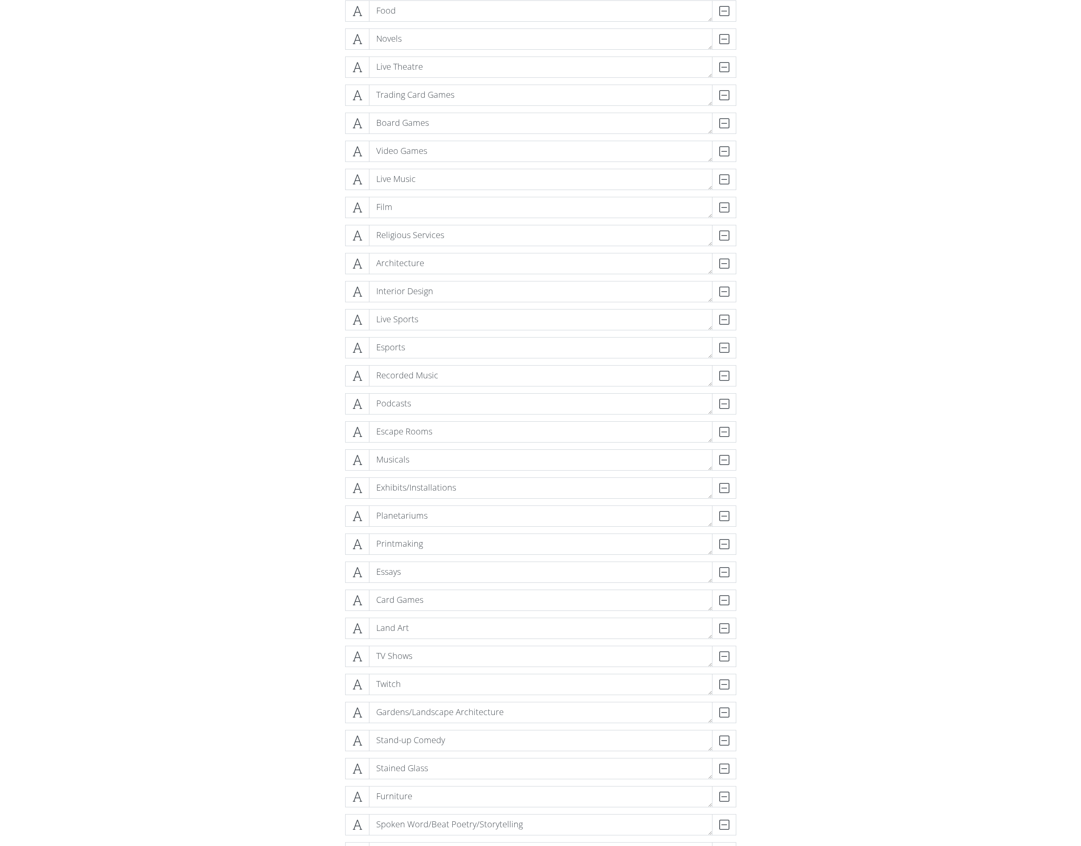
scroll to position [255, 0]
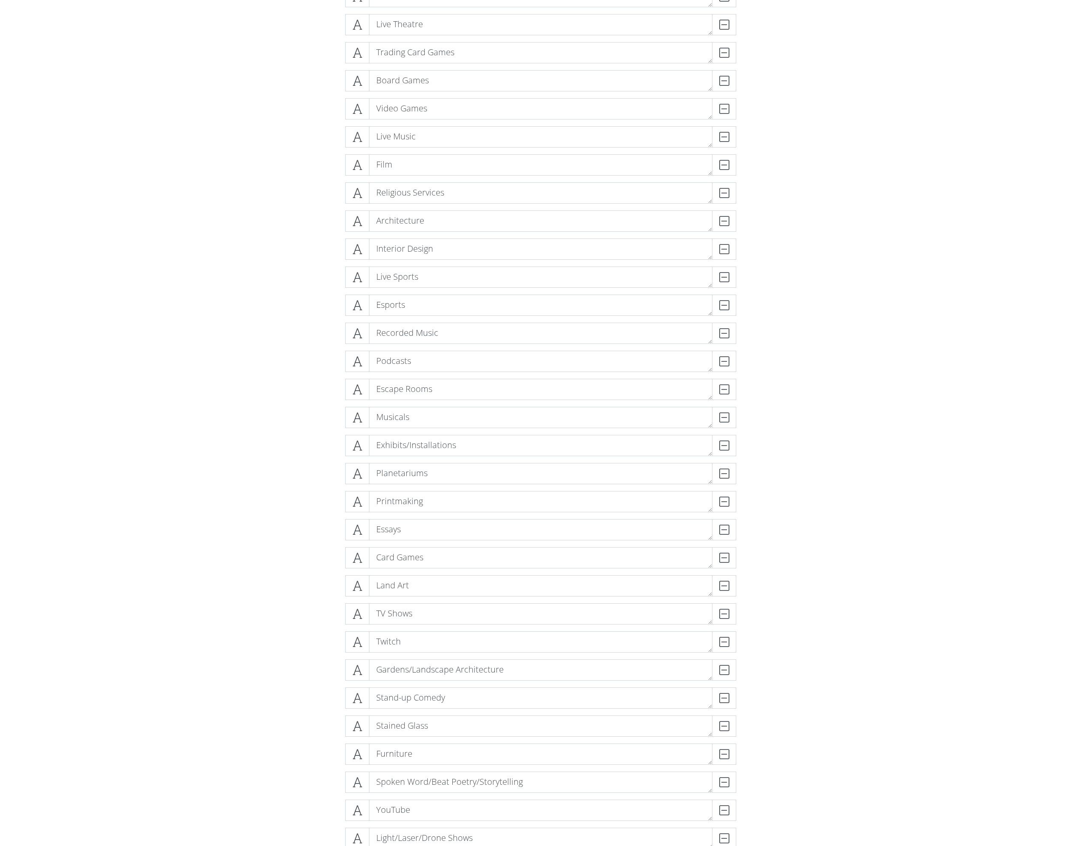
click at [405, 534] on textarea "Essays" at bounding box center [540, 529] width 343 height 21
type textarea "Essays/Blog Posts/Substacks"
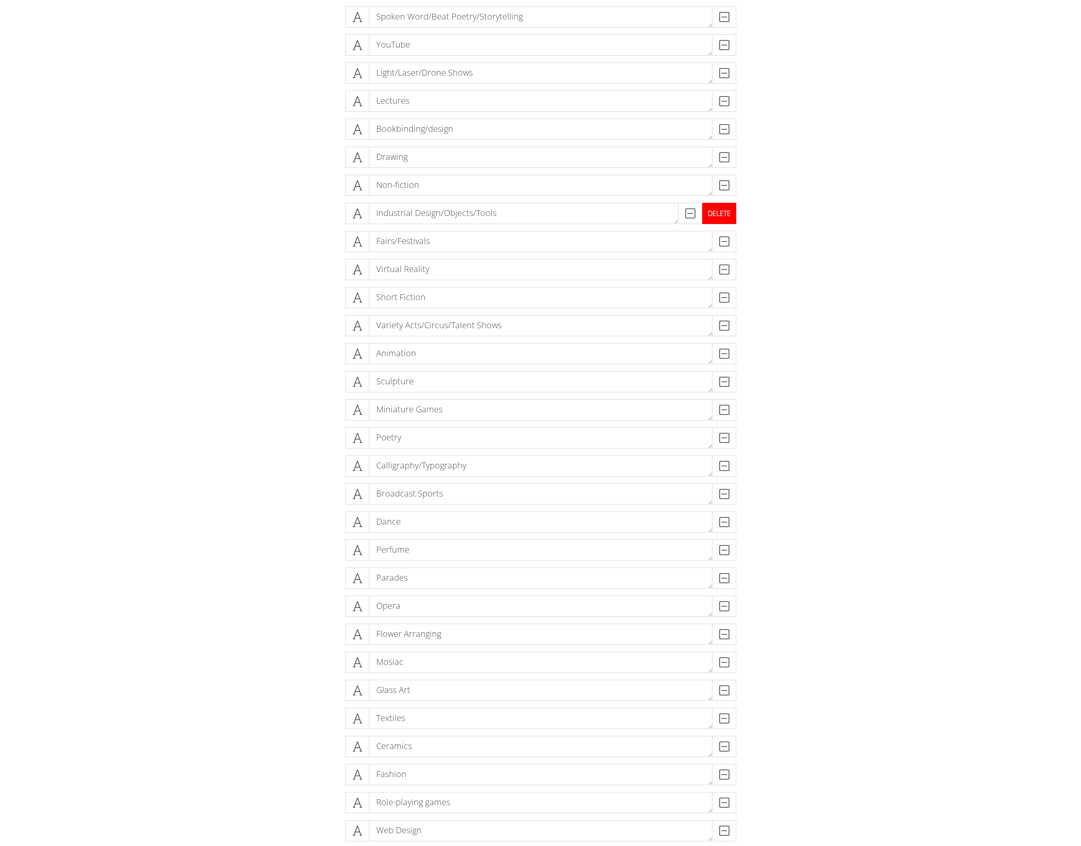
click at [726, 215] on div "DELETE" at bounding box center [719, 213] width 34 height 21
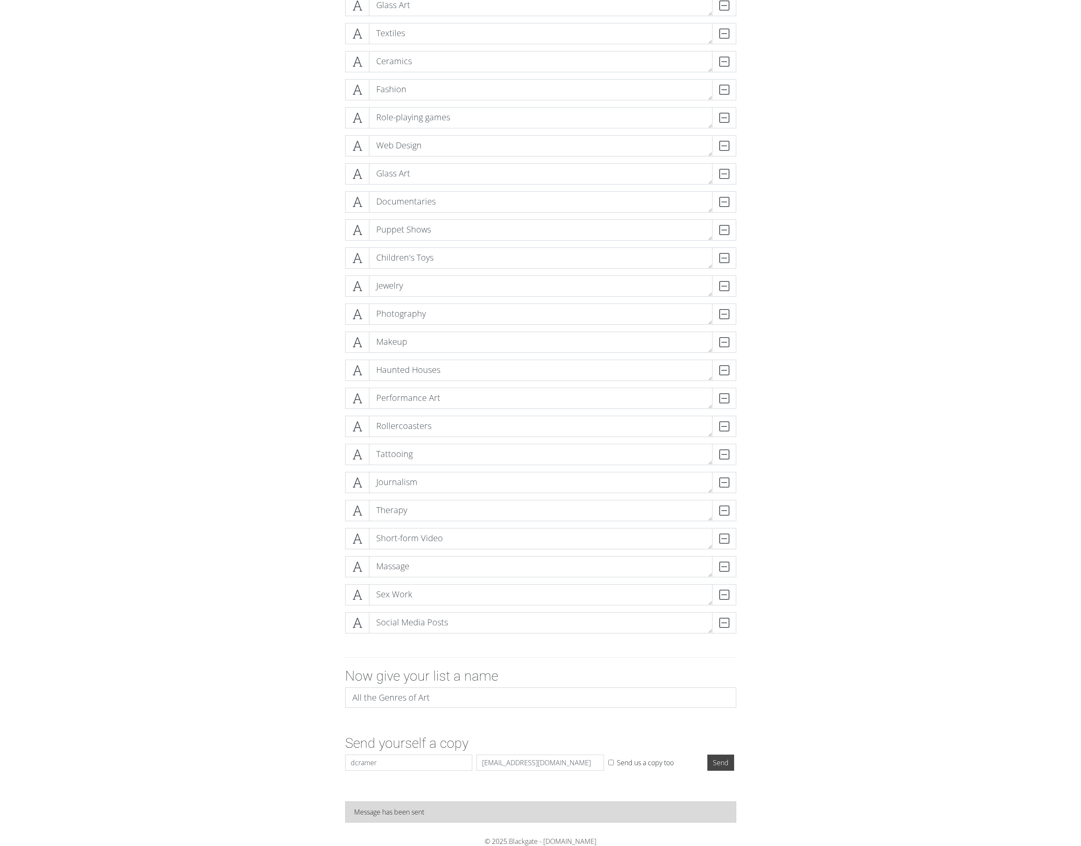
scroll to position [1677, 0]
click at [729, 591] on div "DELETE" at bounding box center [719, 594] width 34 height 21
click at [730, 600] on div "DELETE" at bounding box center [719, 594] width 34 height 21
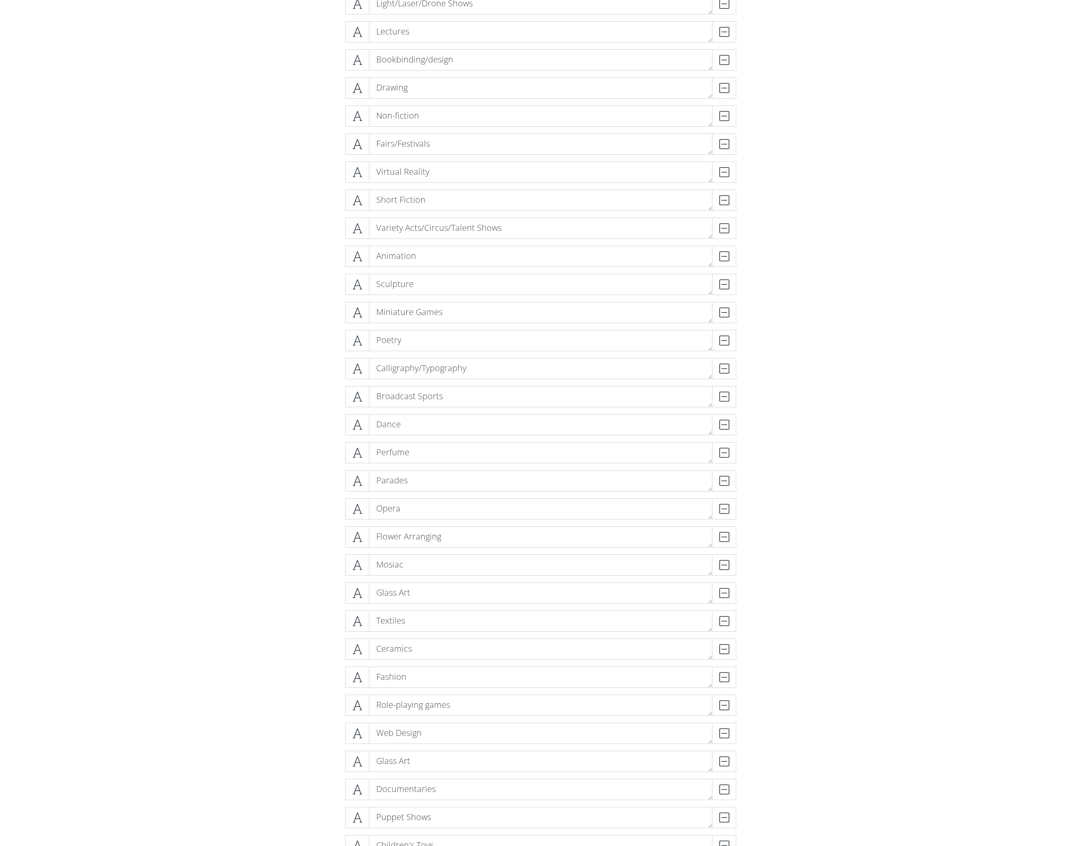
scroll to position [941, 0]
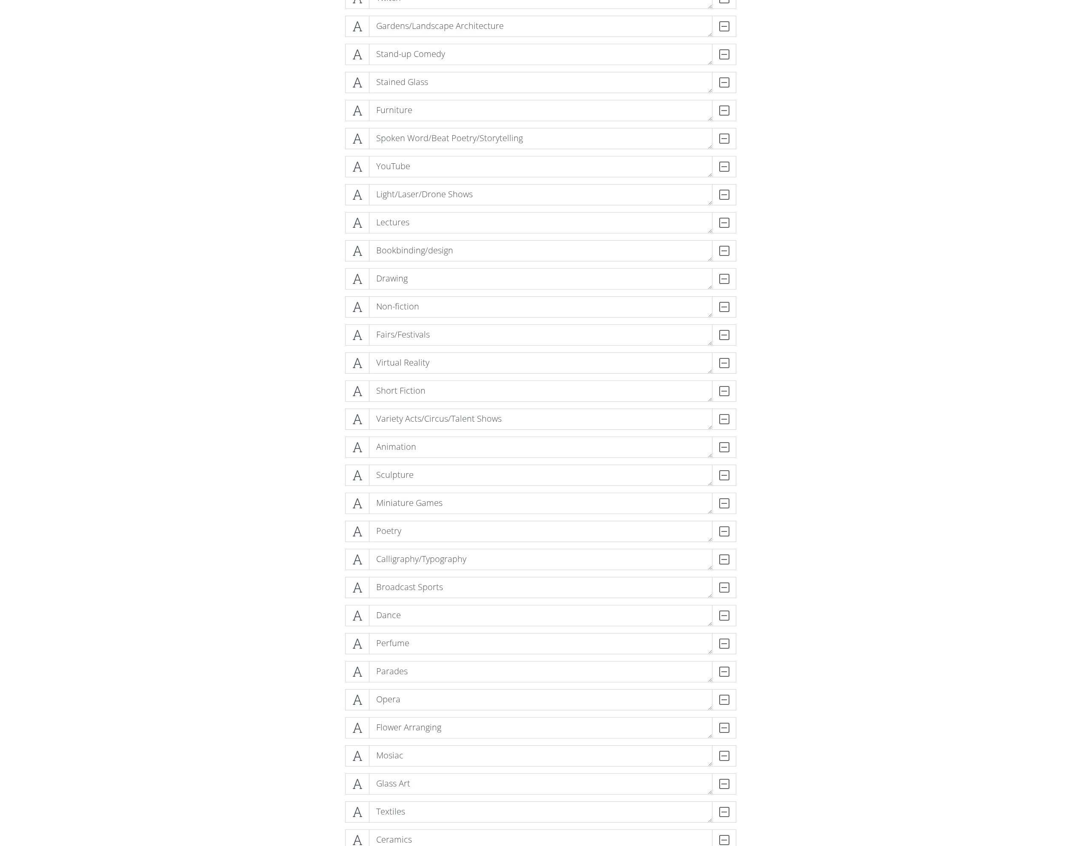
drag, startPoint x: 489, startPoint y: 70, endPoint x: 882, endPoint y: 115, distance: 395.4
click at [887, 116] on form "Paintings DELETE Food DELETE Novels DELETE Live Theatre DELETE Trading Card Gam…" at bounding box center [540, 387] width 1081 height 2217
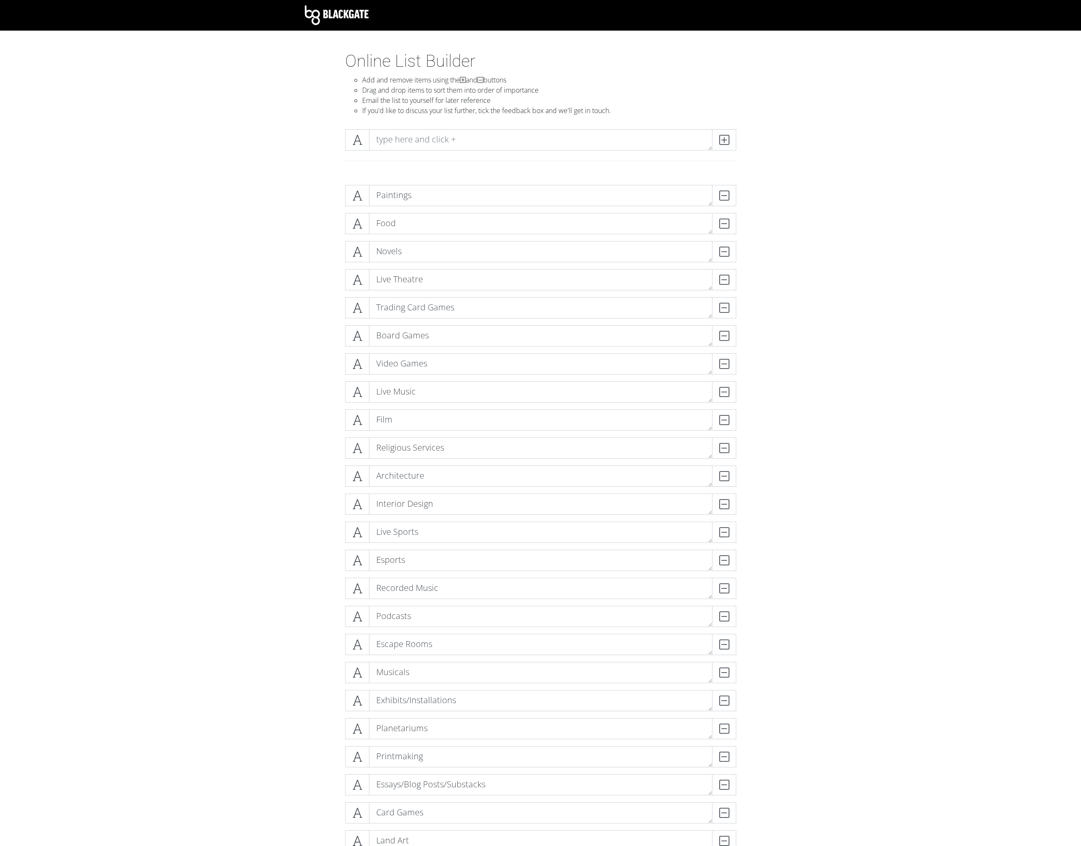
click at [447, 120] on div "Online List Builder Add and remove items using the and buttons Drag and drop it…" at bounding box center [541, 86] width 404 height 71
click at [451, 147] on textarea at bounding box center [540, 139] width 343 height 21
type textarea "A"
type textarea "Driving experiences (cars, ATVs, jetskis, boats, snowmobiles)"
click at [732, 135] on span at bounding box center [724, 139] width 24 height 21
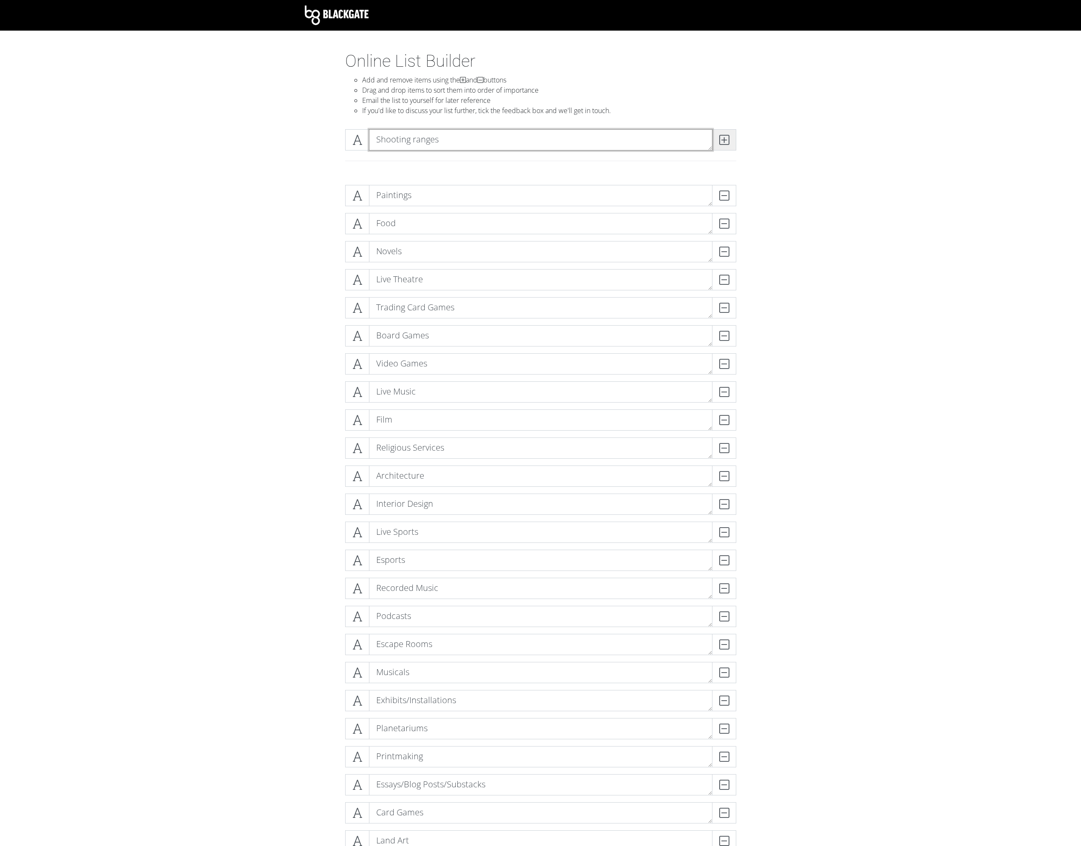
type textarea "Shooting ranges"
click at [722, 136] on icon at bounding box center [724, 140] width 10 height 9
type textarea "Rock"
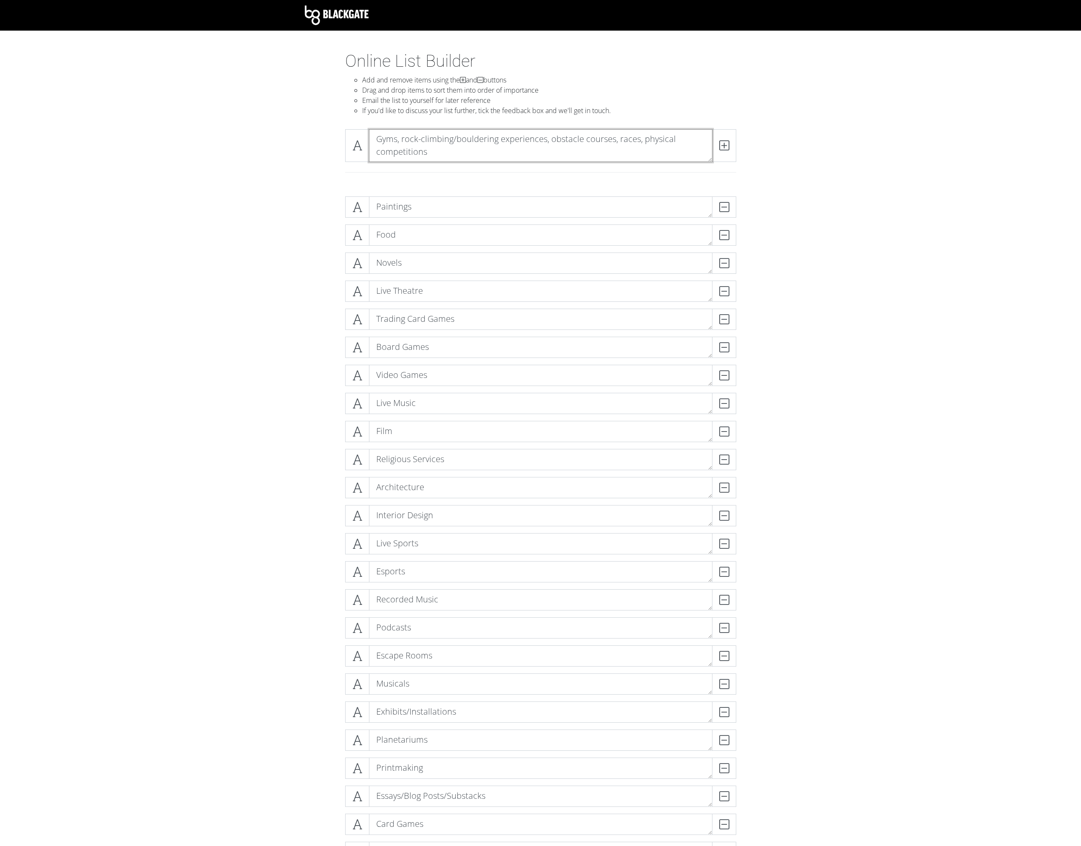
click at [644, 140] on textarea "Gyms, rock-climbing/bouldering experiences, obstacle courses, races, physical c…" at bounding box center [540, 145] width 343 height 33
type textarea "Gyms, rock-climbing/bouldering experiences, obstacle courses, races, participat…"
click at [730, 142] on span at bounding box center [724, 145] width 24 height 33
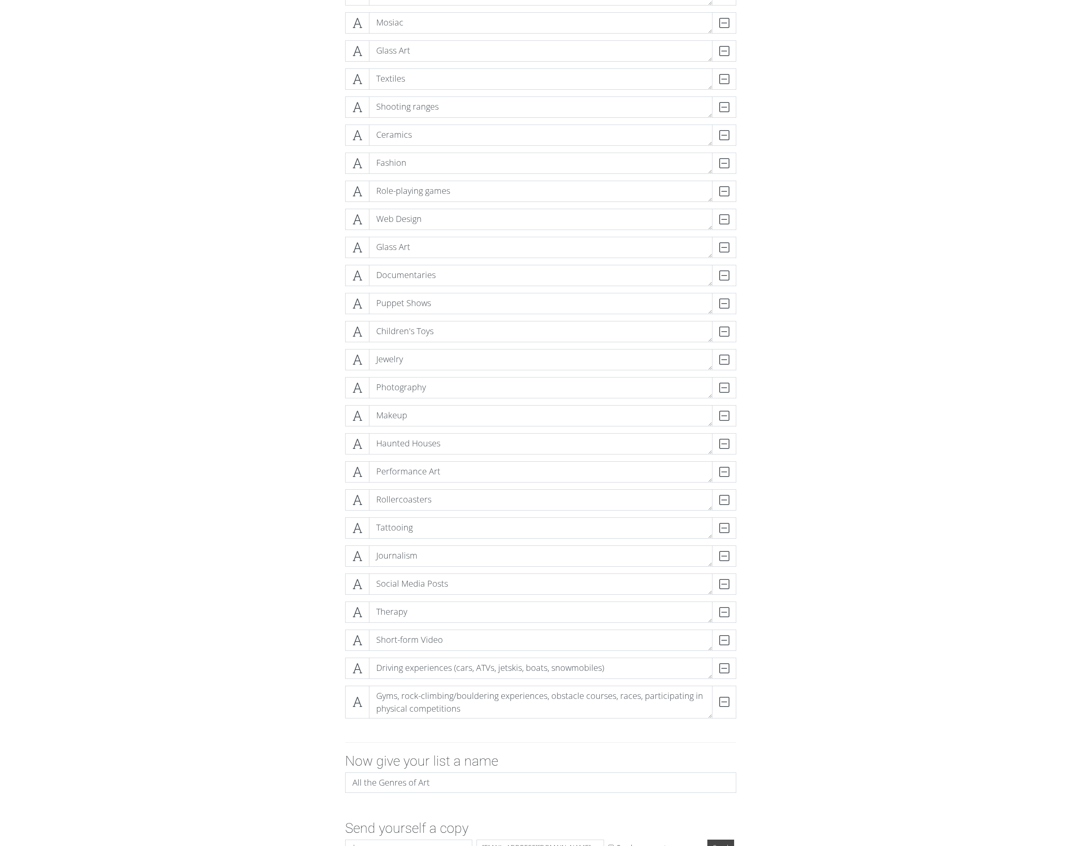
scroll to position [1561, 0]
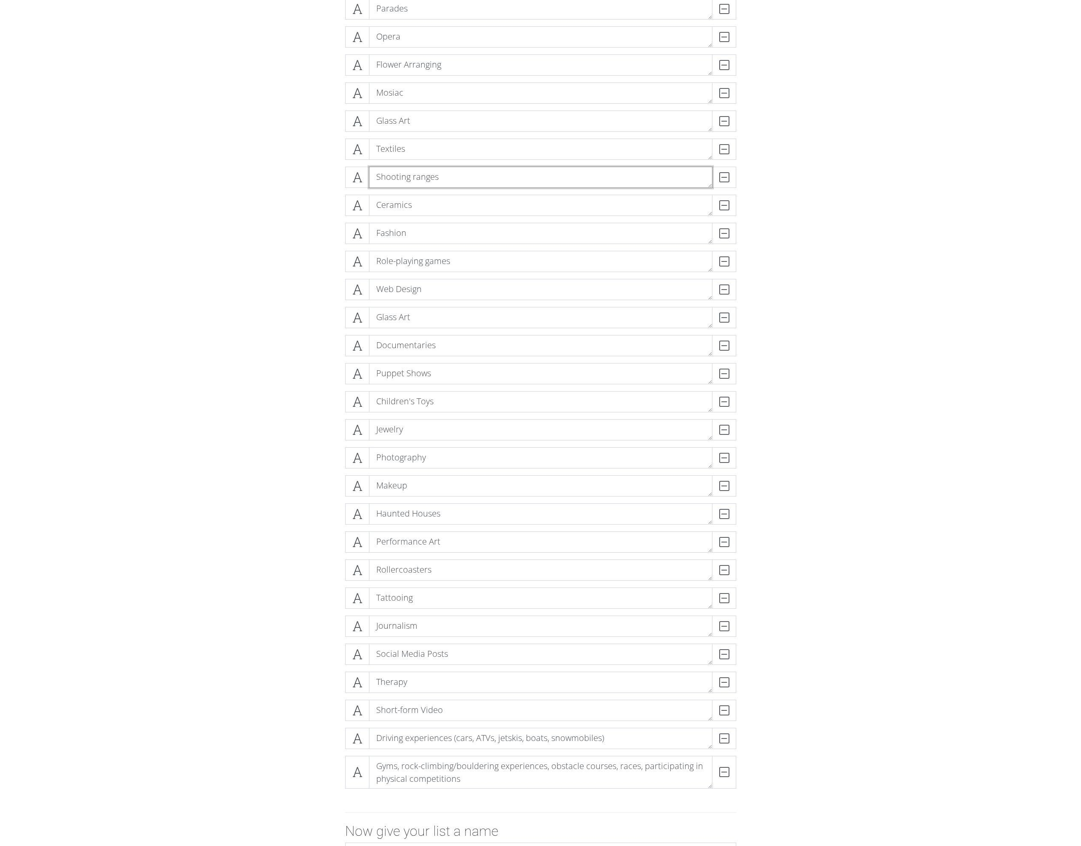
click at [444, 175] on textarea "Shooting ranges" at bounding box center [540, 177] width 343 height 21
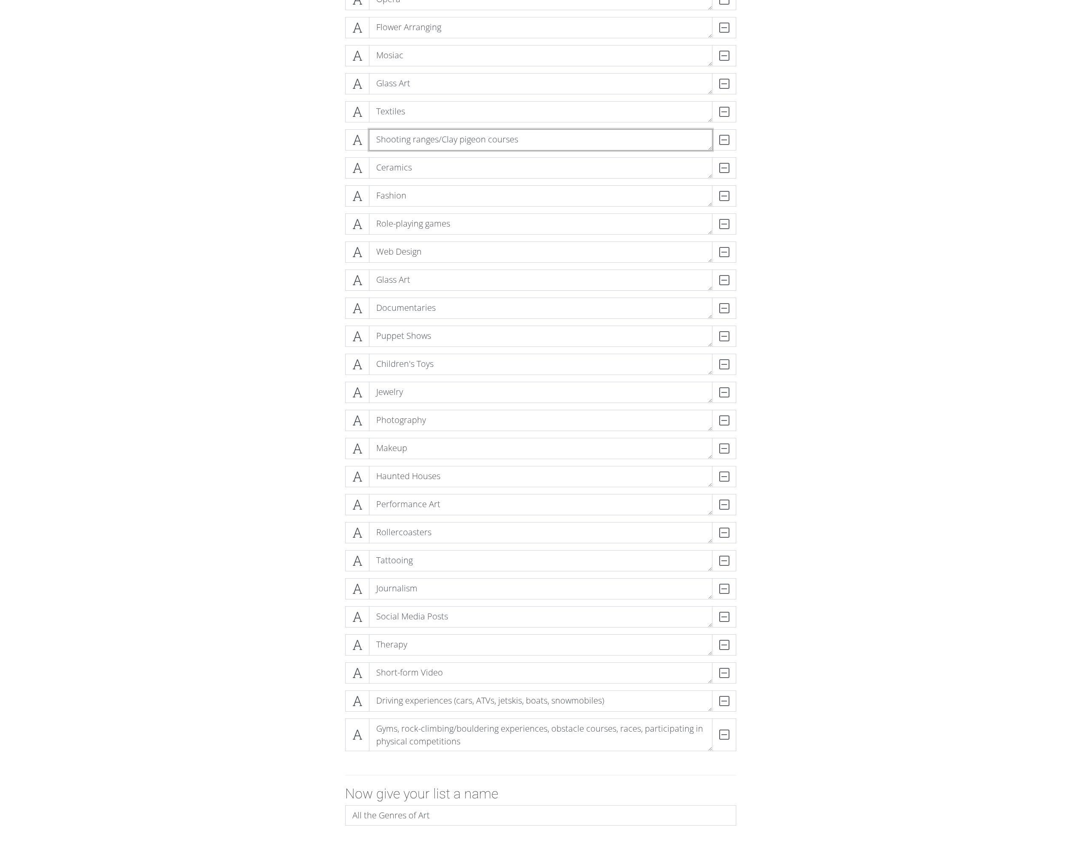
scroll to position [1646, 0]
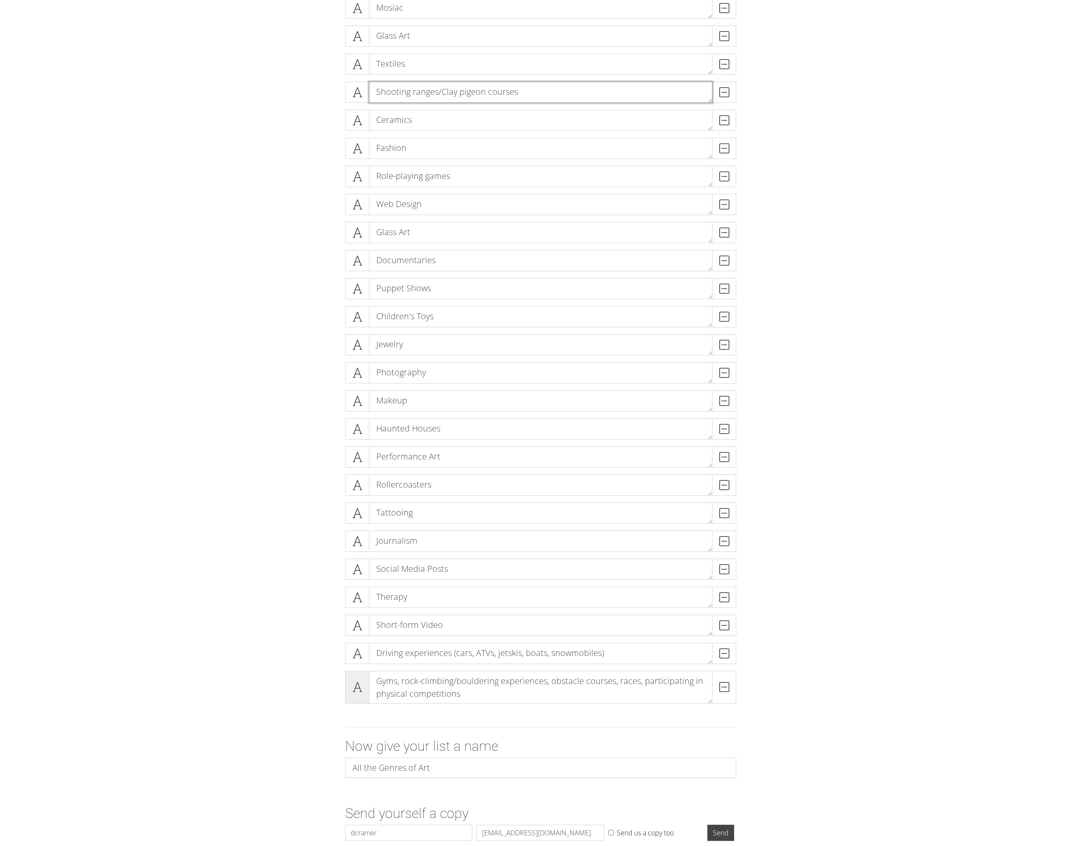
type textarea "Shooting ranges/Clay pigeon courses"
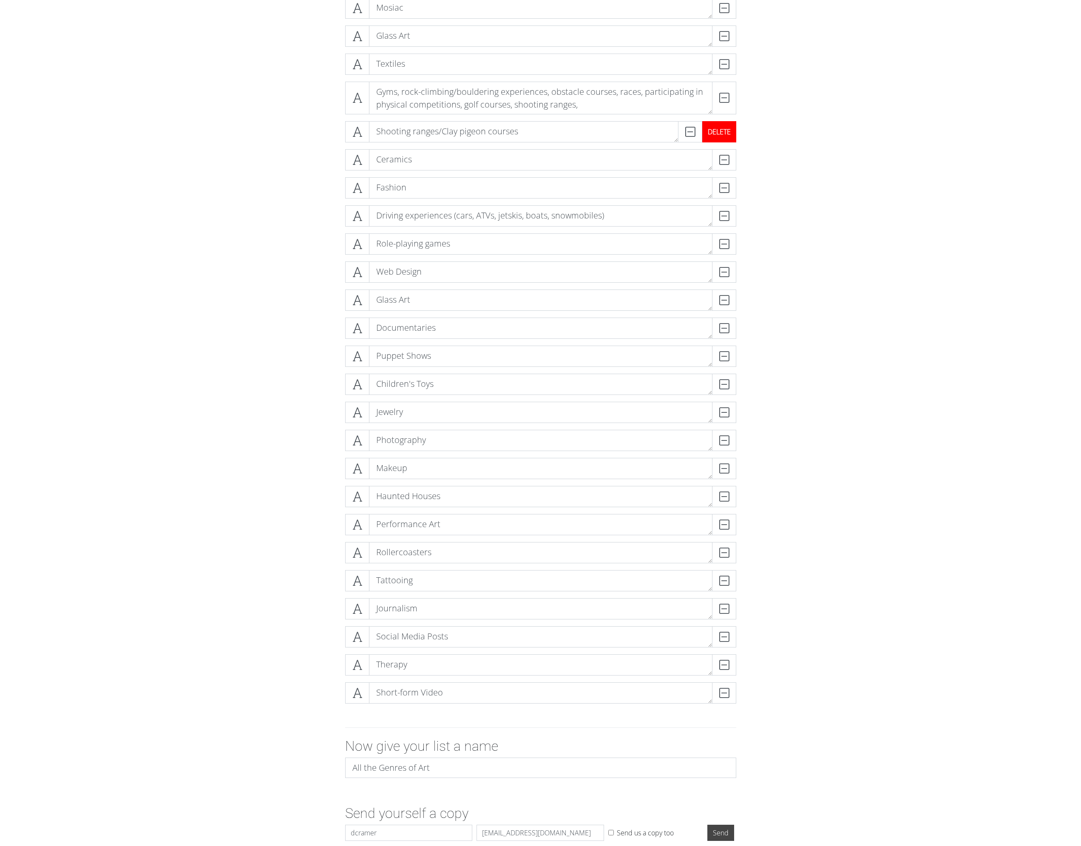
click at [733, 133] on div "DELETE" at bounding box center [719, 131] width 34 height 21
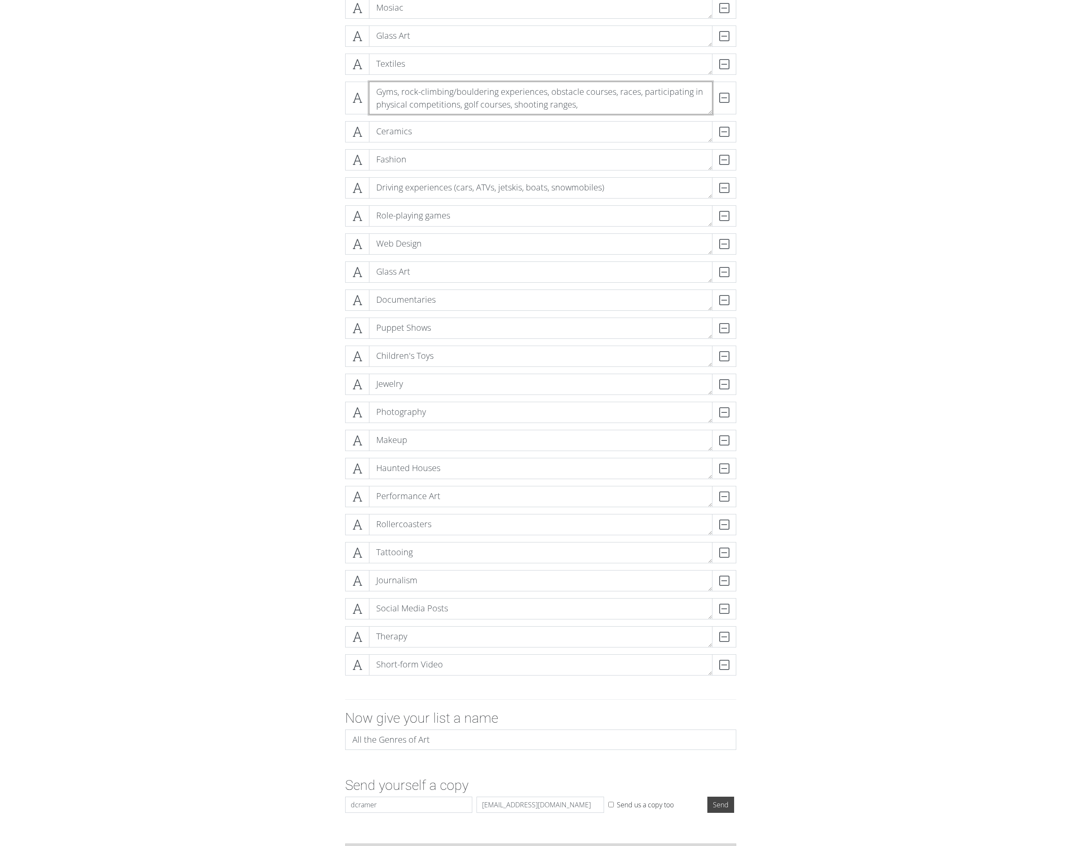
click at [602, 100] on textarea "Gyms, rock-climbing/bouldering experiences, obstacle courses, races, participat…" at bounding box center [540, 98] width 343 height 33
drag, startPoint x: 900, startPoint y: 122, endPoint x: 840, endPoint y: 149, distance: 65.8
click at [485, 103] on textarea "Gyms, rock-climbing/bouldering experiences, obstacle courses, races, participat…" at bounding box center [540, 98] width 343 height 33
click at [670, 96] on textarea "Gyms, rock-climbing/bouldering experiences, obstacle courses, races, participat…" at bounding box center [540, 98] width 343 height 33
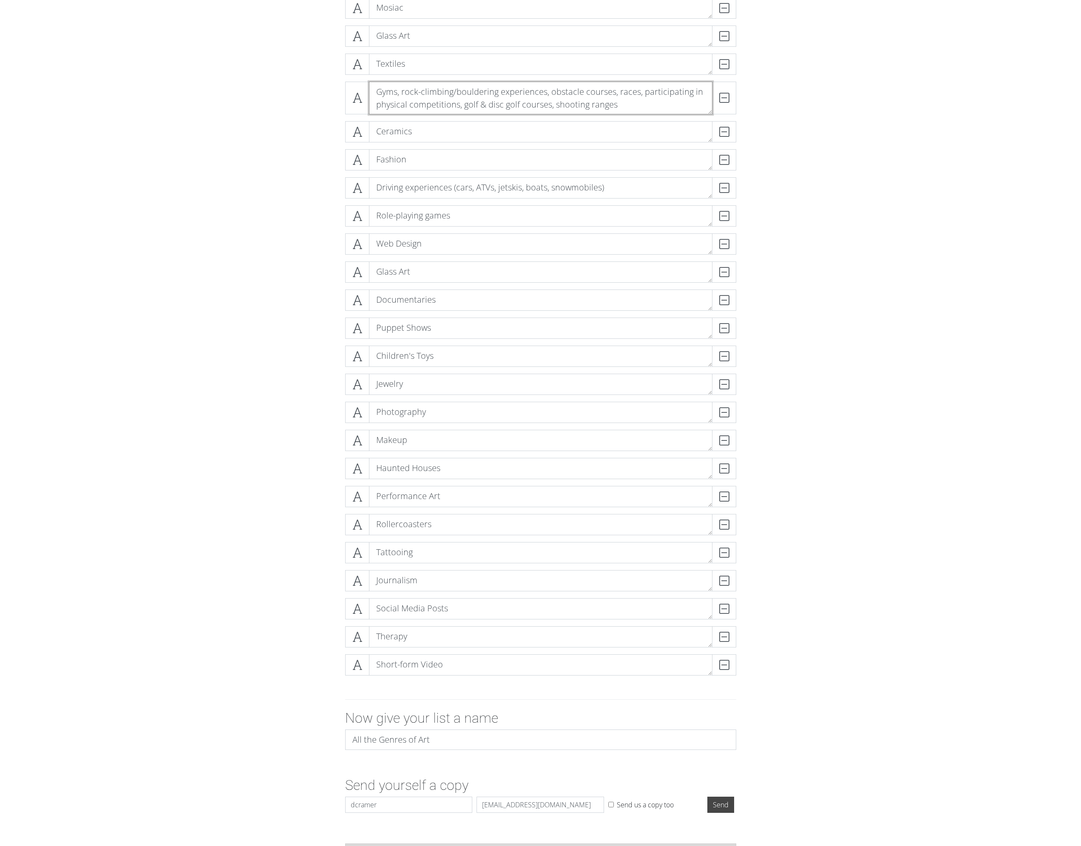
click at [670, 96] on textarea "Gyms, rock-climbing/bouldering experiences, obstacle courses, races, participat…" at bounding box center [540, 98] width 343 height 33
drag, startPoint x: 544, startPoint y: 93, endPoint x: 401, endPoint y: 93, distance: 142.4
click at [401, 93] on textarea "Gyms, rock-climbing/bouldering experiences, obstacle courses, races, competitio…" at bounding box center [540, 98] width 343 height 33
click at [547, 99] on textarea "Gyms, obstacle courses, races, competitions, golf & disc golf courses, shooting…" at bounding box center [540, 98] width 343 height 33
type textarea "Gyms, obstacle courses, races, competitions, golf & disc golf courses, shooting…"
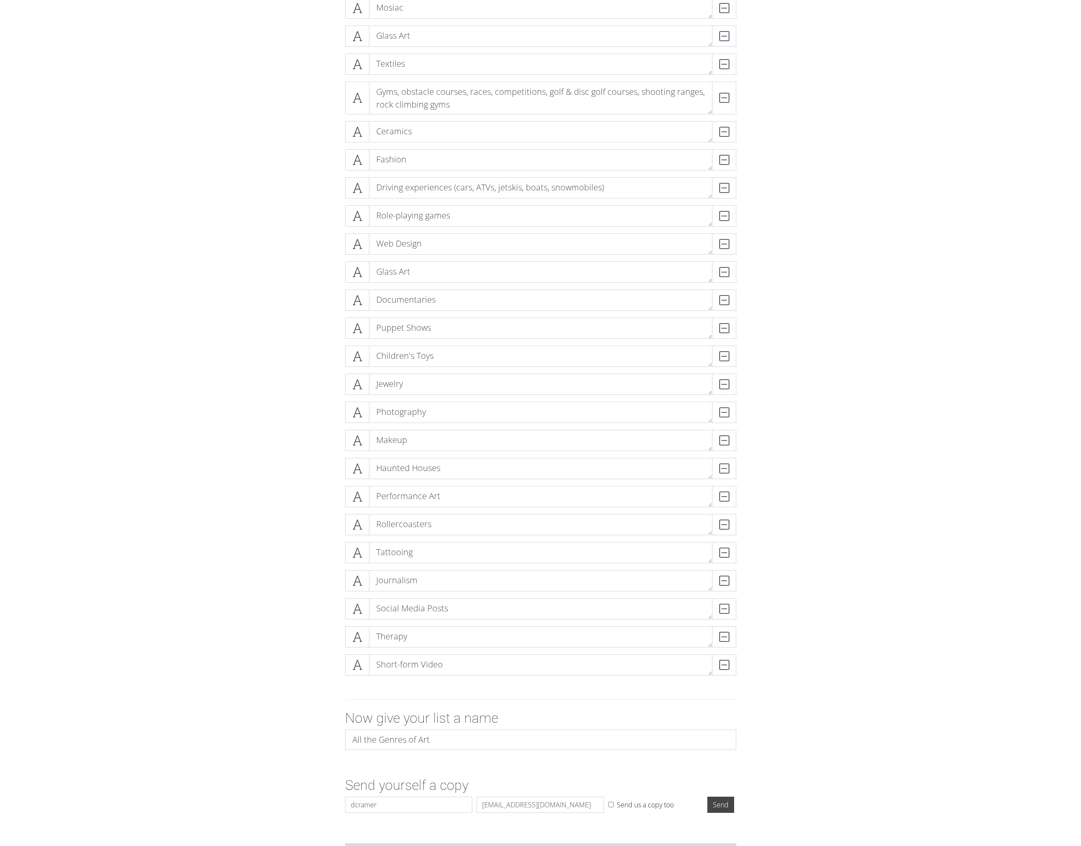
drag, startPoint x: 826, startPoint y: 168, endPoint x: 817, endPoint y: 180, distance: 14.9
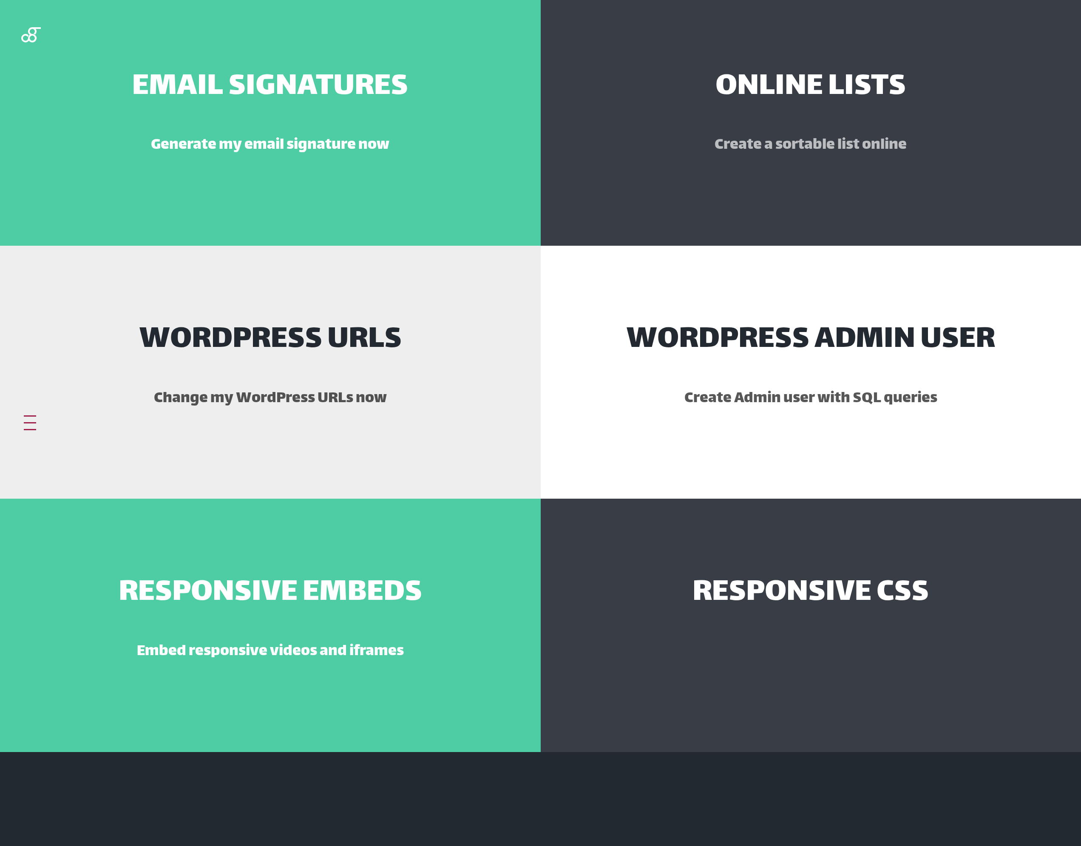
scroll to position [425, 0]
